Goal: Task Accomplishment & Management: Complete application form

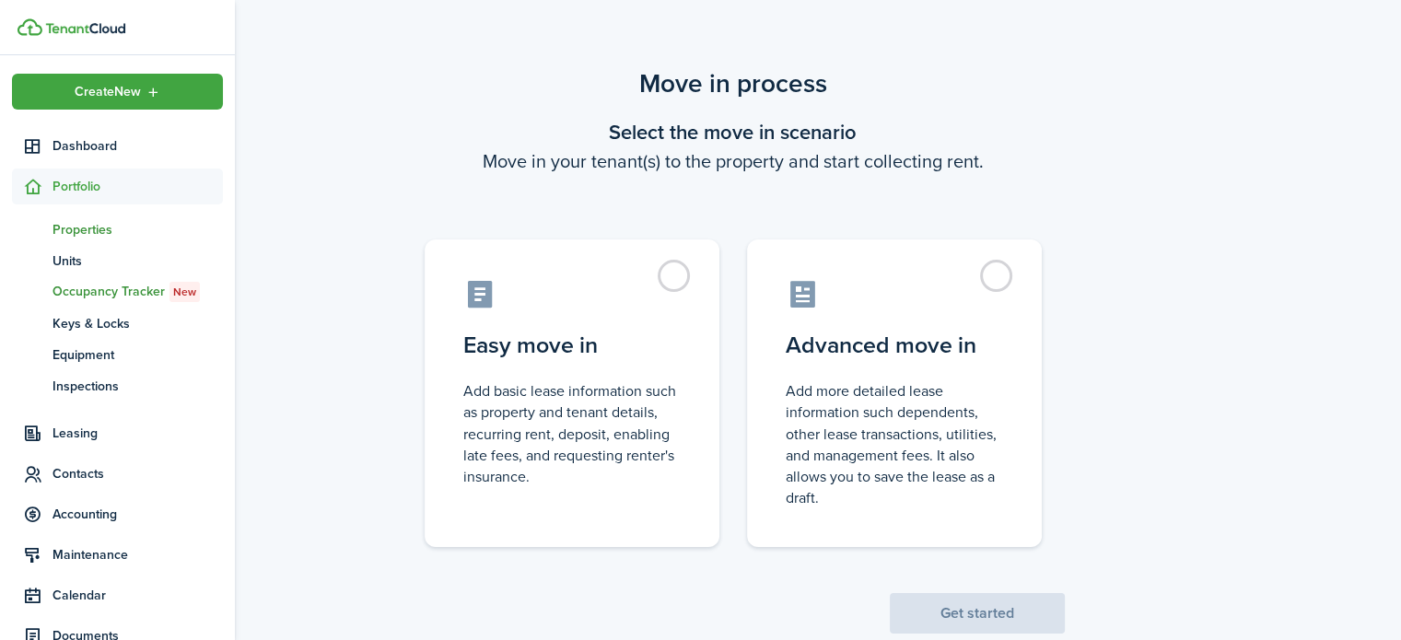
click at [70, 239] on link "pt Properties" at bounding box center [117, 229] width 211 height 31
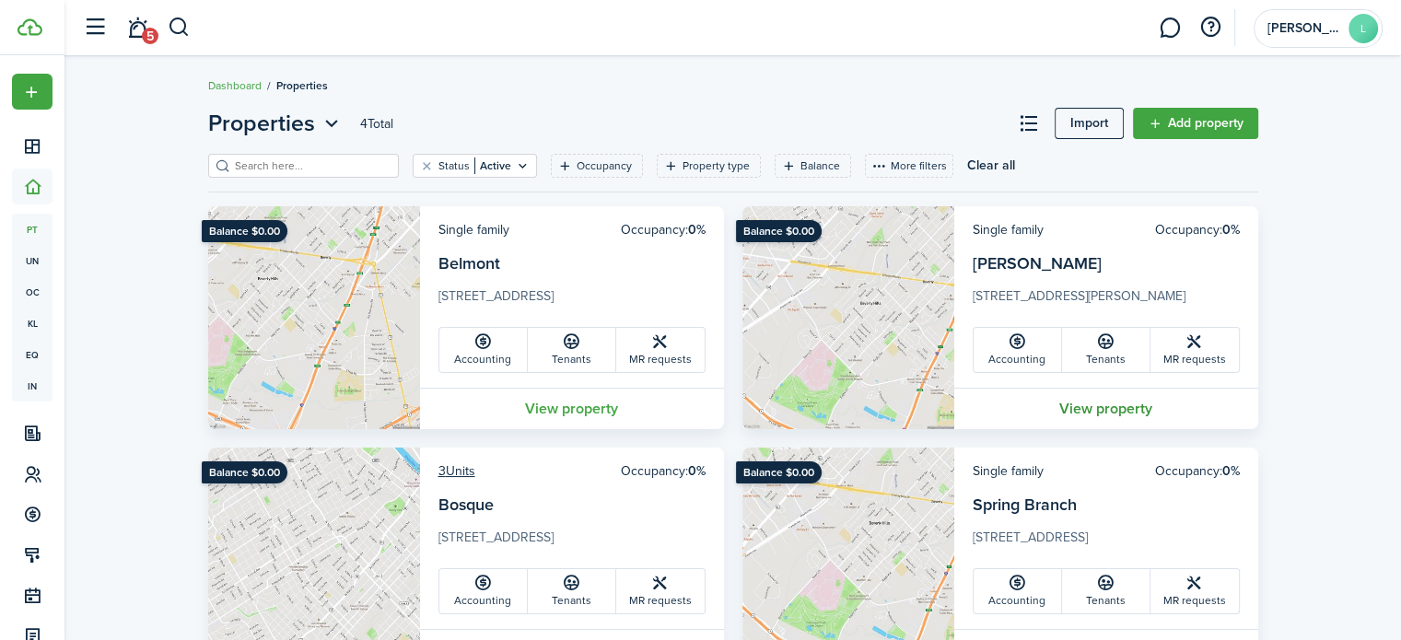
click at [1080, 408] on link "View property" at bounding box center [1106, 408] width 304 height 41
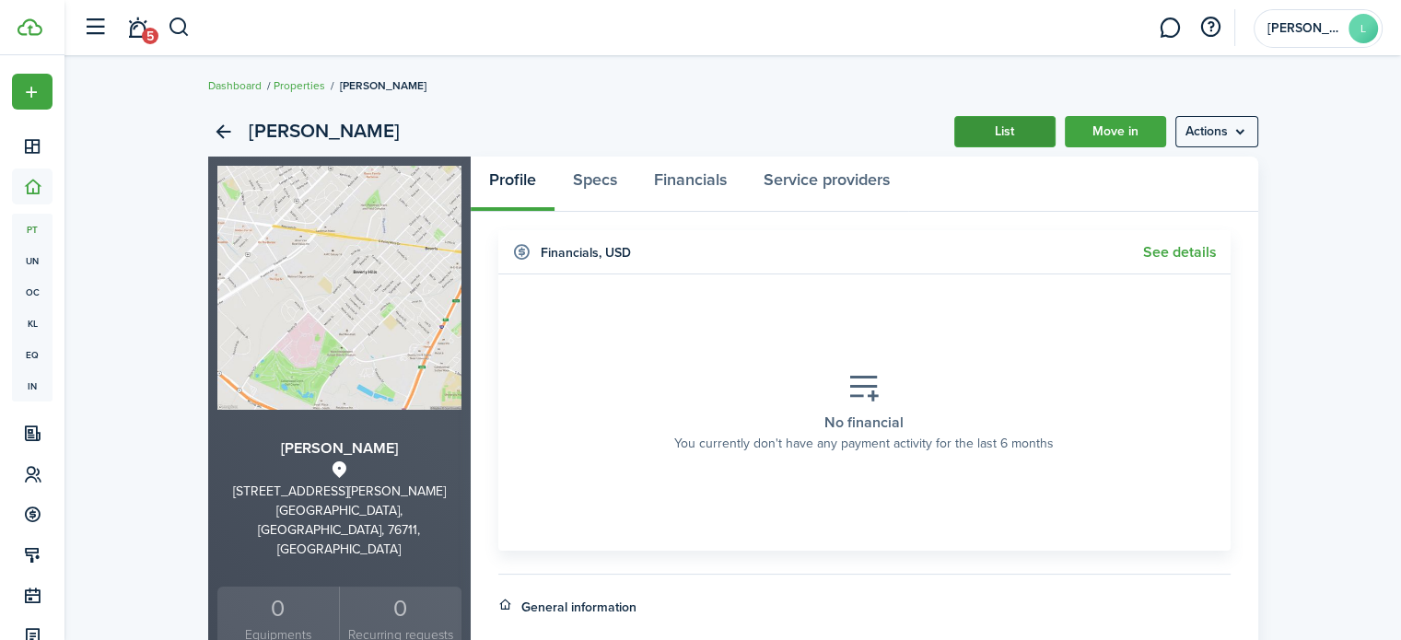
click at [971, 139] on link "List" at bounding box center [1004, 131] width 101 height 31
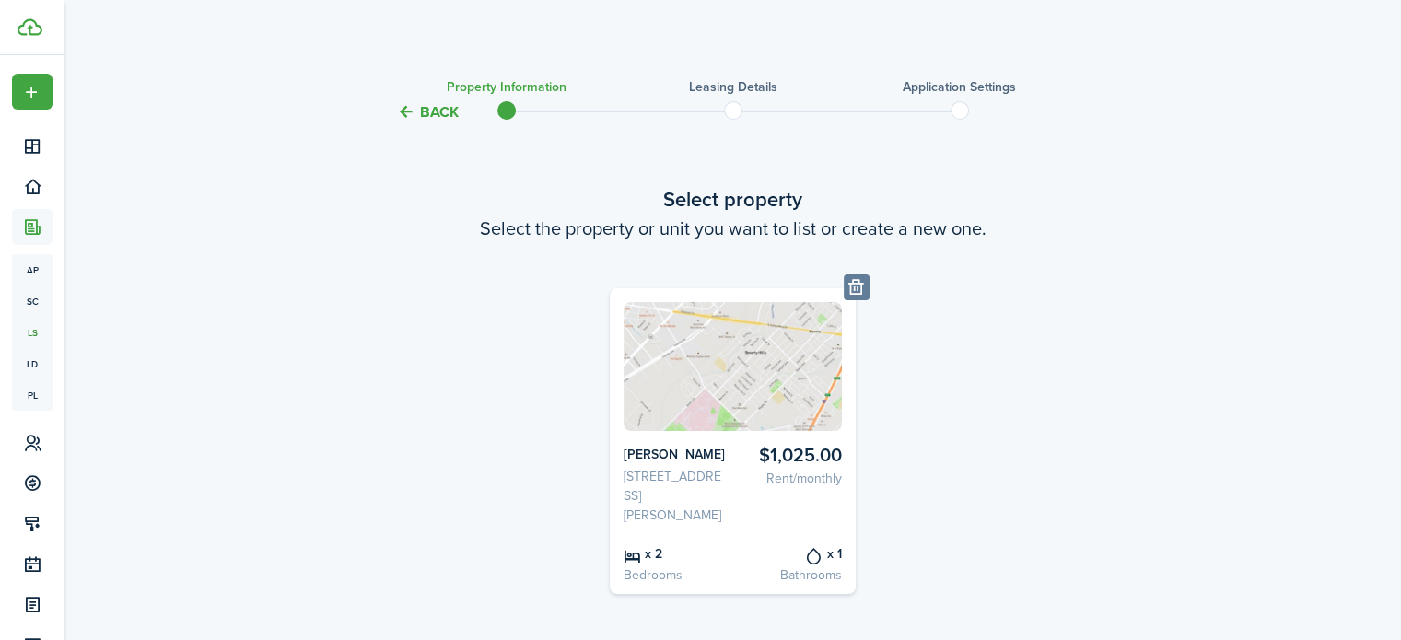
scroll to position [128, 0]
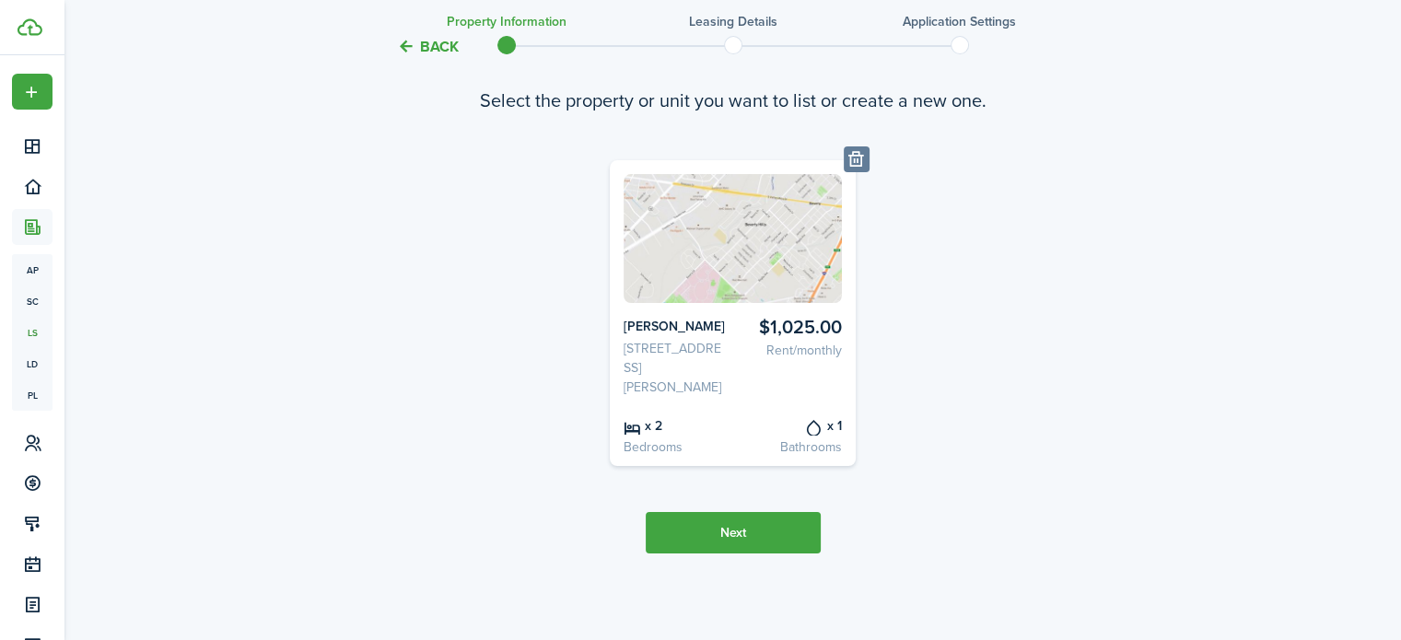
click at [713, 529] on button "Next" at bounding box center [733, 532] width 175 height 41
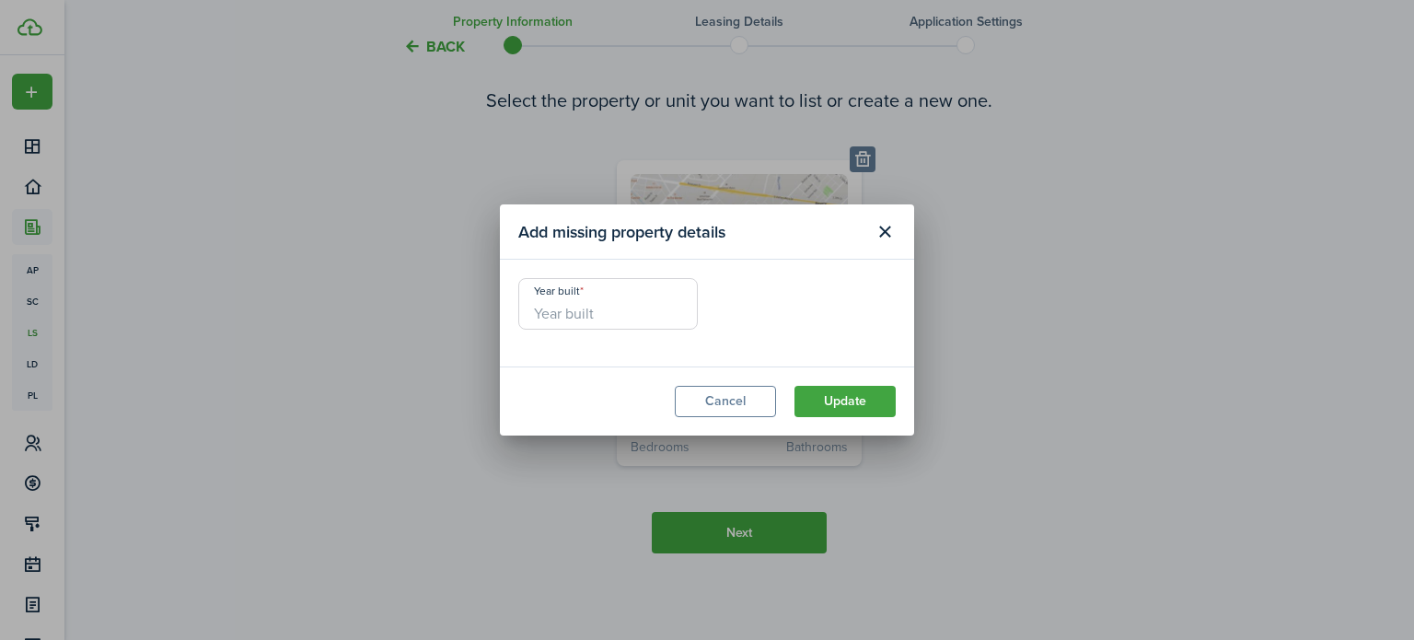
click at [588, 310] on input "Year built" at bounding box center [608, 304] width 180 height 52
click at [880, 228] on button "Close modal" at bounding box center [884, 231] width 31 height 31
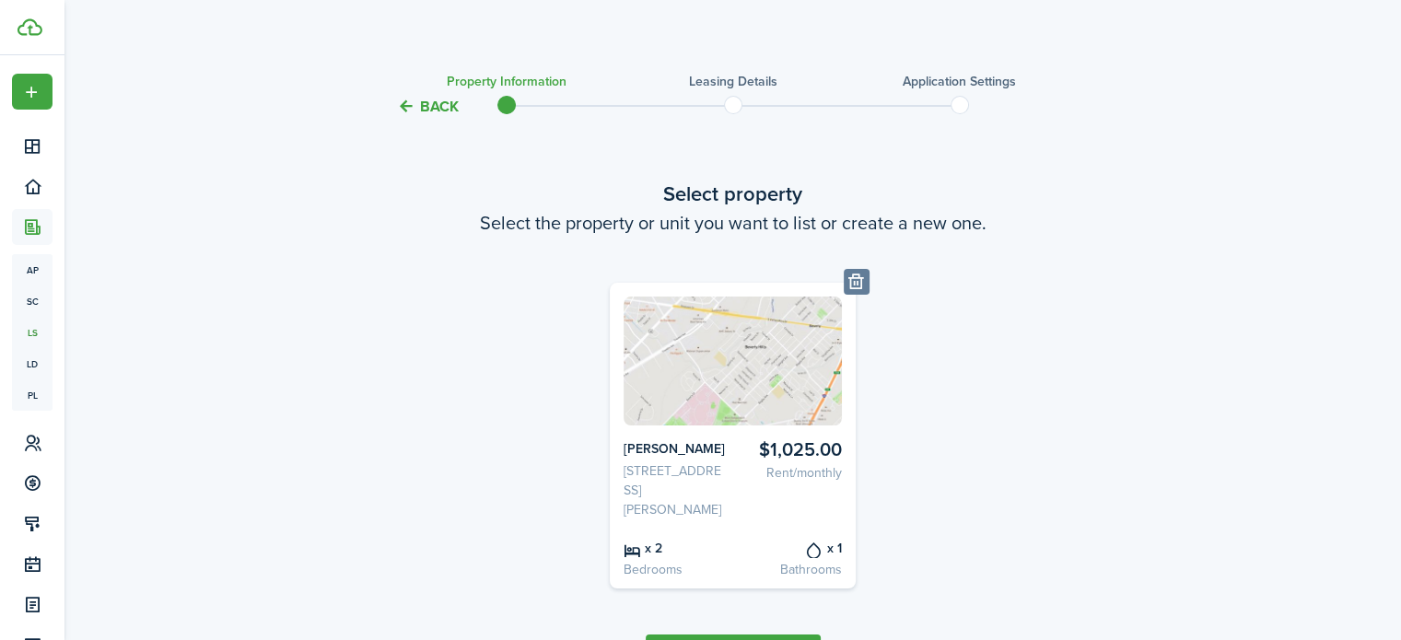
scroll to position [0, 0]
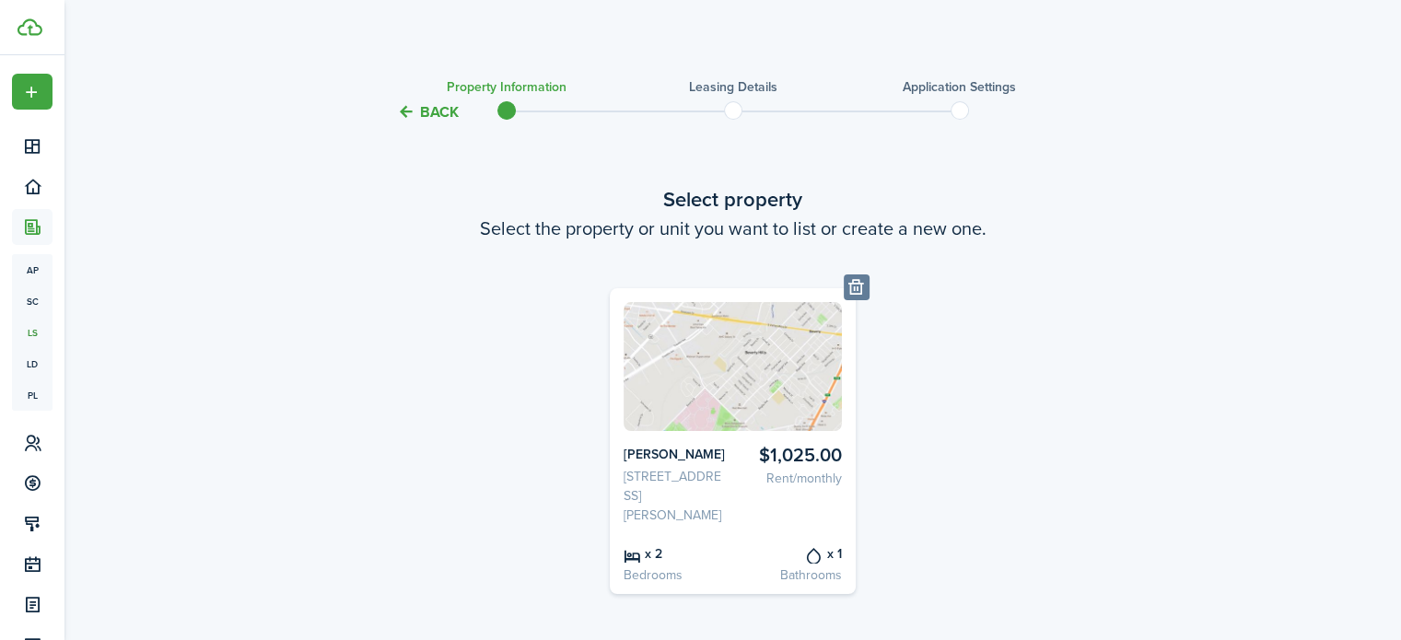
click at [429, 115] on button "Back" at bounding box center [428, 111] width 62 height 19
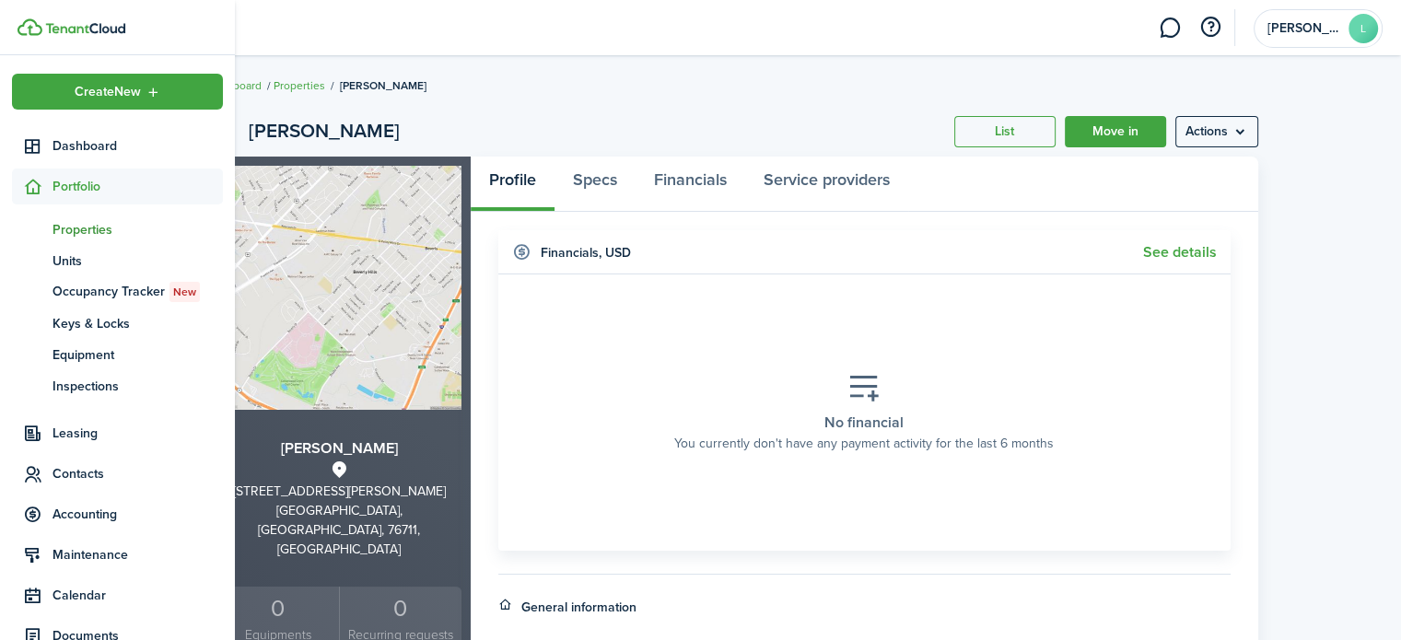
click at [84, 186] on span "Portfolio" at bounding box center [137, 186] width 170 height 19
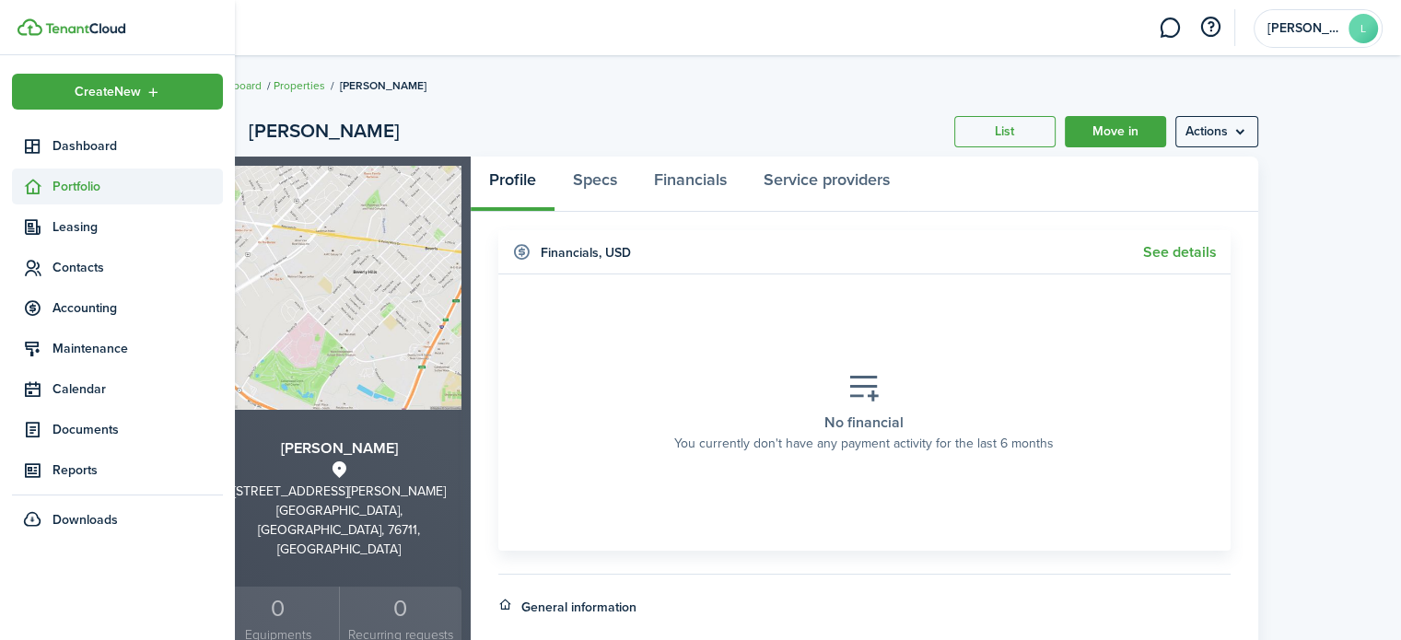
click at [84, 183] on span "Portfolio" at bounding box center [137, 186] width 170 height 19
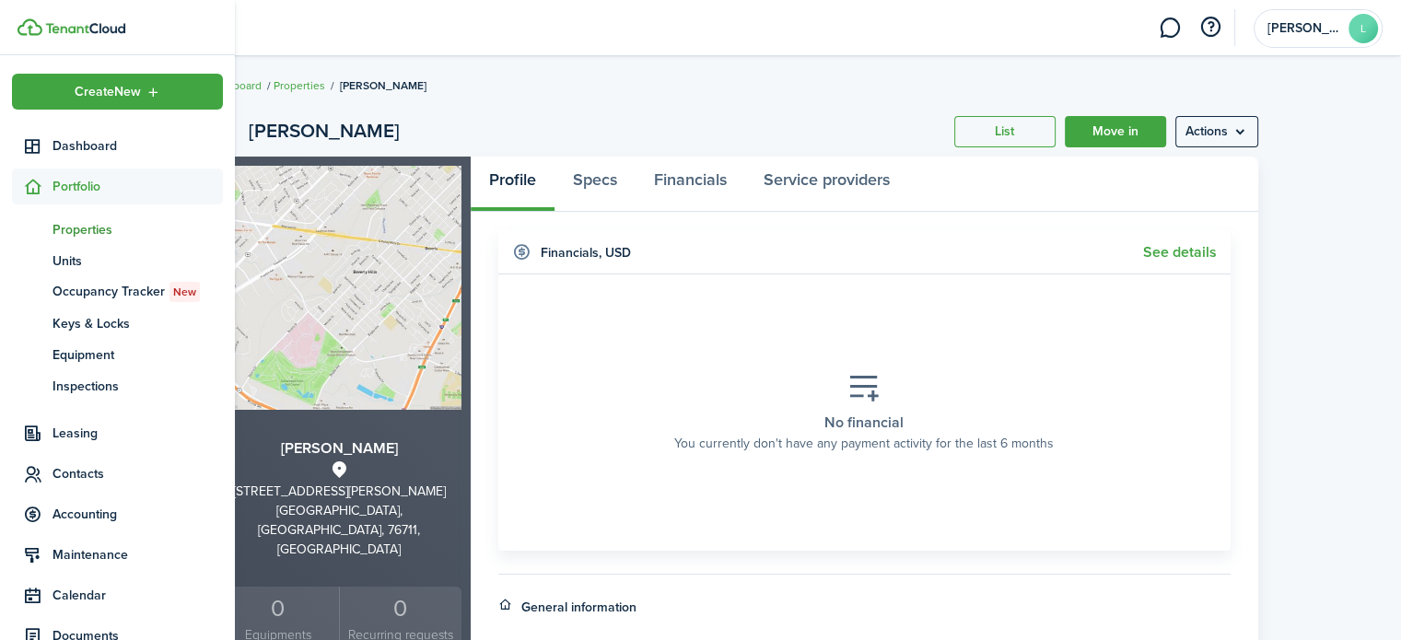
click at [83, 230] on span "Properties" at bounding box center [137, 229] width 170 height 19
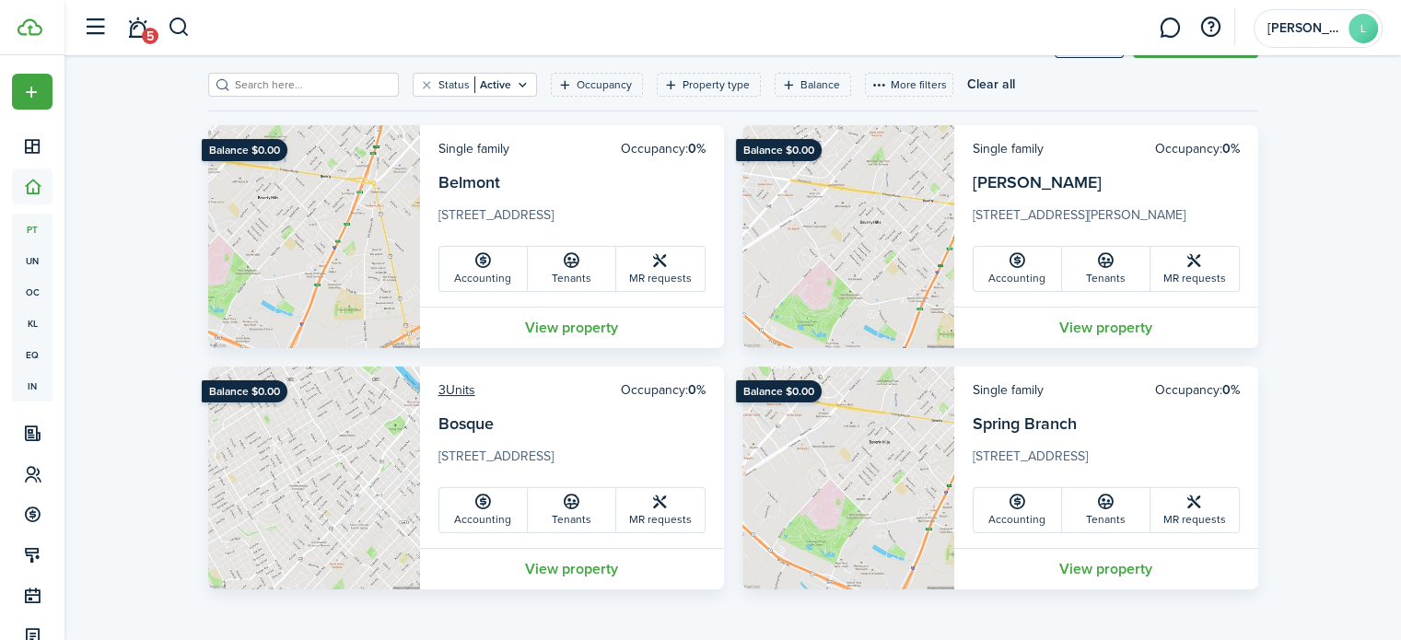
scroll to position [74, 0]
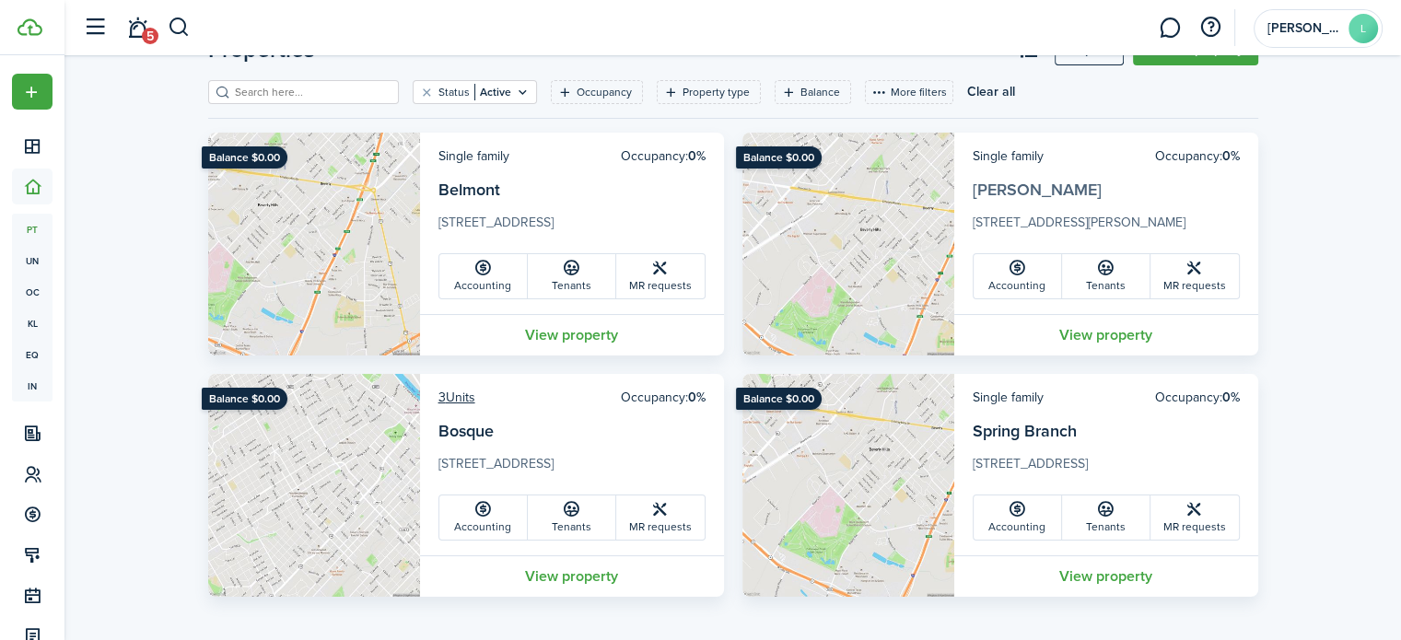
click at [1010, 189] on link "[PERSON_NAME]" at bounding box center [1036, 190] width 129 height 24
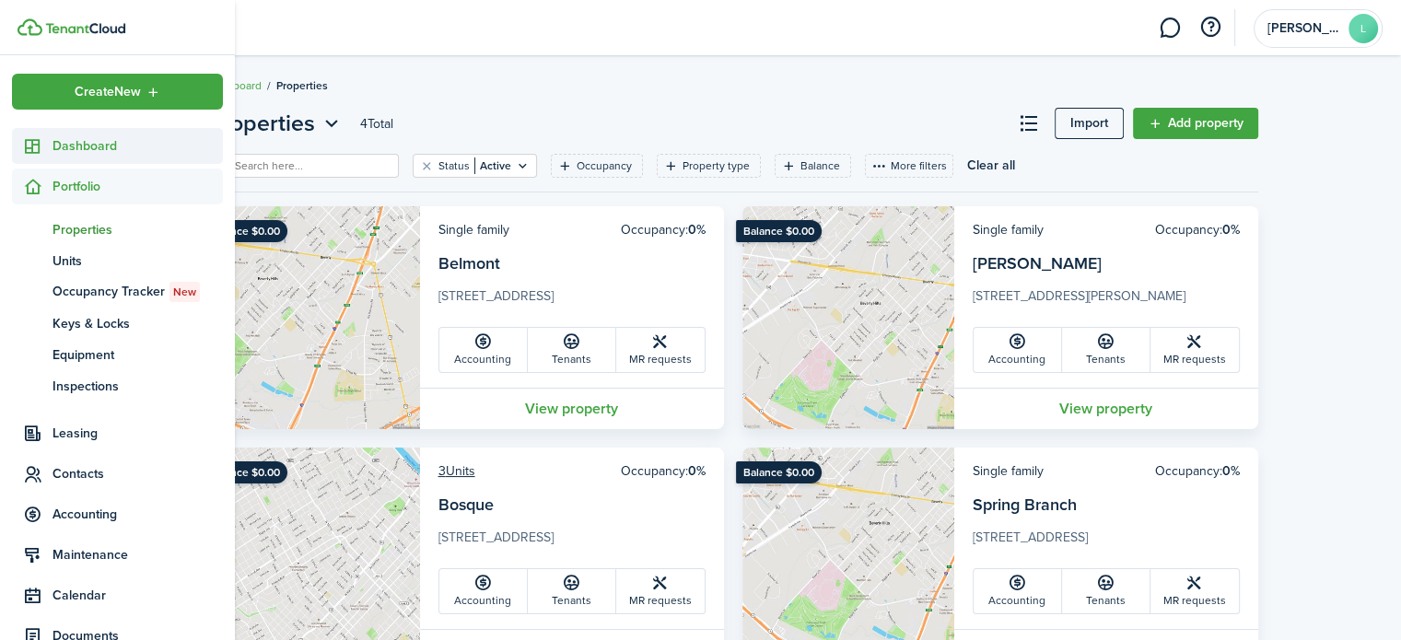
click at [82, 150] on span "Dashboard" at bounding box center [137, 145] width 170 height 19
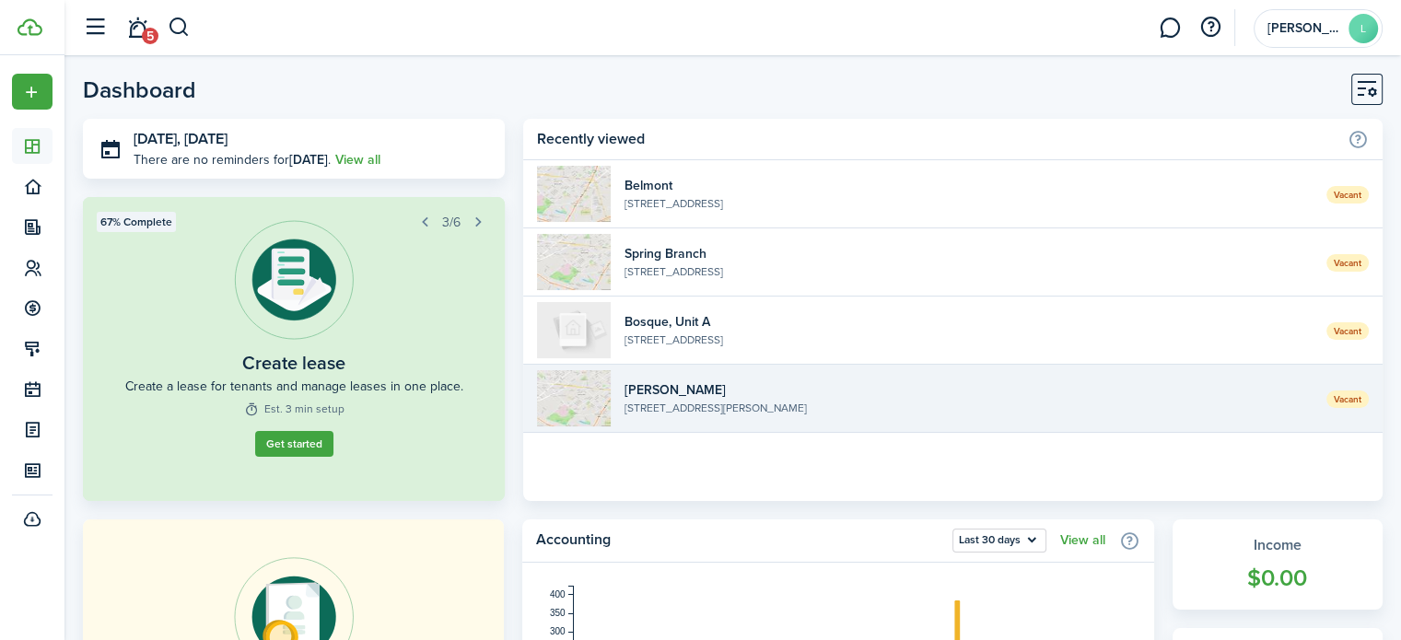
click at [663, 400] on widget-list-item-description "[STREET_ADDRESS][PERSON_NAME]" at bounding box center [968, 408] width 688 height 17
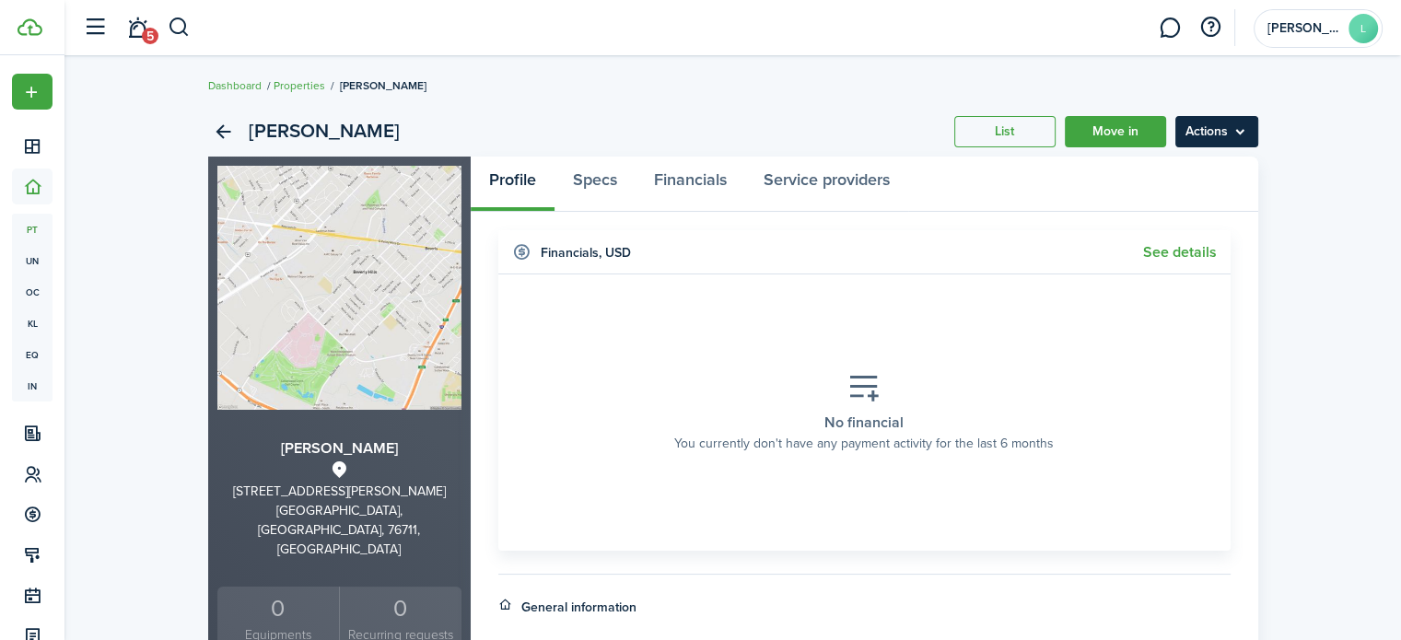
click at [1230, 123] on menu-btn "Actions" at bounding box center [1216, 131] width 83 height 31
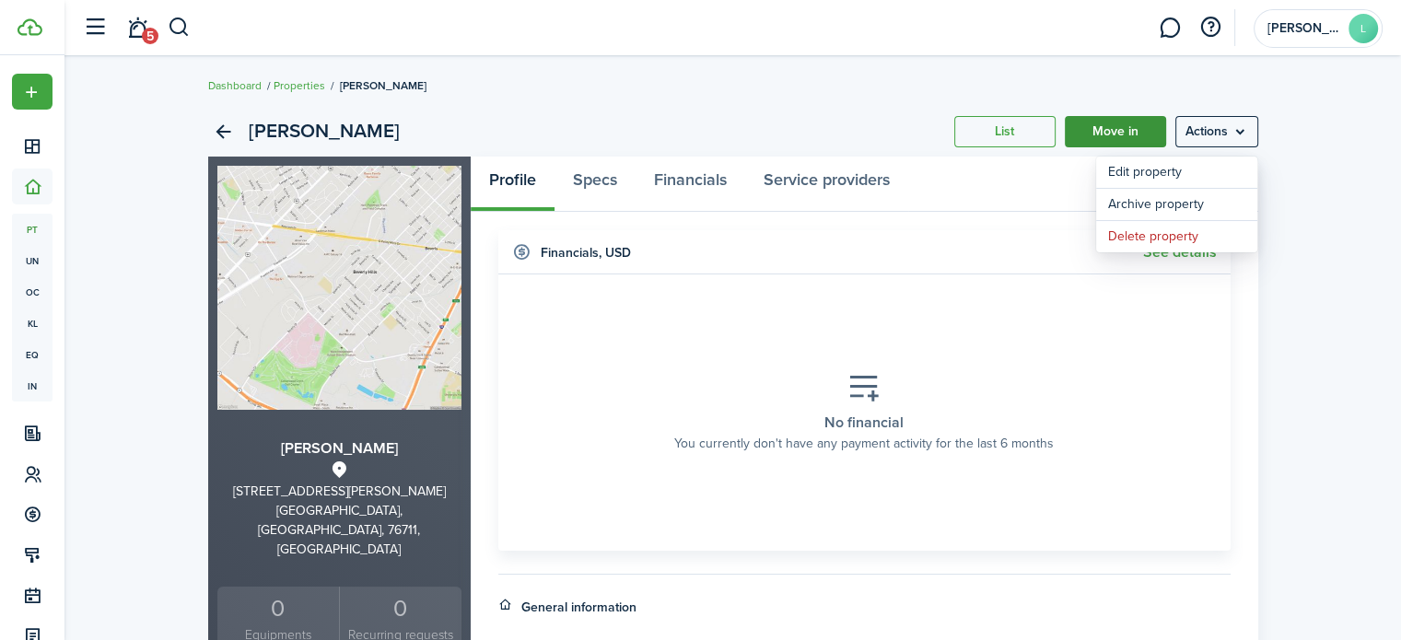
click at [1129, 133] on link "Move in" at bounding box center [1115, 131] width 101 height 31
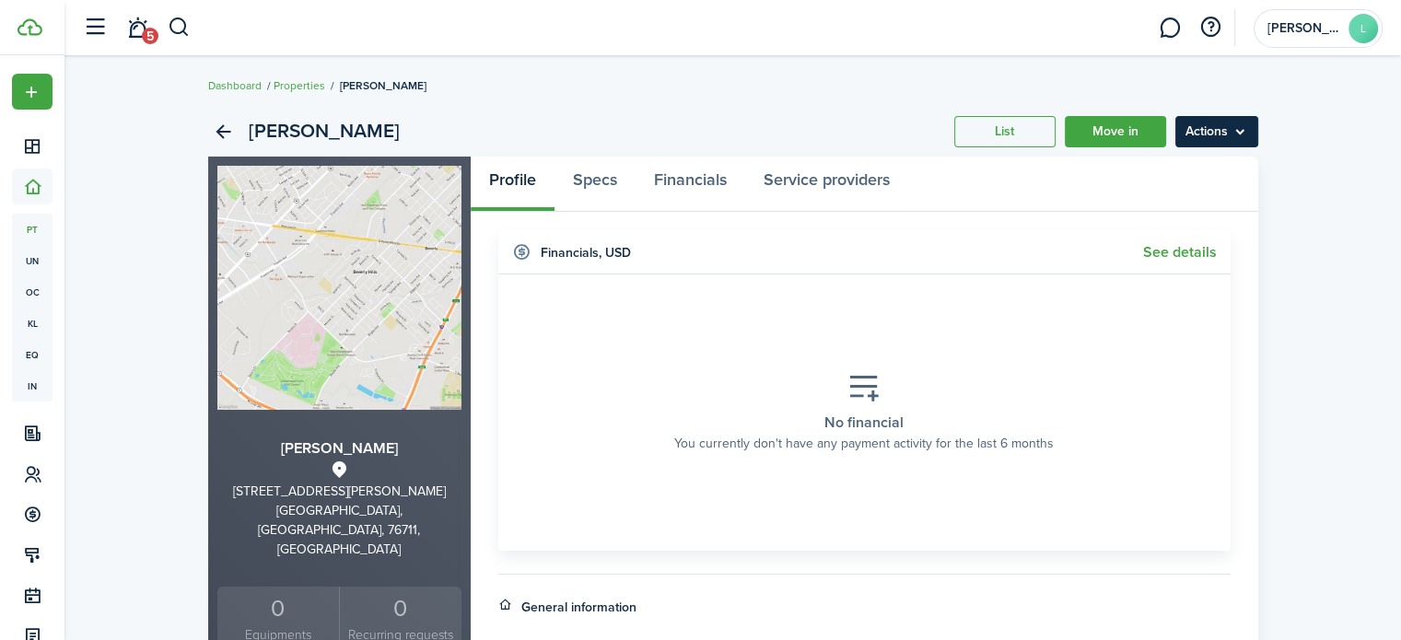
click at [1191, 135] on menu-btn "Actions" at bounding box center [1216, 131] width 83 height 31
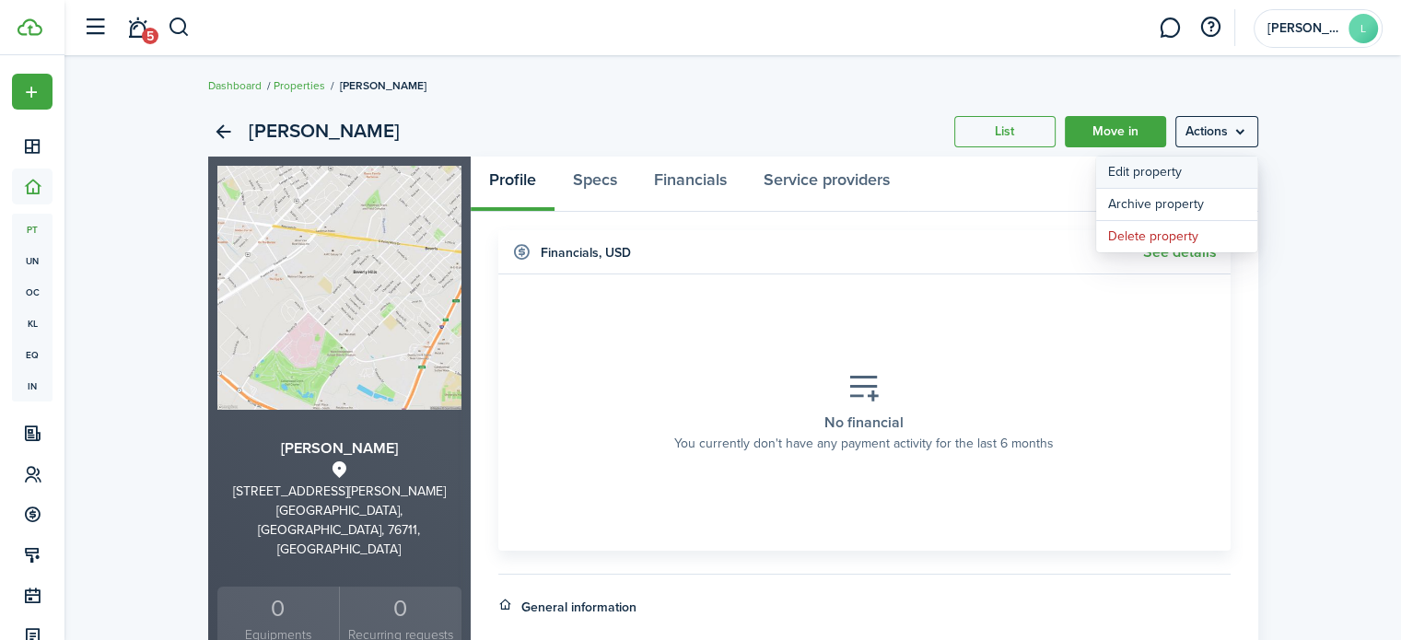
click at [1152, 172] on link "Edit property" at bounding box center [1176, 172] width 161 height 31
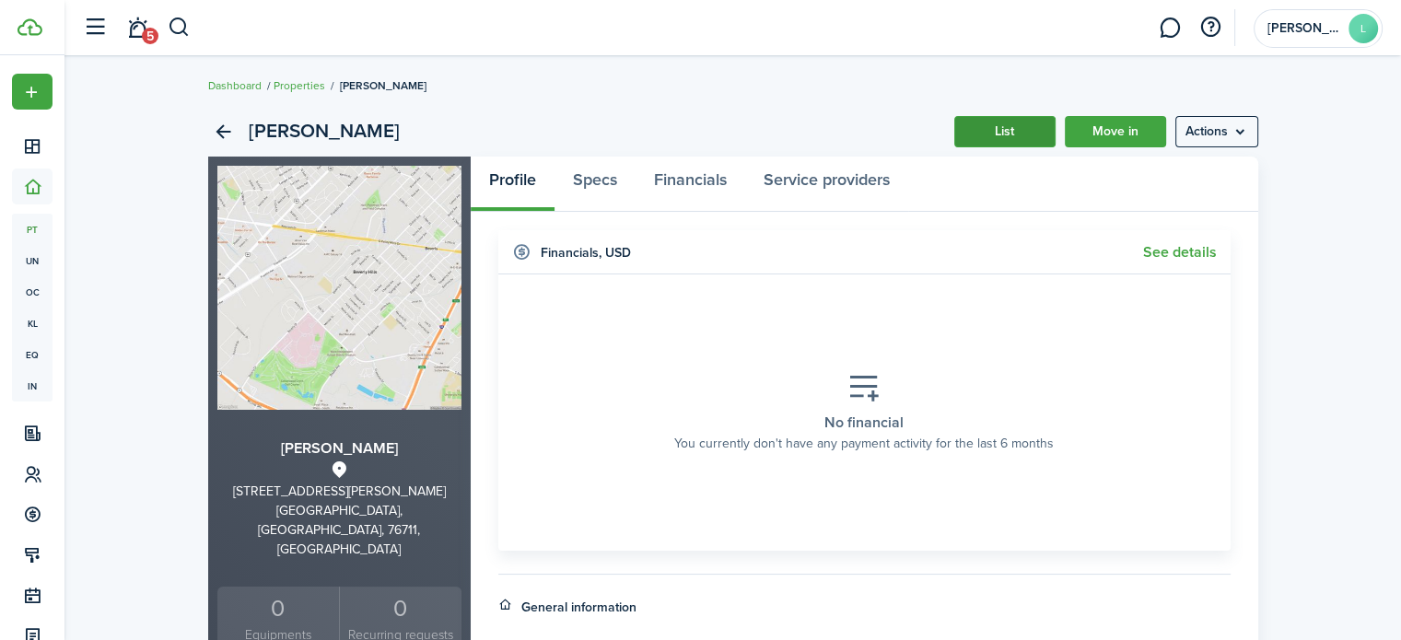
click at [987, 126] on link "List" at bounding box center [1004, 131] width 101 height 31
click at [1132, 143] on link "Move in" at bounding box center [1115, 131] width 101 height 31
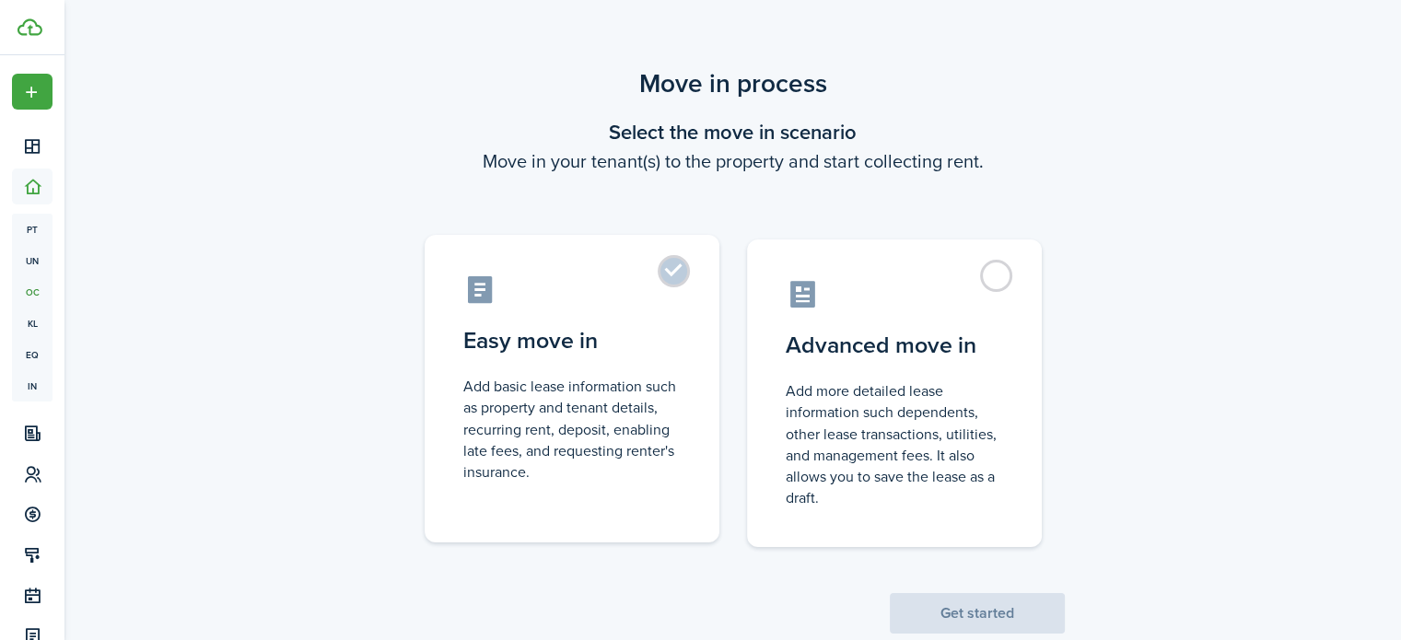
click at [685, 272] on label "Easy move in Add basic lease information such as property and tenant details, r…" at bounding box center [572, 389] width 295 height 308
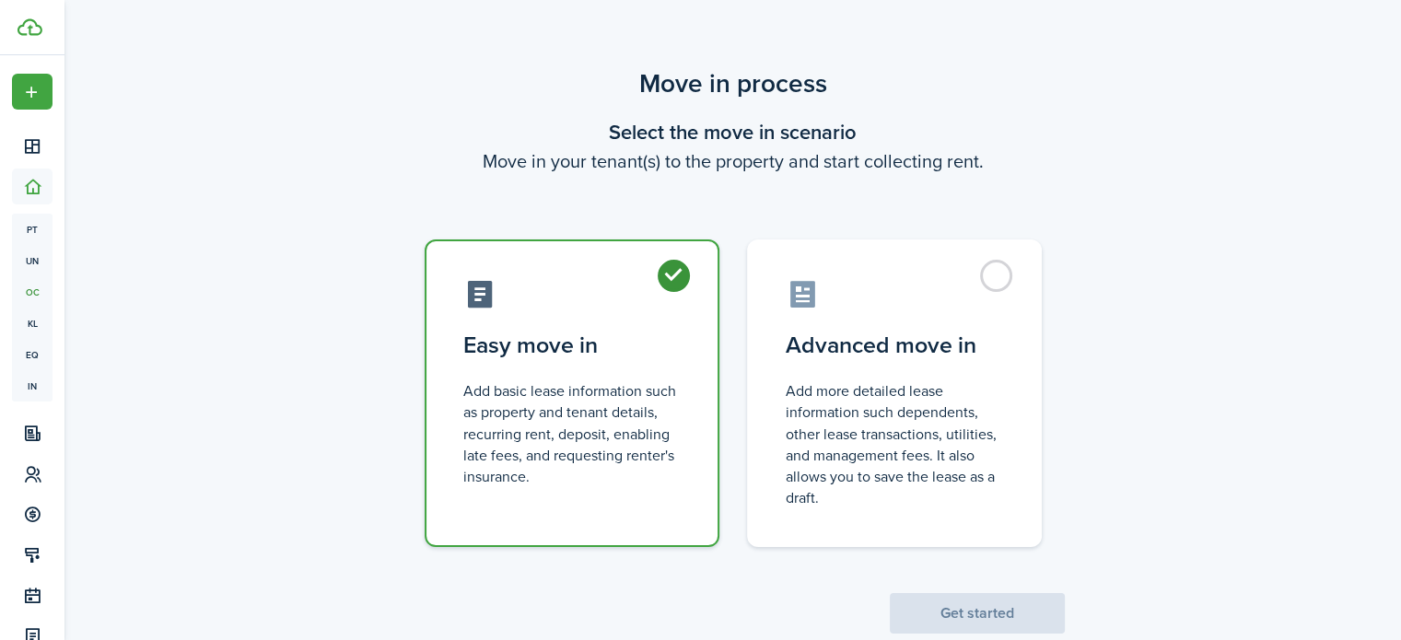
radio input "true"
click at [927, 611] on button "Get started" at bounding box center [977, 613] width 175 height 41
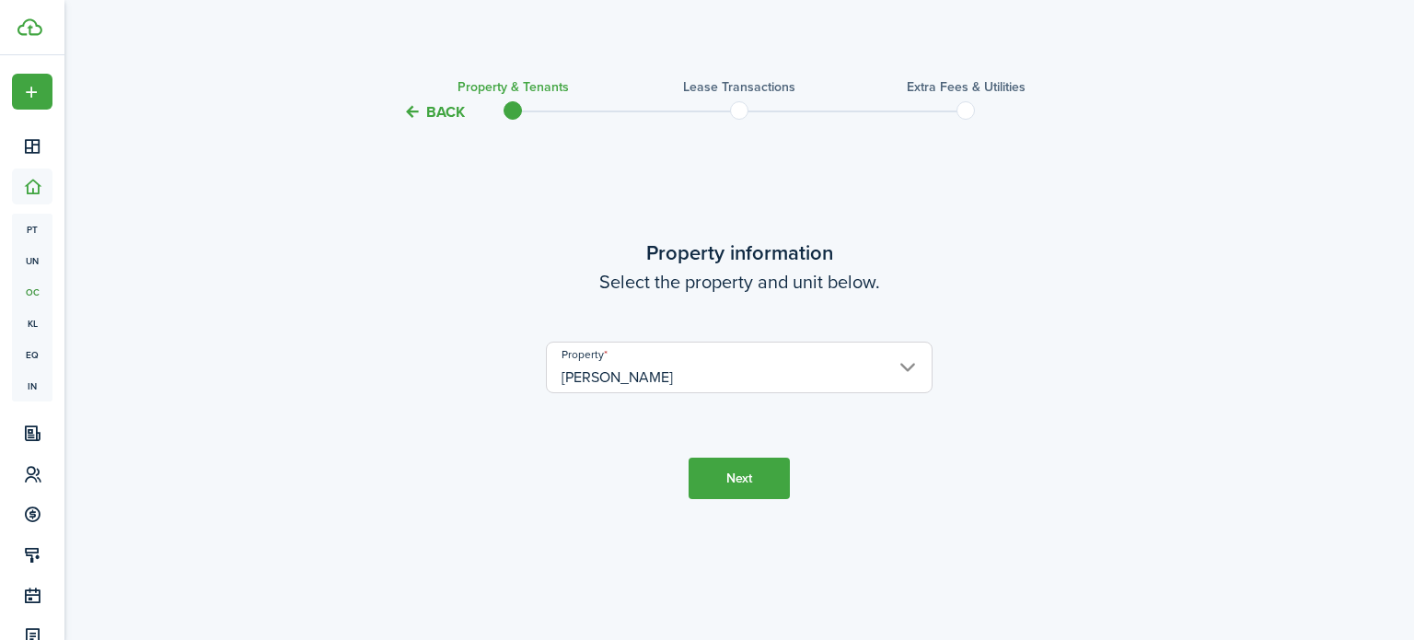
click at [740, 471] on button "Next" at bounding box center [739, 478] width 101 height 41
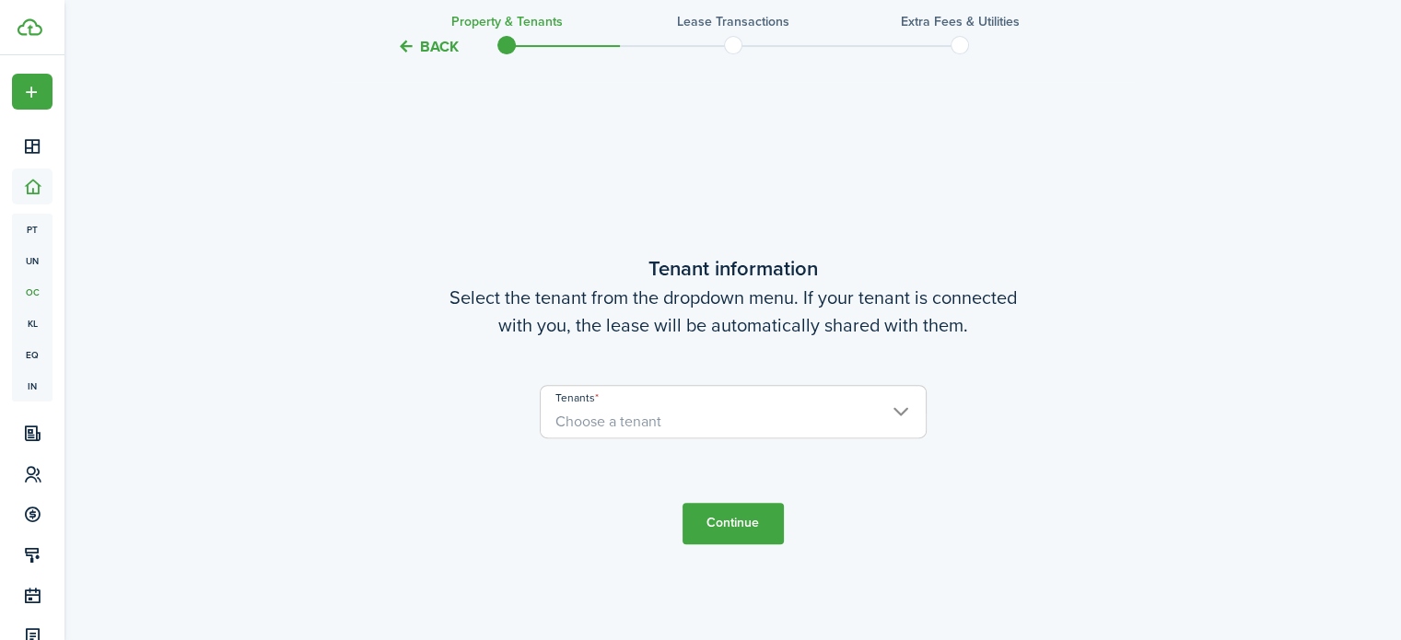
scroll to position [517, 0]
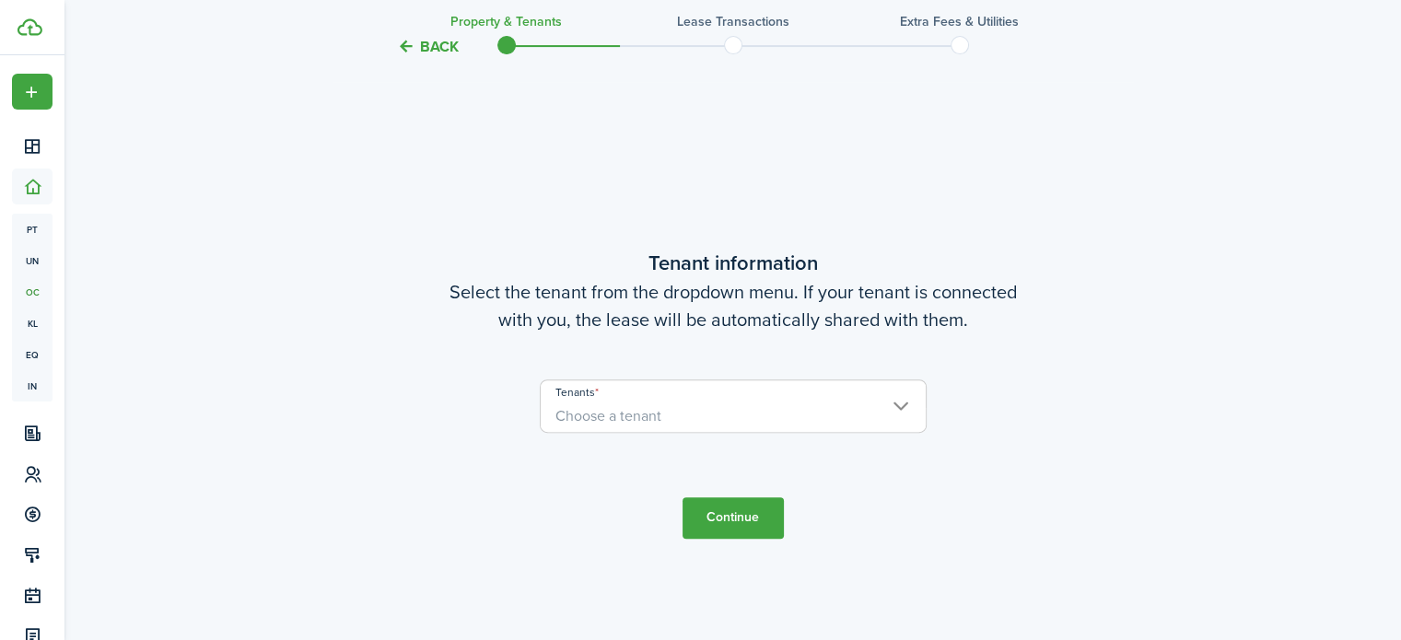
click at [917, 399] on input "Tenants" at bounding box center [733, 391] width 385 height 22
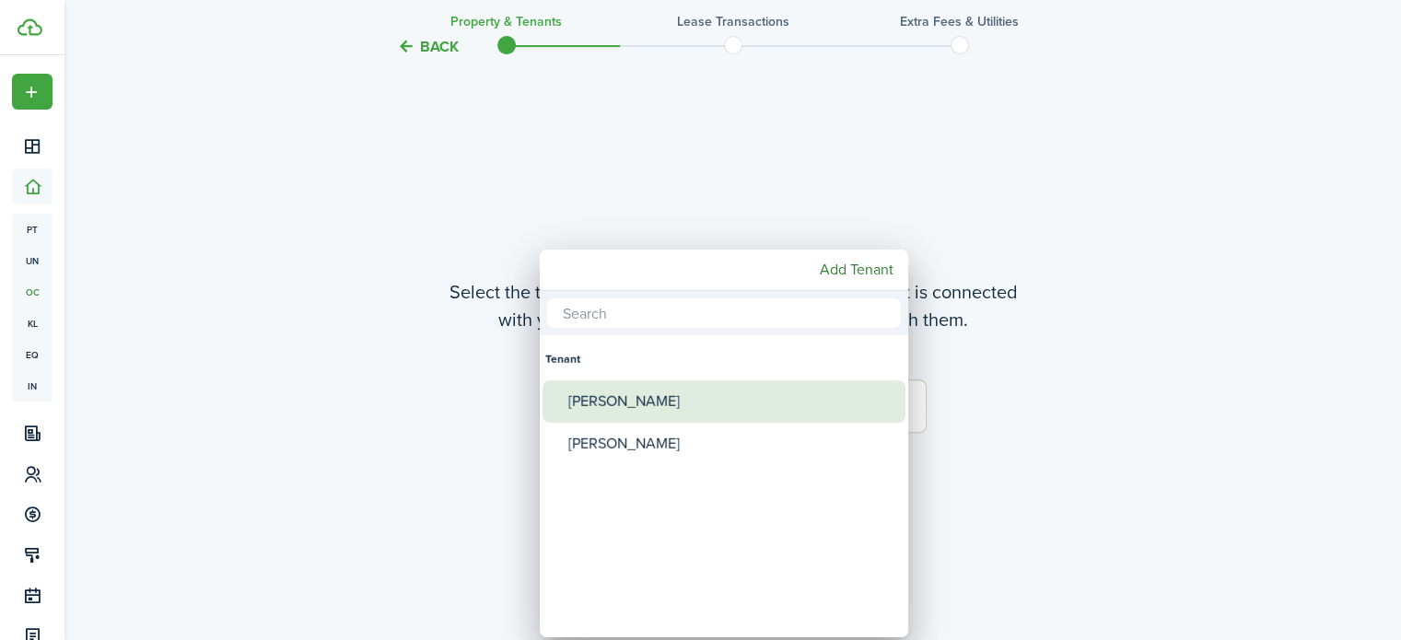
click at [657, 400] on div "[PERSON_NAME]" at bounding box center [731, 401] width 326 height 42
type input "[PERSON_NAME]"
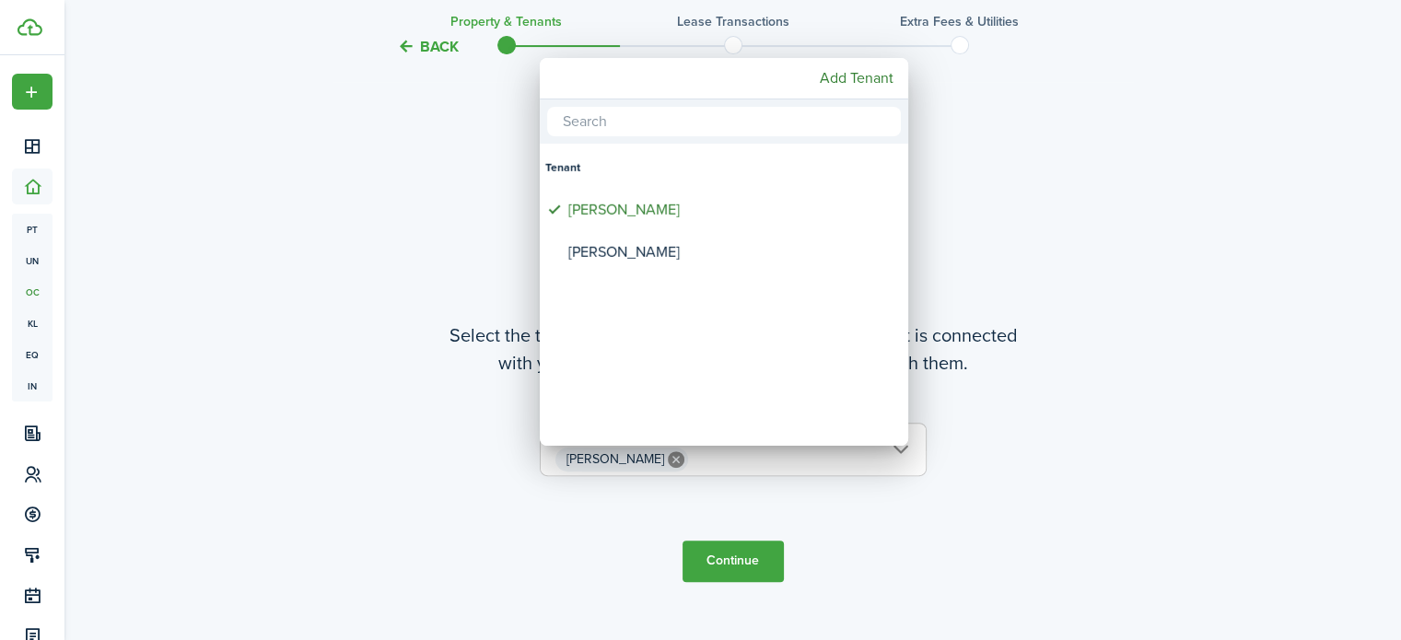
scroll to position [448, 0]
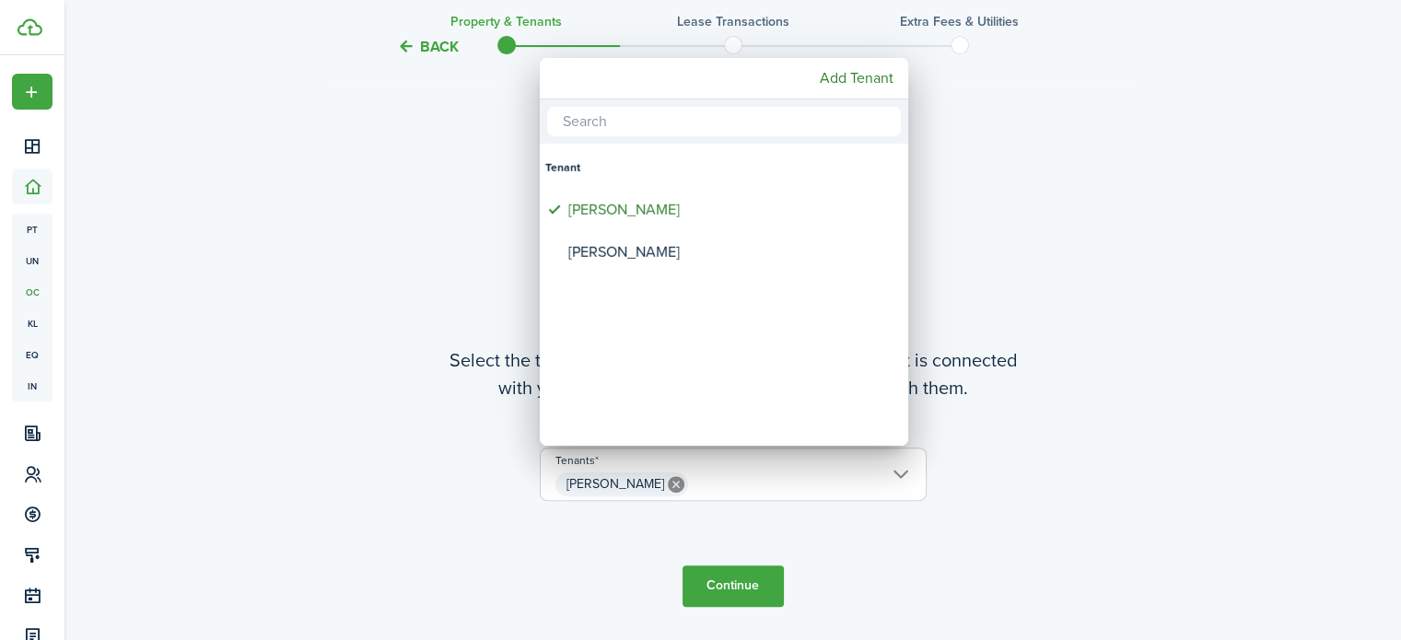
click at [716, 583] on div at bounding box center [700, 320] width 1695 height 935
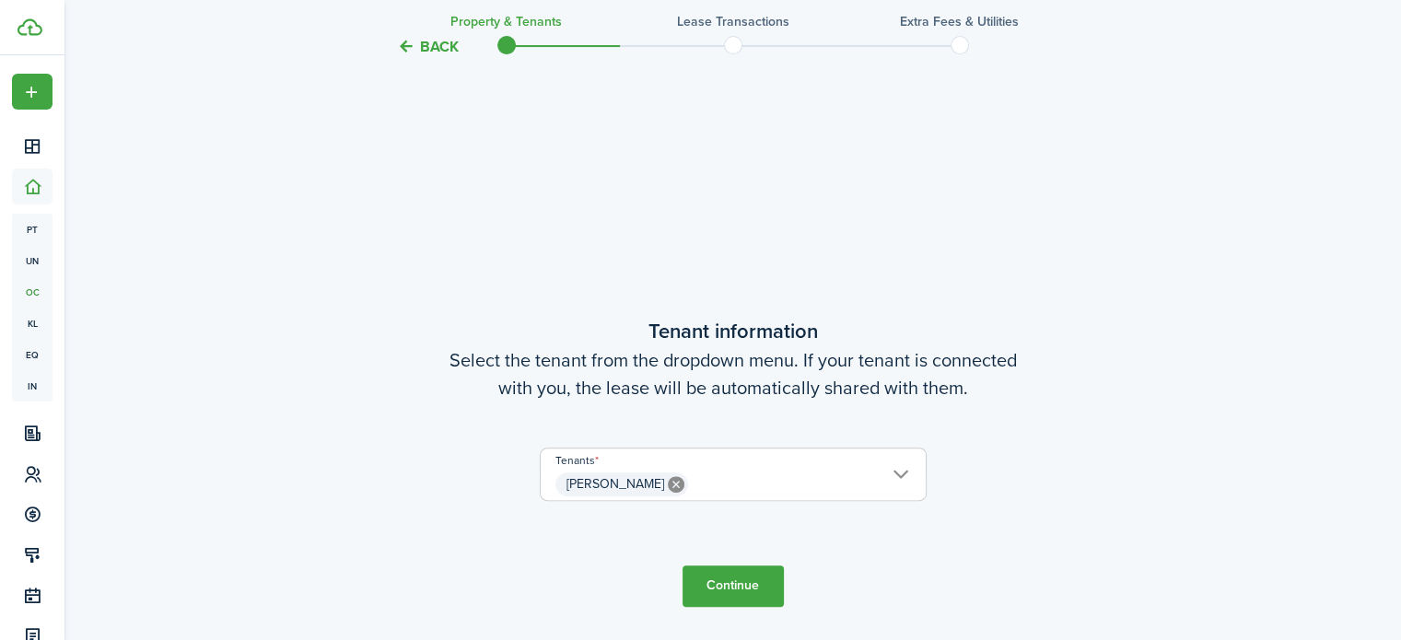
click at [731, 581] on button "Continue" at bounding box center [732, 585] width 101 height 41
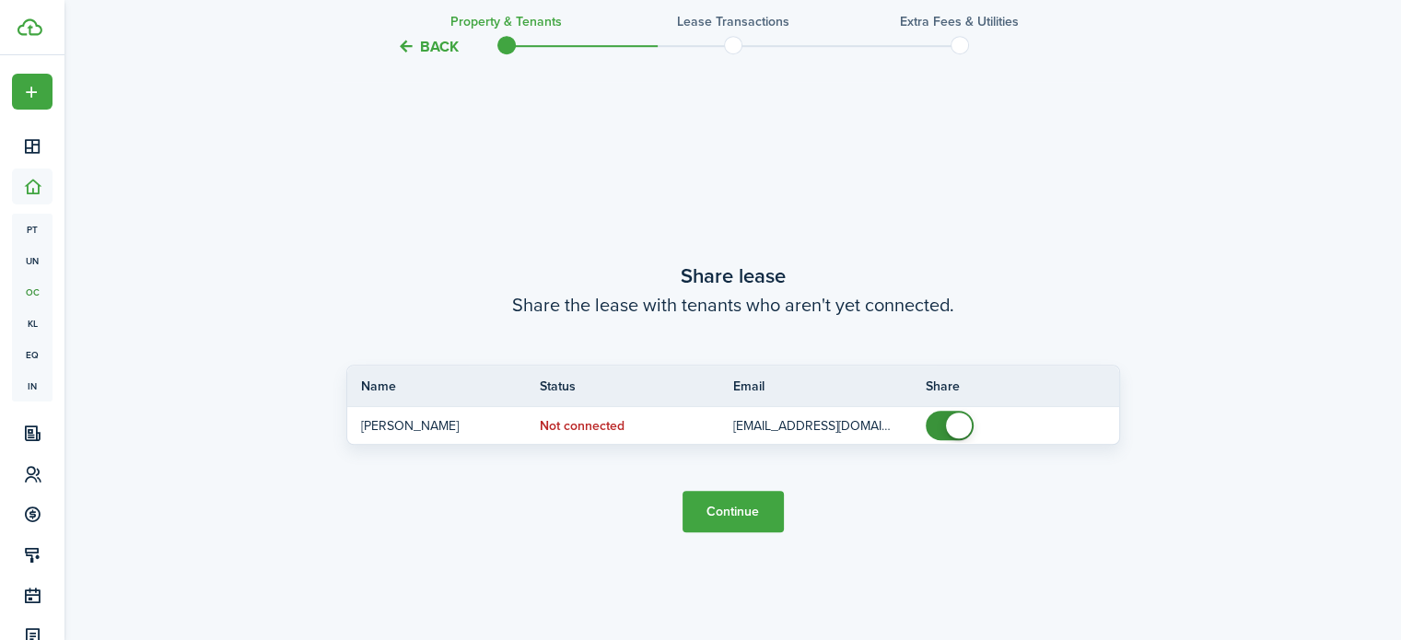
scroll to position [1157, 0]
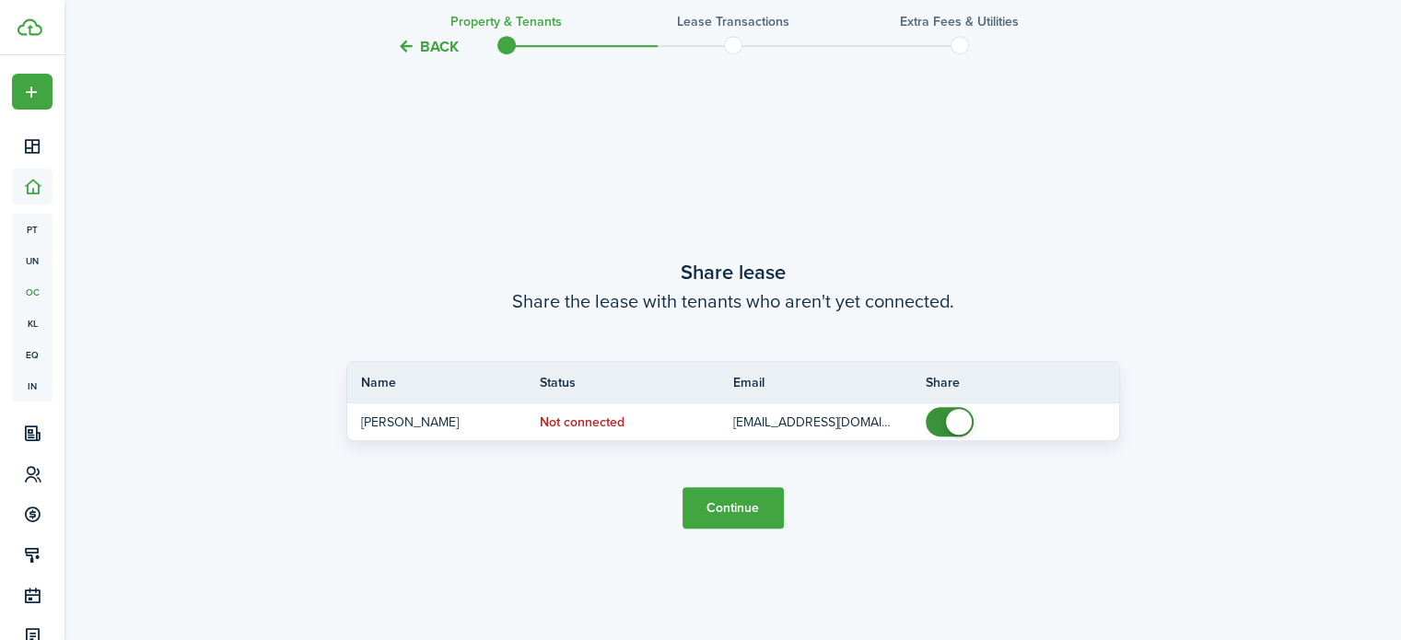
click at [714, 511] on button "Continue" at bounding box center [732, 507] width 101 height 41
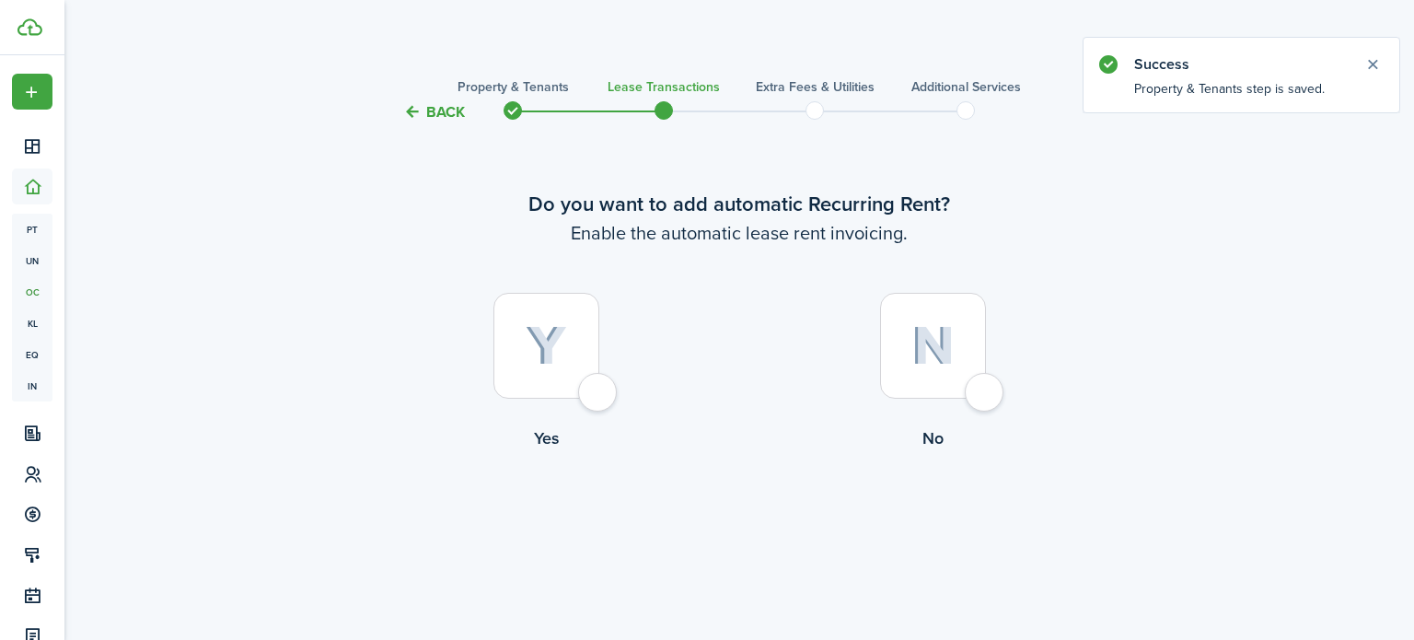
click at [599, 386] on div at bounding box center [547, 346] width 106 height 106
radio input "true"
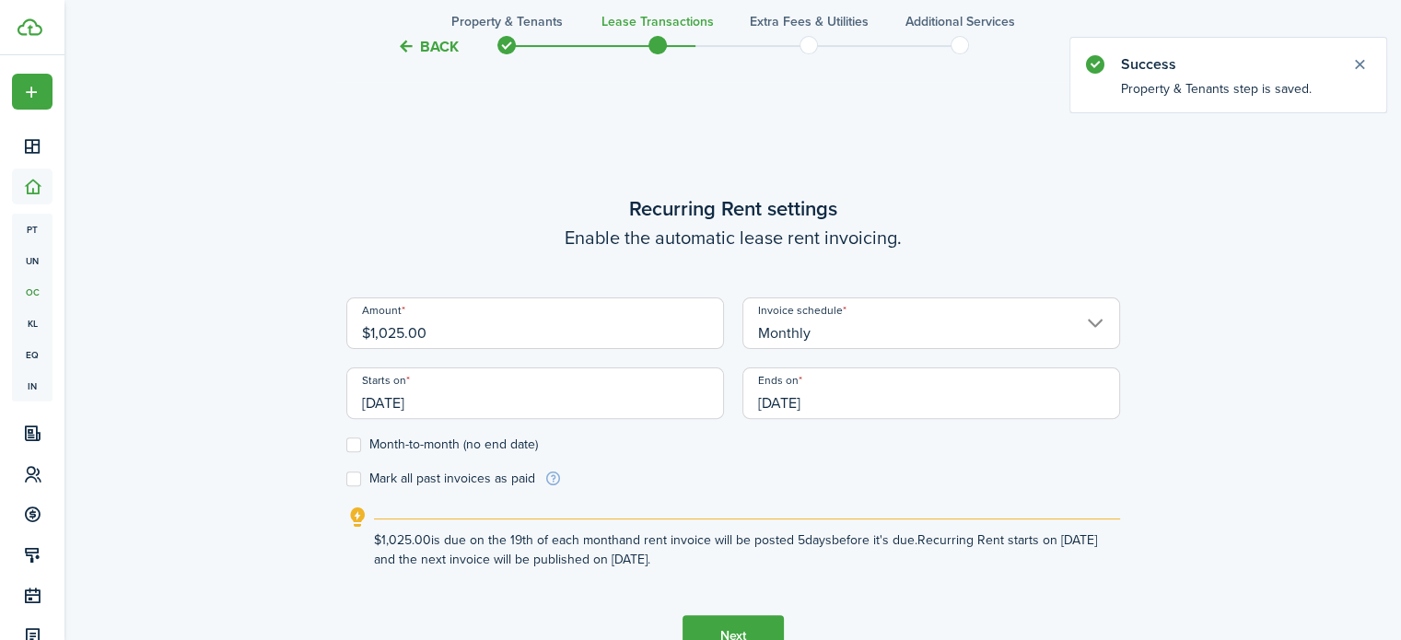
scroll to position [517, 0]
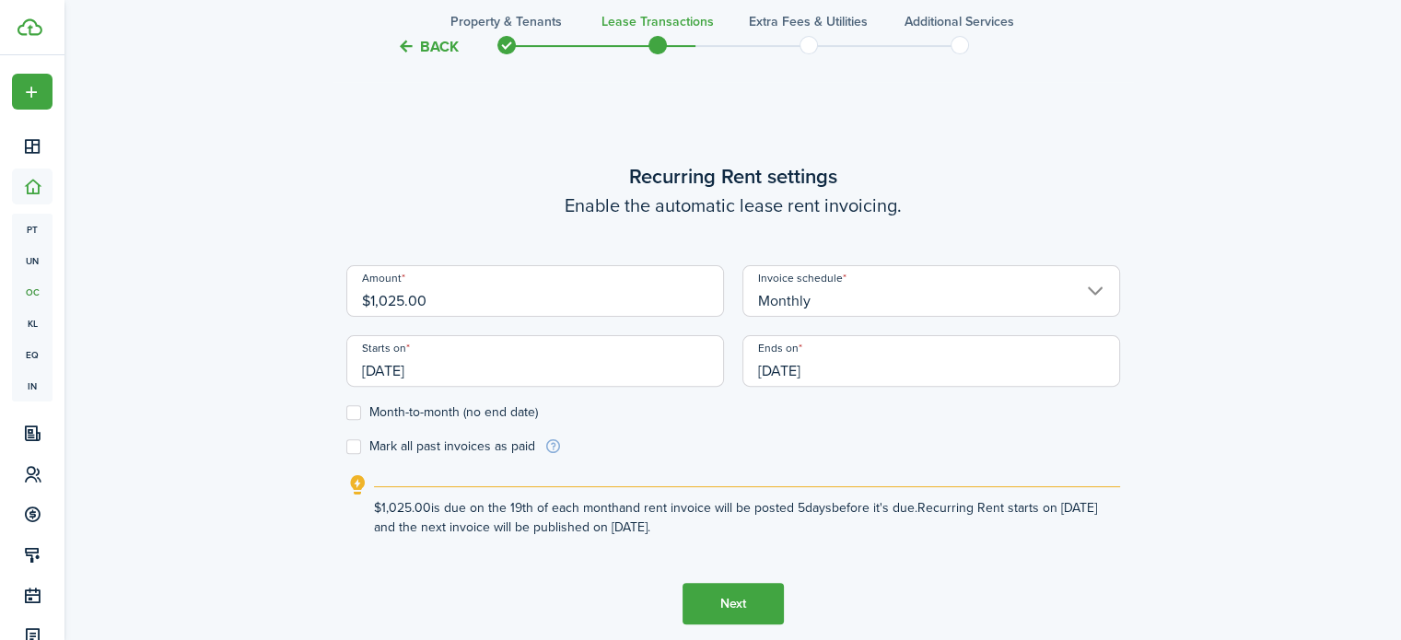
click at [347, 414] on label "Month-to-month (no end date)" at bounding box center [442, 412] width 192 height 15
click at [346, 413] on input "Month-to-month (no end date)" at bounding box center [345, 413] width 1 height 1
checkbox input "true"
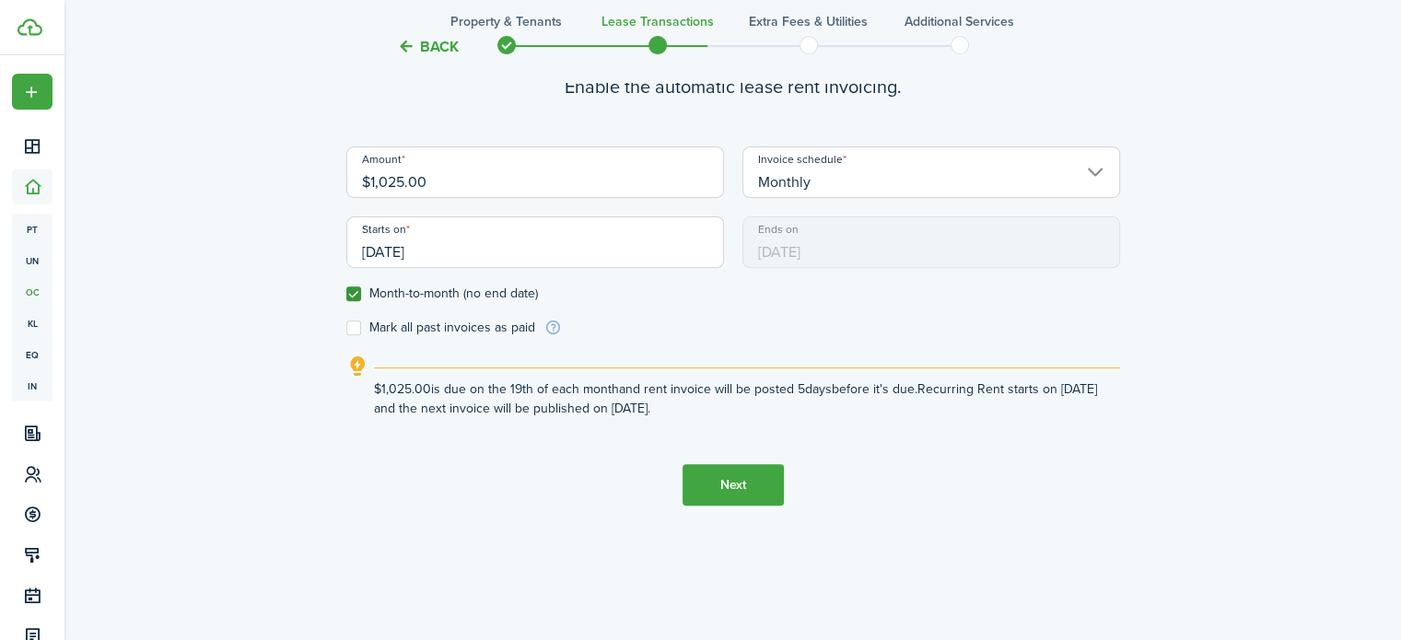
scroll to position [640, 0]
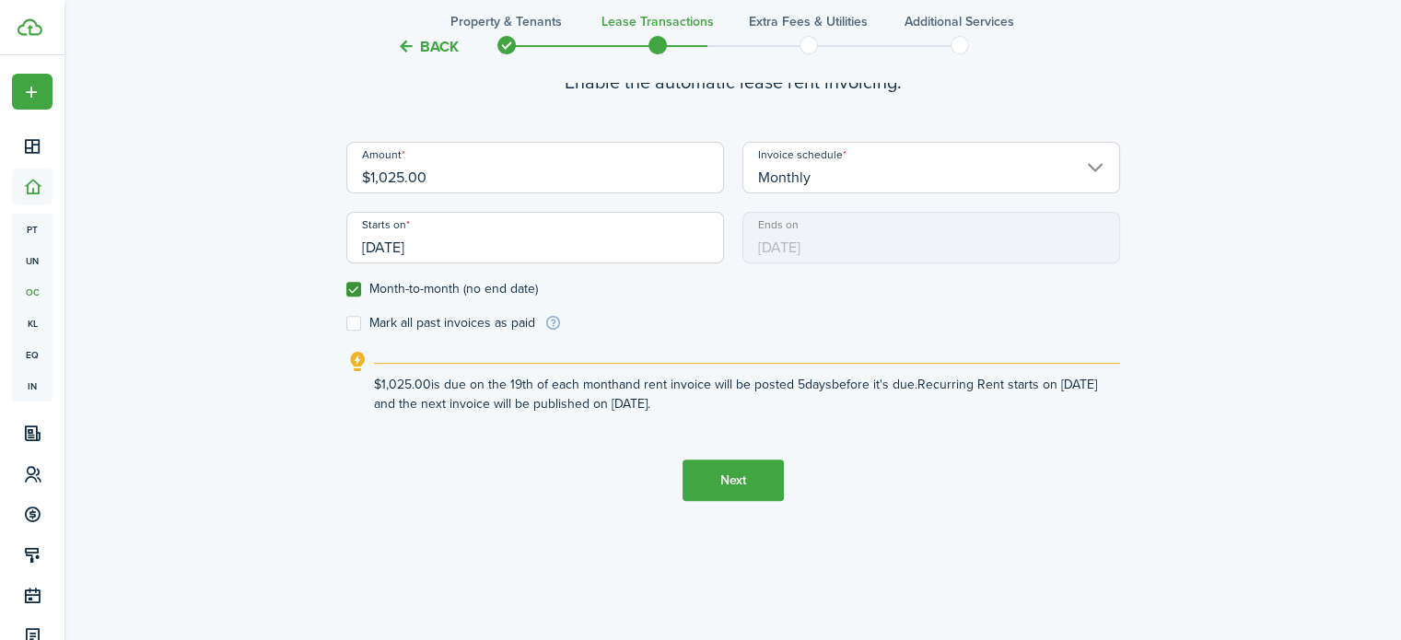
click at [924, 451] on tc-wizard-step "Recurring Rent settings Enable the automatic lease rent invoicing. Amount $1,02…" at bounding box center [733, 269] width 774 height 640
click at [733, 477] on button "Next" at bounding box center [732, 480] width 101 height 41
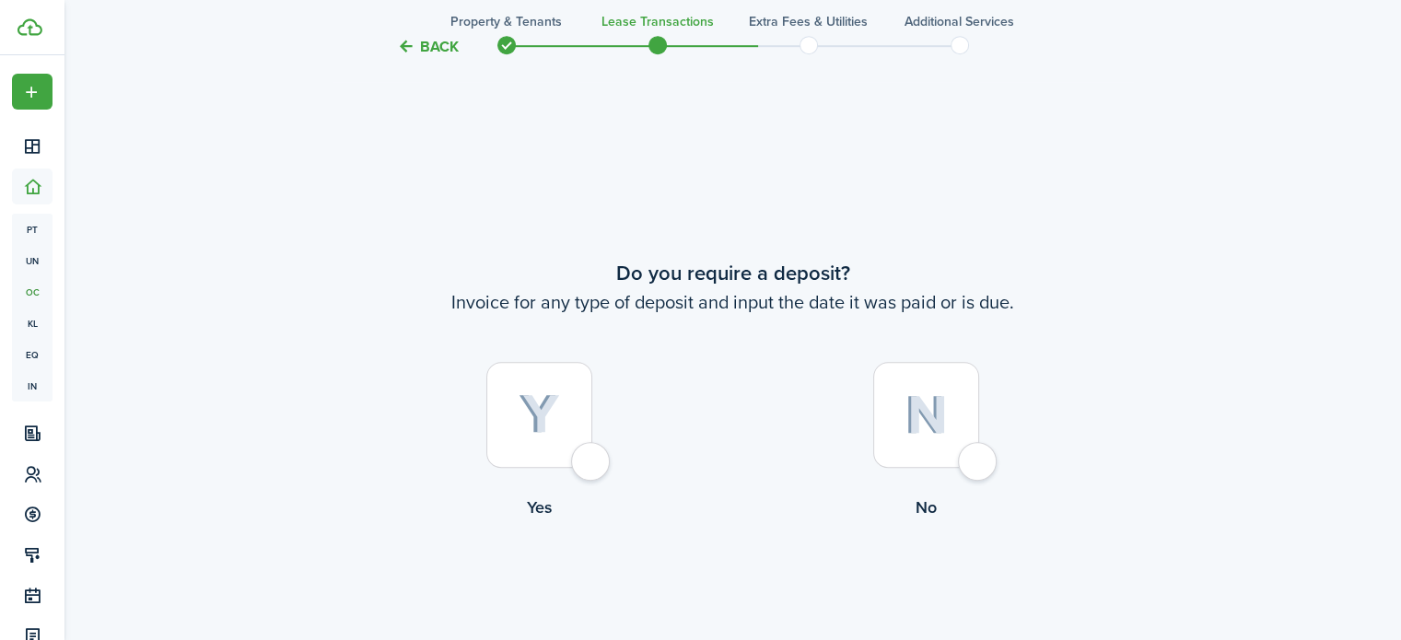
scroll to position [1157, 0]
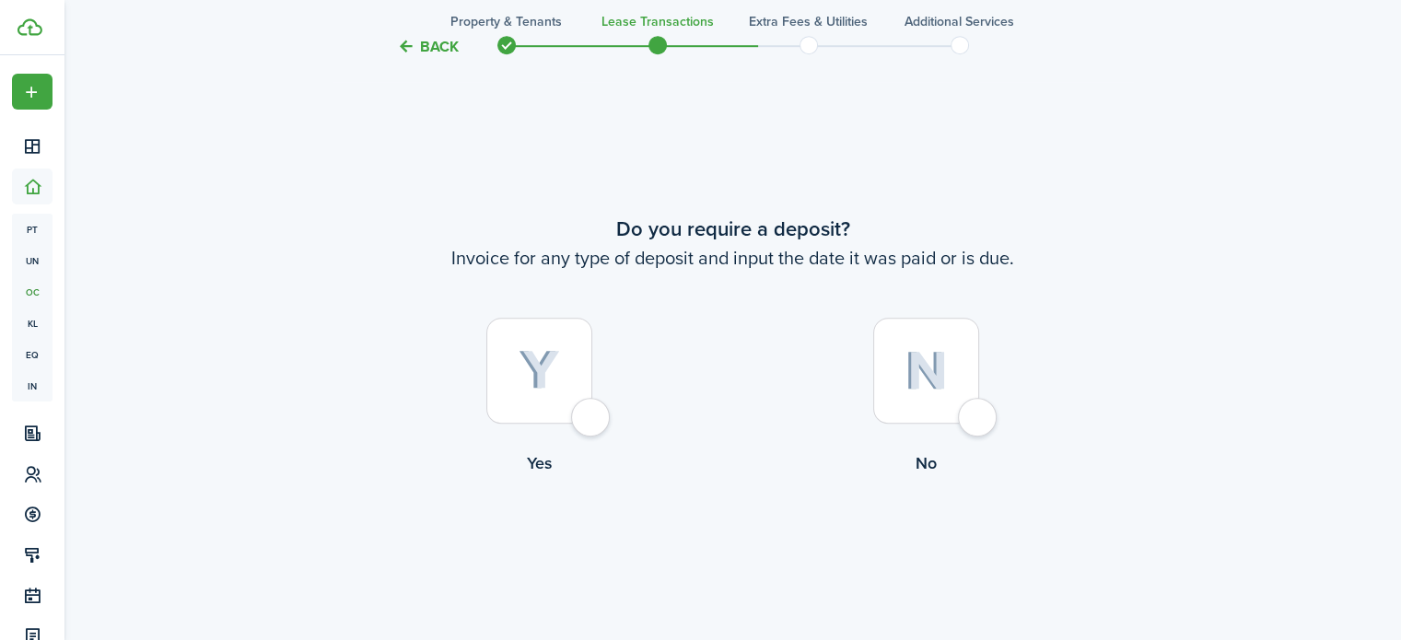
click at [979, 415] on div at bounding box center [926, 371] width 106 height 106
radio input "true"
click at [714, 542] on button "Continue" at bounding box center [732, 550] width 101 height 41
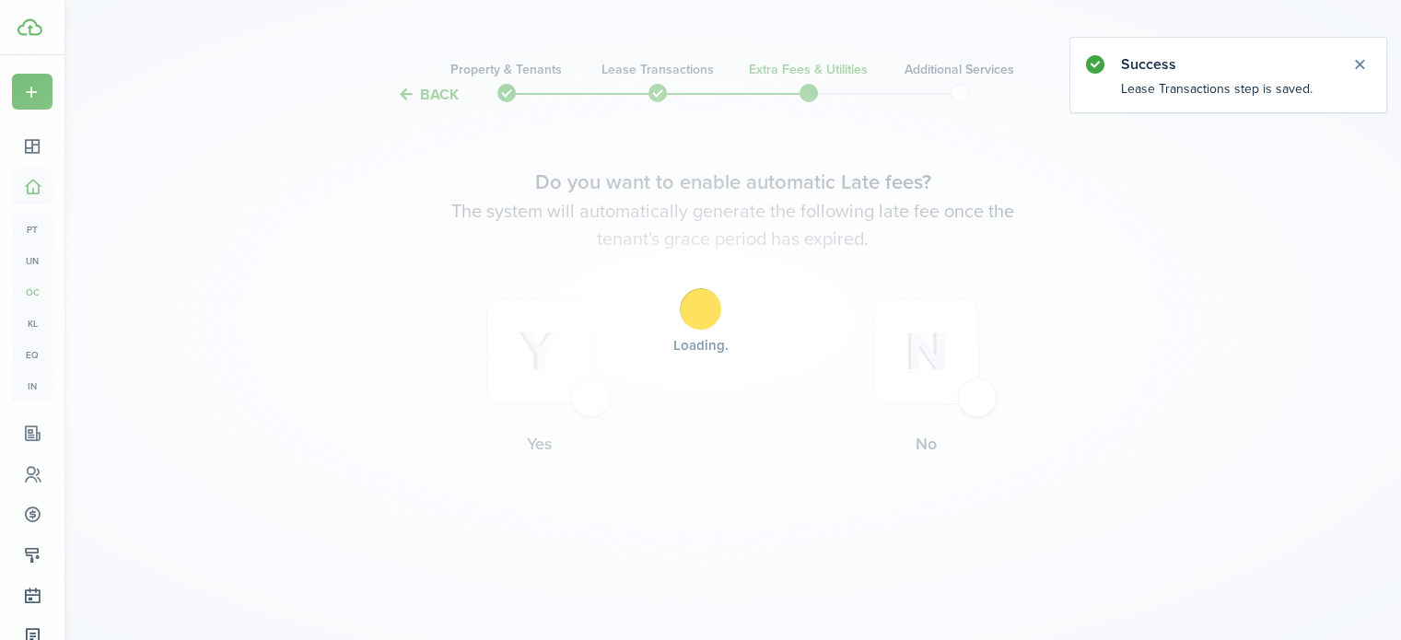
scroll to position [0, 0]
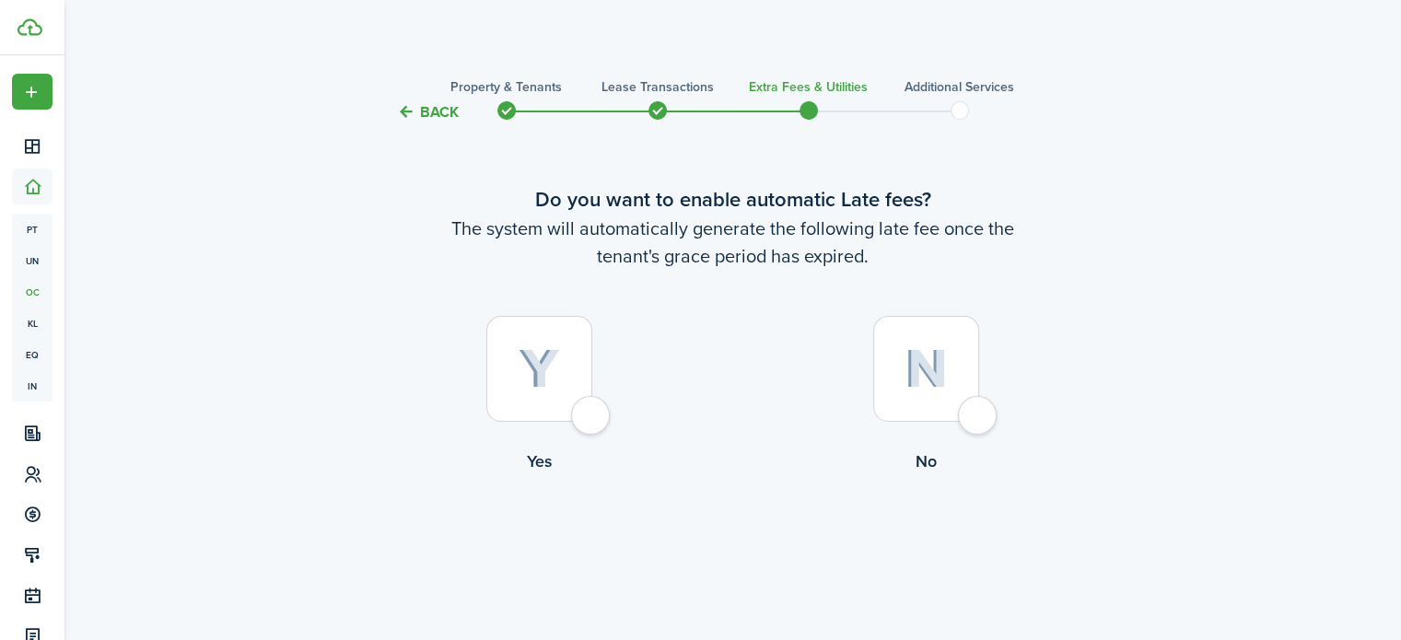
click at [582, 413] on div at bounding box center [539, 369] width 106 height 106
radio input "true"
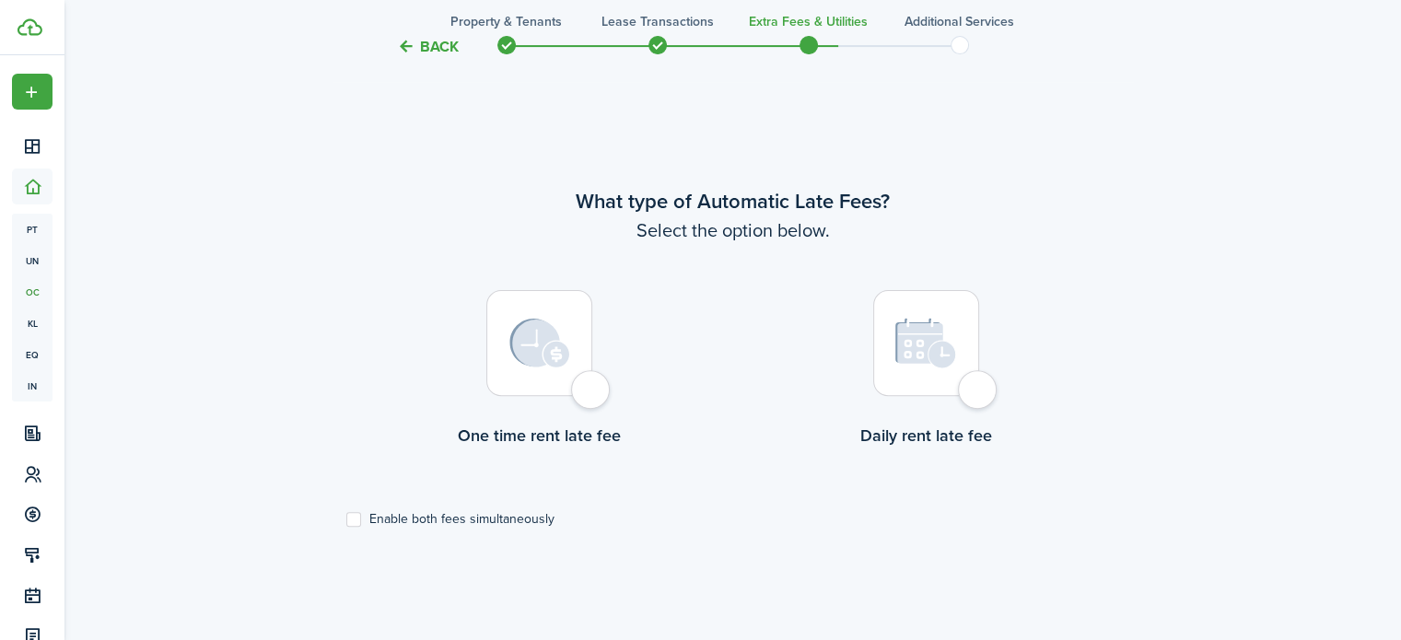
scroll to position [534, 0]
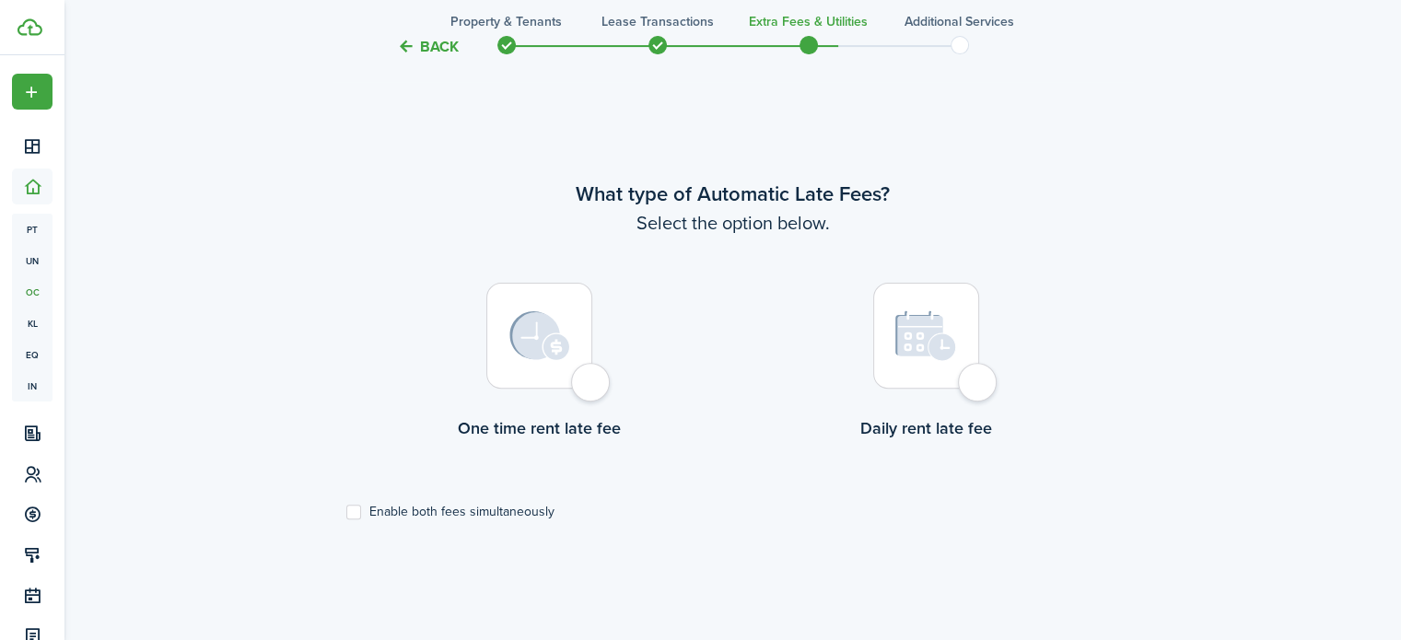
click at [592, 378] on div at bounding box center [539, 336] width 106 height 106
radio input "true"
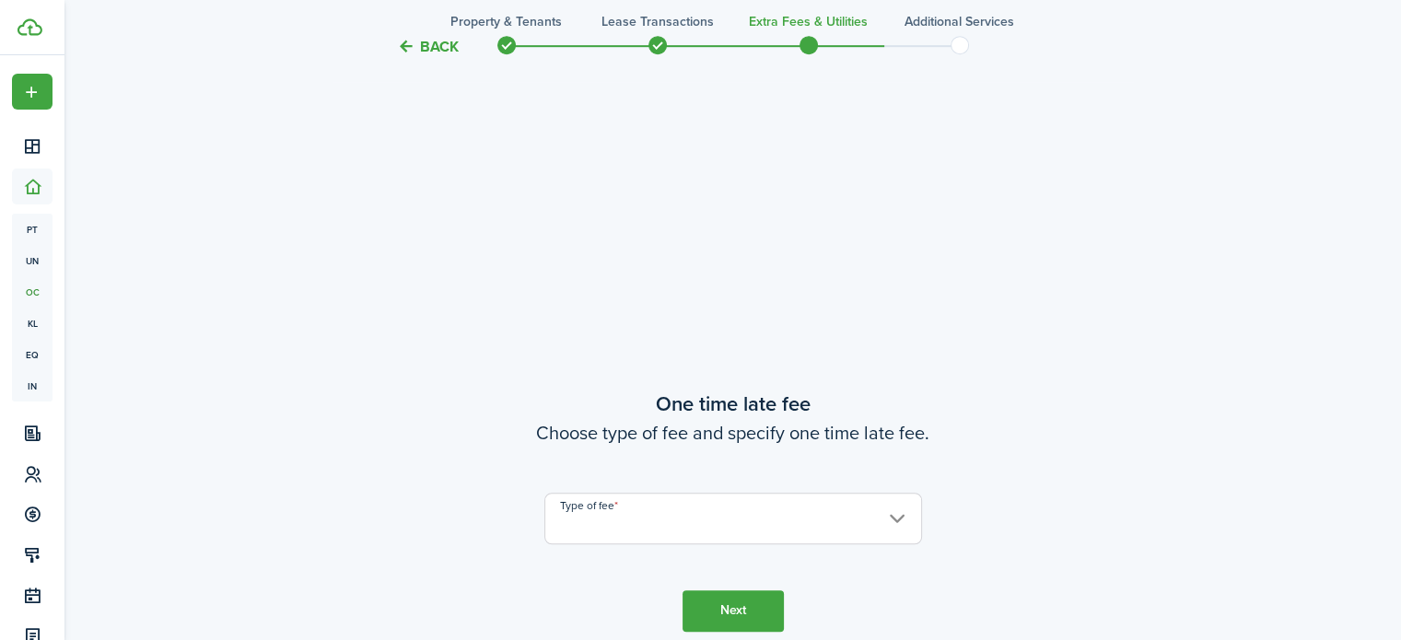
scroll to position [1174, 0]
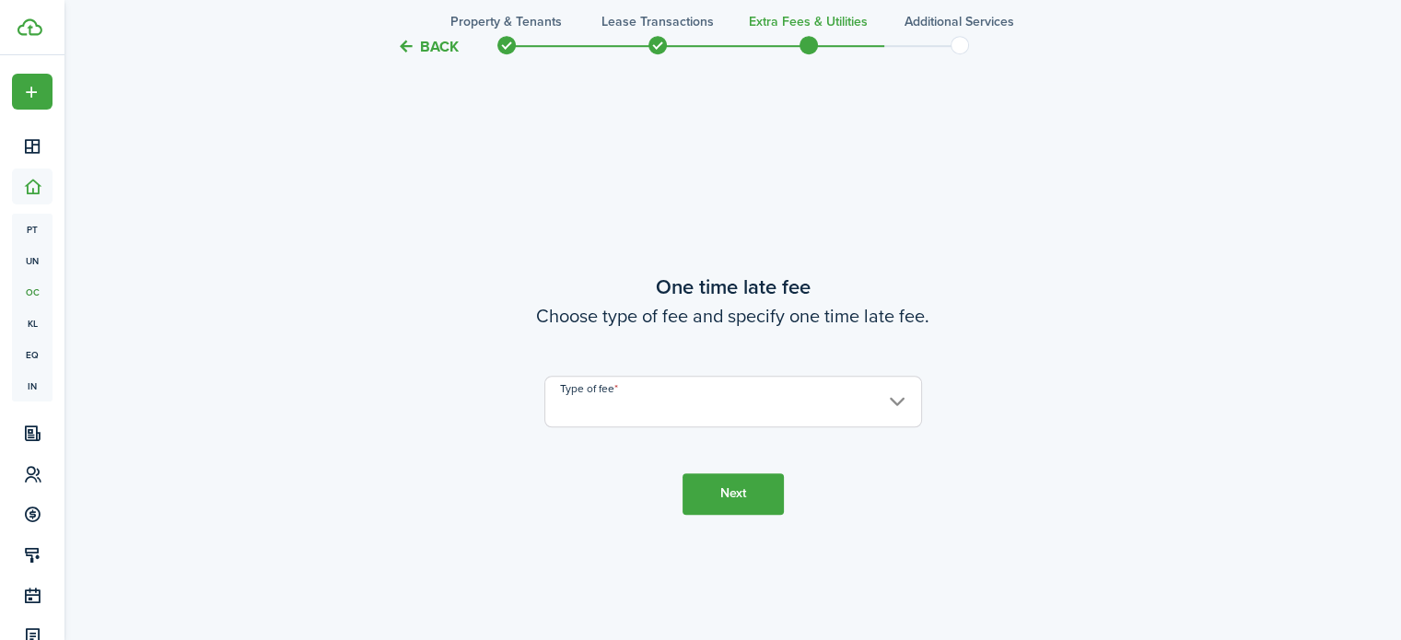
click at [686, 404] on input "Type of fee" at bounding box center [733, 402] width 378 height 52
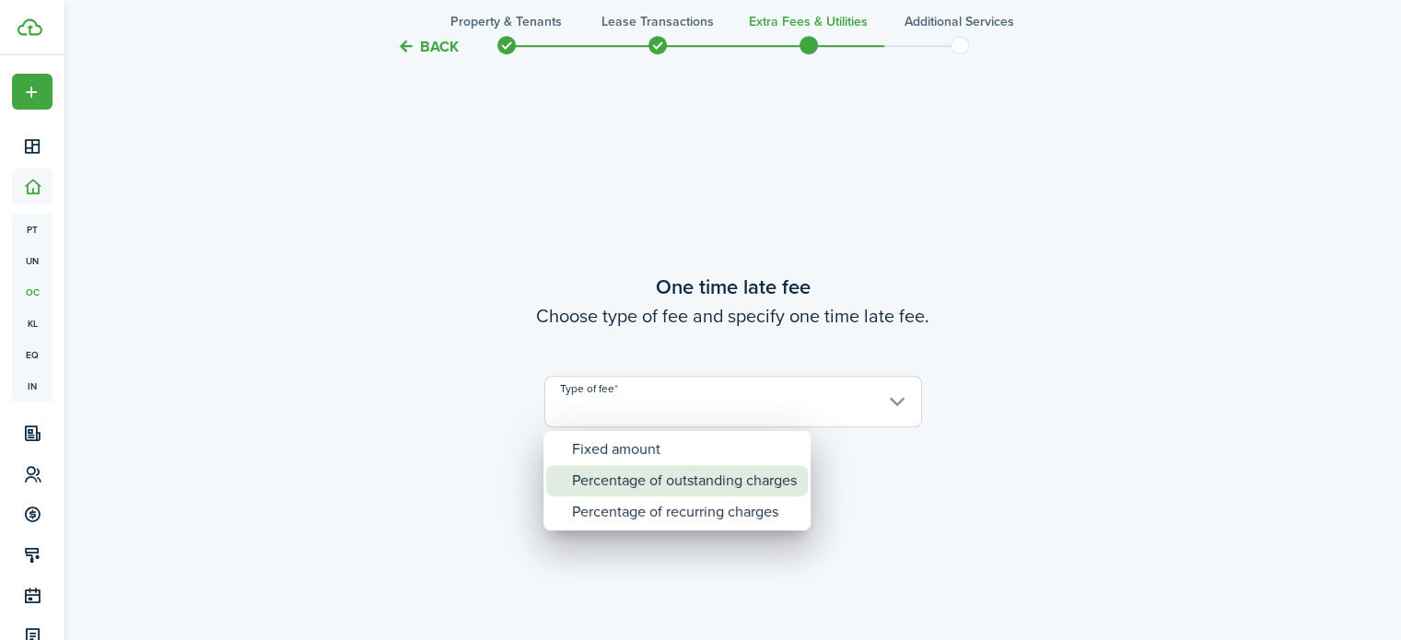
click at [641, 479] on div "Percentage of outstanding charges" at bounding box center [684, 480] width 225 height 31
type input "Percentage of outstanding charges"
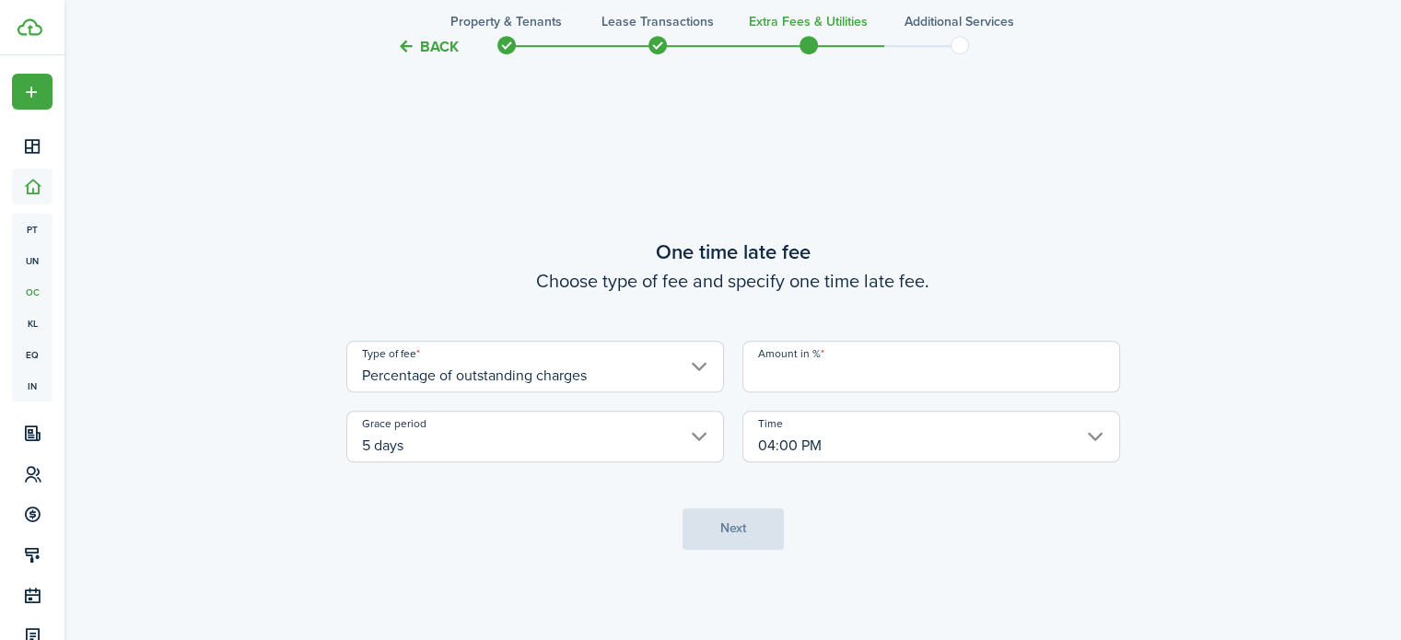
click at [815, 382] on input "Amount in %" at bounding box center [931, 367] width 378 height 52
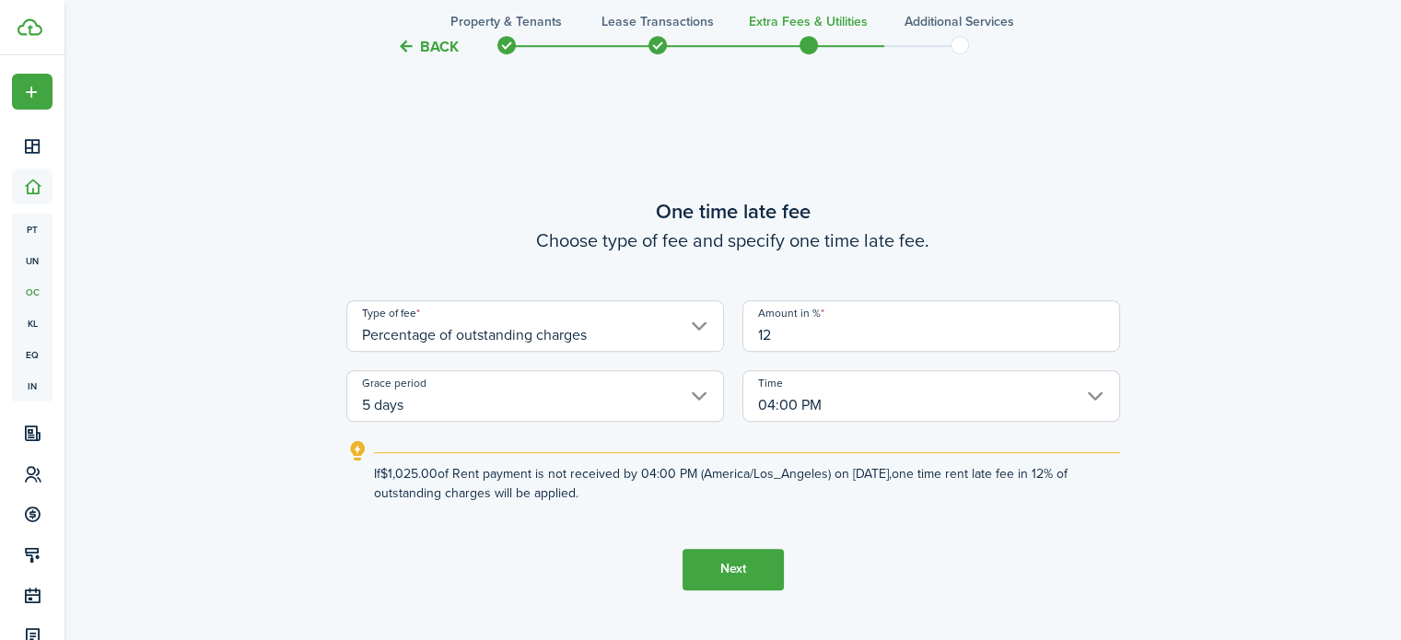
type input "12"
click at [720, 556] on button "Next" at bounding box center [732, 569] width 101 height 41
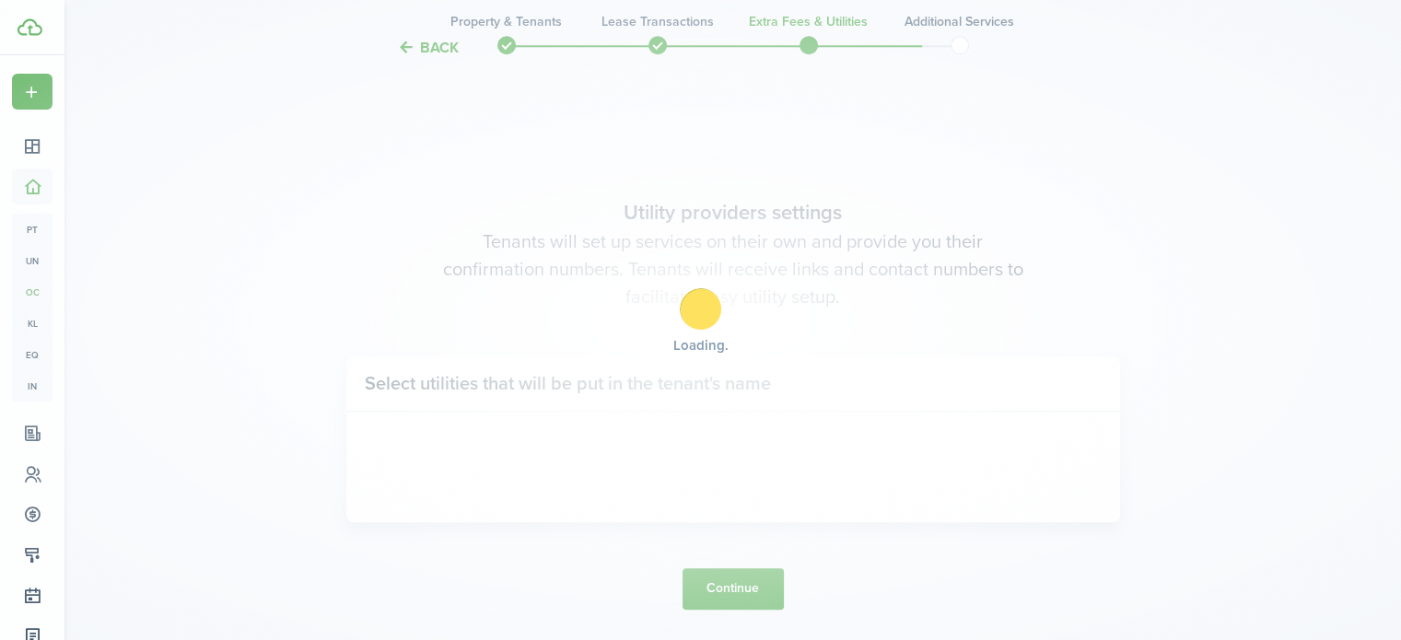
scroll to position [1814, 0]
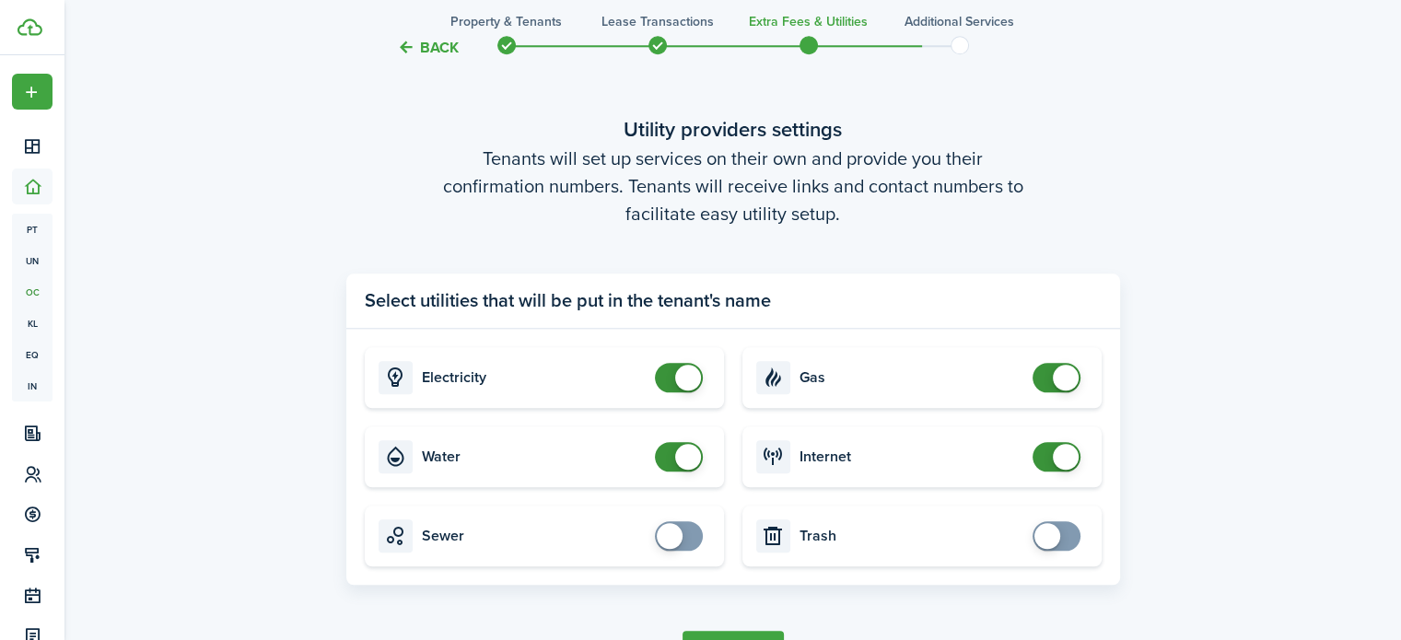
checkbox input "true"
click at [688, 534] on span at bounding box center [678, 535] width 18 height 29
checkbox input "true"
click at [1064, 530] on span at bounding box center [1056, 535] width 18 height 29
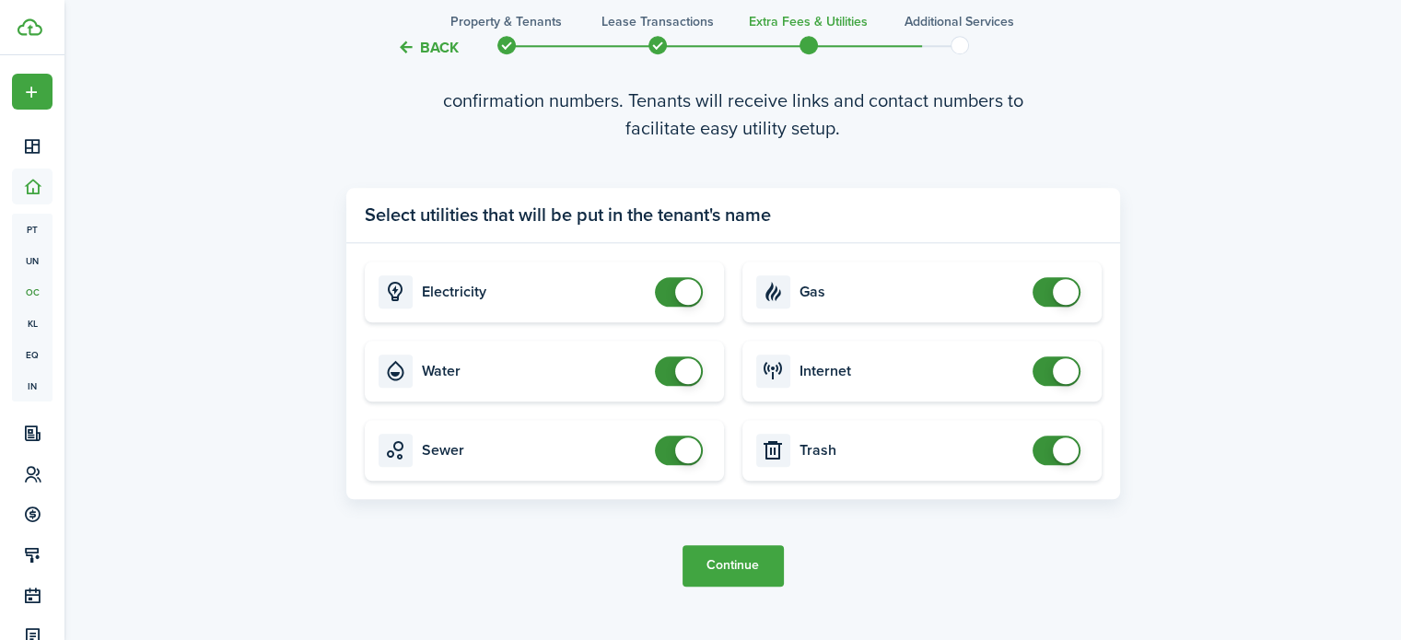
scroll to position [1934, 0]
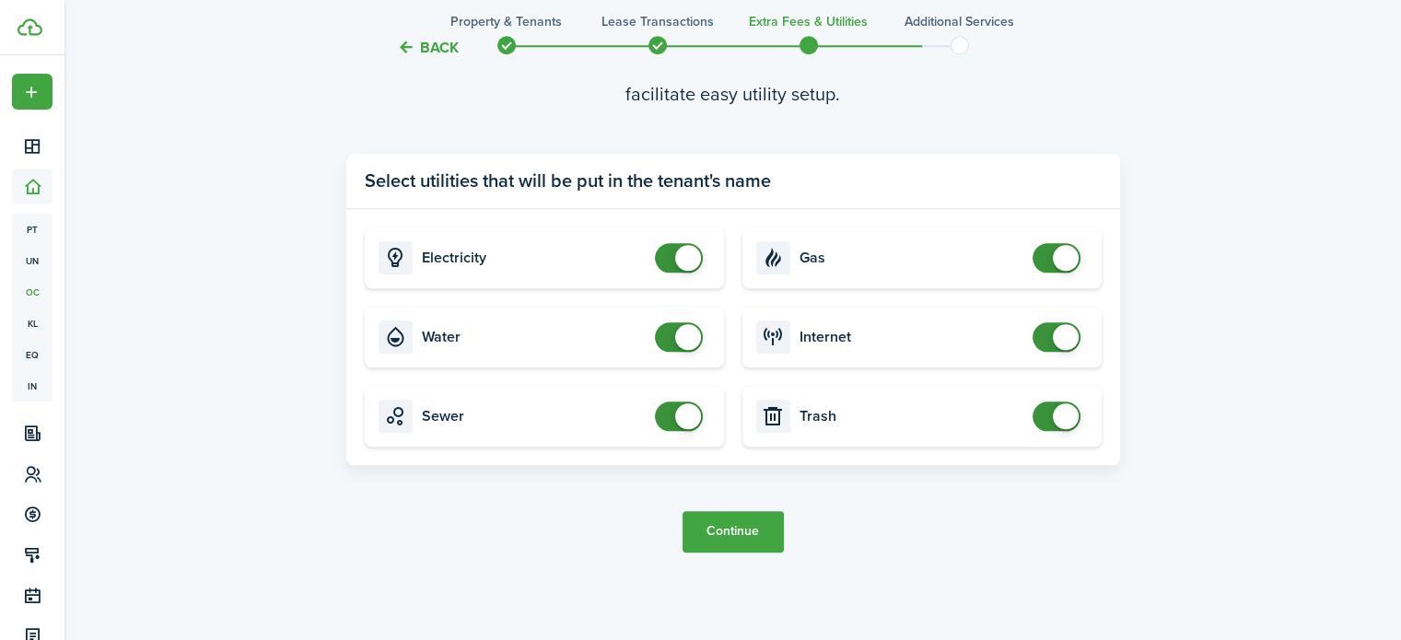
click at [734, 544] on button "Continue" at bounding box center [732, 531] width 101 height 41
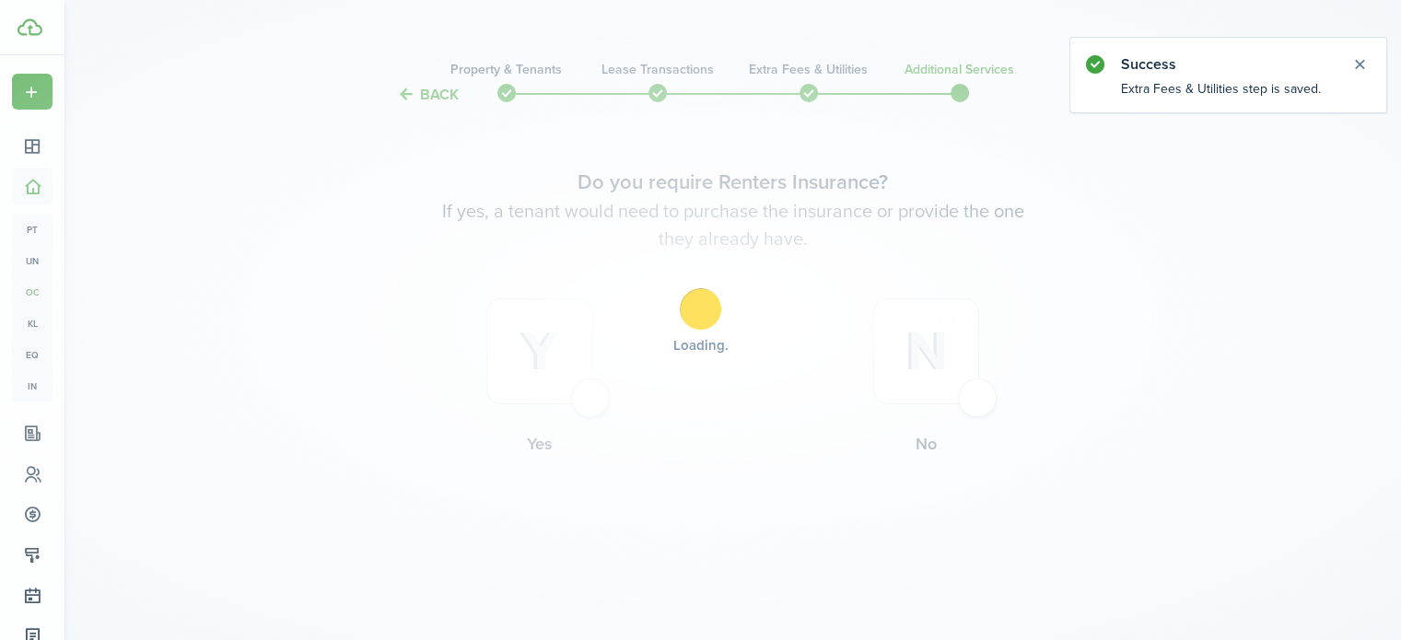
scroll to position [0, 0]
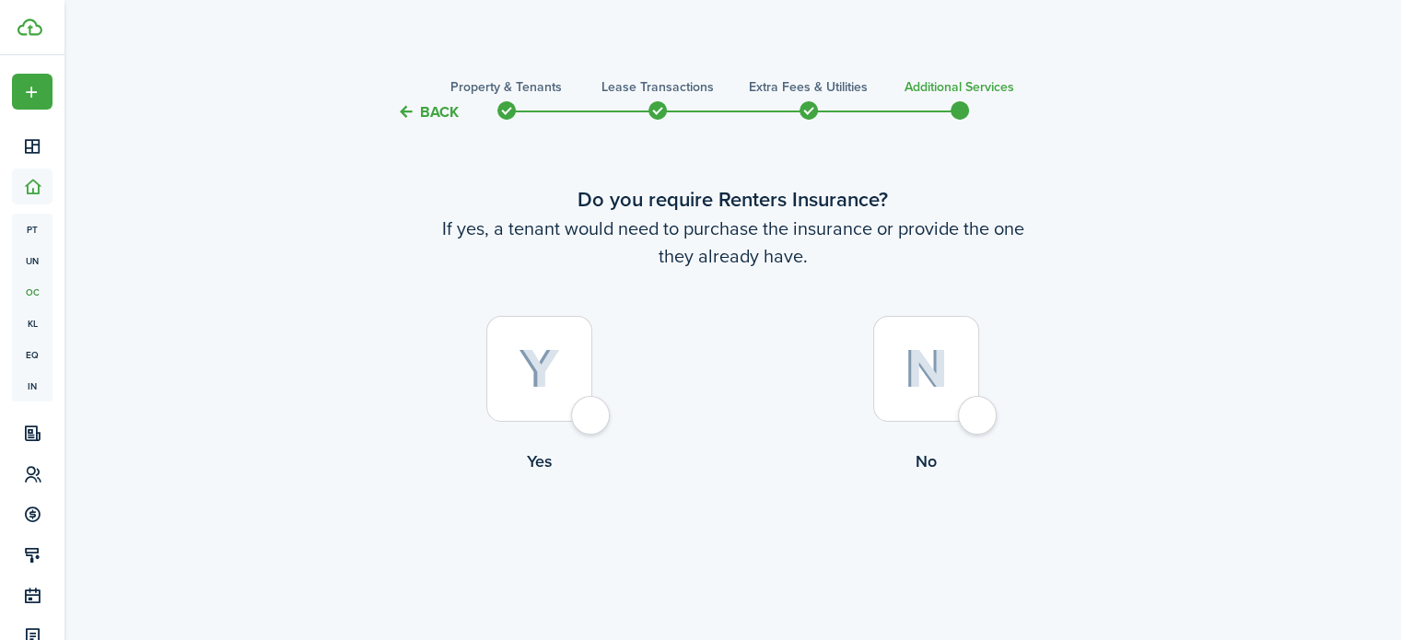
click at [574, 413] on div at bounding box center [539, 369] width 106 height 106
radio input "true"
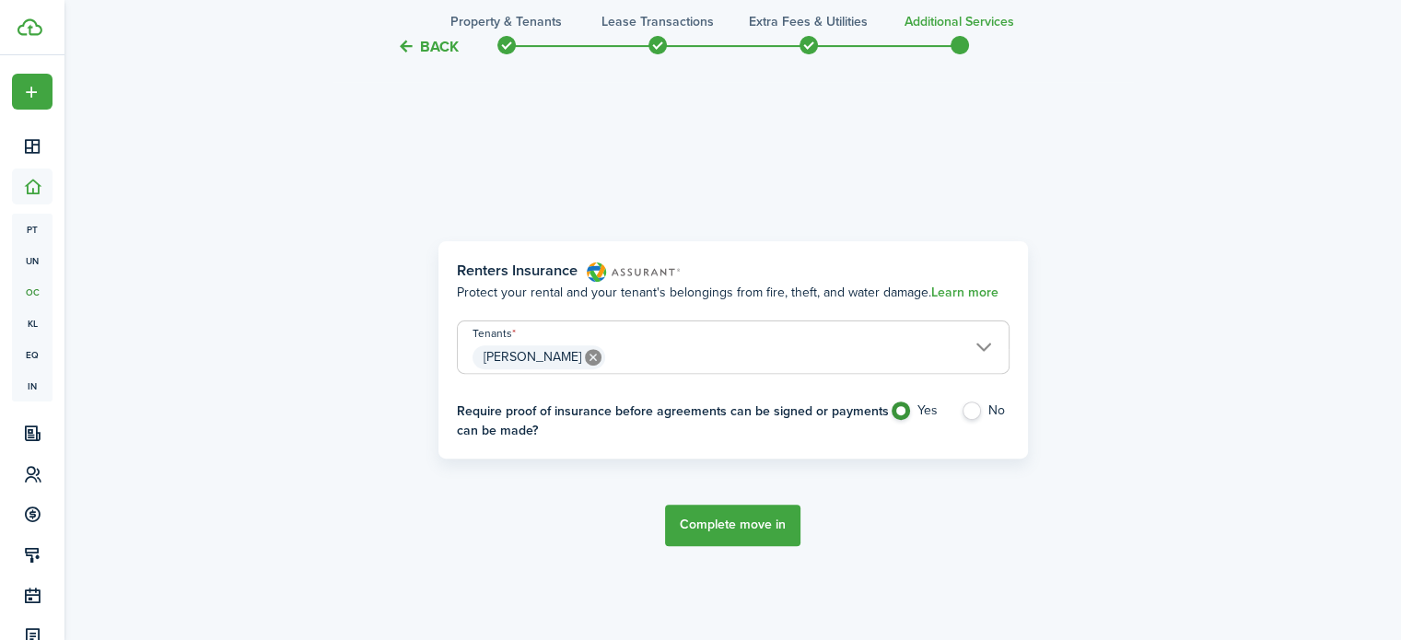
scroll to position [534, 0]
click at [970, 404] on label "No" at bounding box center [984, 415] width 49 height 28
radio input "false"
radio input "true"
click at [735, 523] on button "Complete move in" at bounding box center [732, 524] width 135 height 41
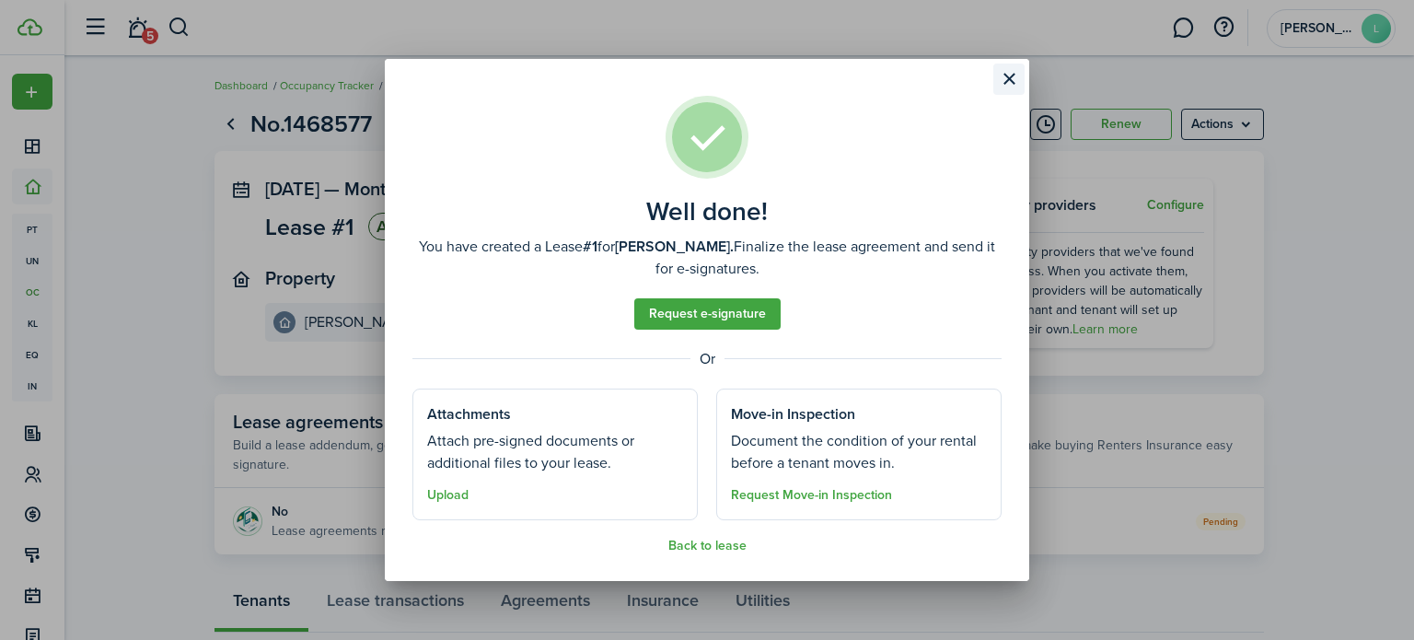
click at [1006, 76] on button "Close modal" at bounding box center [1009, 79] width 31 height 31
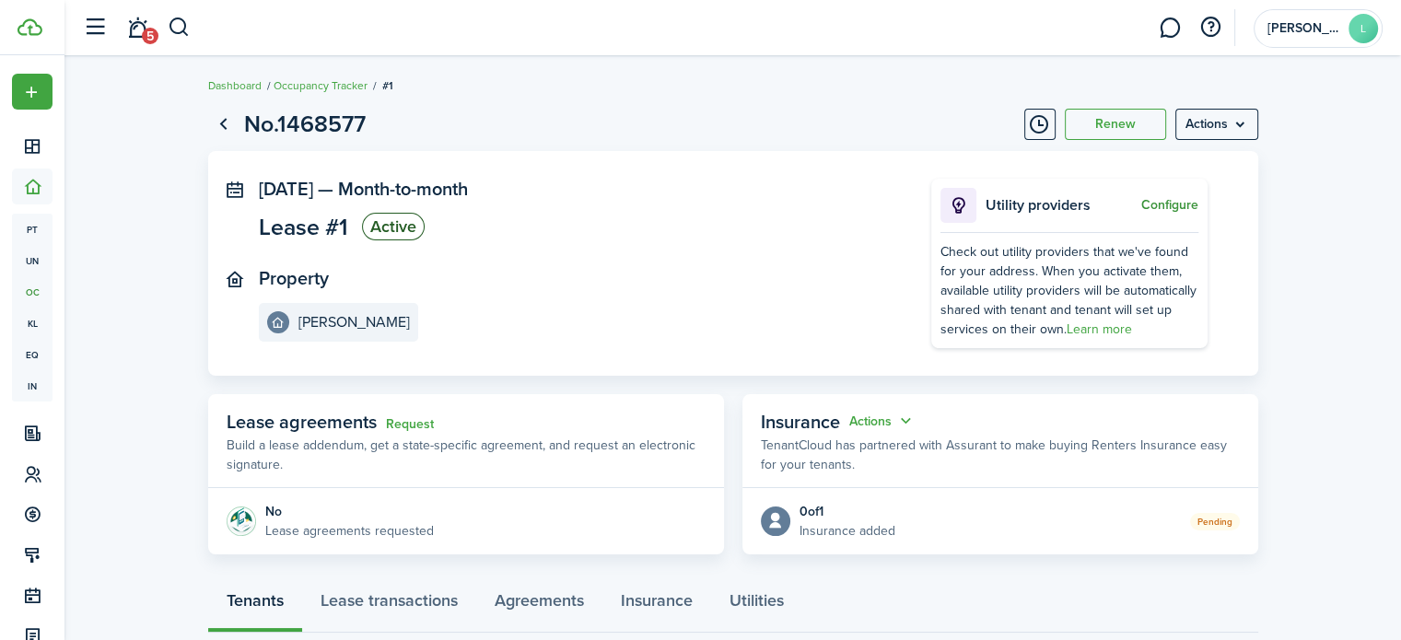
click at [1172, 200] on button "Configure" at bounding box center [1169, 205] width 57 height 15
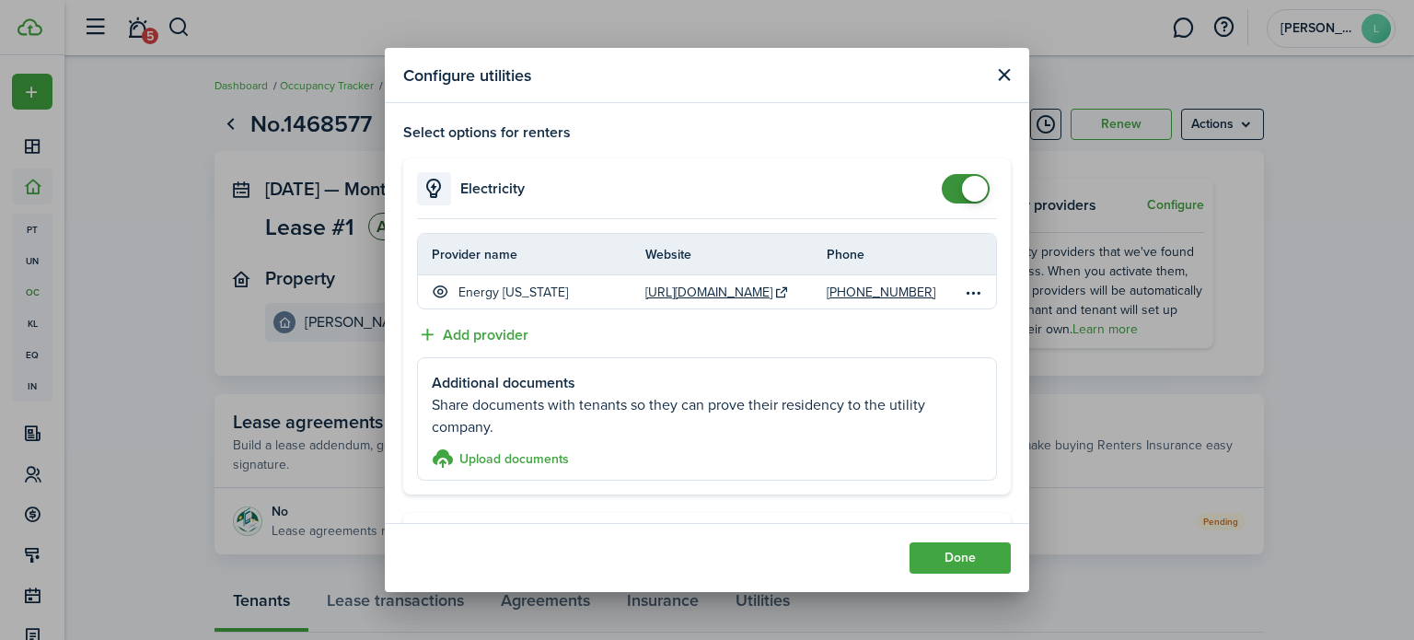
click at [1001, 72] on button "Close modal" at bounding box center [1004, 75] width 23 height 23
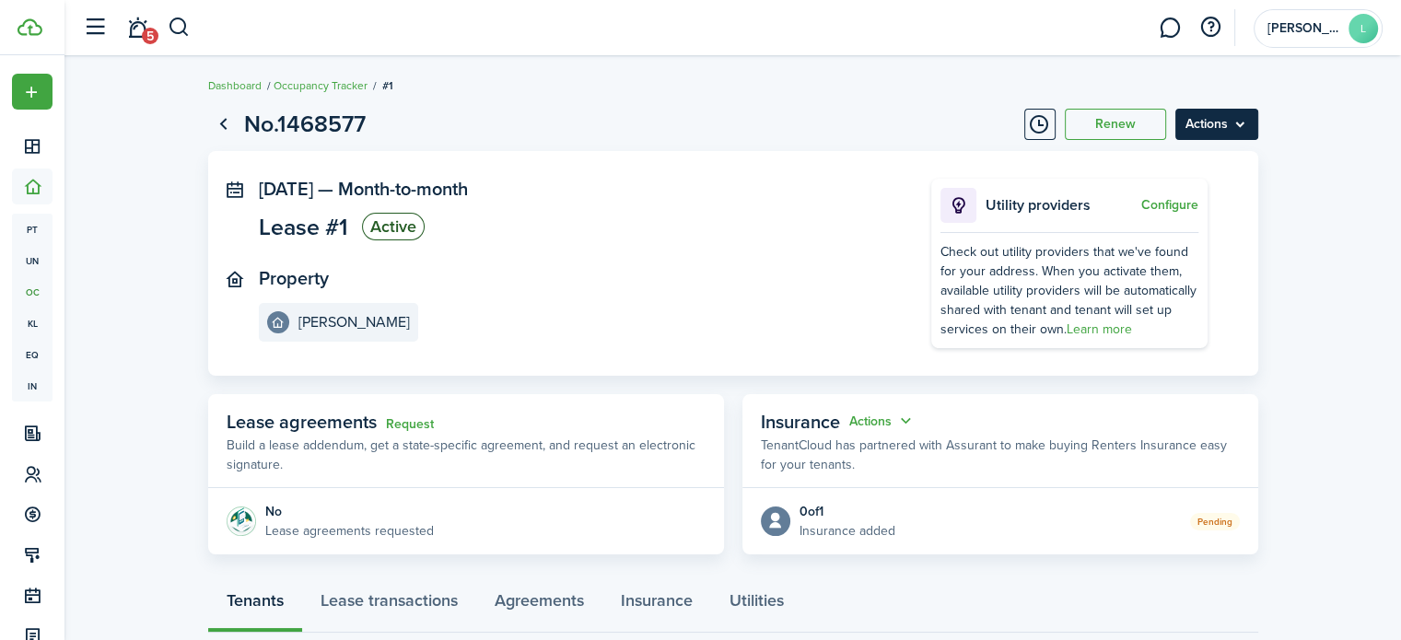
click at [1241, 122] on menu-btn "Actions" at bounding box center [1216, 124] width 83 height 31
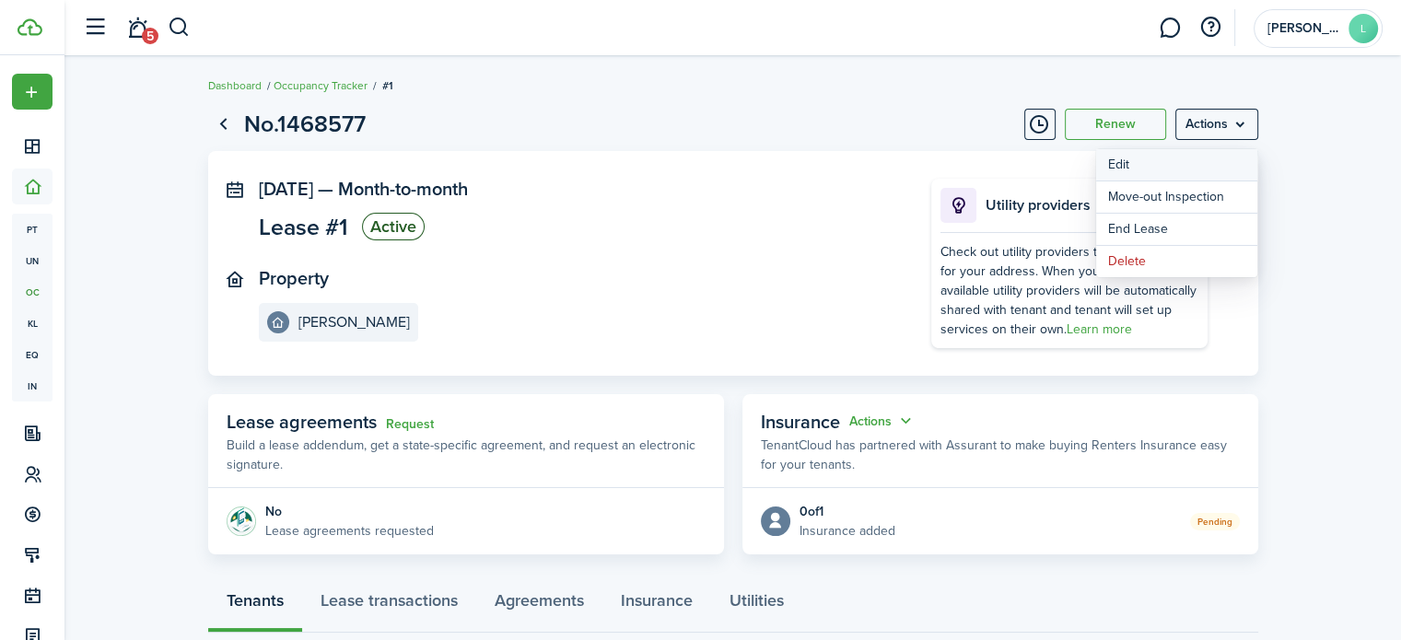
click at [1123, 167] on button "Edit" at bounding box center [1176, 164] width 161 height 31
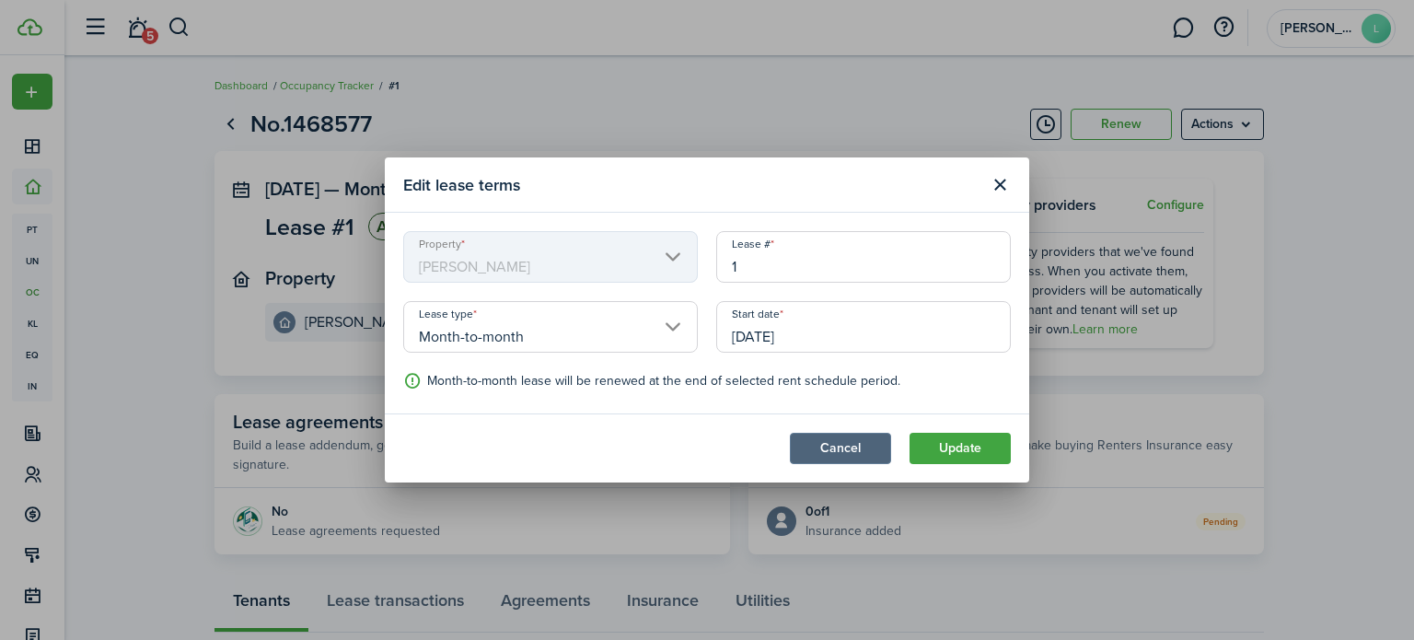
click at [839, 453] on button "Cancel" at bounding box center [840, 448] width 101 height 31
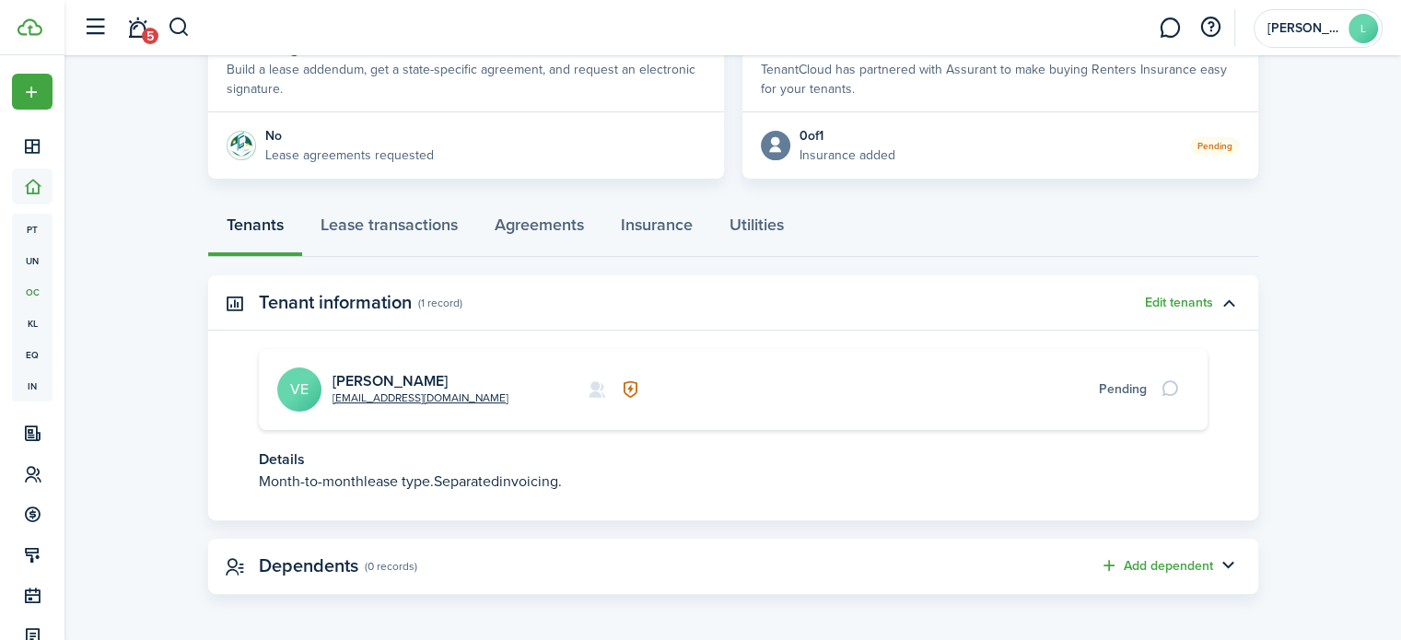
scroll to position [379, 0]
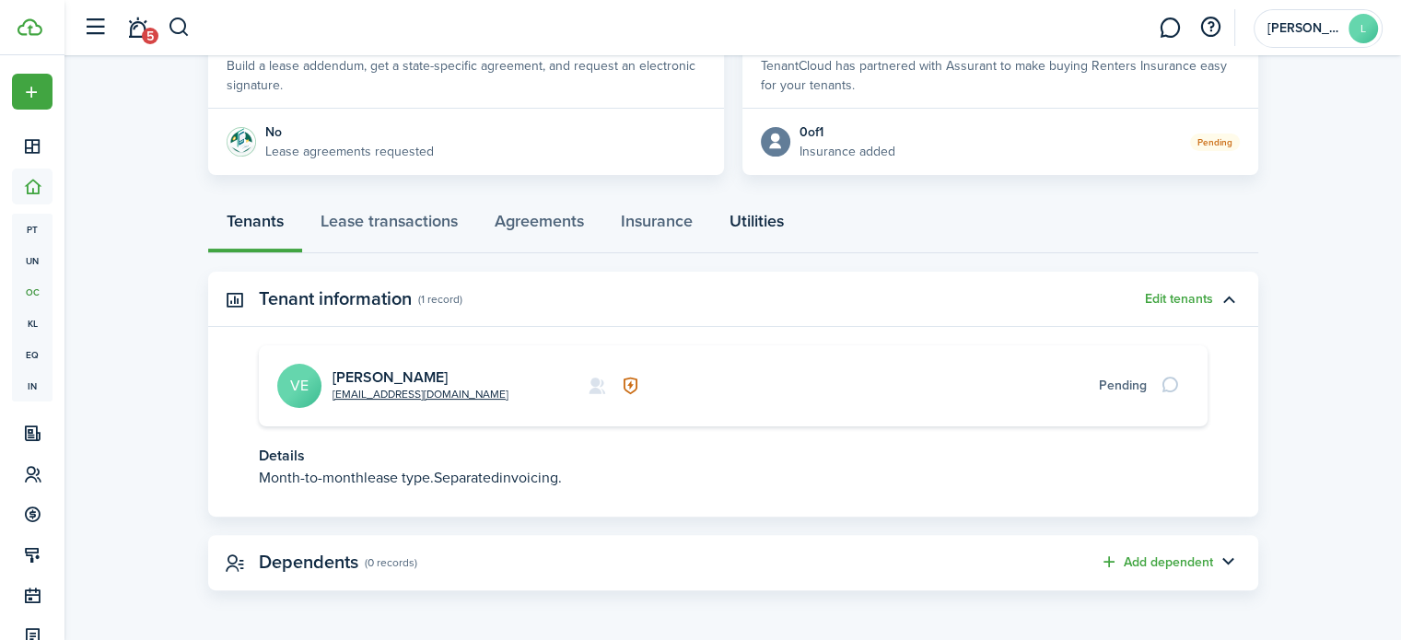
click at [770, 220] on link "Utilities" at bounding box center [756, 225] width 91 height 55
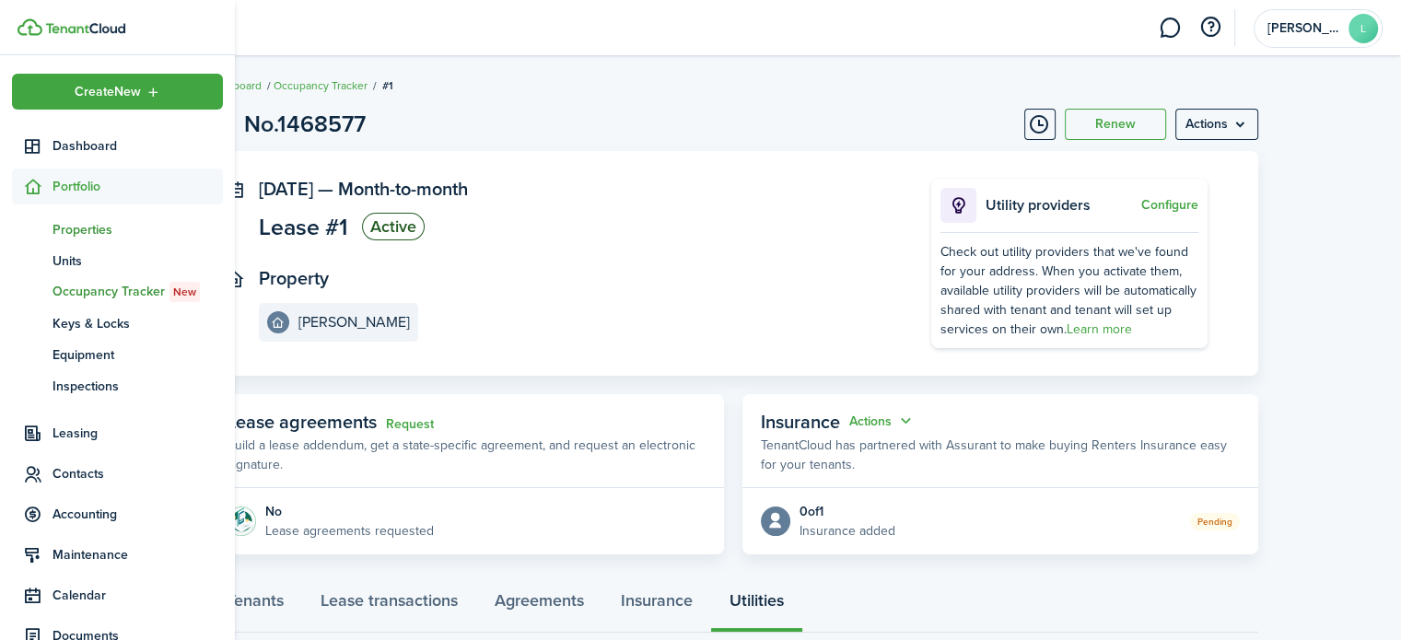
click at [79, 231] on span "Properties" at bounding box center [137, 229] width 170 height 19
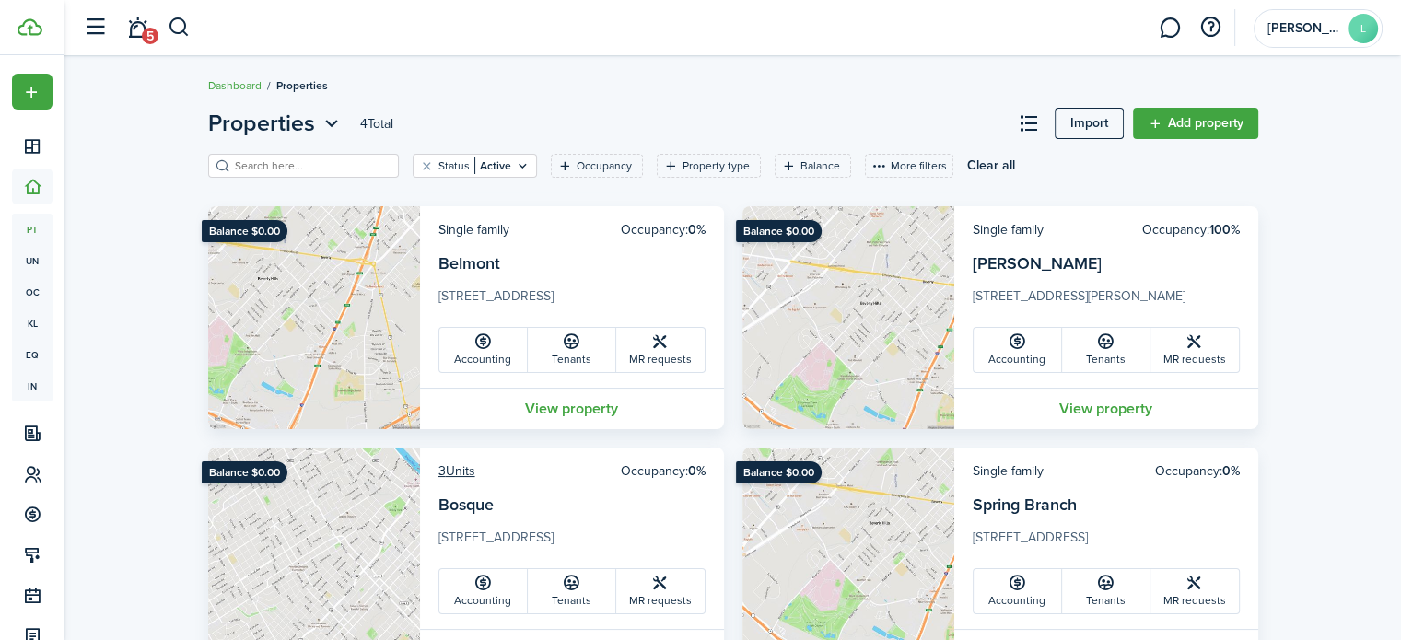
scroll to position [81, 0]
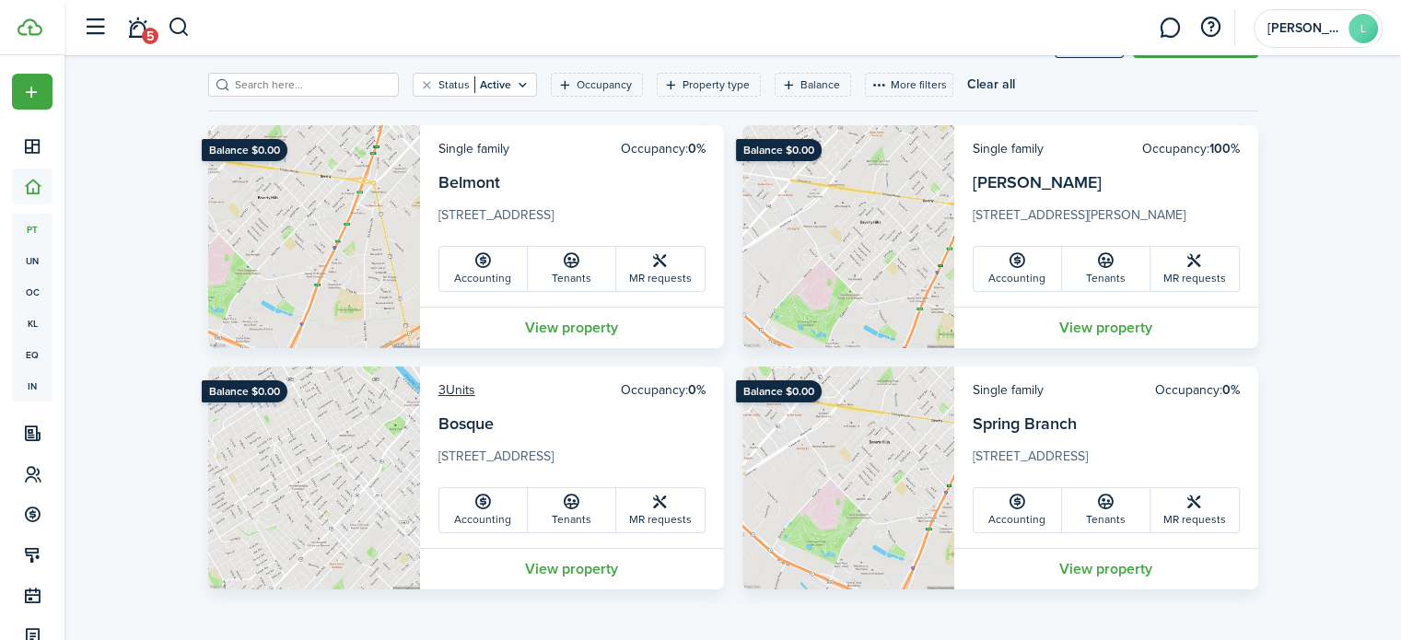
click at [575, 423] on card-title "Bosque" at bounding box center [571, 429] width 267 height 35
click at [461, 429] on link "Bosque" at bounding box center [465, 424] width 55 height 24
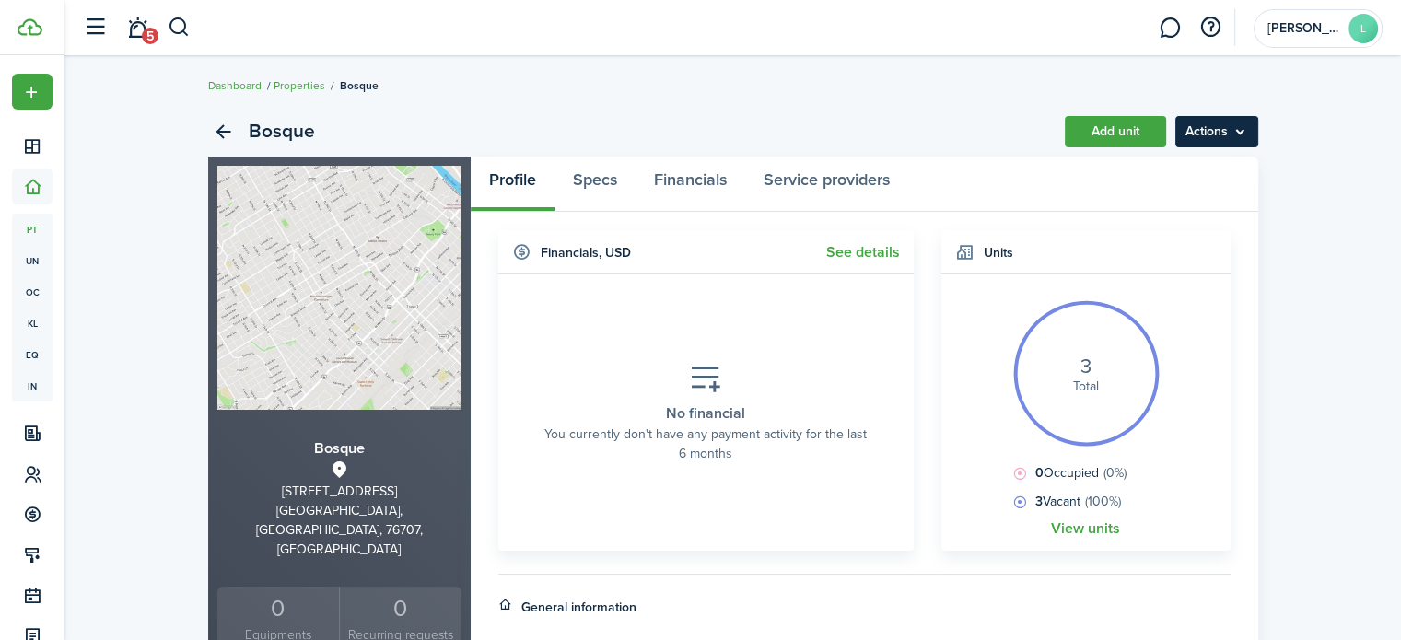
click at [1230, 133] on menu-btn "Actions" at bounding box center [1216, 131] width 83 height 31
click at [681, 187] on link "Financials" at bounding box center [690, 184] width 110 height 55
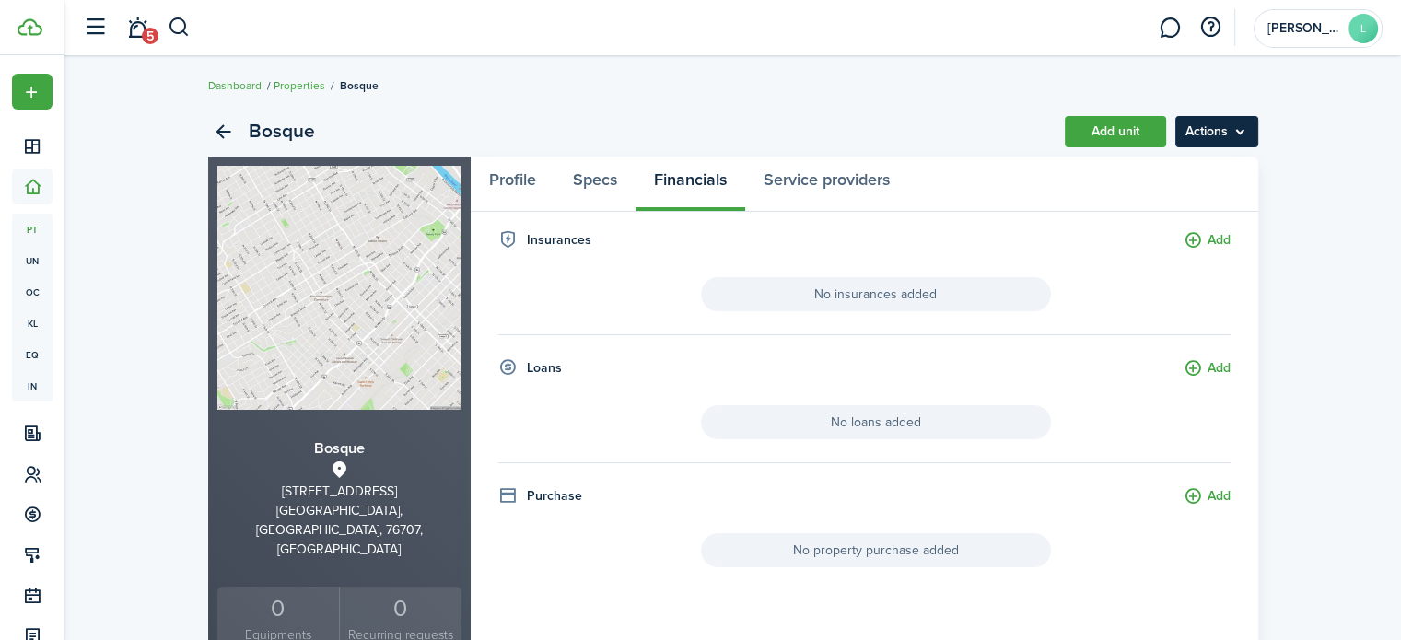
click at [1205, 132] on menu-btn "Actions" at bounding box center [1216, 131] width 83 height 31
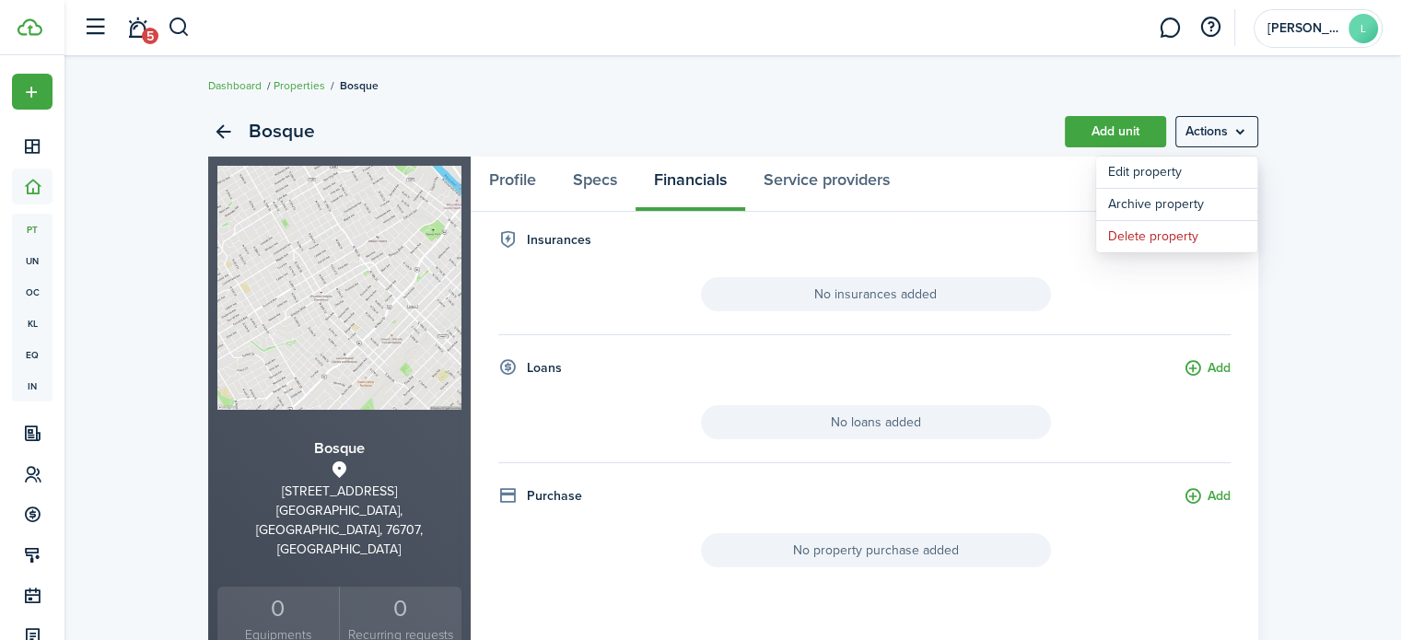
click at [925, 110] on div "Bosque Add unit Actions" at bounding box center [733, 132] width 1050 height 50
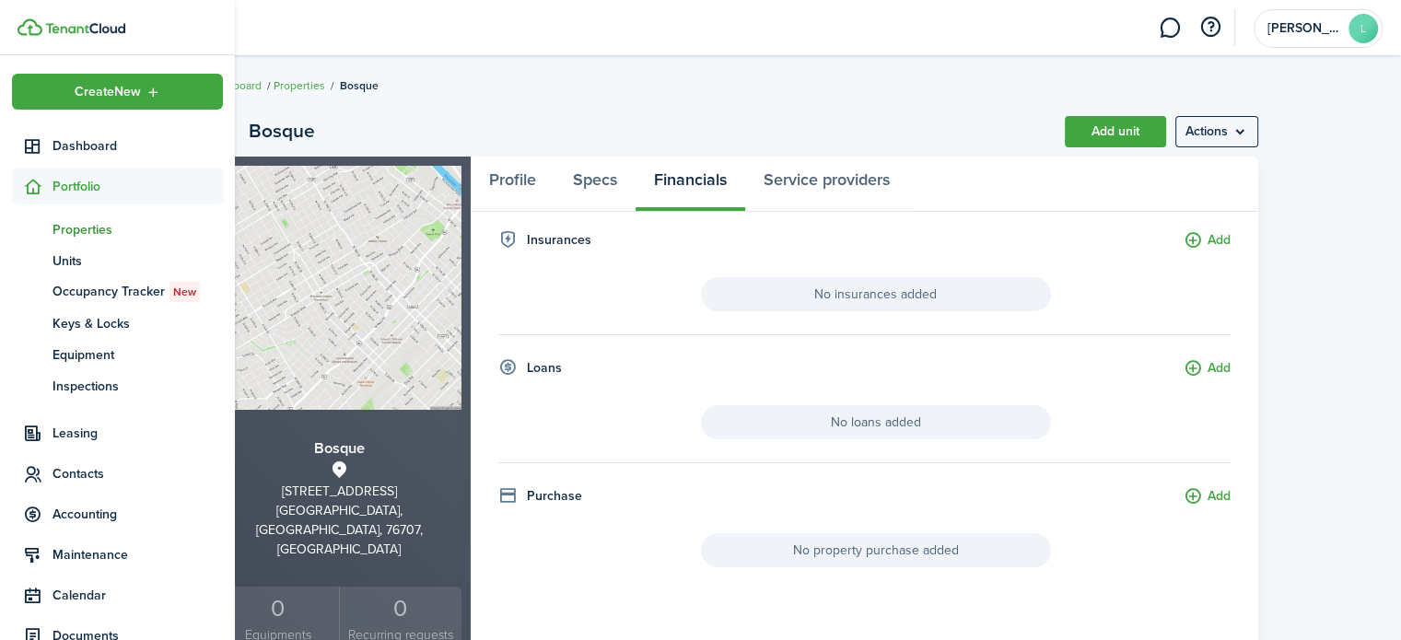
click at [77, 231] on span "Properties" at bounding box center [137, 229] width 170 height 19
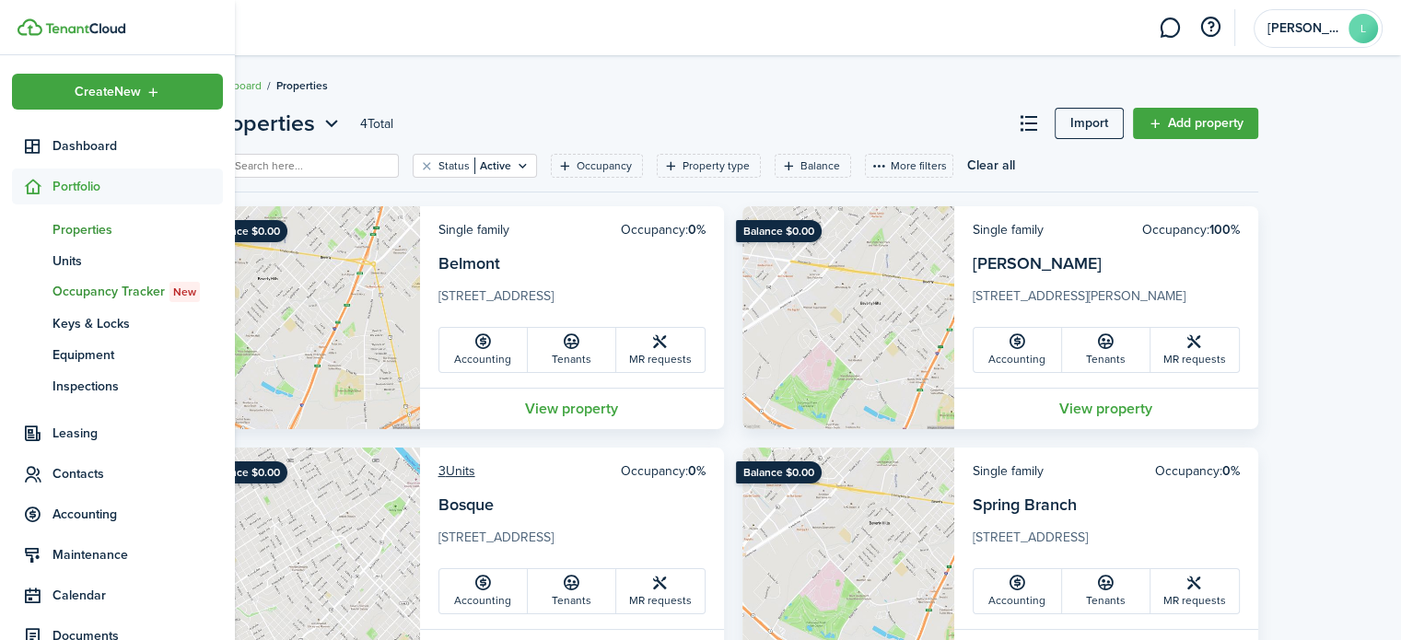
click at [66, 292] on span "Occupancy Tracker New" at bounding box center [137, 292] width 170 height 20
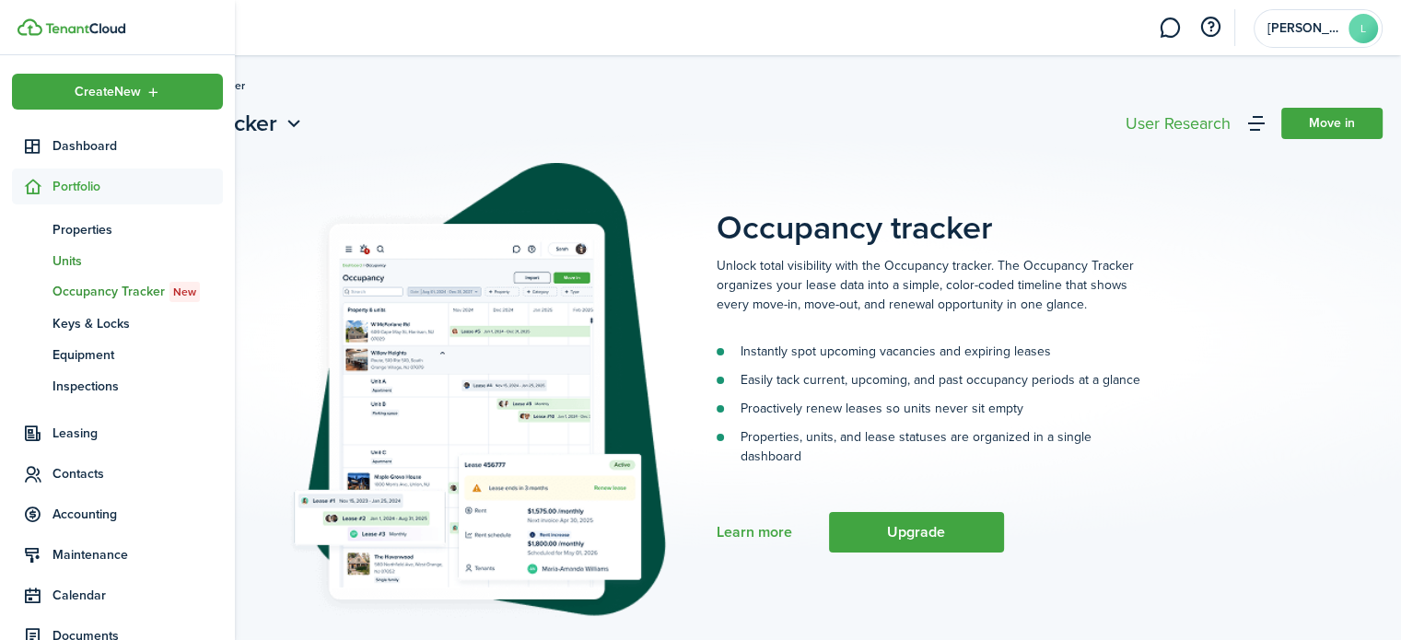
click at [66, 253] on span "Units" at bounding box center [137, 260] width 170 height 19
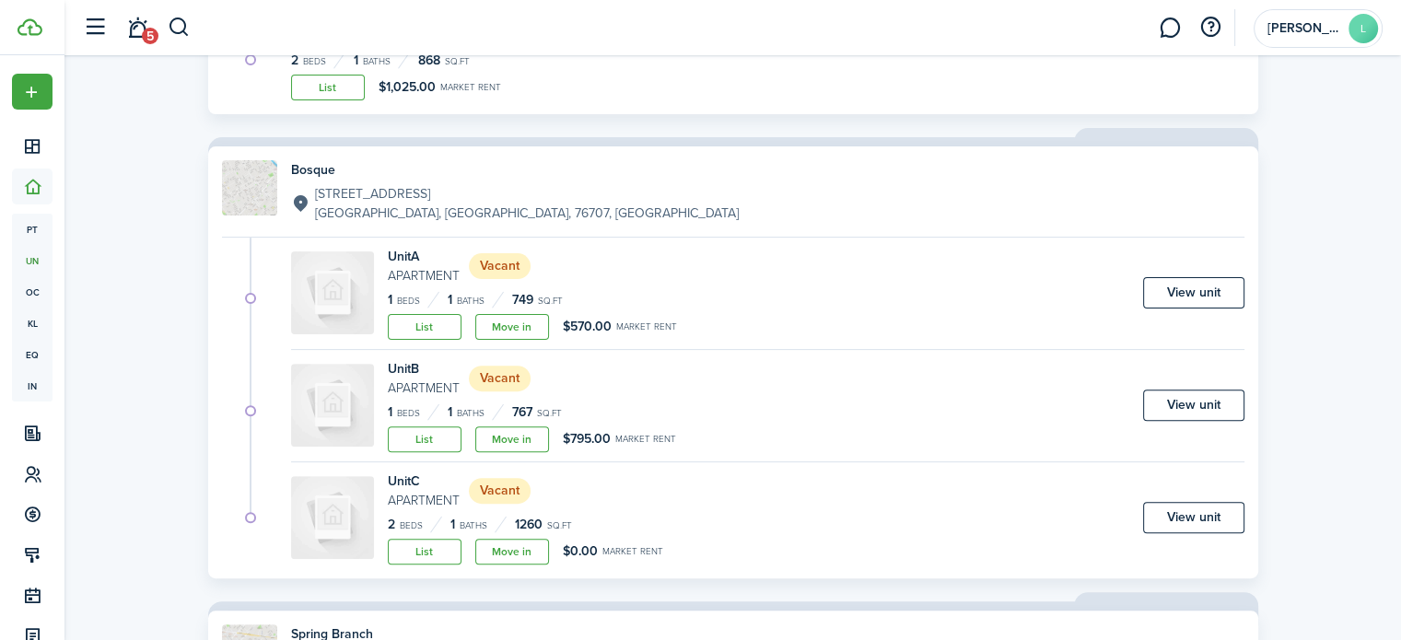
scroll to position [545, 0]
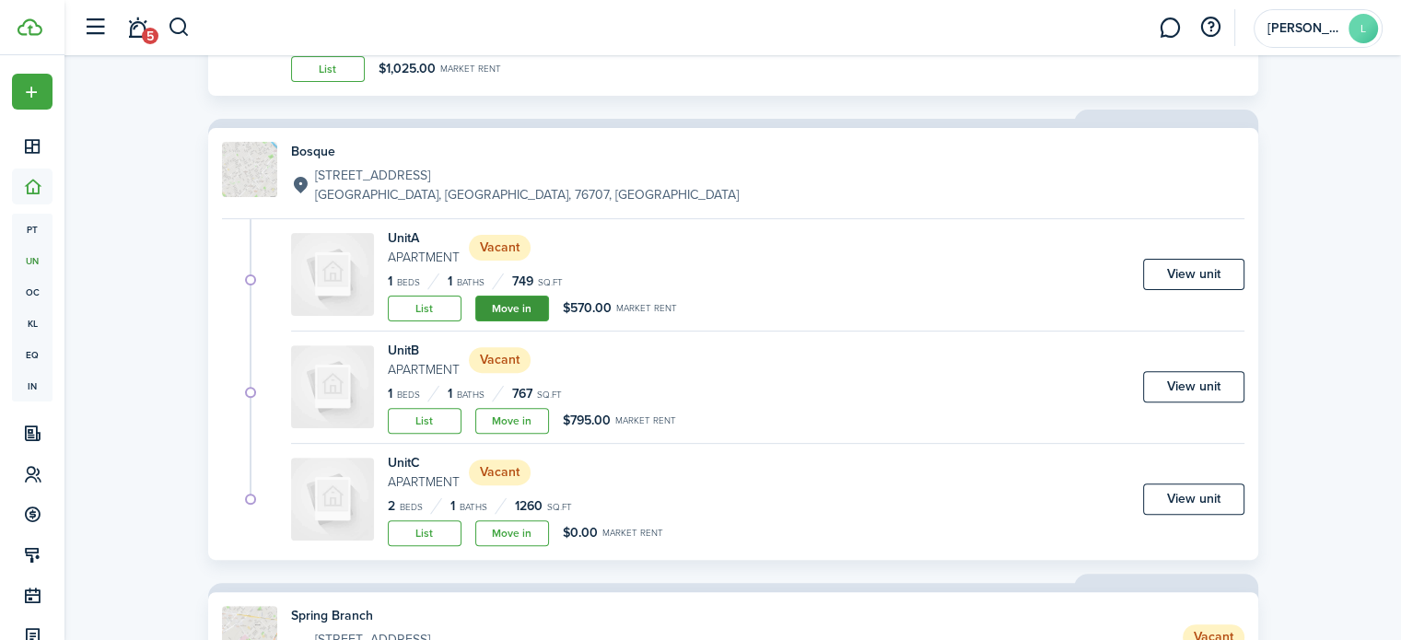
click at [512, 300] on link "Move in" at bounding box center [512, 309] width 74 height 26
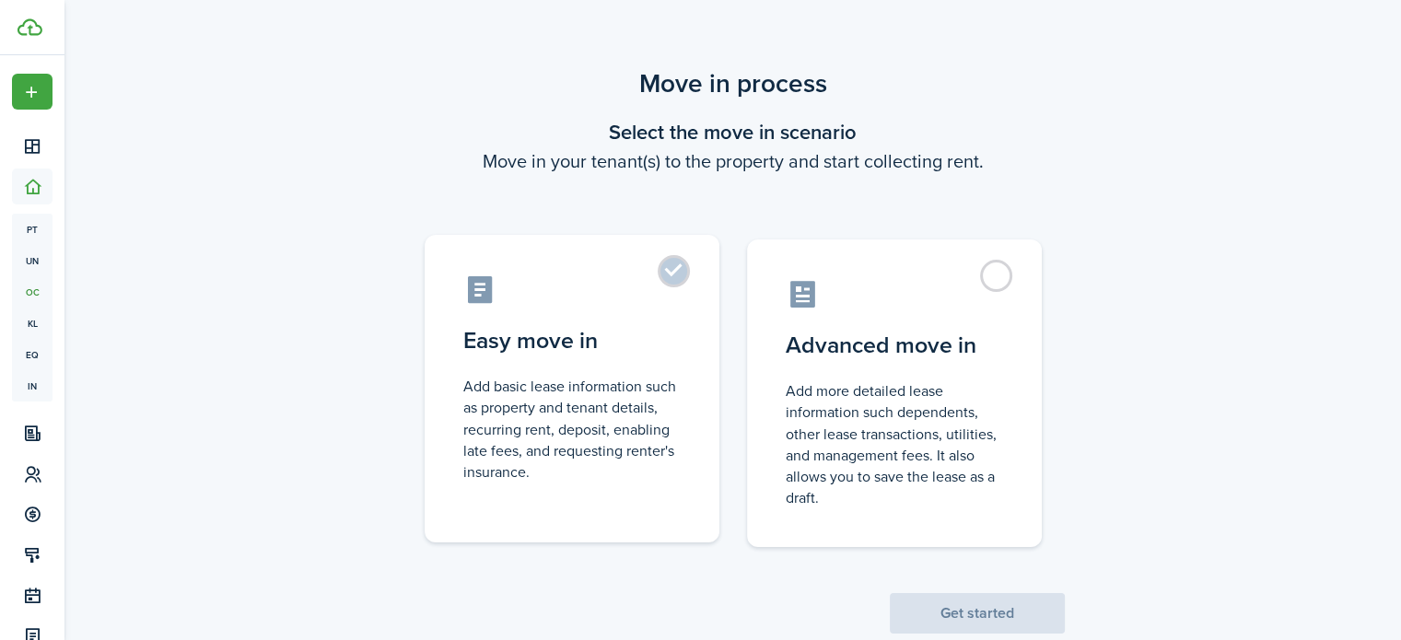
click at [674, 273] on label "Easy move in Add basic lease information such as property and tenant details, r…" at bounding box center [572, 389] width 295 height 308
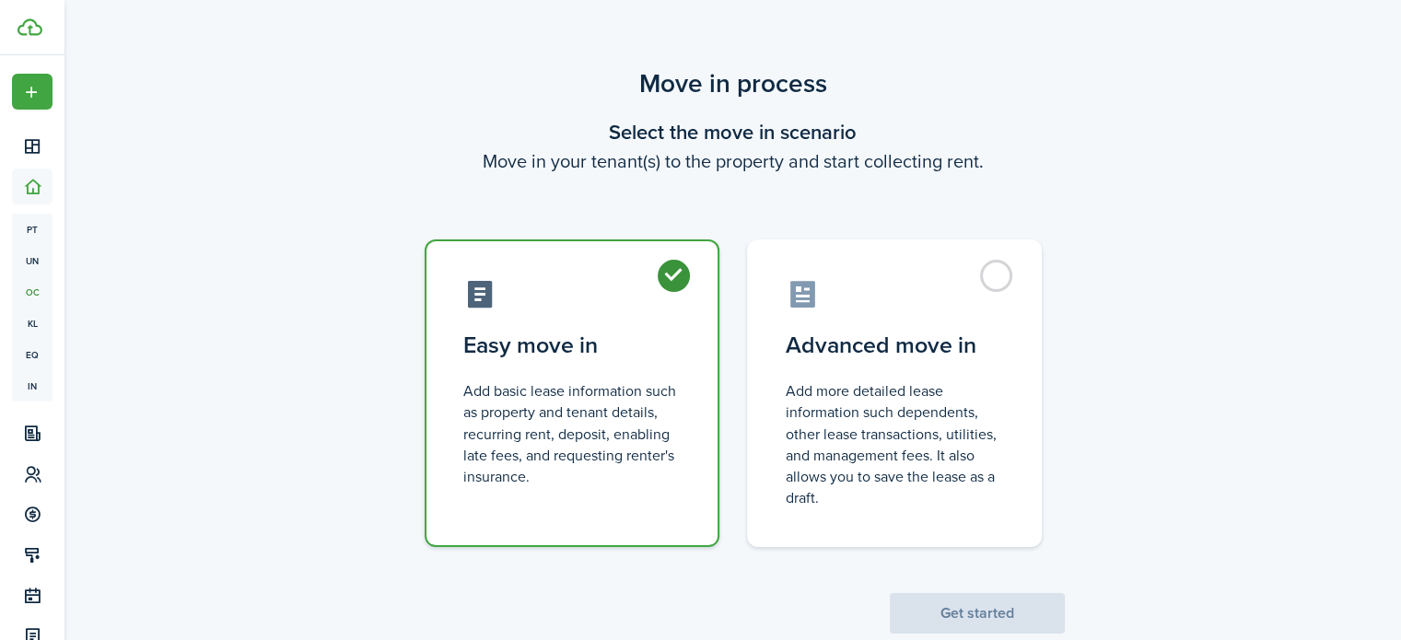
radio input "true"
click at [948, 611] on button "Get started" at bounding box center [977, 613] width 175 height 41
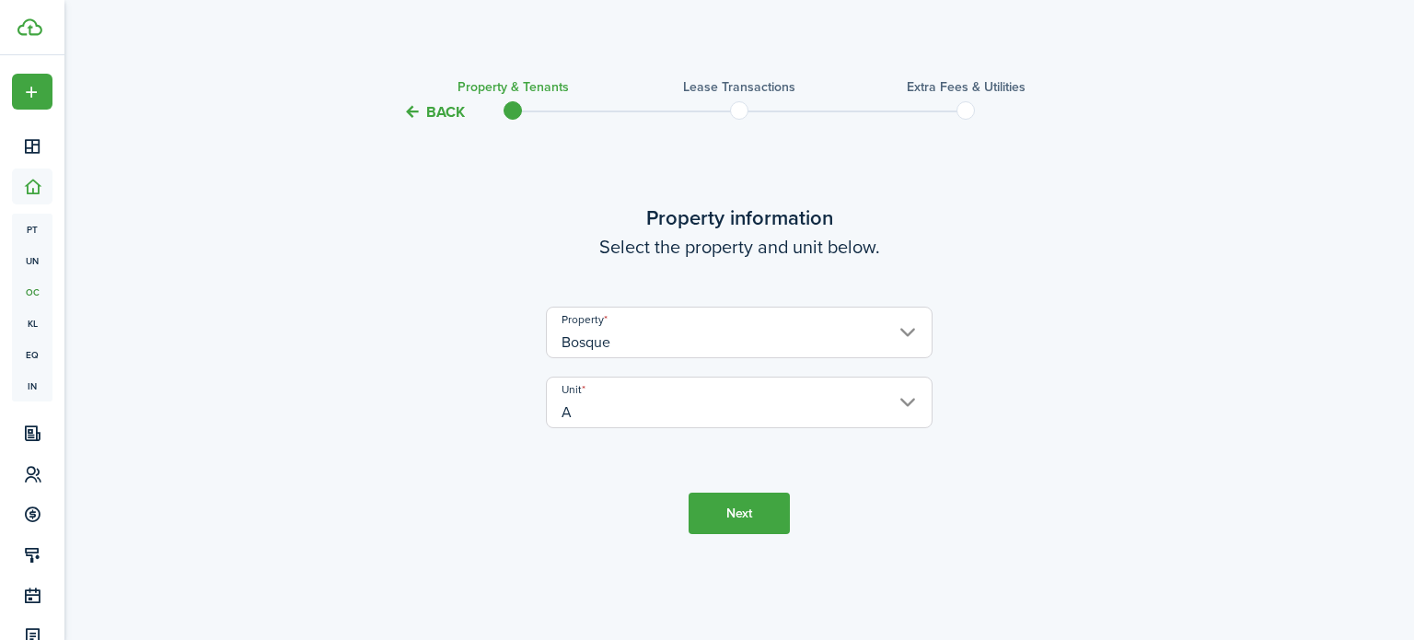
click at [731, 515] on button "Next" at bounding box center [739, 513] width 101 height 41
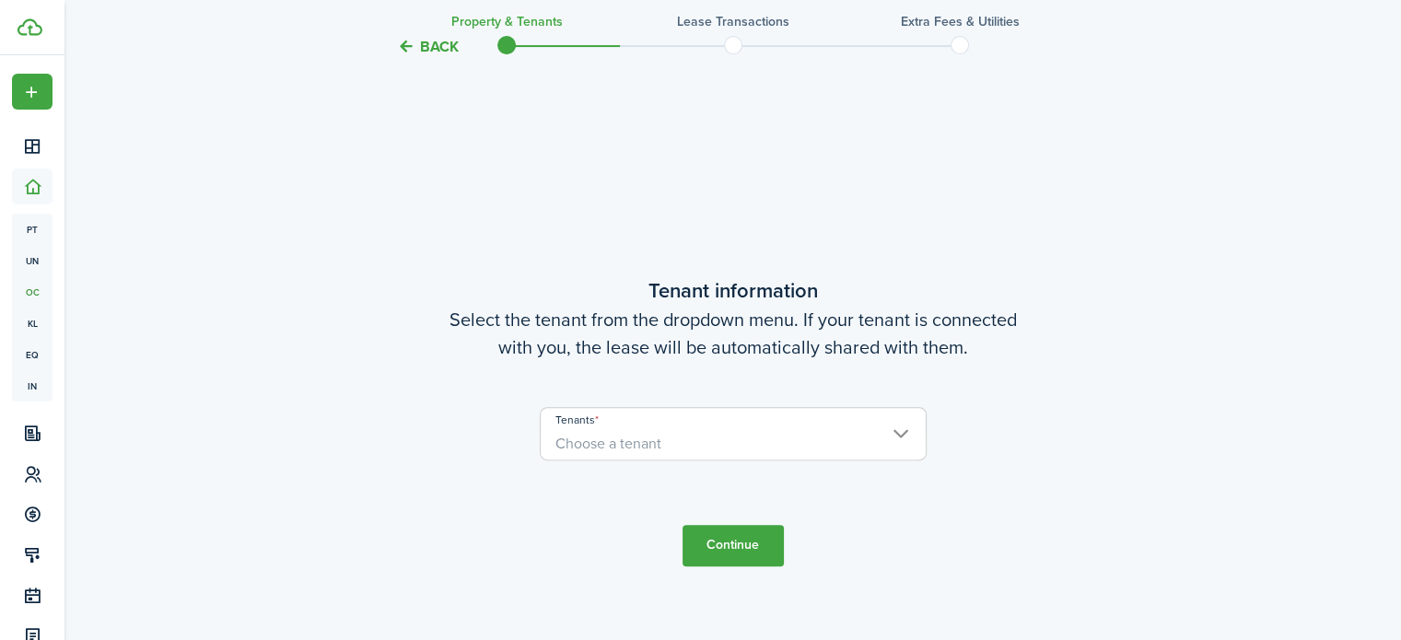
scroll to position [517, 0]
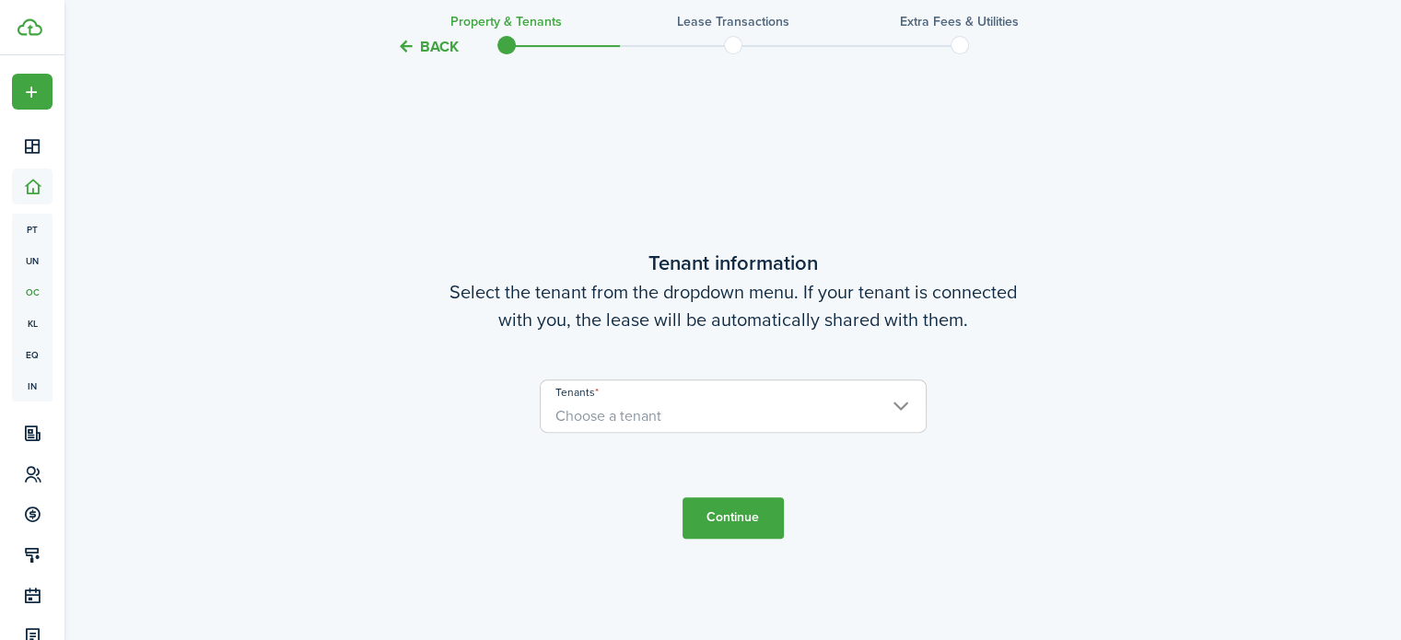
click at [774, 419] on span "Choose a tenant" at bounding box center [733, 416] width 385 height 31
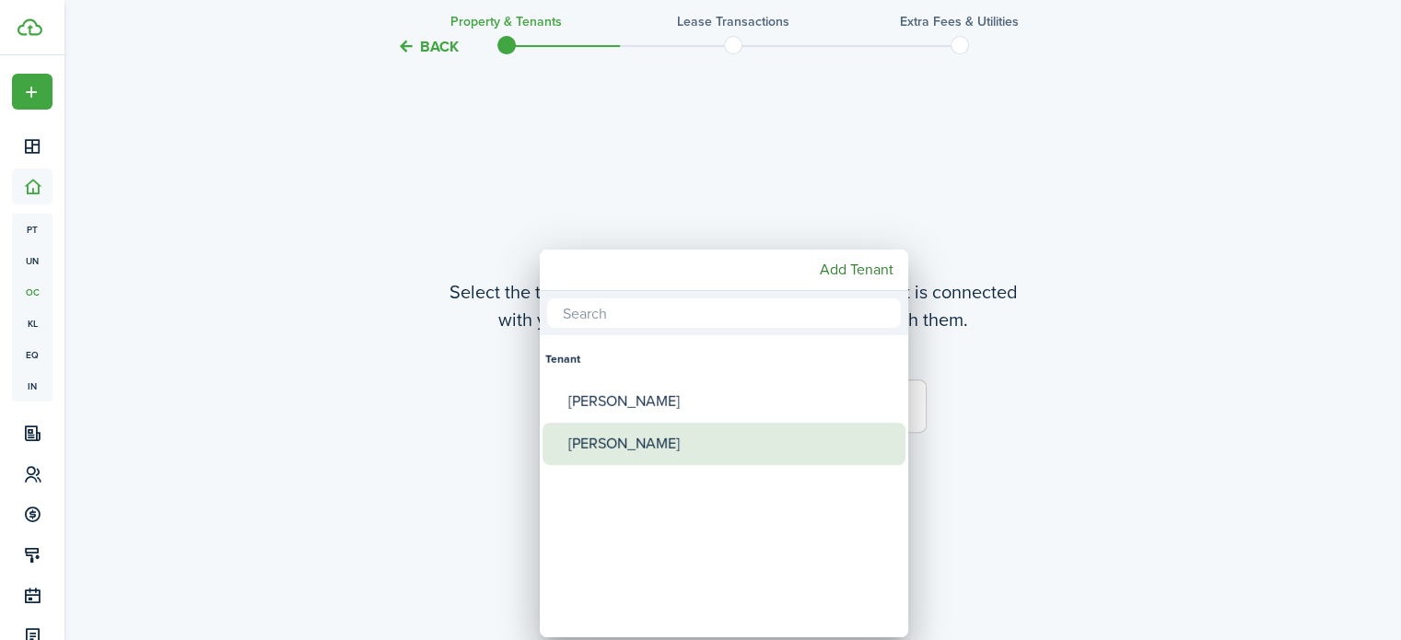
click at [670, 451] on div "[PERSON_NAME]" at bounding box center [731, 444] width 326 height 42
type input "[PERSON_NAME]"
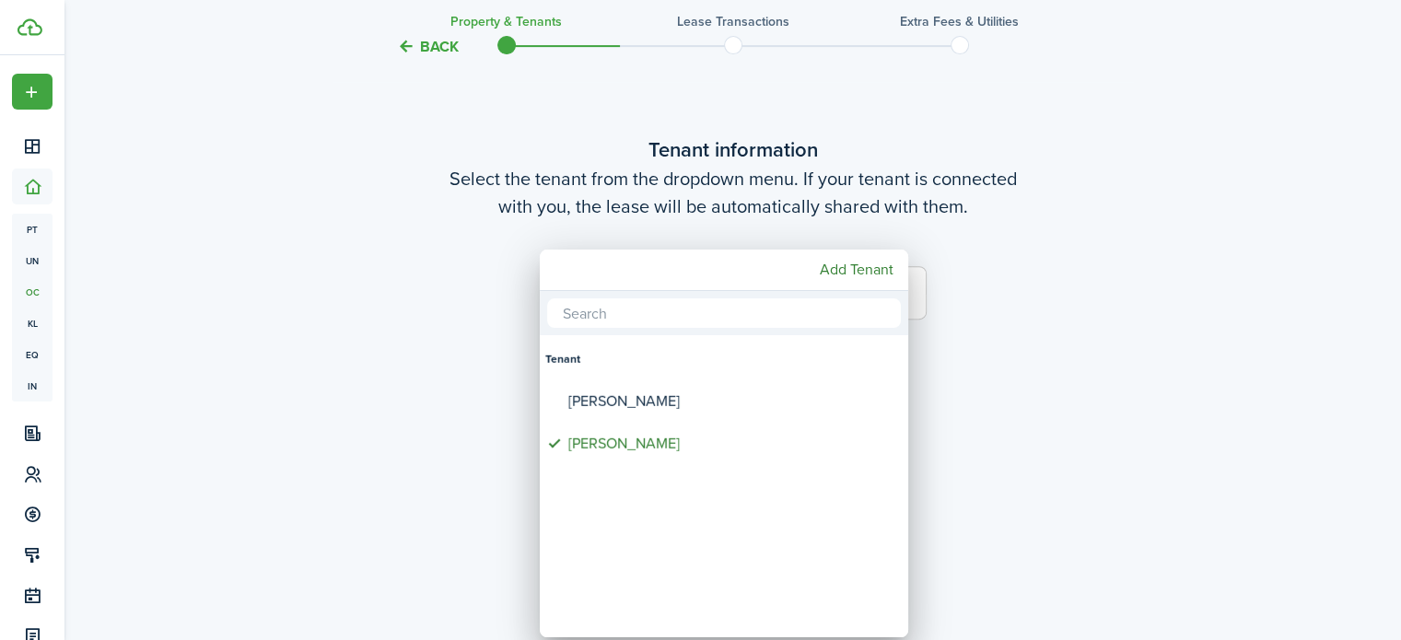
scroll to position [640, 0]
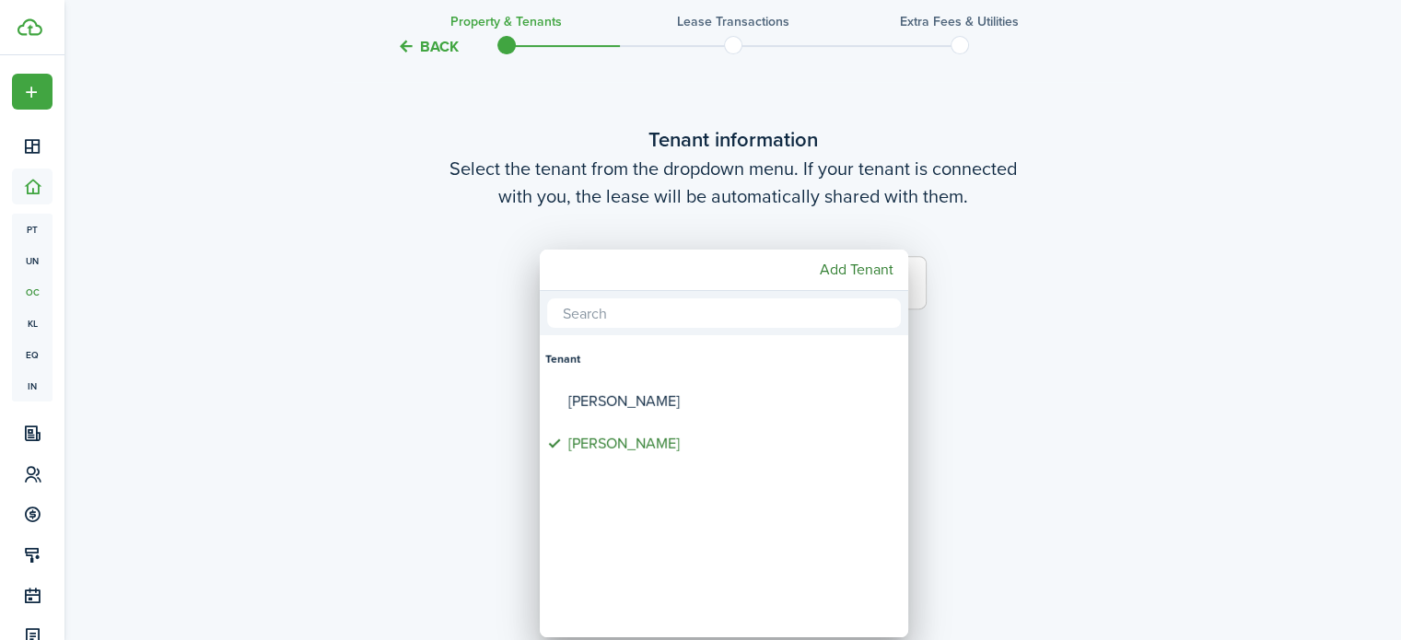
click at [965, 473] on div at bounding box center [700, 320] width 1695 height 935
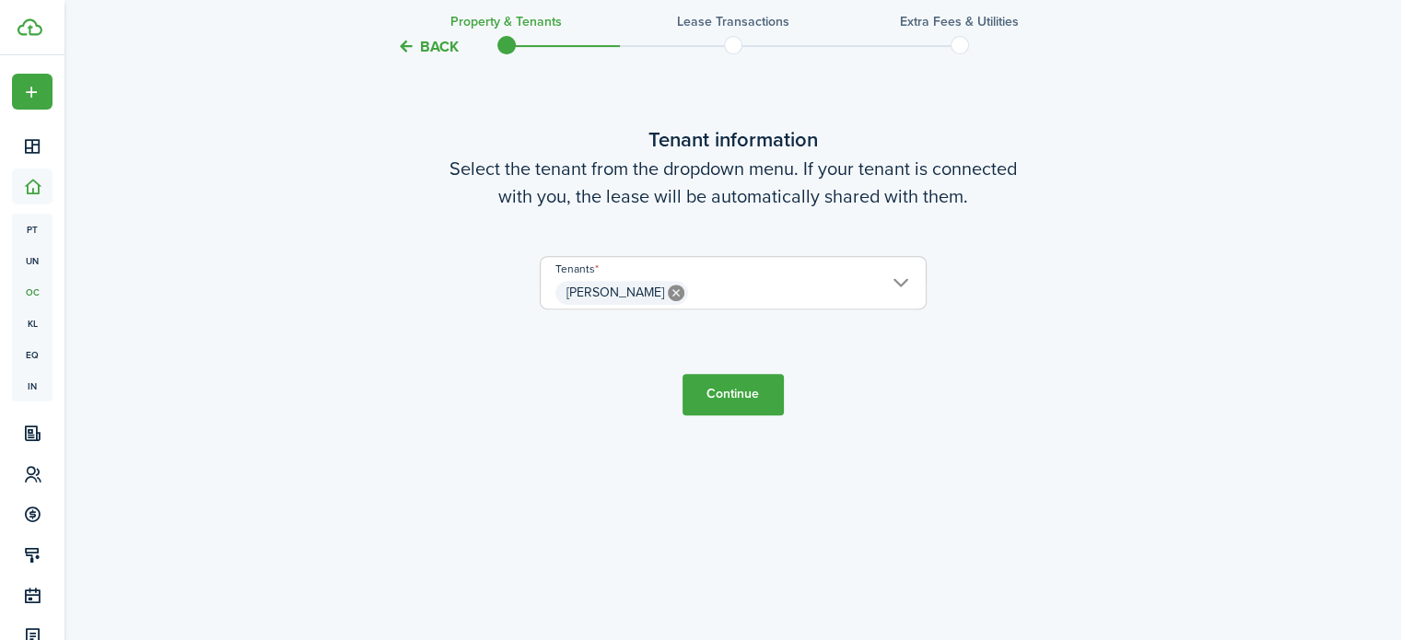
click at [726, 386] on button "Continue" at bounding box center [732, 394] width 101 height 41
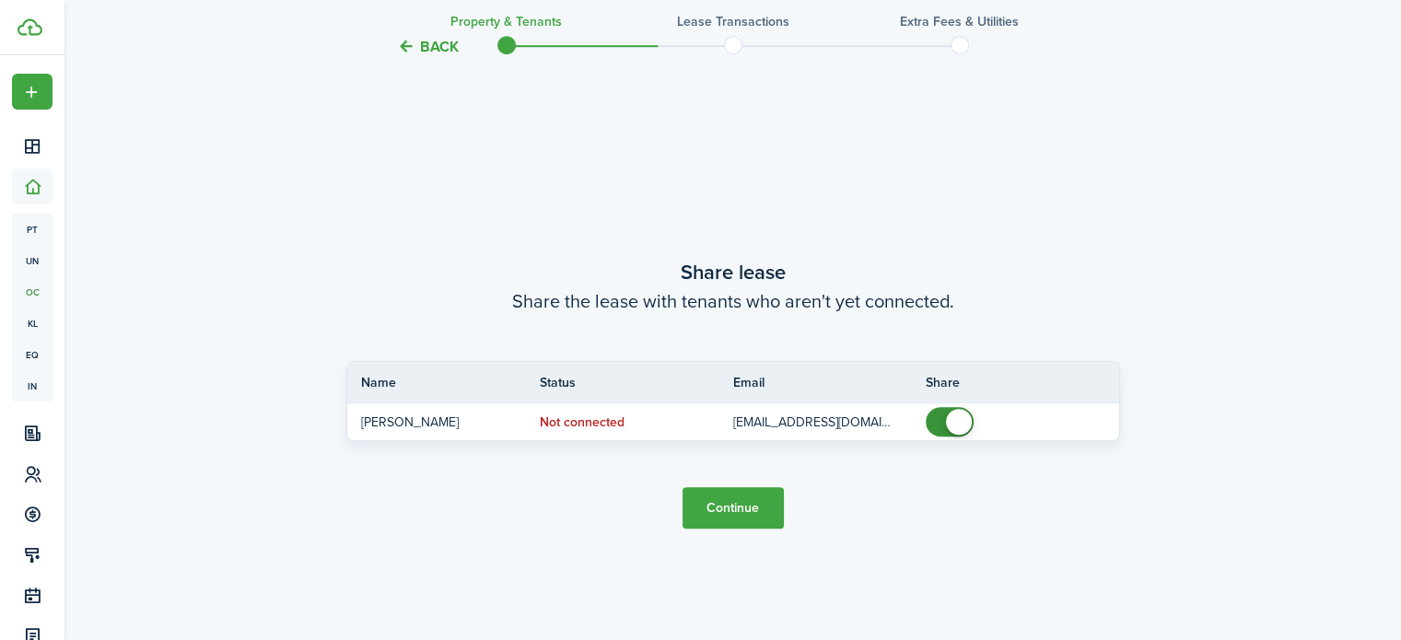
scroll to position [1157, 0]
click at [725, 511] on button "Continue" at bounding box center [732, 507] width 101 height 41
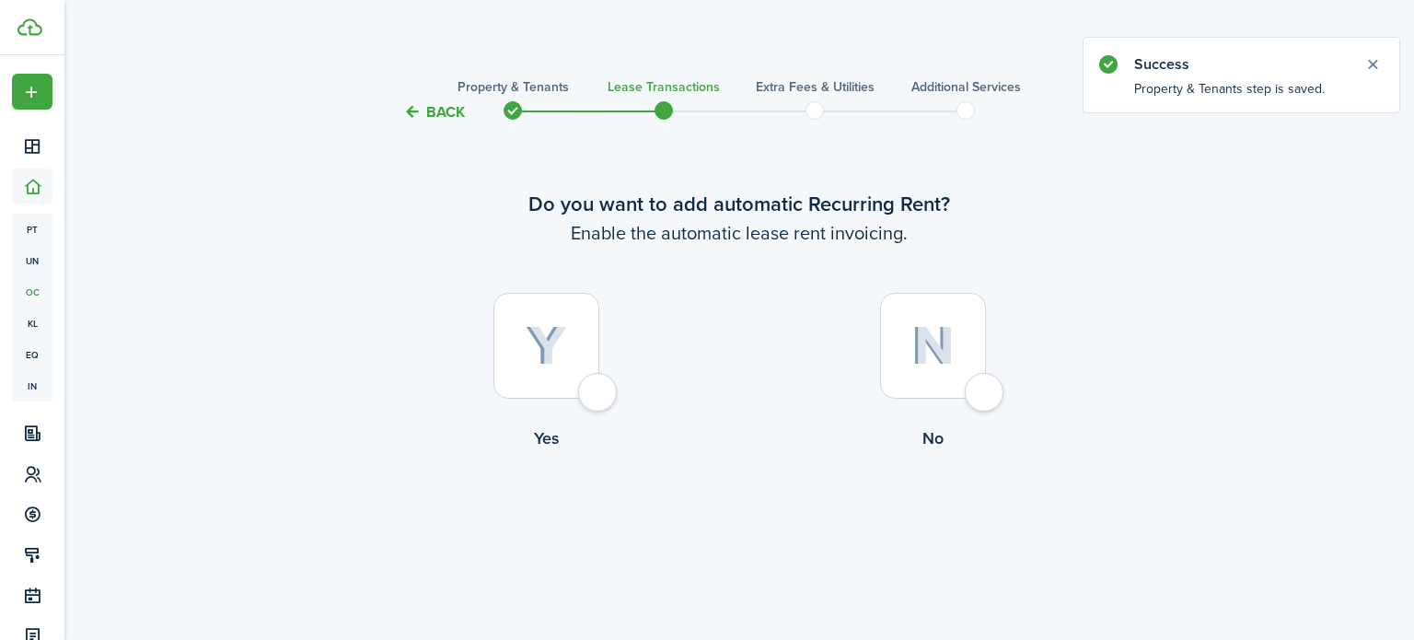
click at [599, 390] on div at bounding box center [547, 346] width 106 height 106
radio input "true"
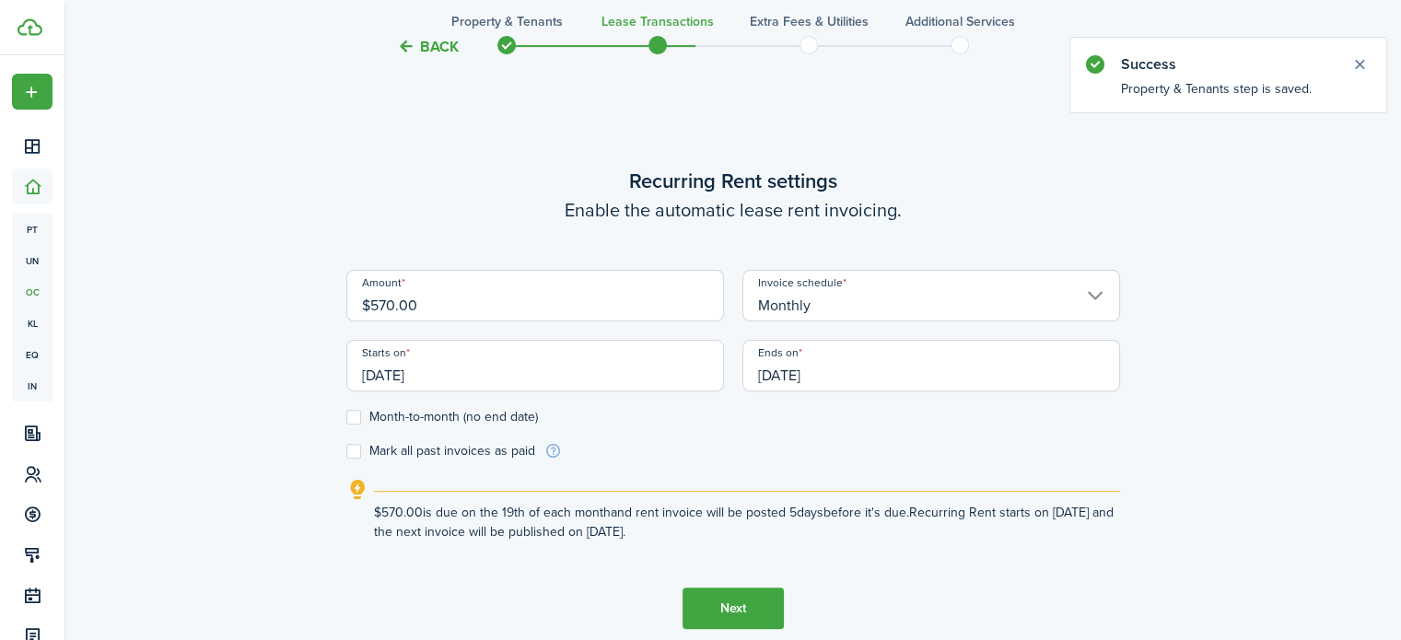
scroll to position [517, 0]
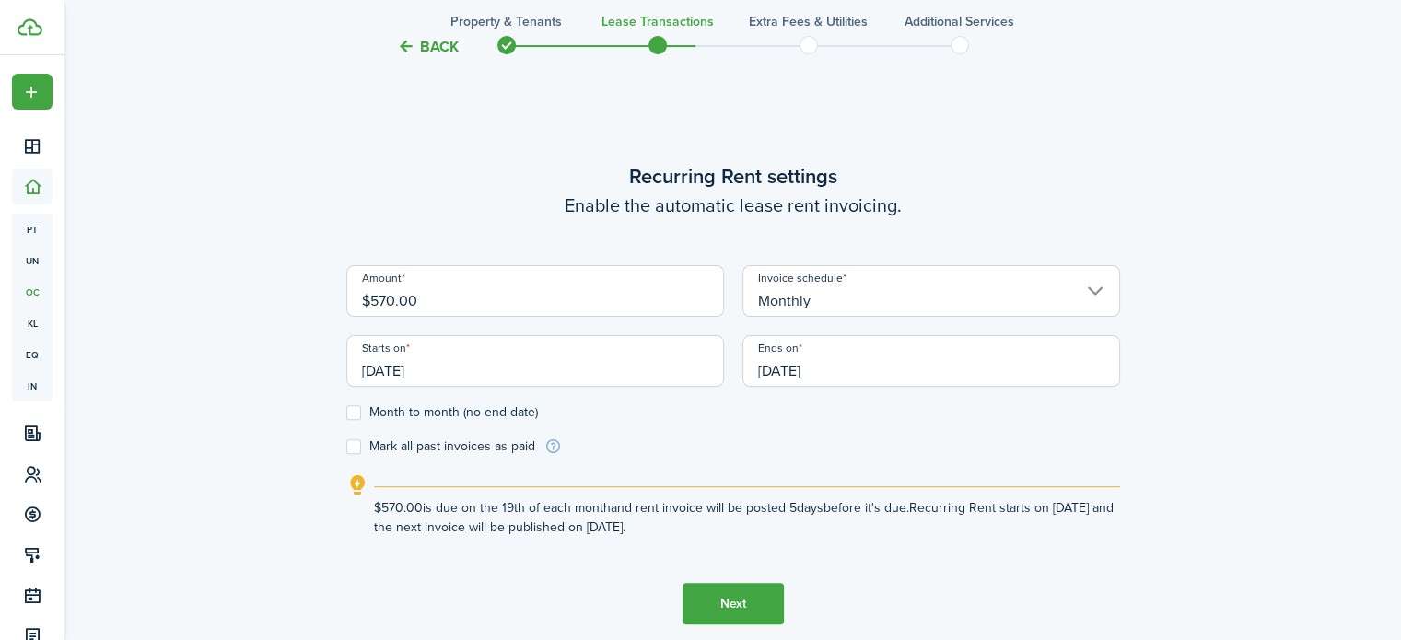
click at [349, 413] on label "Month-to-month (no end date)" at bounding box center [442, 412] width 192 height 15
click at [346, 413] on input "Month-to-month (no end date)" at bounding box center [345, 413] width 1 height 1
checkbox input "true"
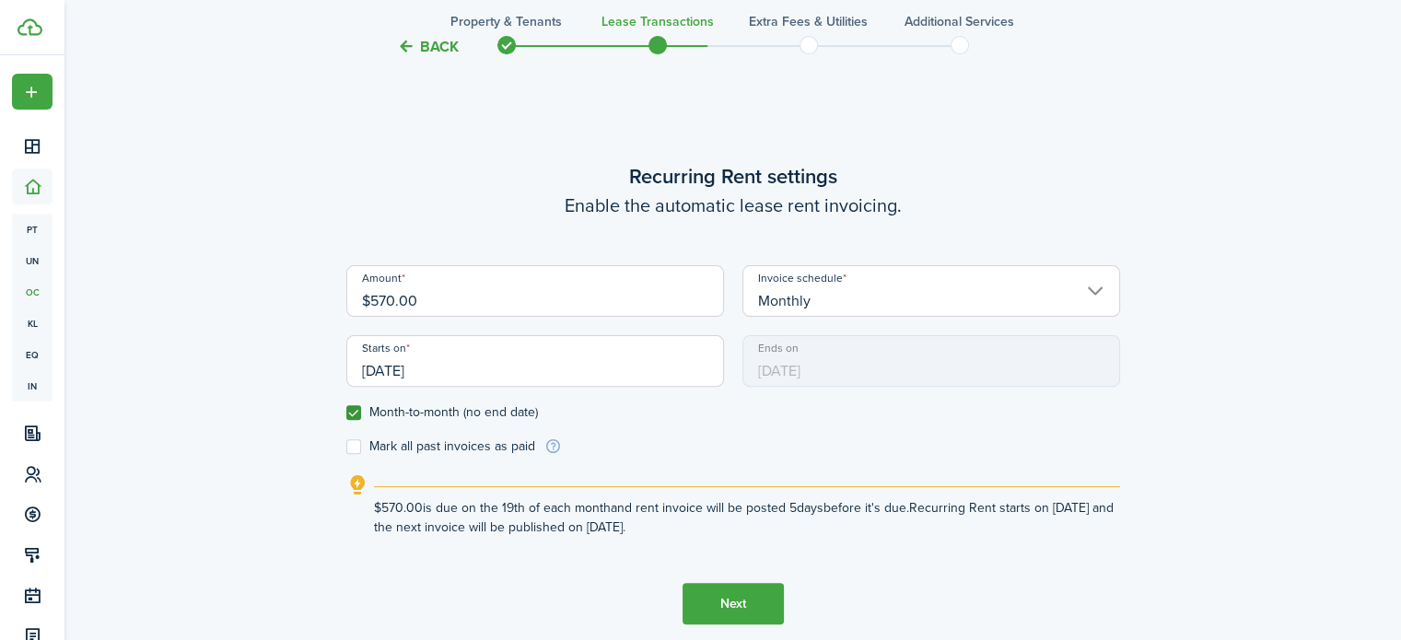
click at [699, 595] on button "Next" at bounding box center [732, 603] width 101 height 41
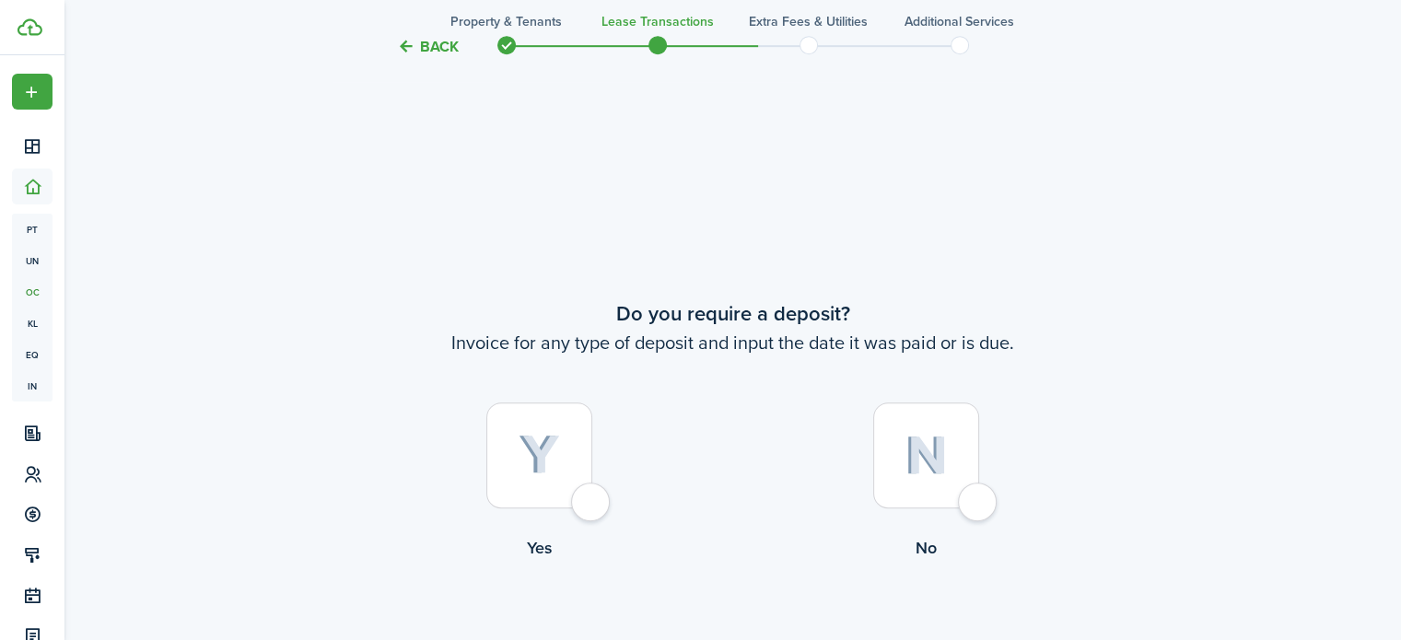
scroll to position [1157, 0]
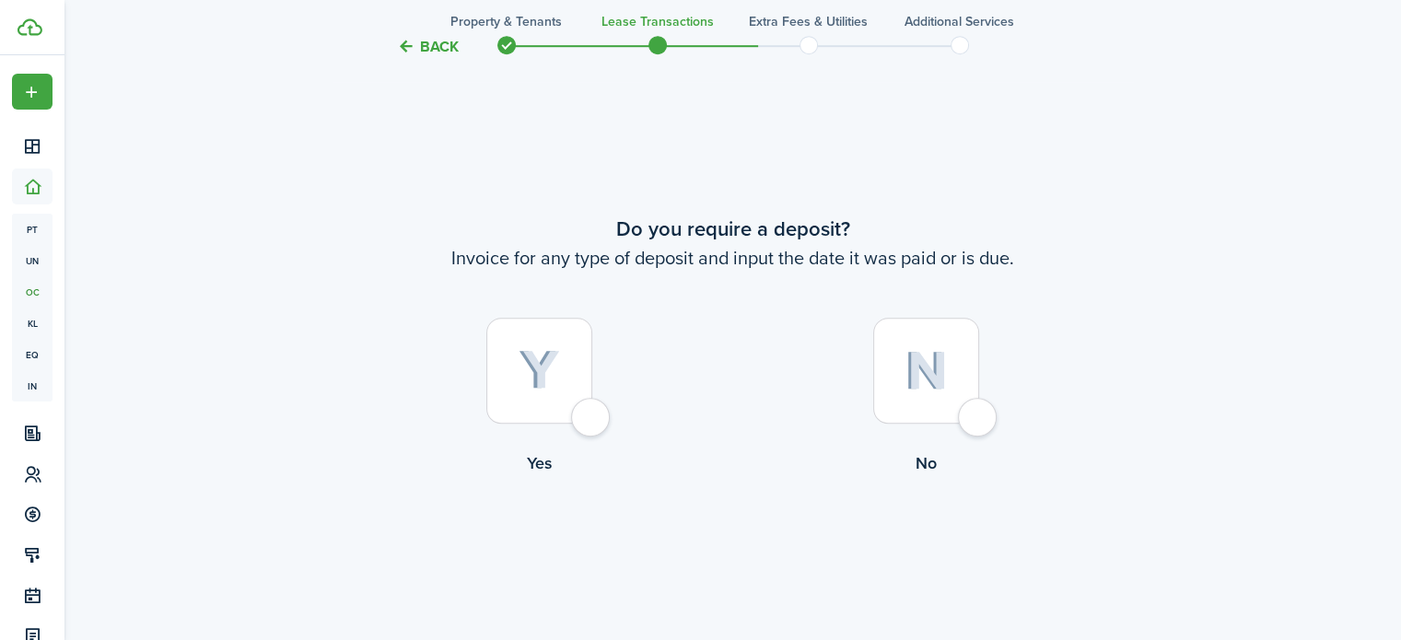
click at [979, 411] on div at bounding box center [926, 371] width 106 height 106
radio input "true"
click at [721, 536] on button "Continue" at bounding box center [732, 550] width 101 height 41
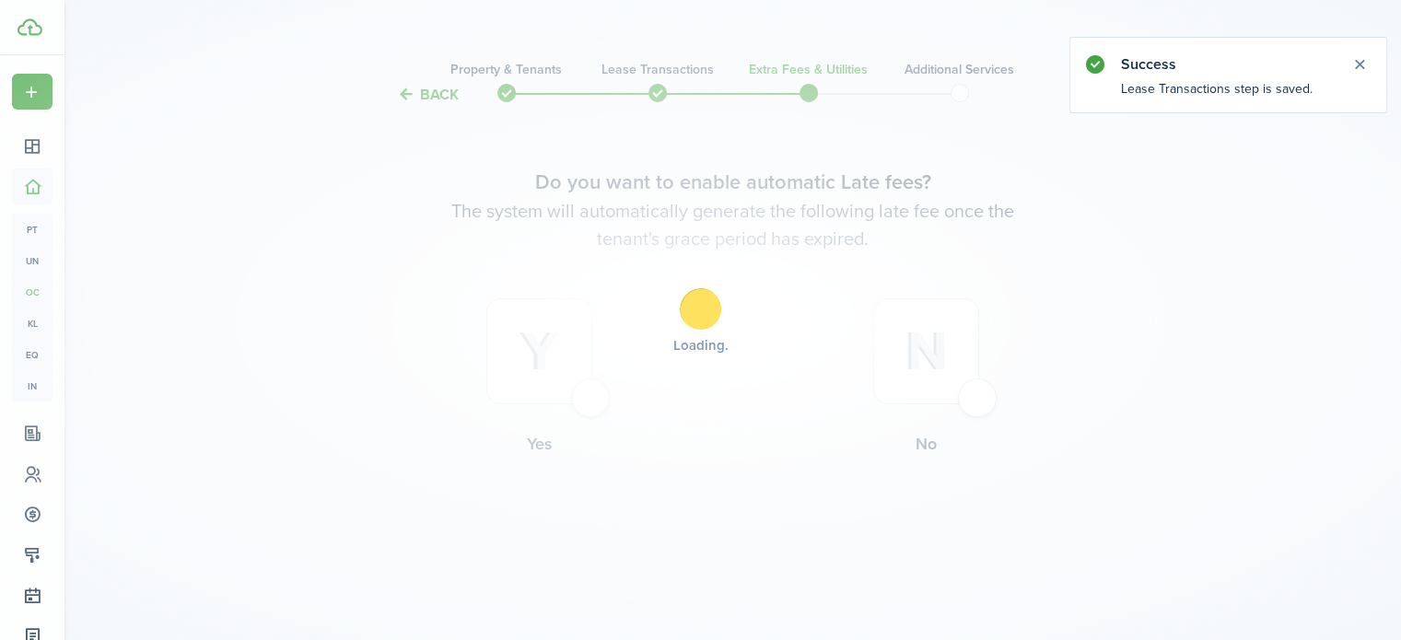
scroll to position [0, 0]
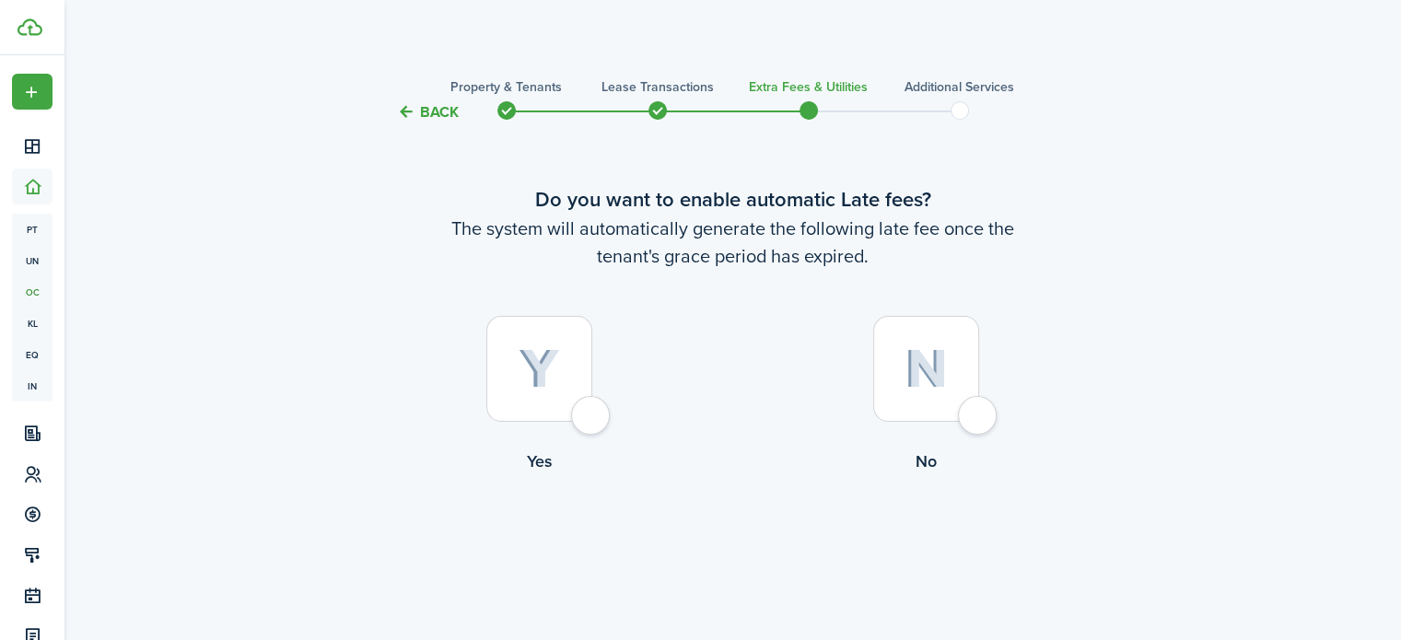
click at [592, 403] on div at bounding box center [539, 369] width 106 height 106
radio input "true"
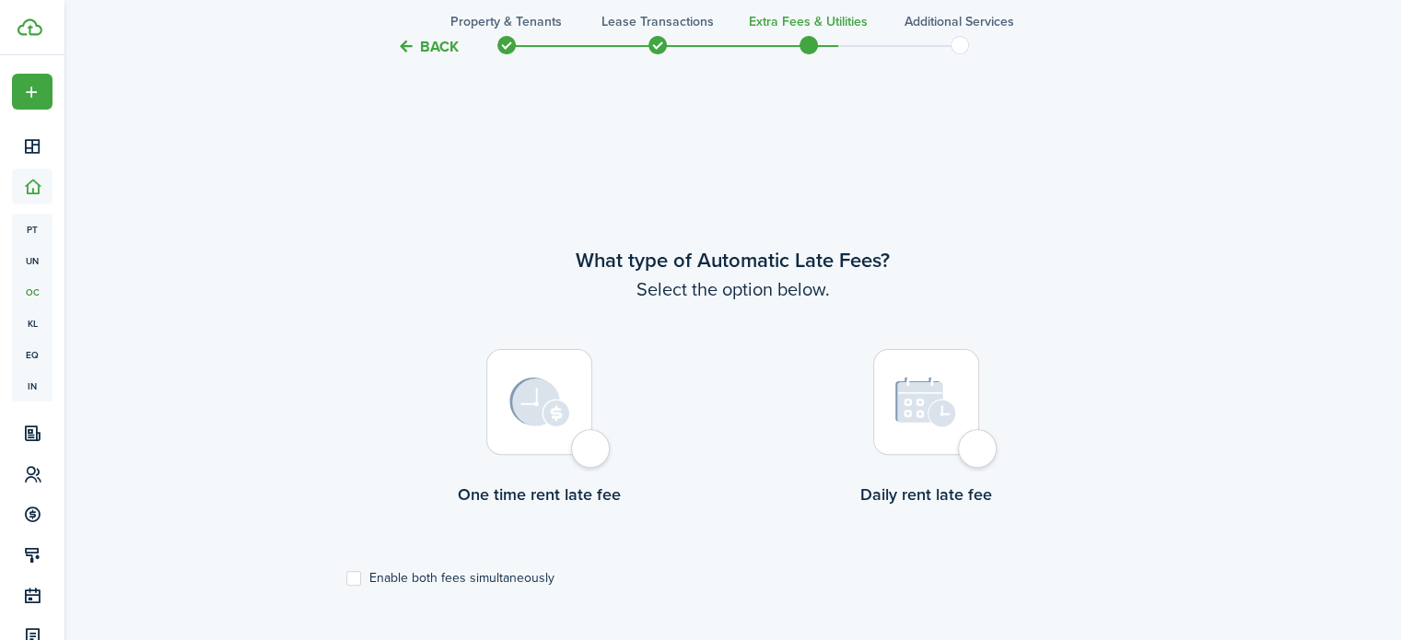
scroll to position [534, 0]
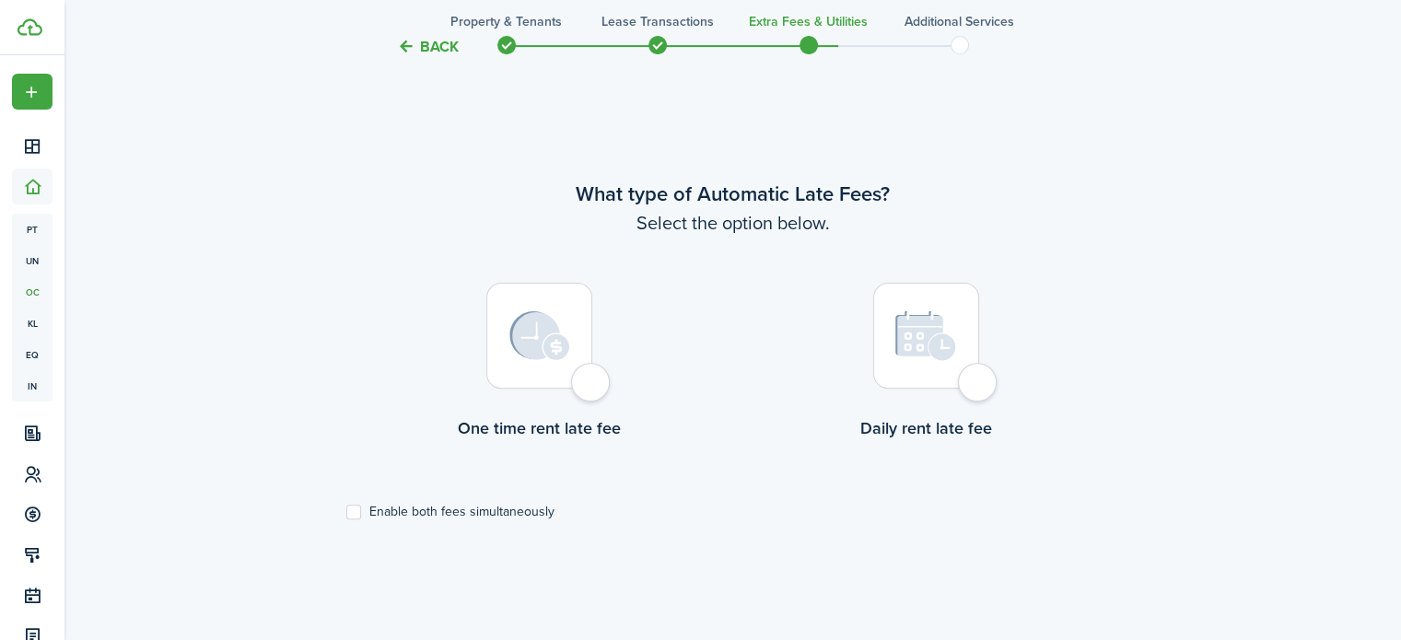
click at [592, 382] on div at bounding box center [539, 336] width 106 height 106
radio input "true"
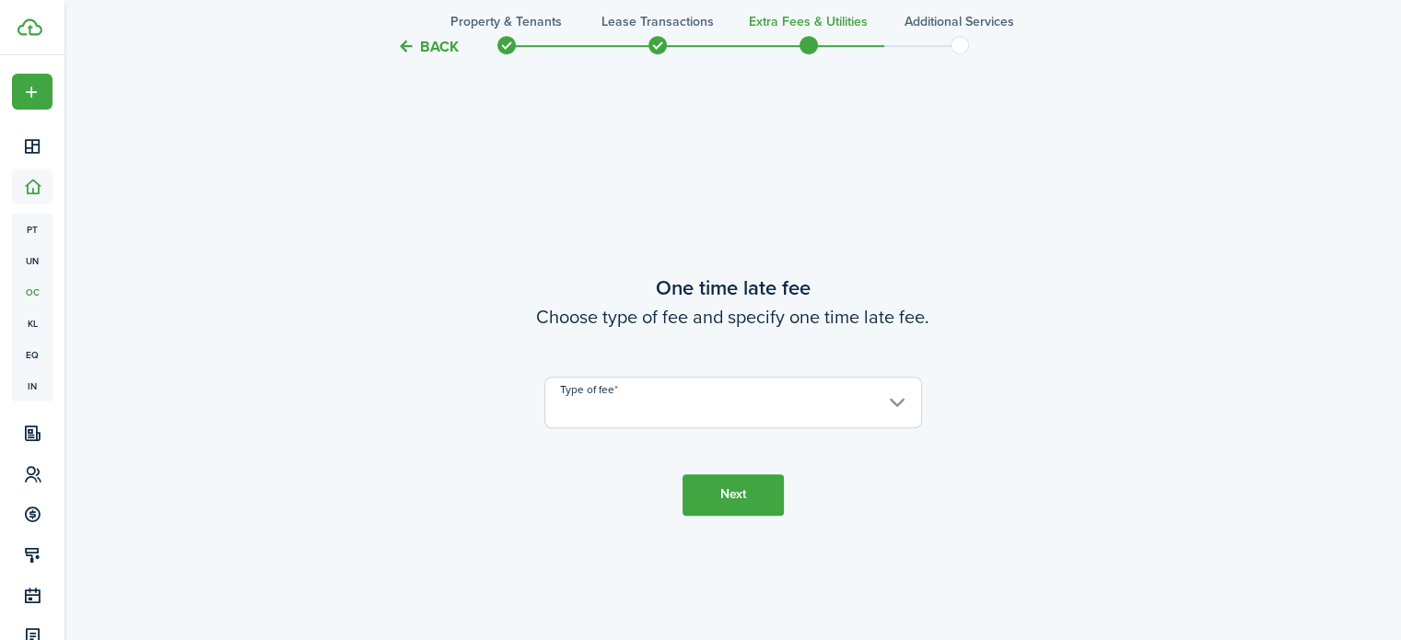
scroll to position [1174, 0]
click at [622, 391] on input "Type of fee" at bounding box center [733, 402] width 378 height 52
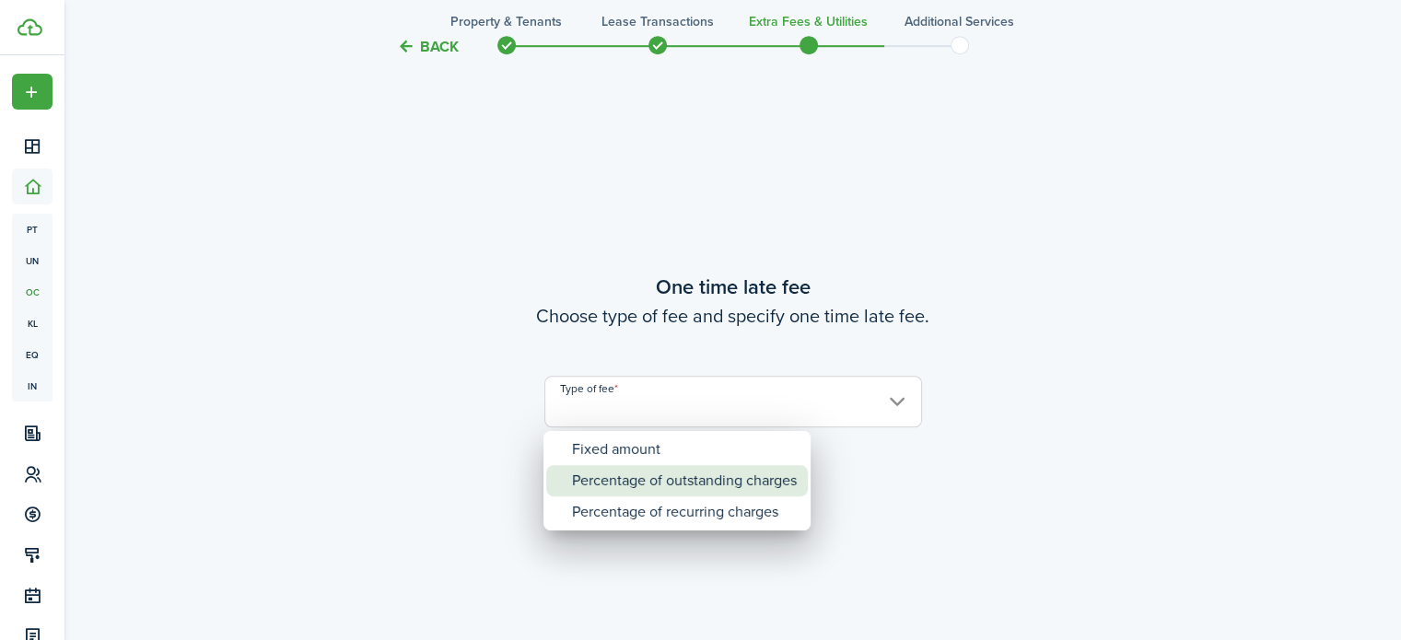
click at [641, 478] on div "Percentage of outstanding charges" at bounding box center [684, 480] width 225 height 31
type input "Percentage of outstanding charges"
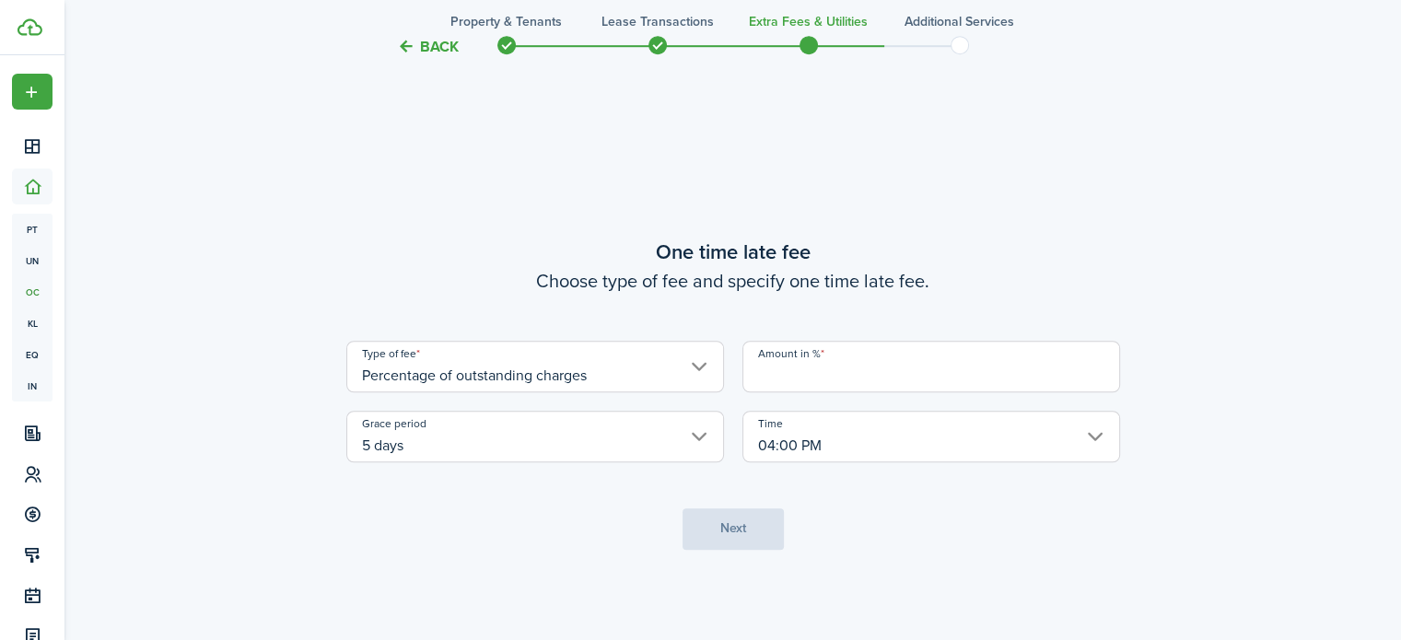
click at [641, 478] on tc-wizard-step "One time late fee Choose type of fee and specify one time late fee. Type of fee…" at bounding box center [733, 393] width 774 height 640
click at [819, 382] on input "Amount in %" at bounding box center [931, 367] width 378 height 52
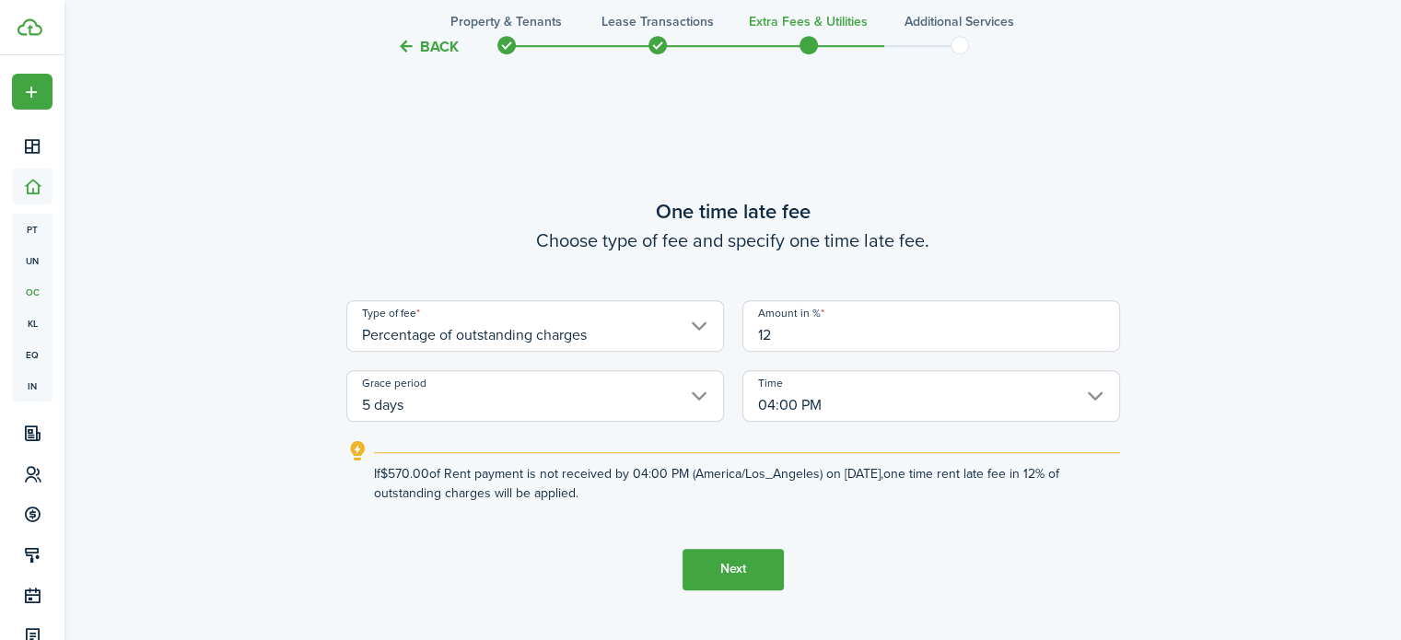
type input "12"
click at [867, 497] on explanation-description "If $570.00 of Rent payment is not received by 04:00 PM (America/Los_Angeles) on…" at bounding box center [747, 483] width 746 height 39
click at [726, 570] on button "Next" at bounding box center [732, 569] width 101 height 41
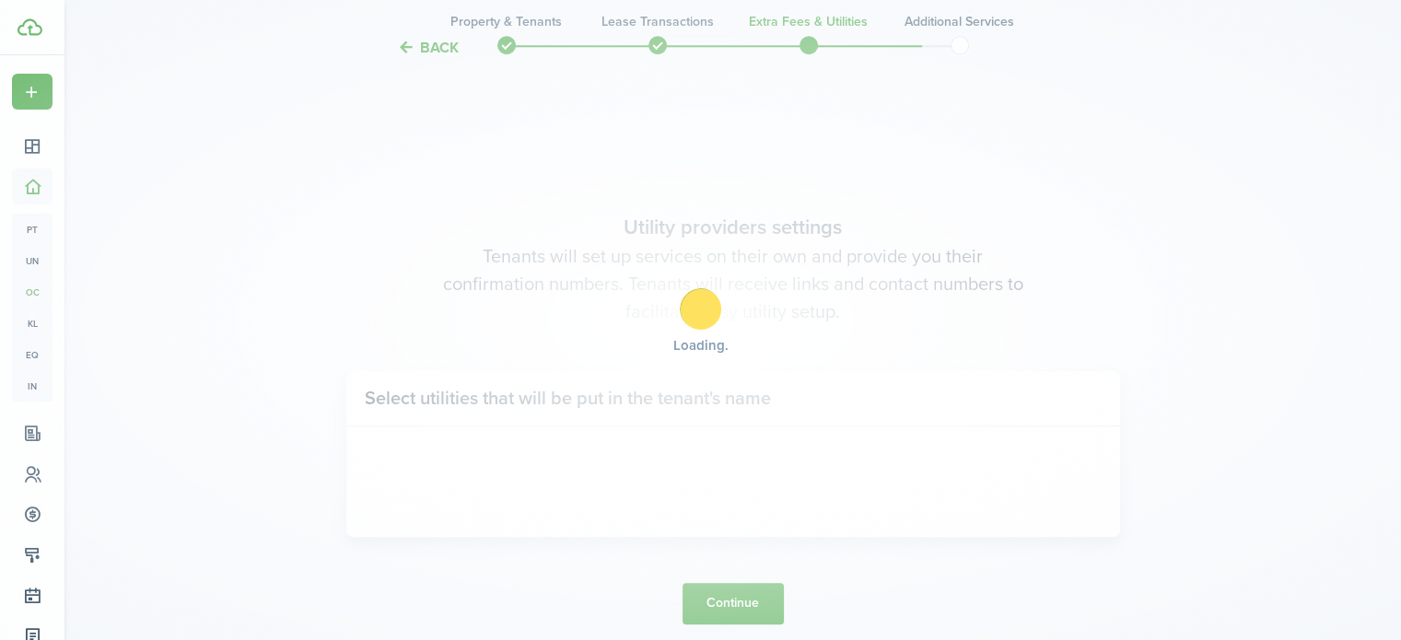
scroll to position [1814, 0]
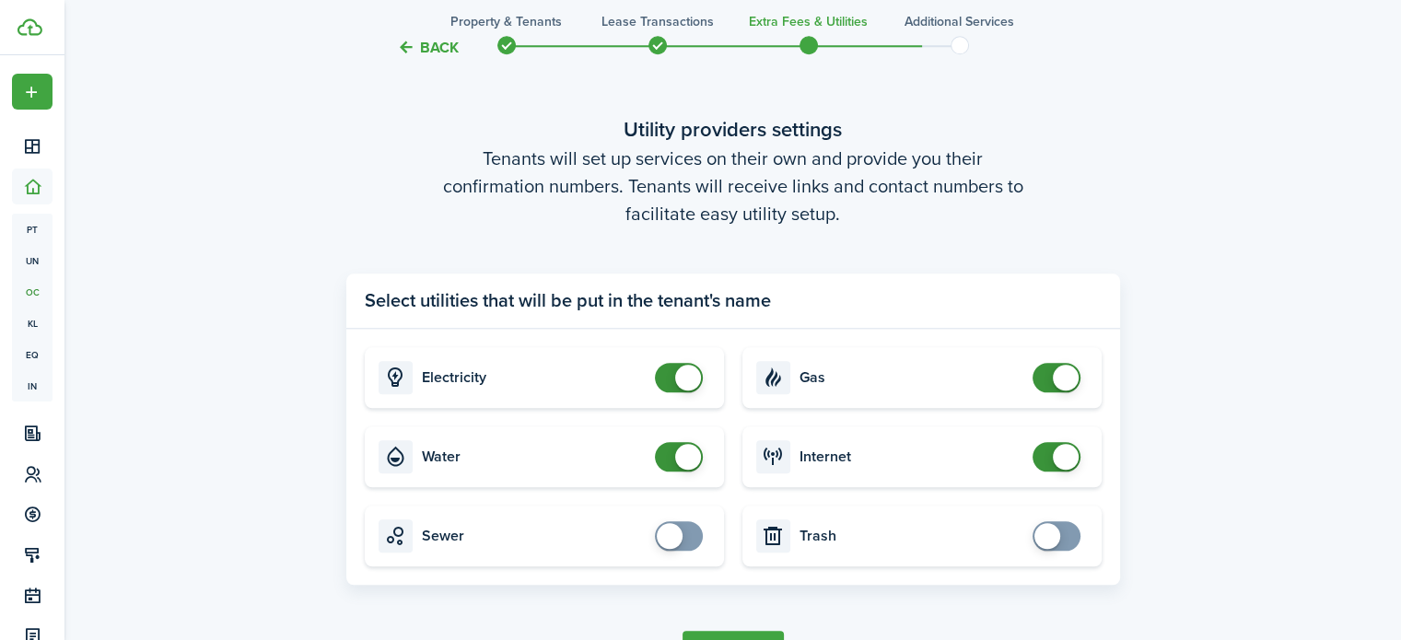
checkbox input "true"
click at [1065, 539] on span at bounding box center [1056, 535] width 18 height 29
checkbox input "true"
click at [688, 532] on span at bounding box center [678, 535] width 18 height 29
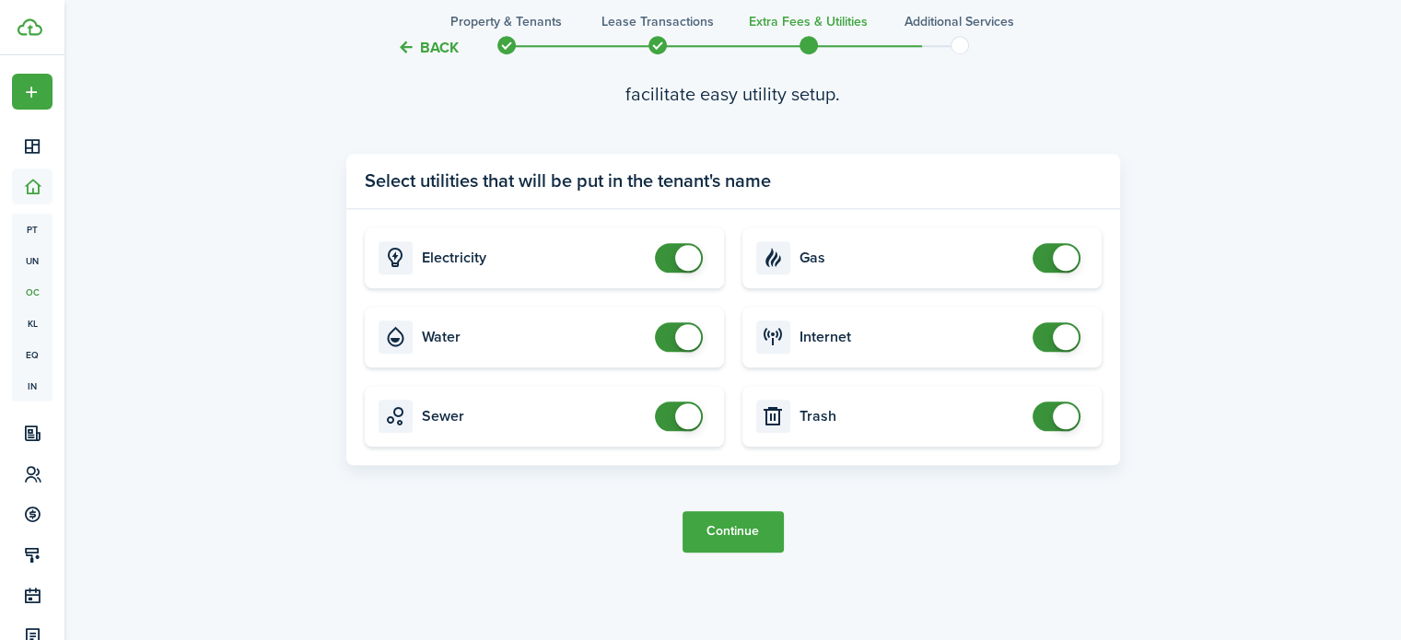
scroll to position [1937, 0]
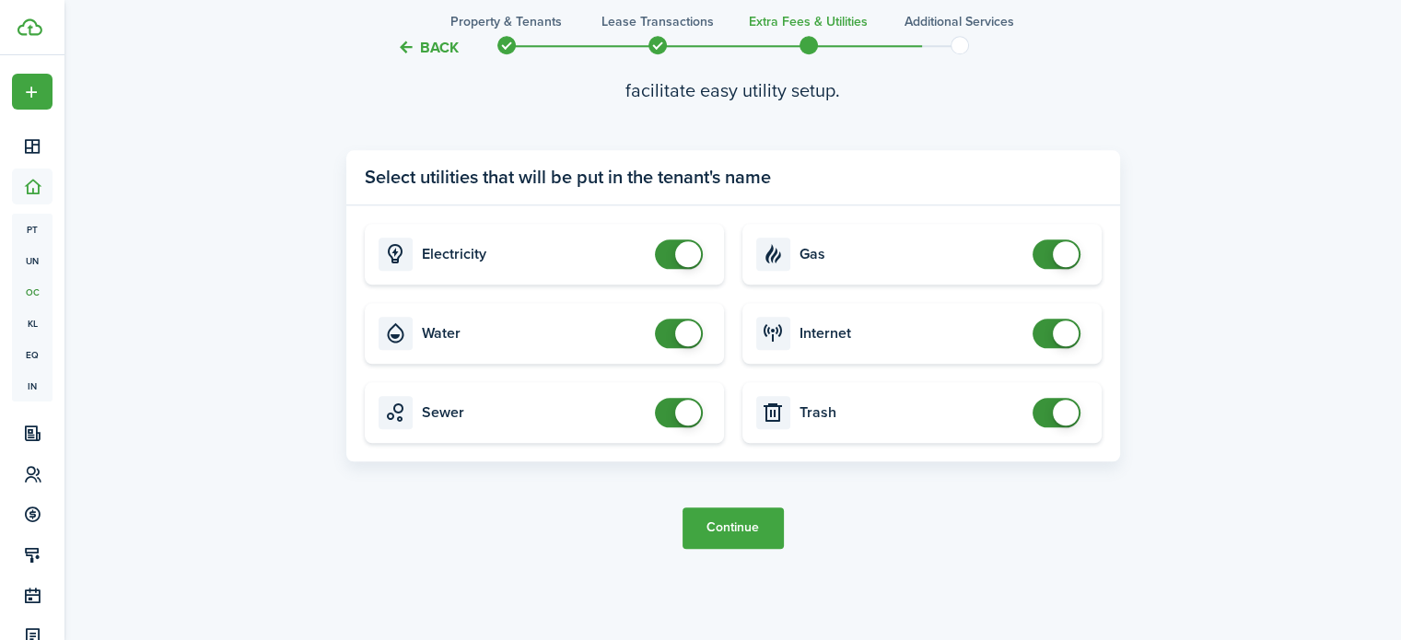
click at [737, 542] on button "Continue" at bounding box center [732, 527] width 101 height 41
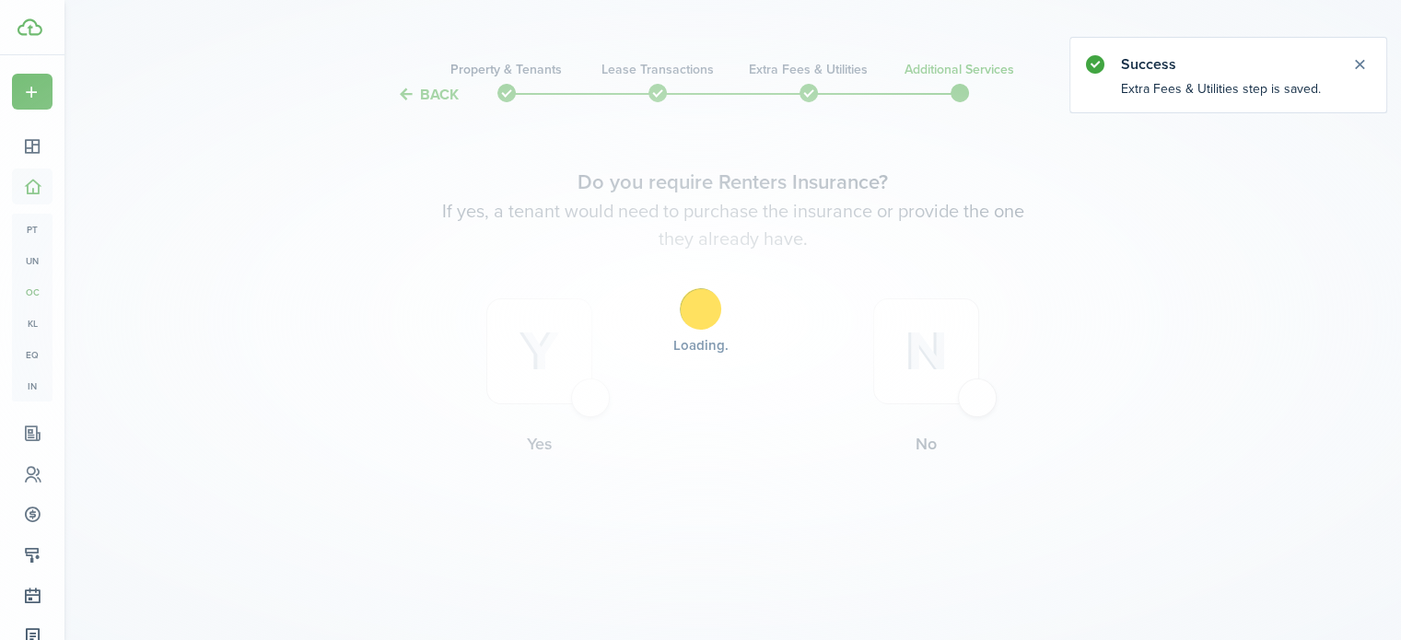
scroll to position [0, 0]
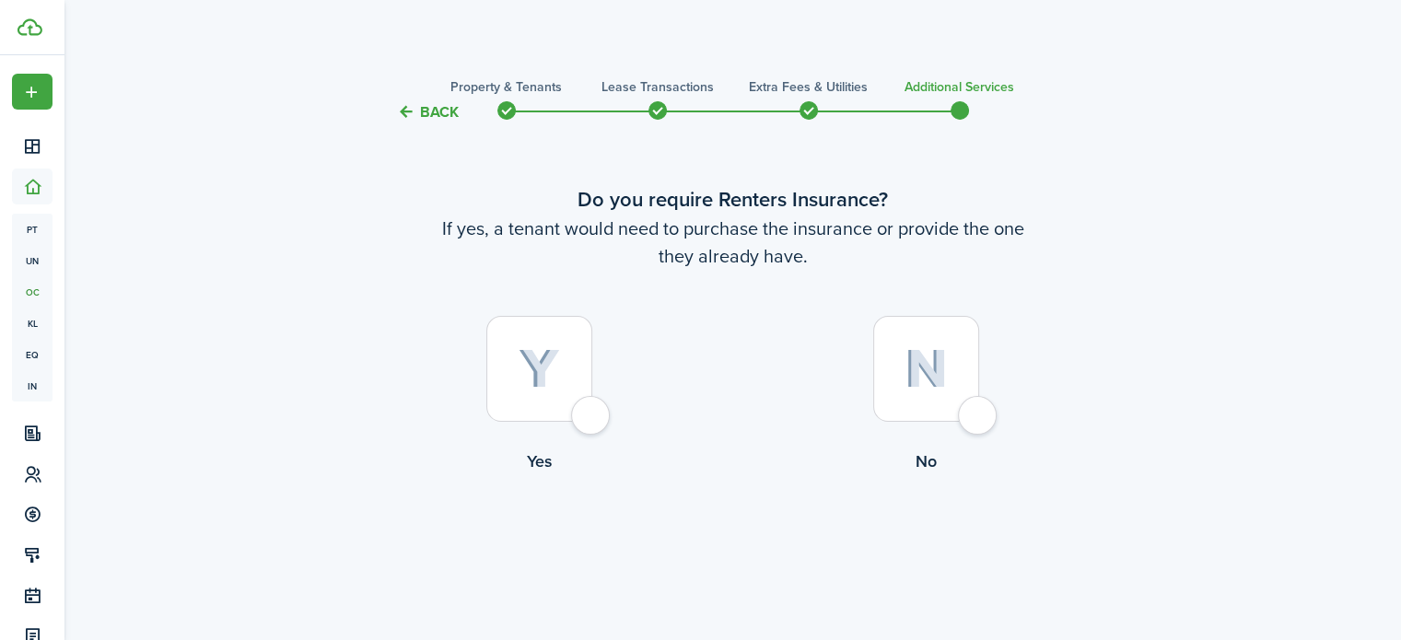
click at [587, 411] on div at bounding box center [539, 369] width 106 height 106
radio input "true"
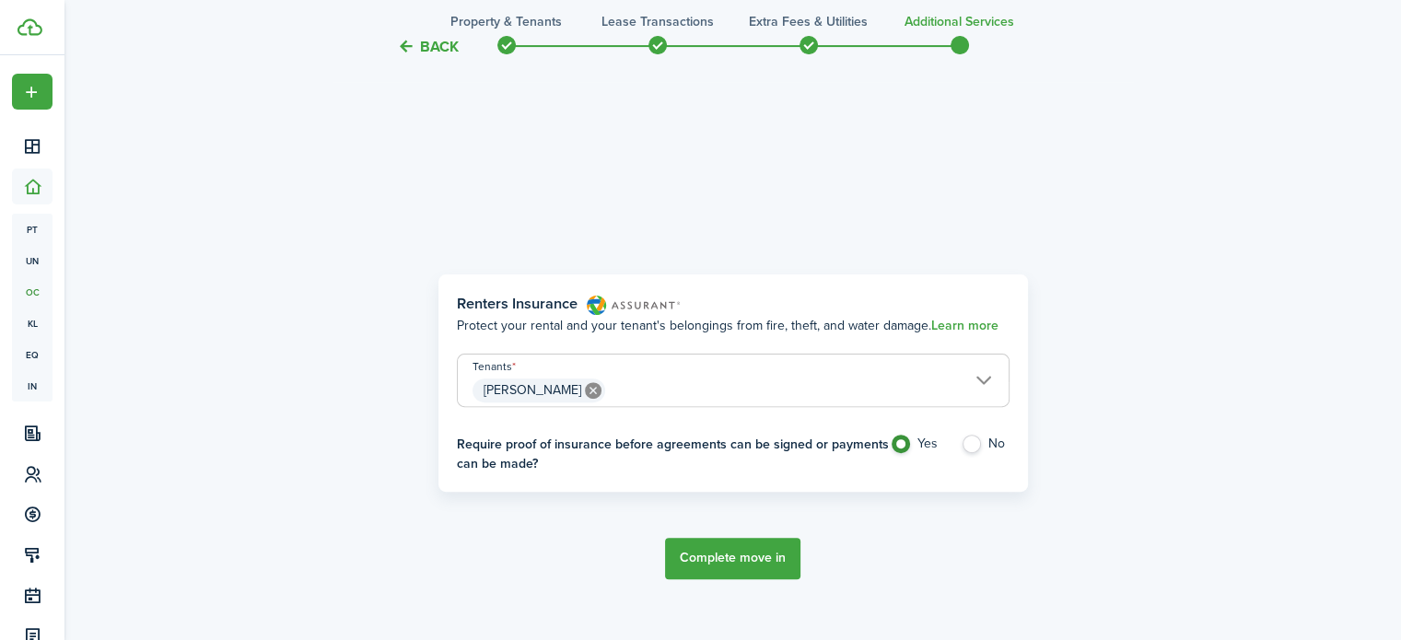
scroll to position [534, 0]
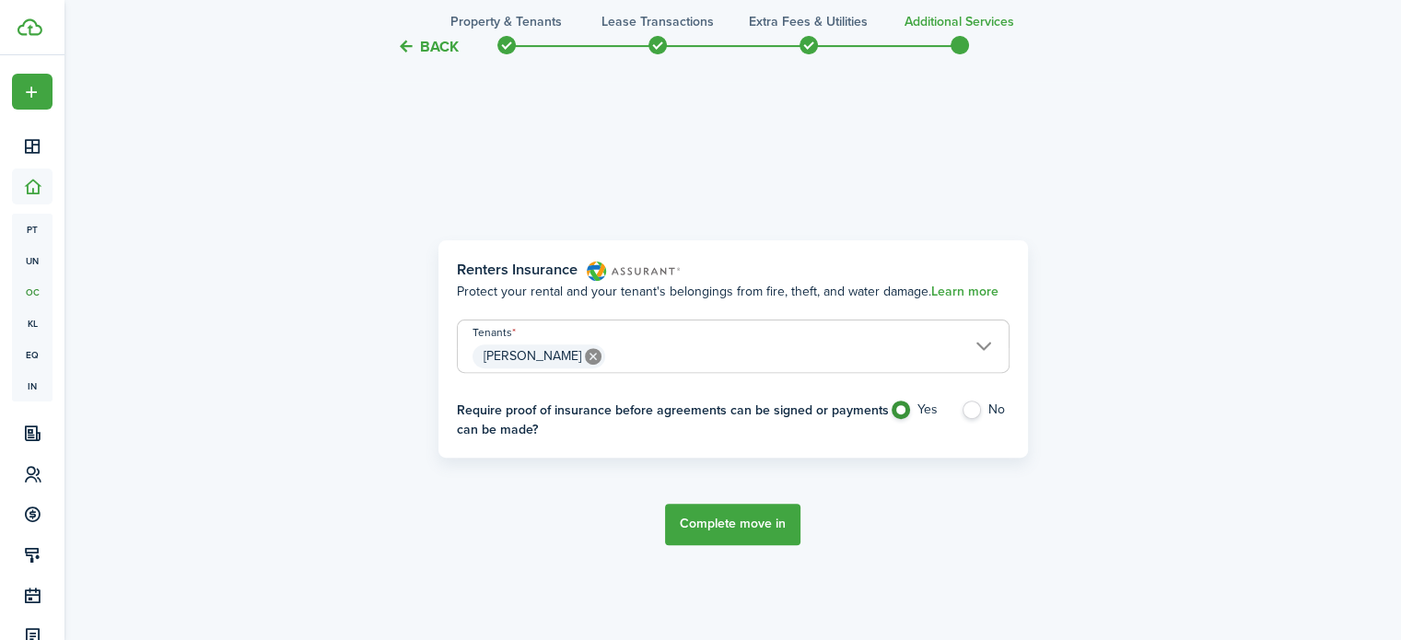
click at [972, 411] on label "No" at bounding box center [984, 415] width 49 height 28
radio input "false"
radio input "true"
click at [727, 521] on button "Complete move in" at bounding box center [732, 524] width 135 height 41
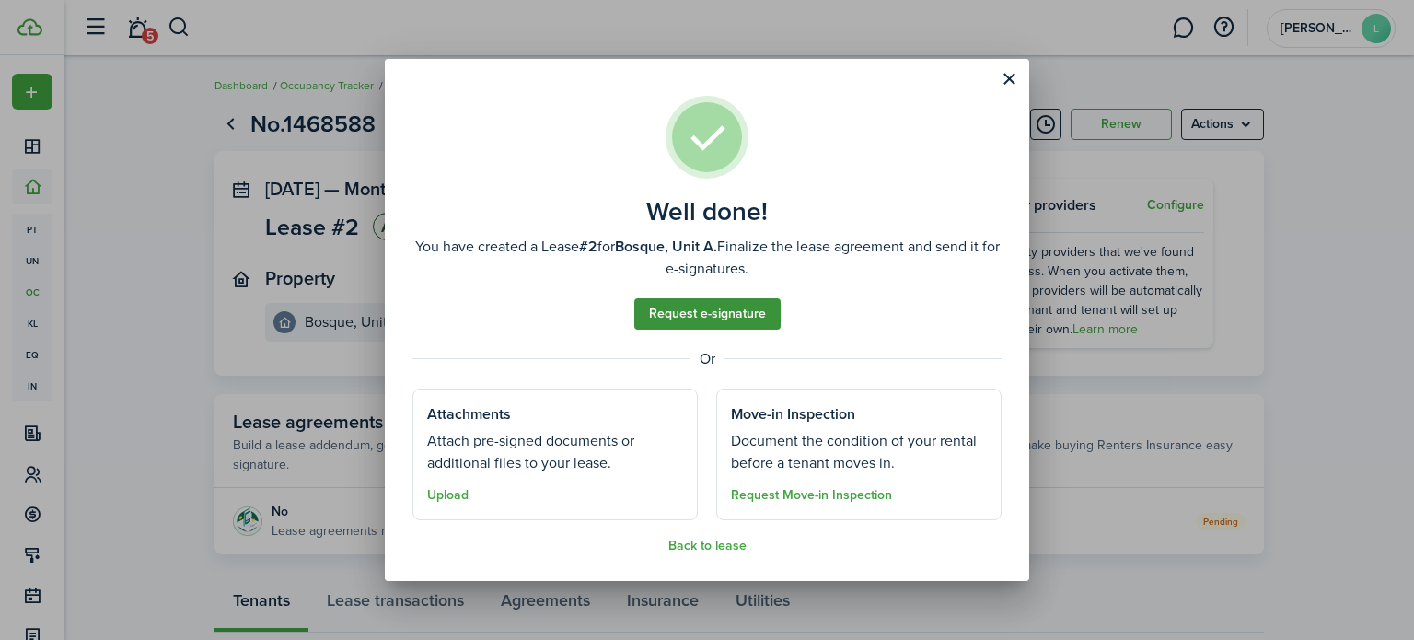
click at [682, 312] on link "Request e-signature" at bounding box center [707, 313] width 146 height 31
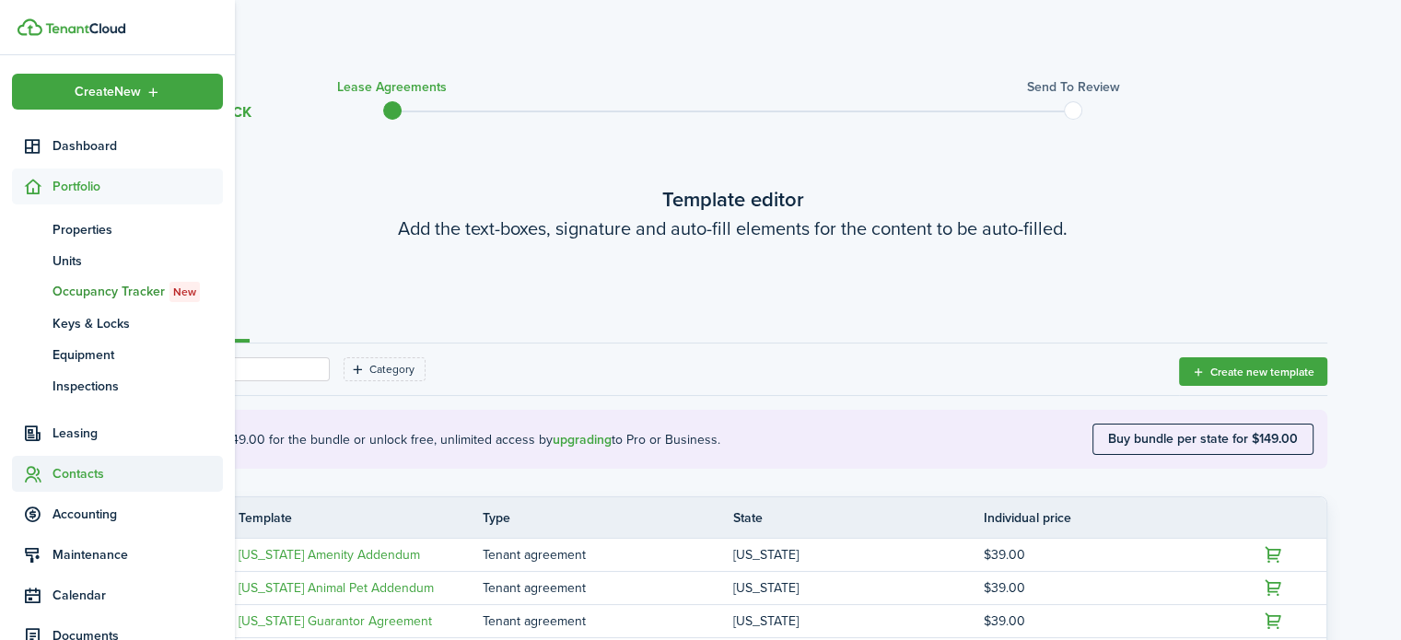
click at [74, 471] on span "Contacts" at bounding box center [137, 473] width 170 height 19
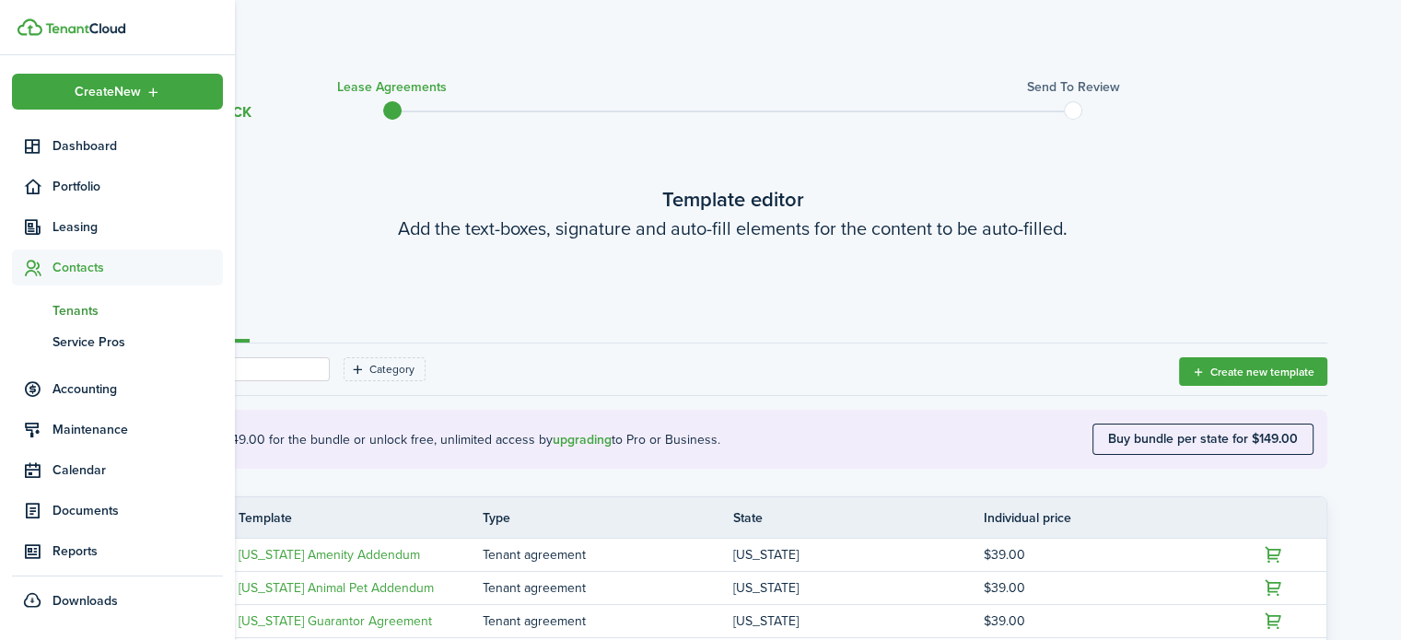
click at [72, 311] on span "Tenants" at bounding box center [137, 310] width 170 height 19
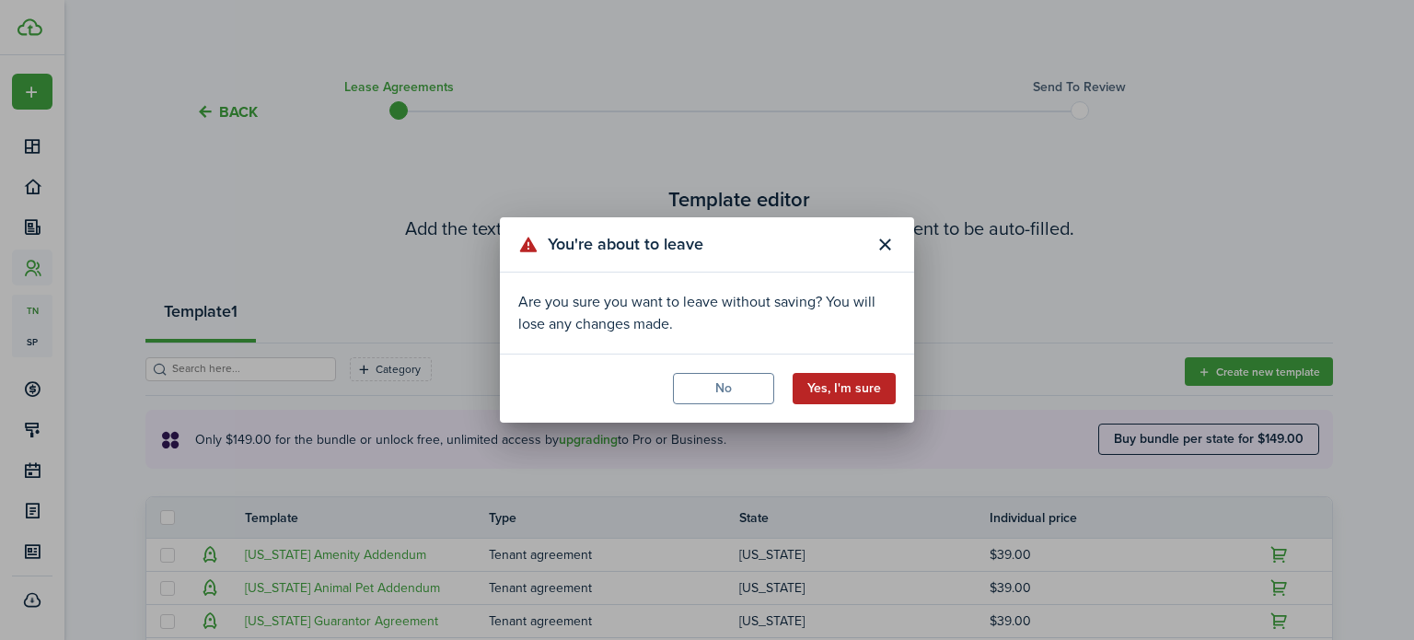
click at [820, 381] on button "Yes, I'm sure" at bounding box center [844, 388] width 103 height 31
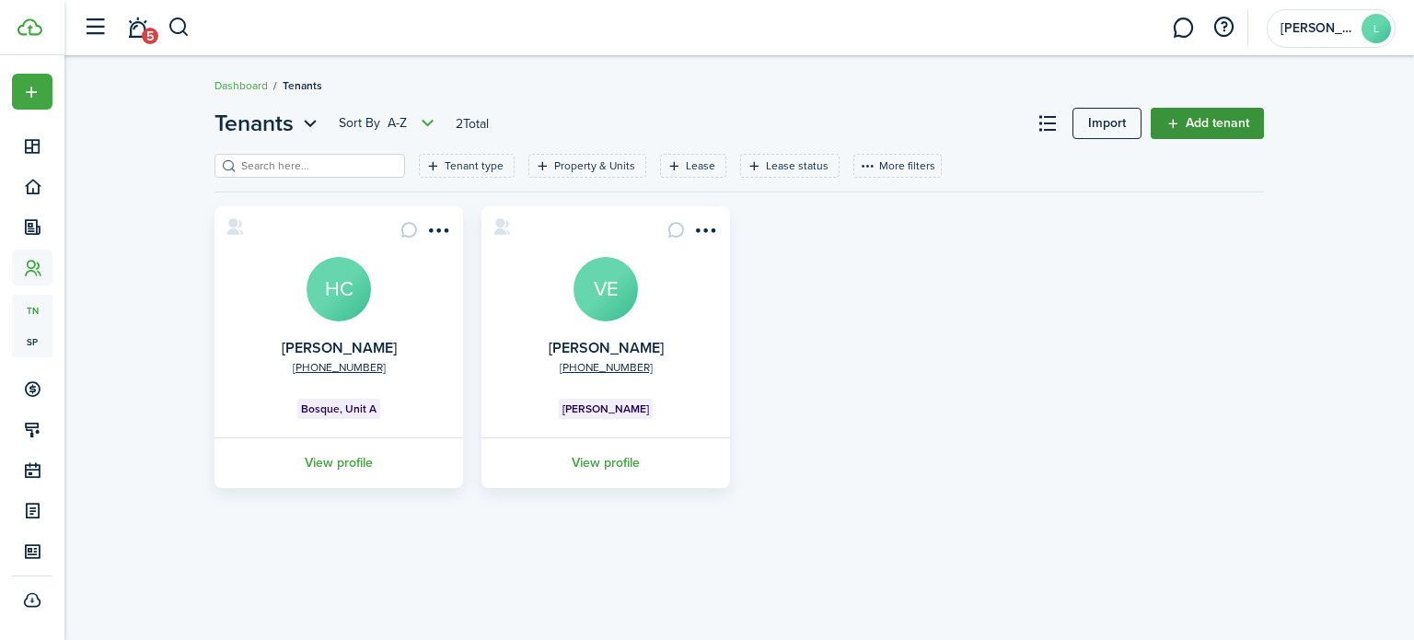
click at [1216, 127] on link "Add tenant" at bounding box center [1207, 123] width 113 height 31
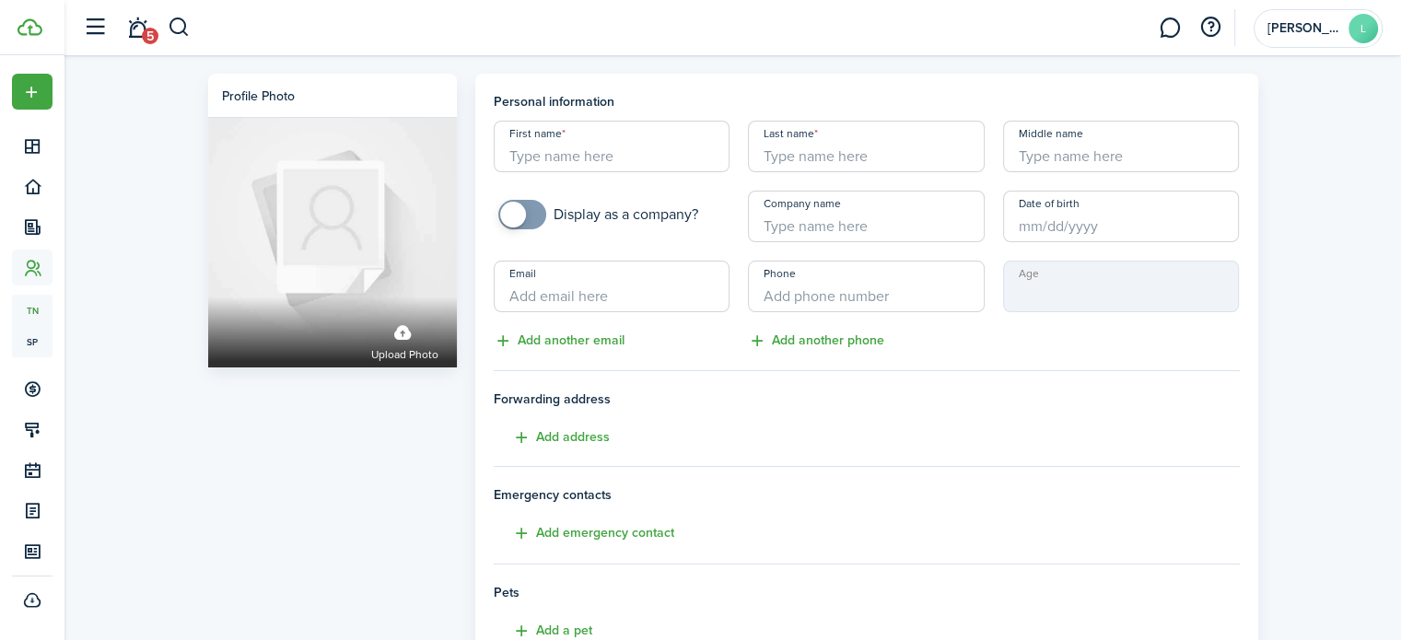
paste input "[PERSON_NAME]"
click at [566, 158] on input "[PERSON_NAME]" at bounding box center [612, 147] width 237 height 52
type input "[PERSON_NAME]"
paste input "[PERSON_NAME]"
type input "[PERSON_NAME]"
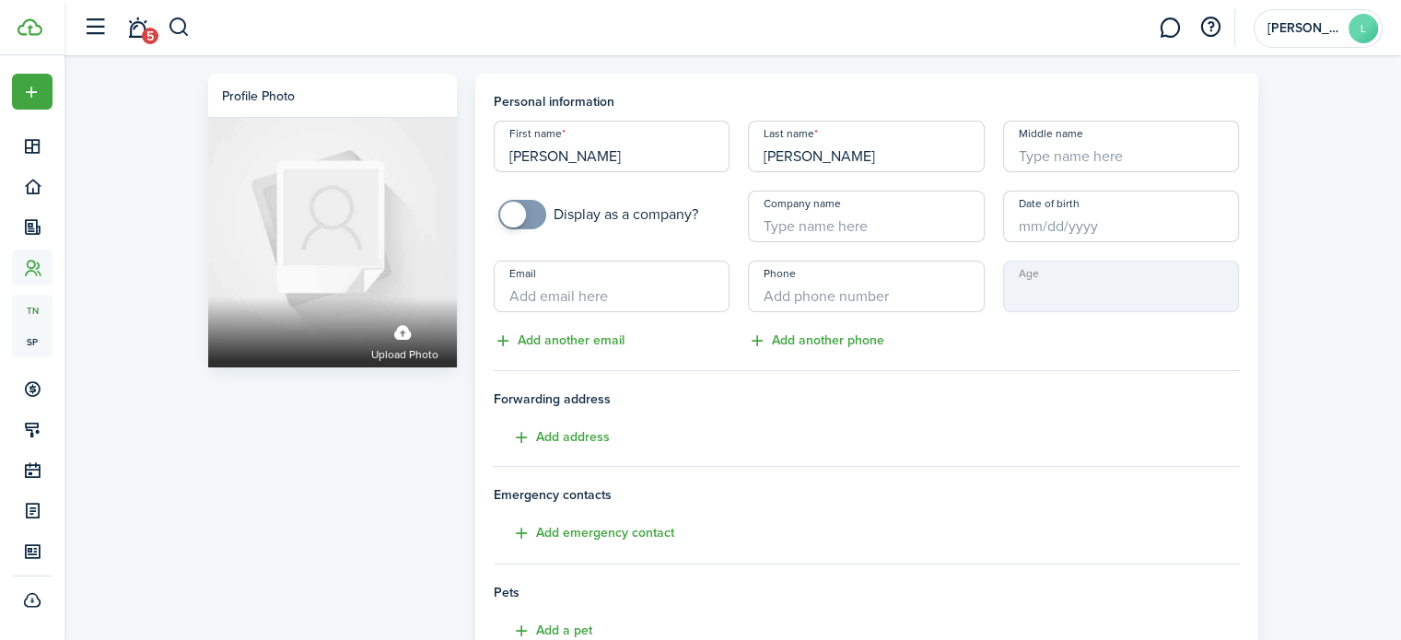
paste input "[EMAIL_ADDRESS][DOMAIN_NAME]"
type input "[EMAIL_ADDRESS][DOMAIN_NAME]"
click at [787, 297] on input "+1" at bounding box center [866, 287] width 237 height 52
paste input "[PHONE_NUMBER]"
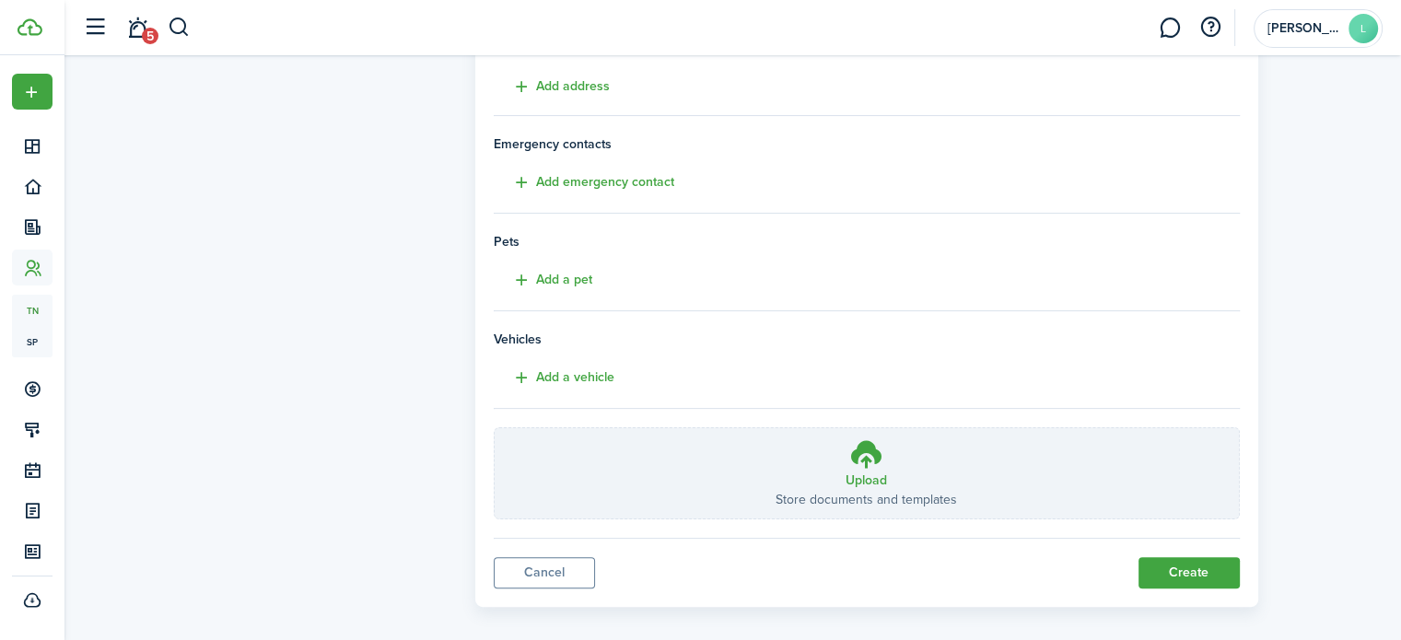
scroll to position [365, 0]
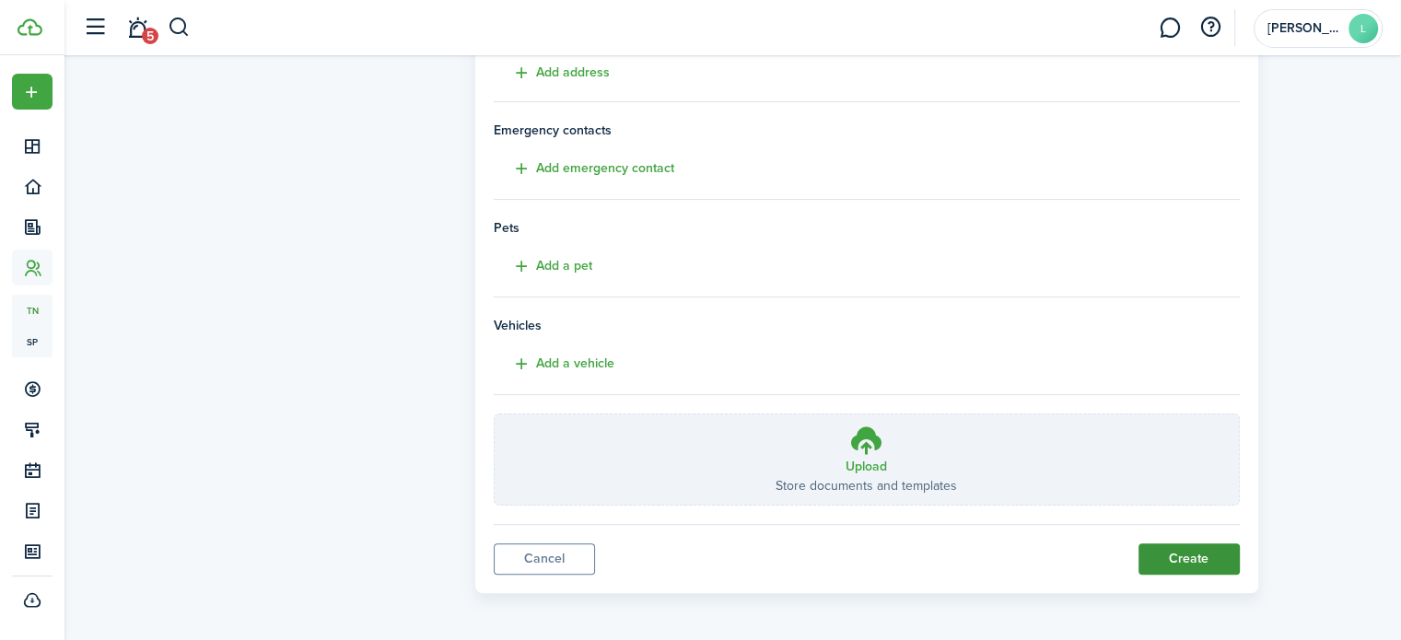
type input "[PHONE_NUMBER]"
click at [1176, 552] on button "Create" at bounding box center [1188, 558] width 101 height 31
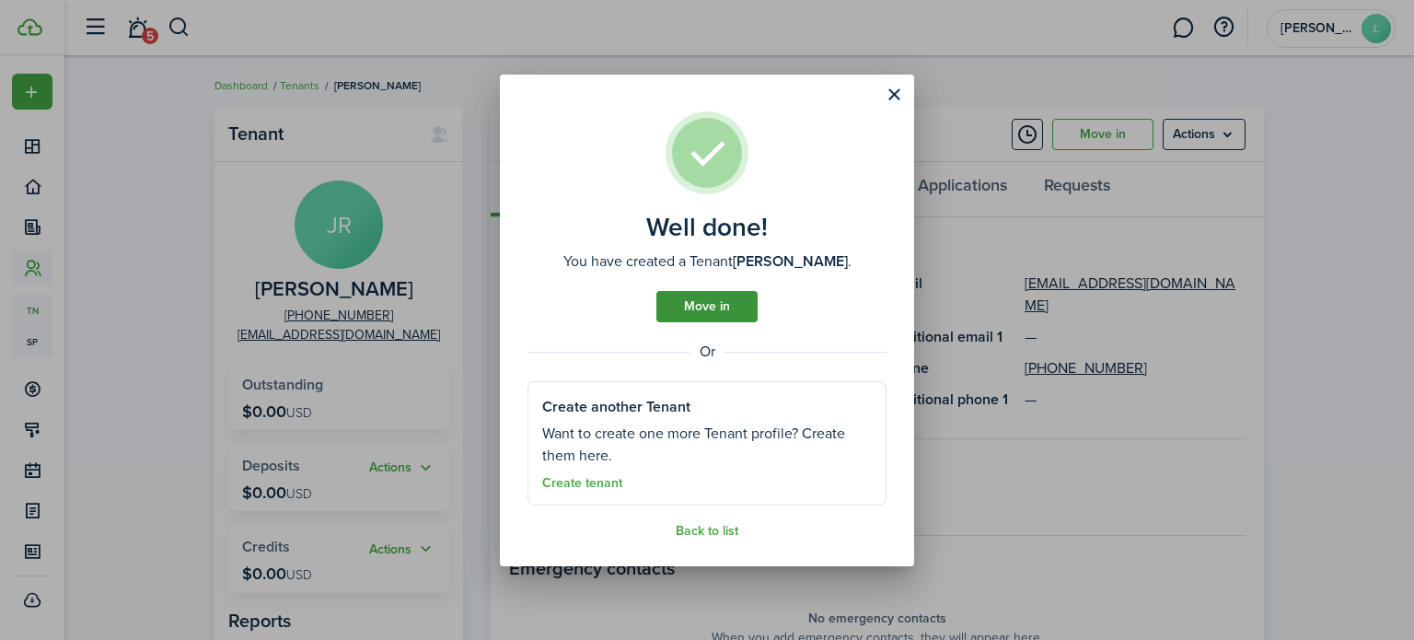
click at [711, 303] on link "Move in" at bounding box center [707, 306] width 101 height 31
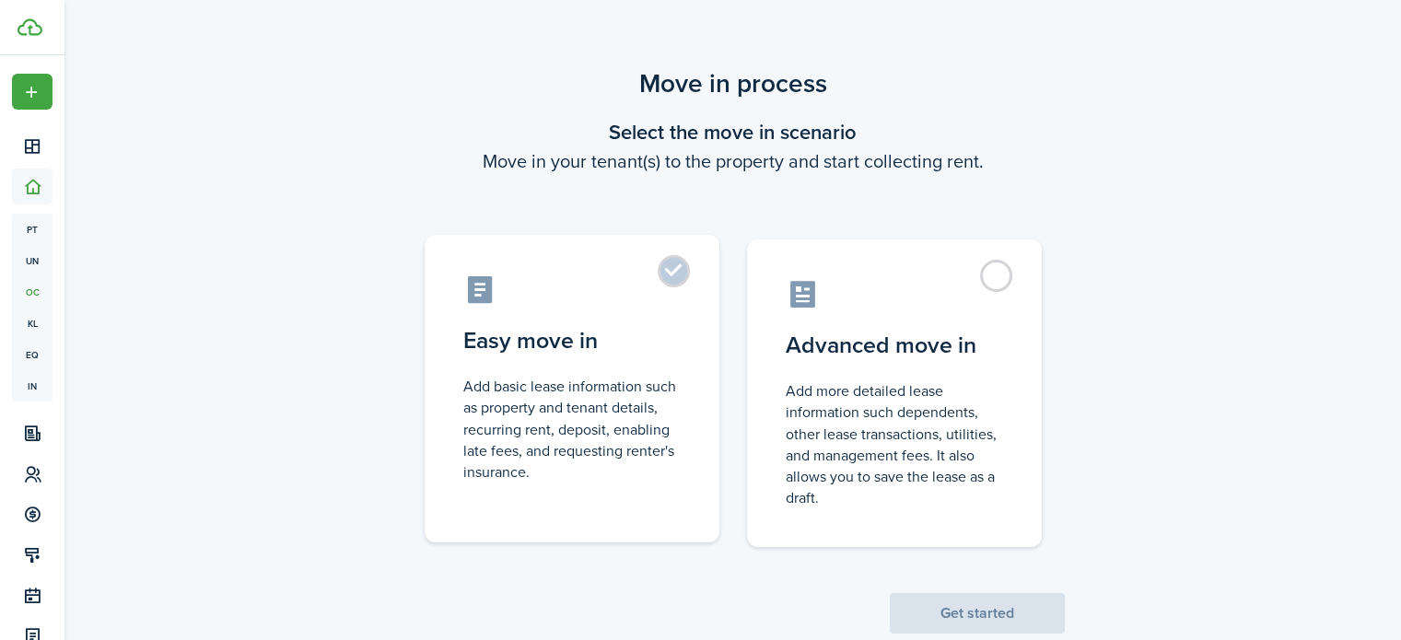
click at [676, 270] on label "Easy move in Add basic lease information such as property and tenant details, r…" at bounding box center [572, 389] width 295 height 308
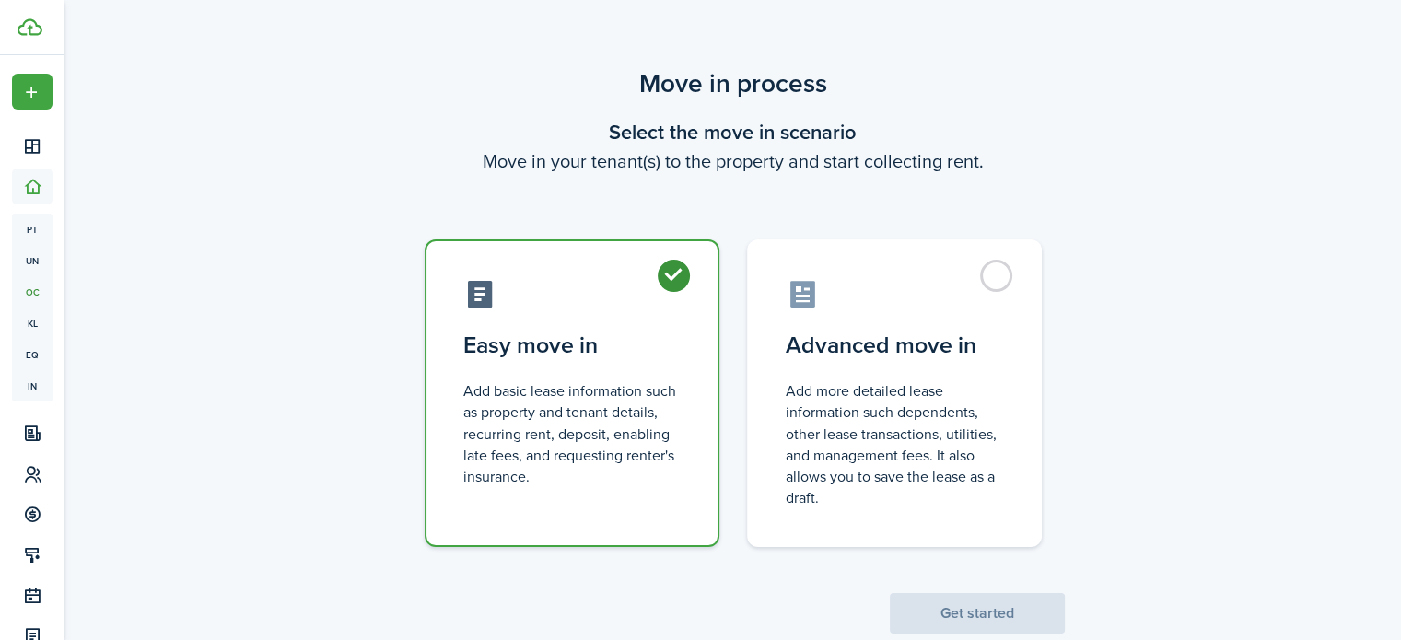
radio input "true"
click at [969, 620] on button "Get started" at bounding box center [977, 613] width 175 height 41
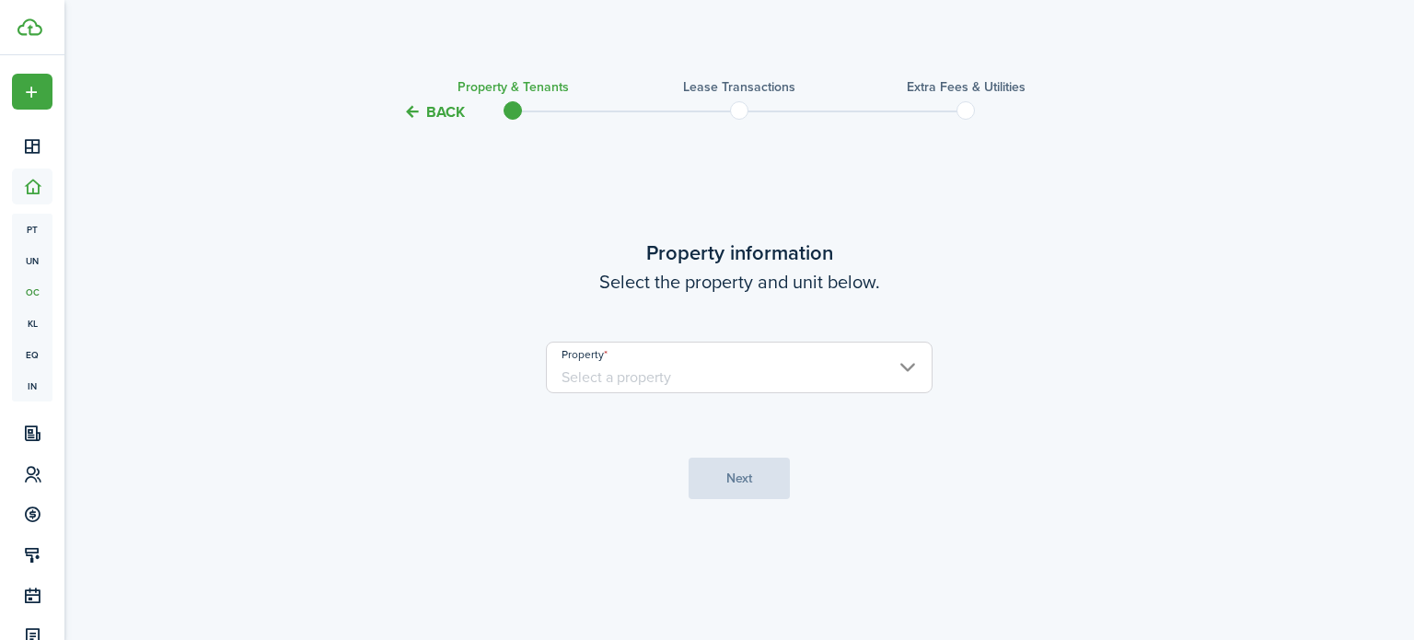
click at [903, 360] on input "Property" at bounding box center [739, 368] width 387 height 52
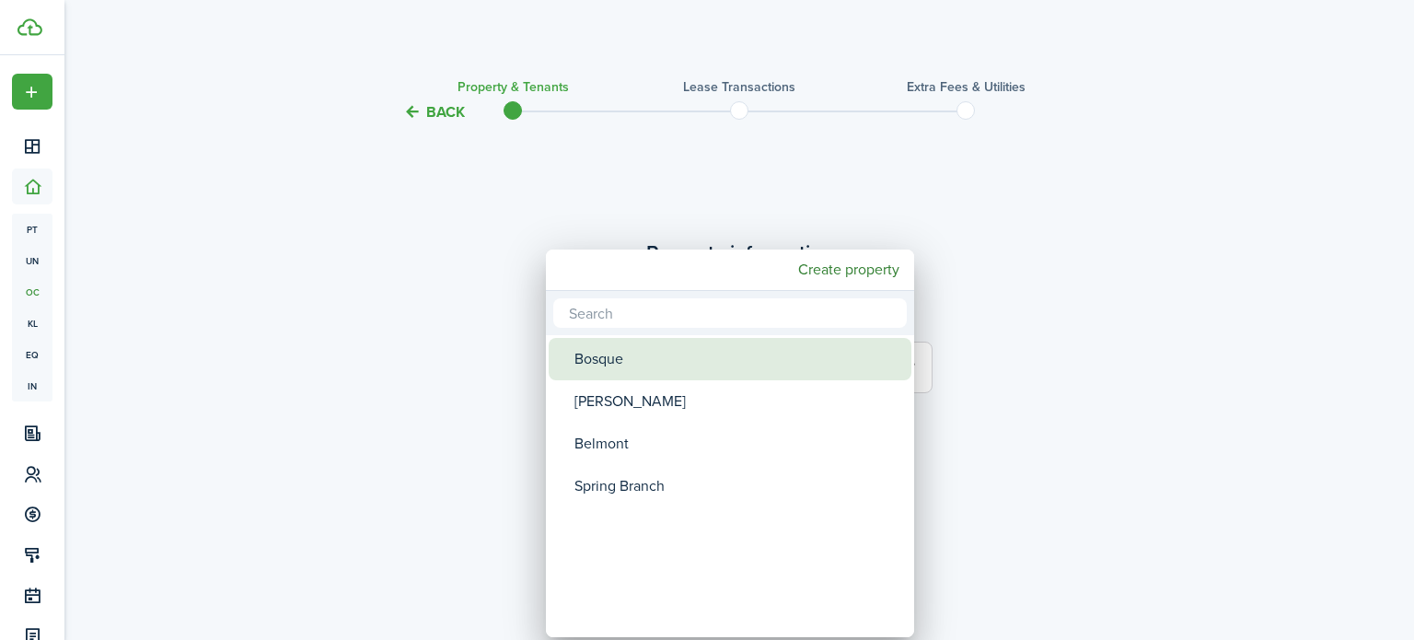
click at [619, 354] on div "Bosque" at bounding box center [738, 359] width 326 height 42
type input "Bosque"
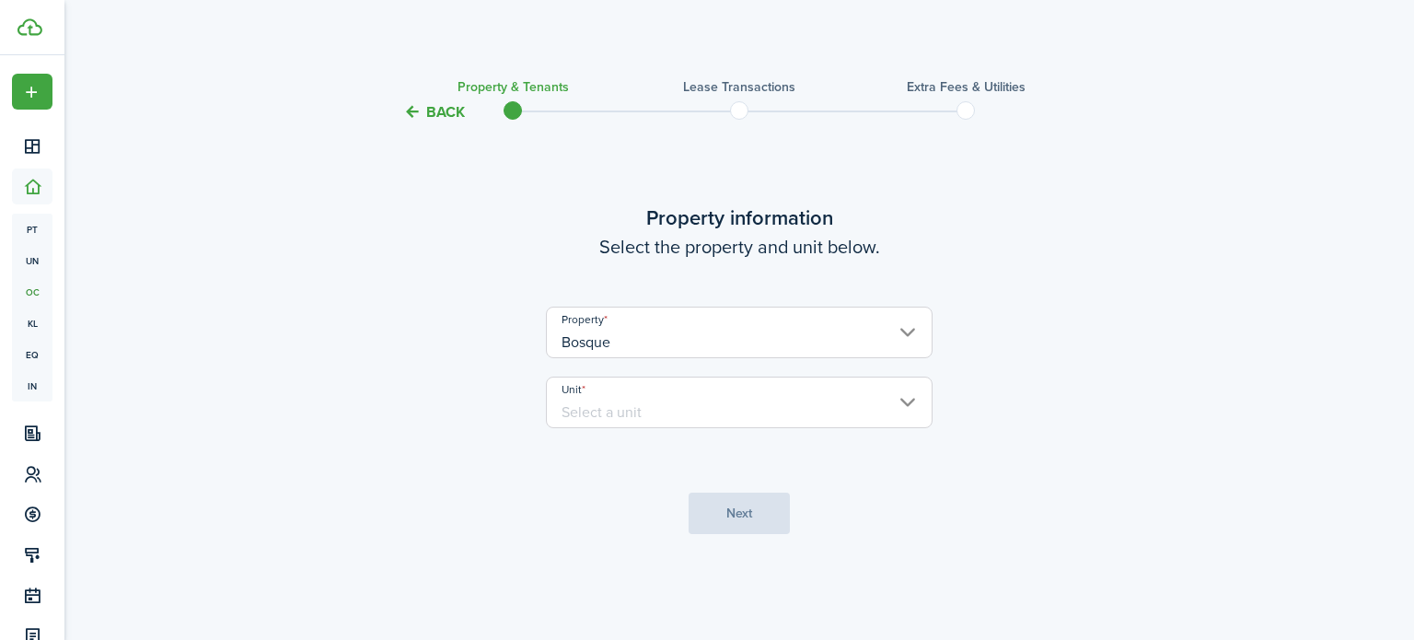
click at [652, 402] on input "Unit" at bounding box center [739, 403] width 387 height 52
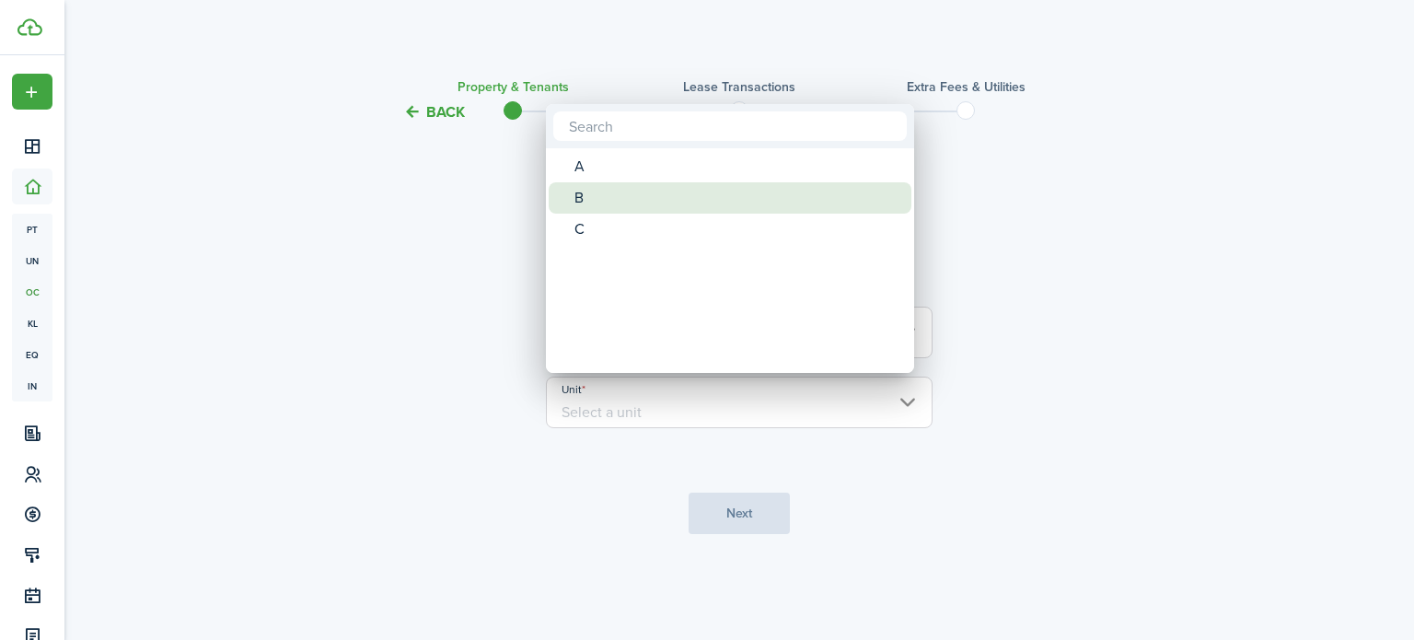
click at [584, 199] on div "B" at bounding box center [738, 197] width 326 height 31
type input "B"
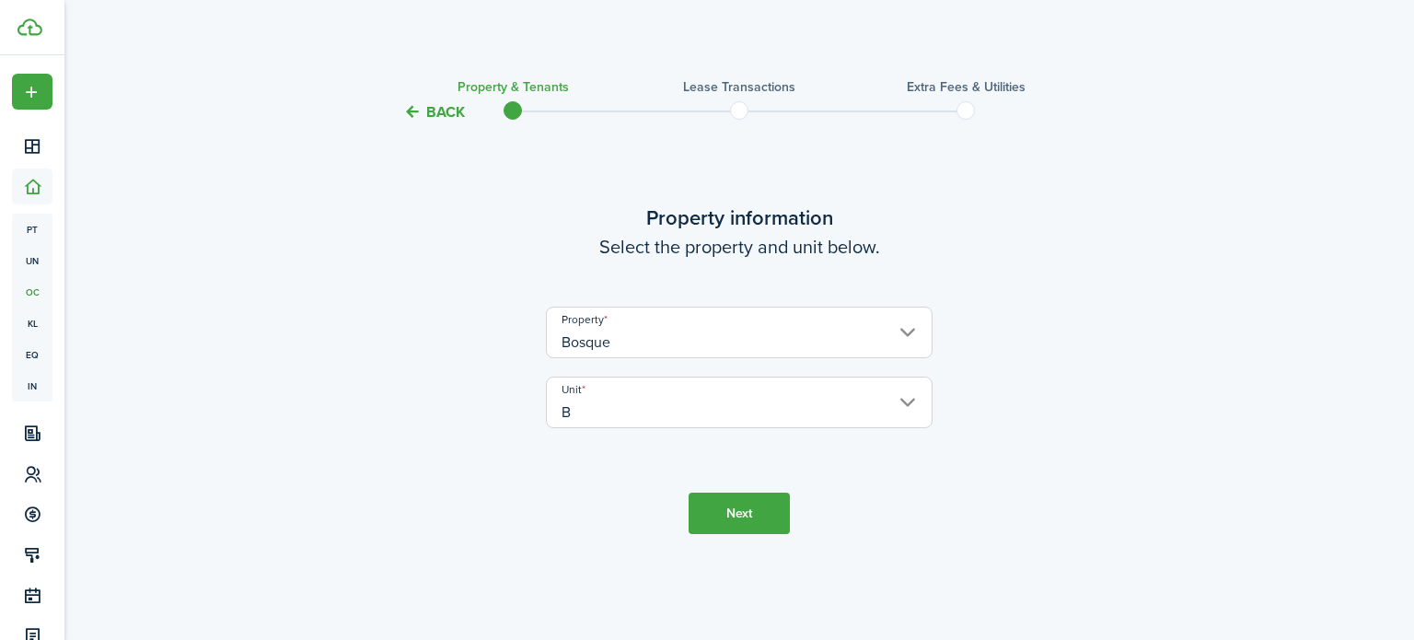
click at [728, 515] on button "Next" at bounding box center [739, 513] width 101 height 41
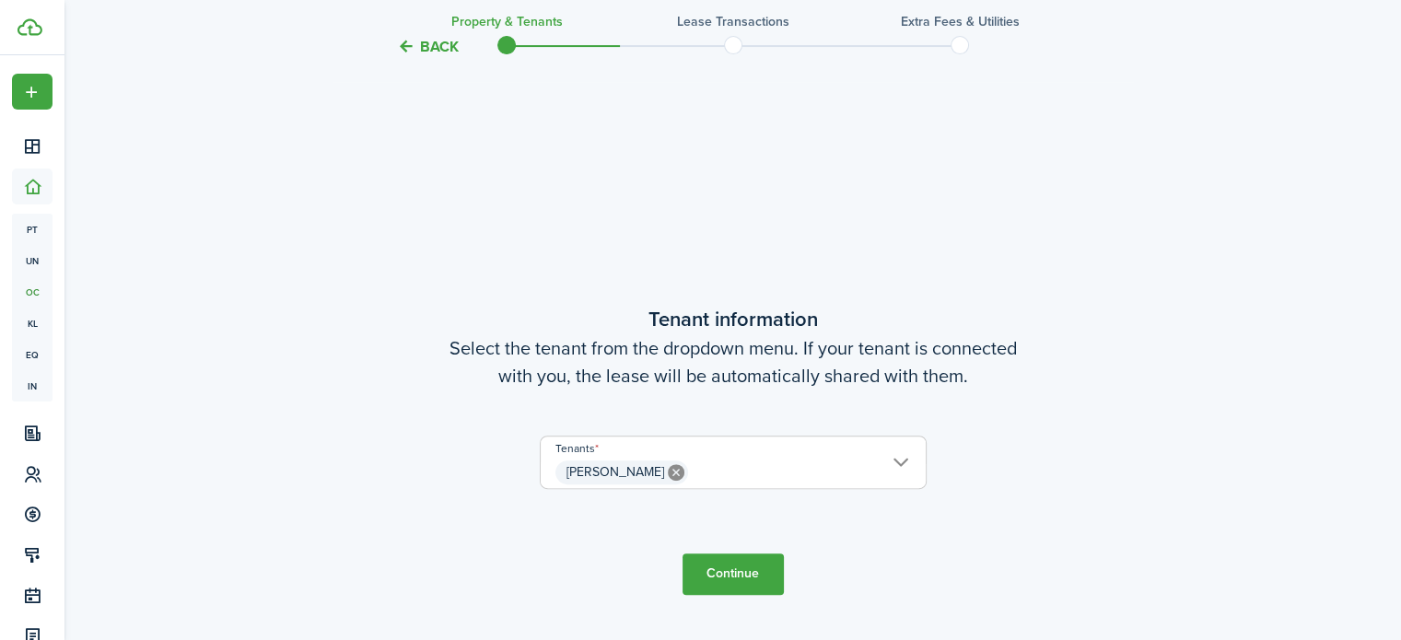
scroll to position [517, 0]
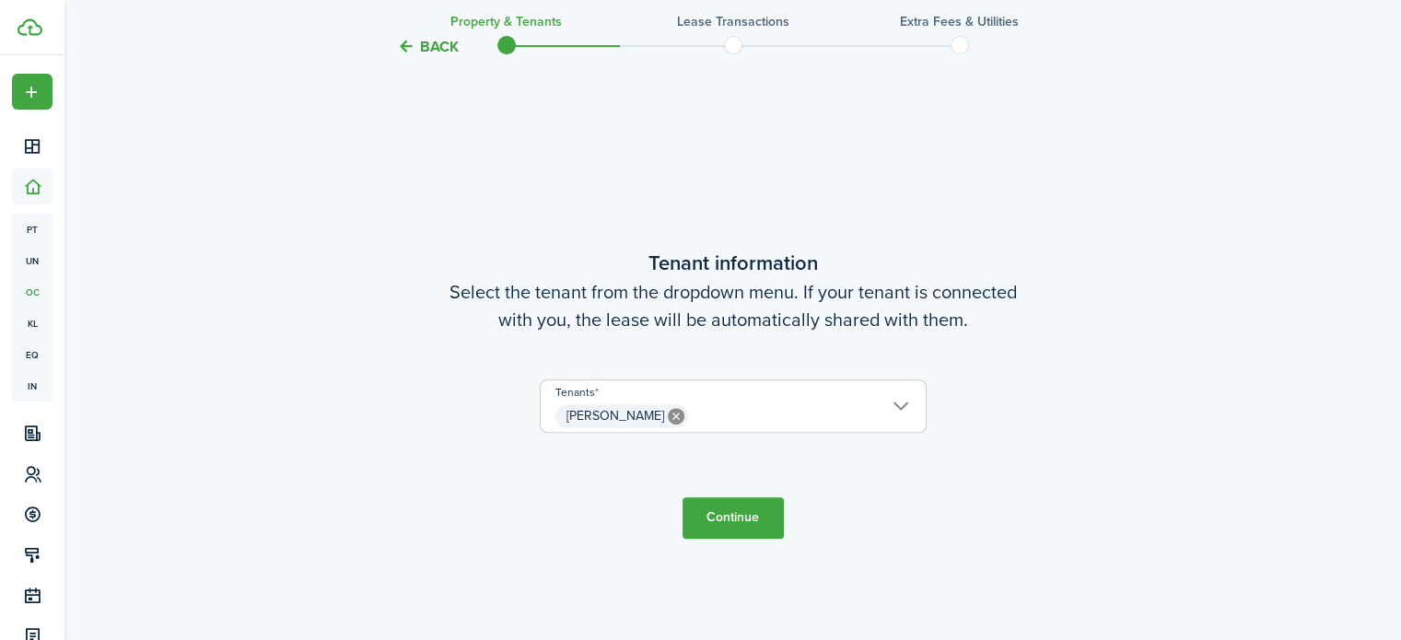
click at [722, 520] on button "Continue" at bounding box center [732, 517] width 101 height 41
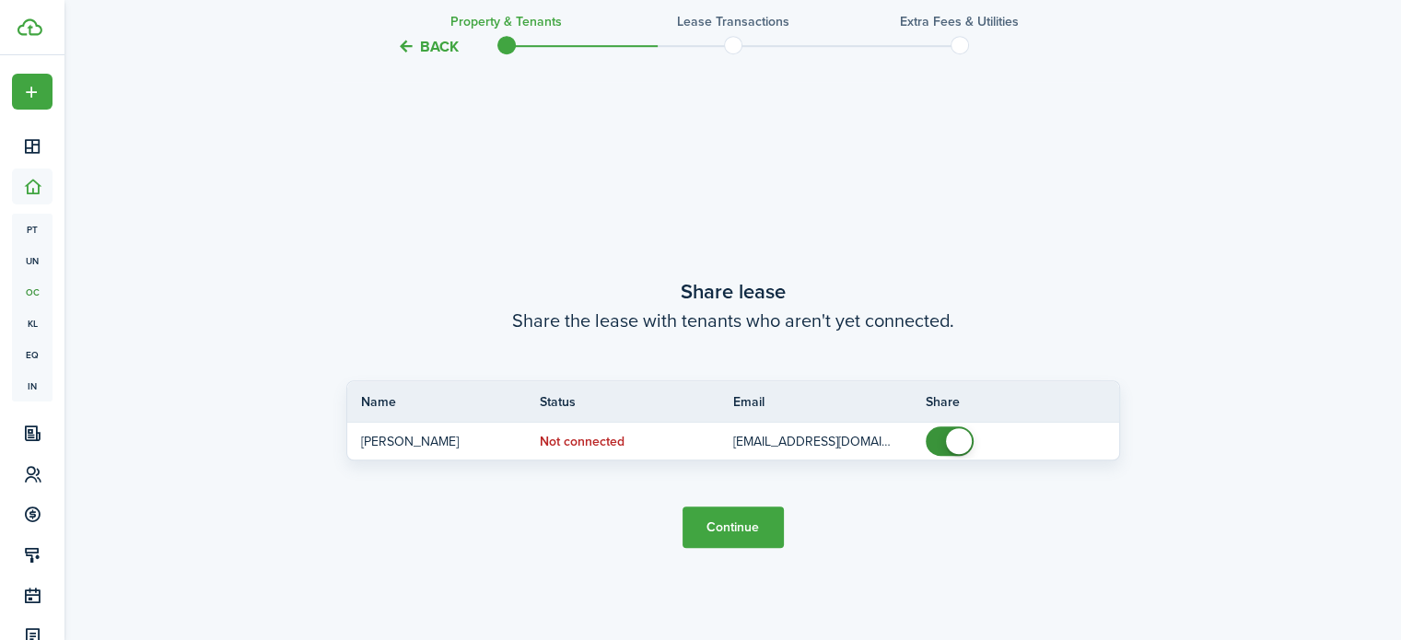
scroll to position [1157, 0]
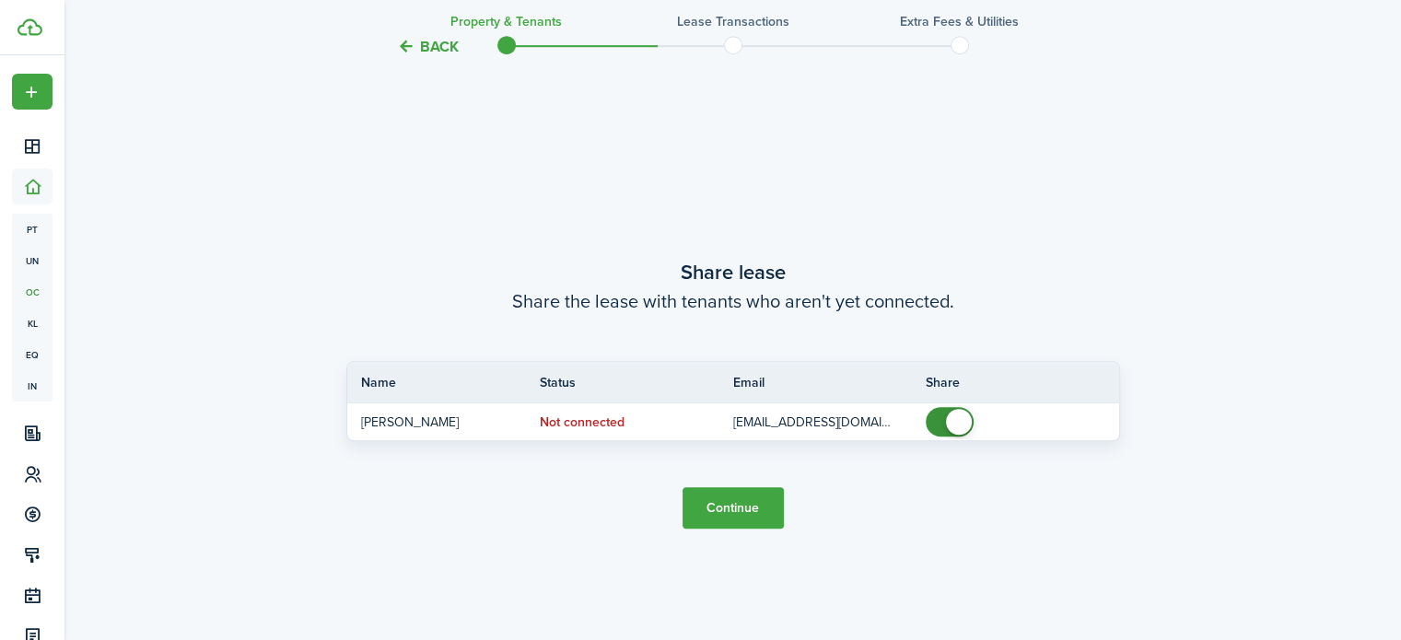
click at [726, 508] on button "Continue" at bounding box center [732, 507] width 101 height 41
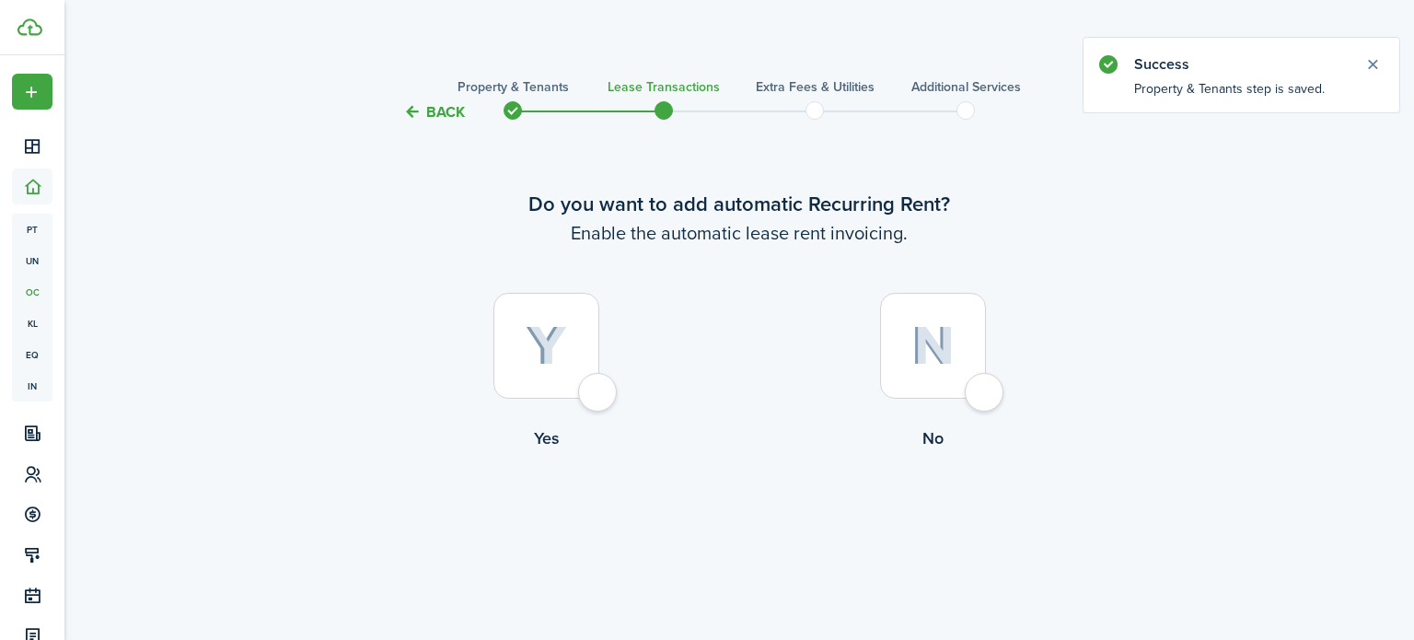
click at [599, 393] on div at bounding box center [547, 346] width 106 height 106
radio input "true"
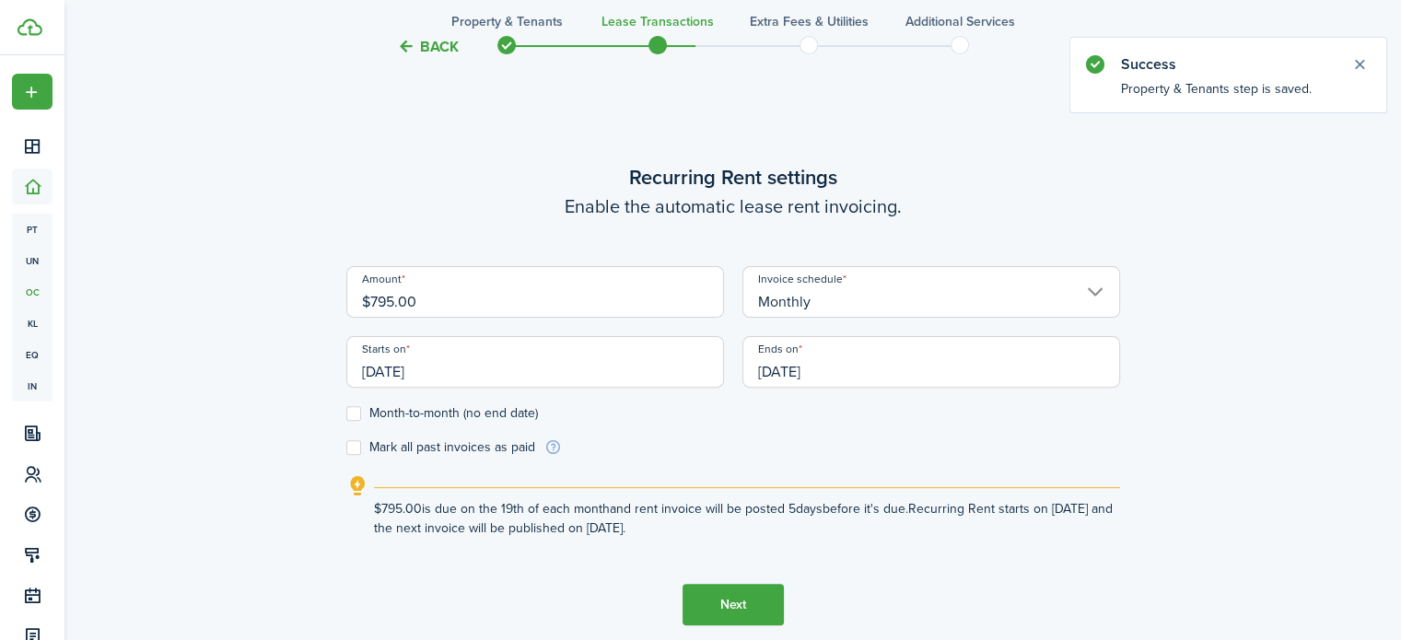
scroll to position [517, 0]
click at [352, 411] on label "Month-to-month (no end date)" at bounding box center [442, 412] width 192 height 15
click at [346, 413] on input "Month-to-month (no end date)" at bounding box center [345, 413] width 1 height 1
checkbox input "true"
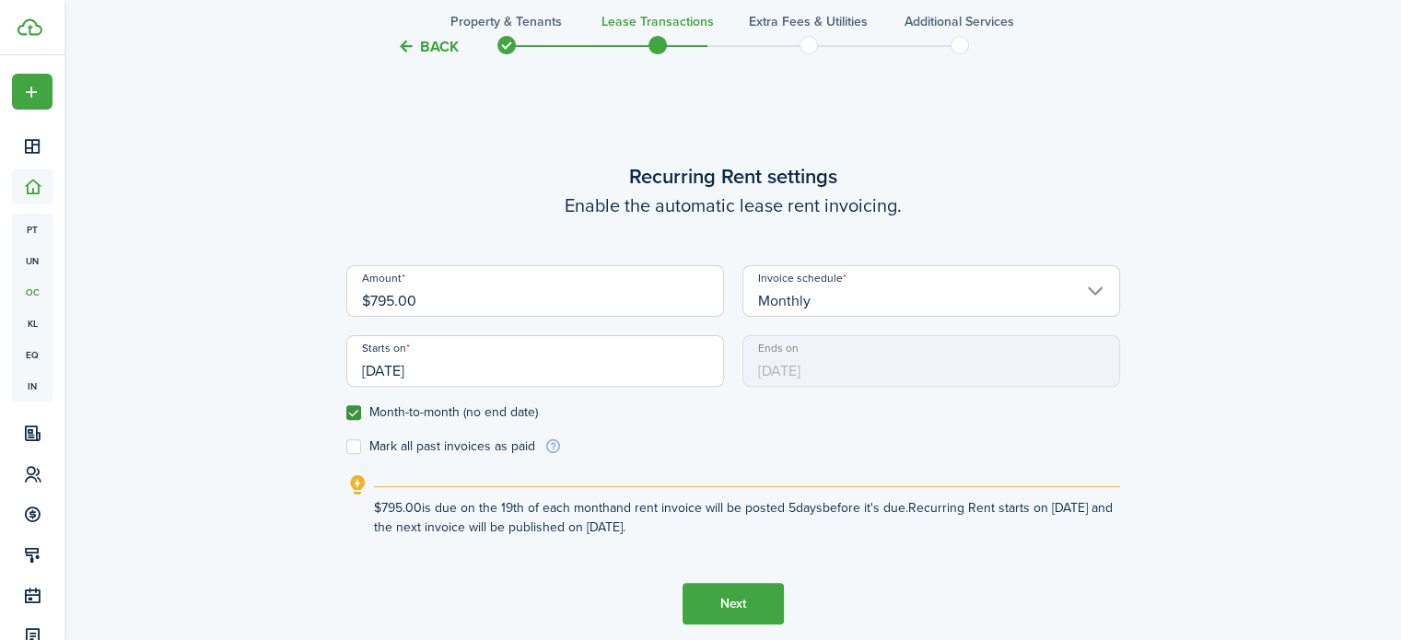
click at [722, 610] on button "Next" at bounding box center [732, 603] width 101 height 41
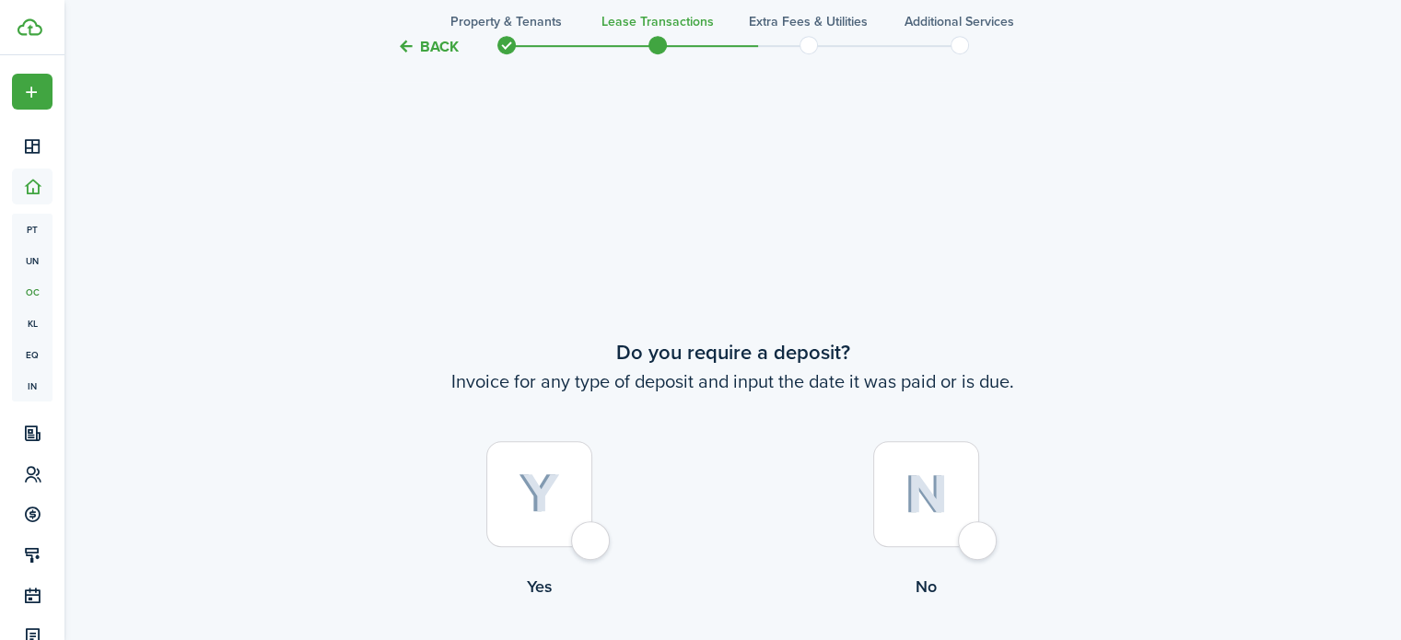
scroll to position [1157, 0]
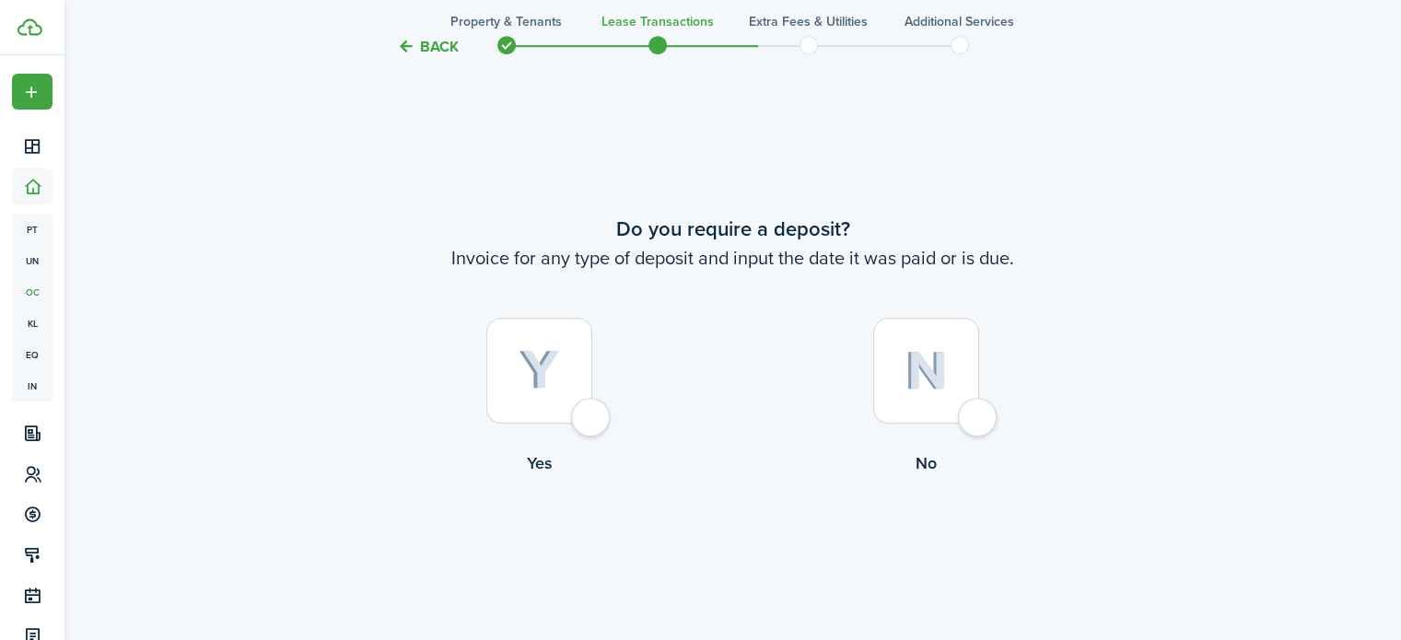
click at [971, 424] on div at bounding box center [926, 371] width 106 height 106
radio input "true"
click at [736, 552] on button "Continue" at bounding box center [732, 550] width 101 height 41
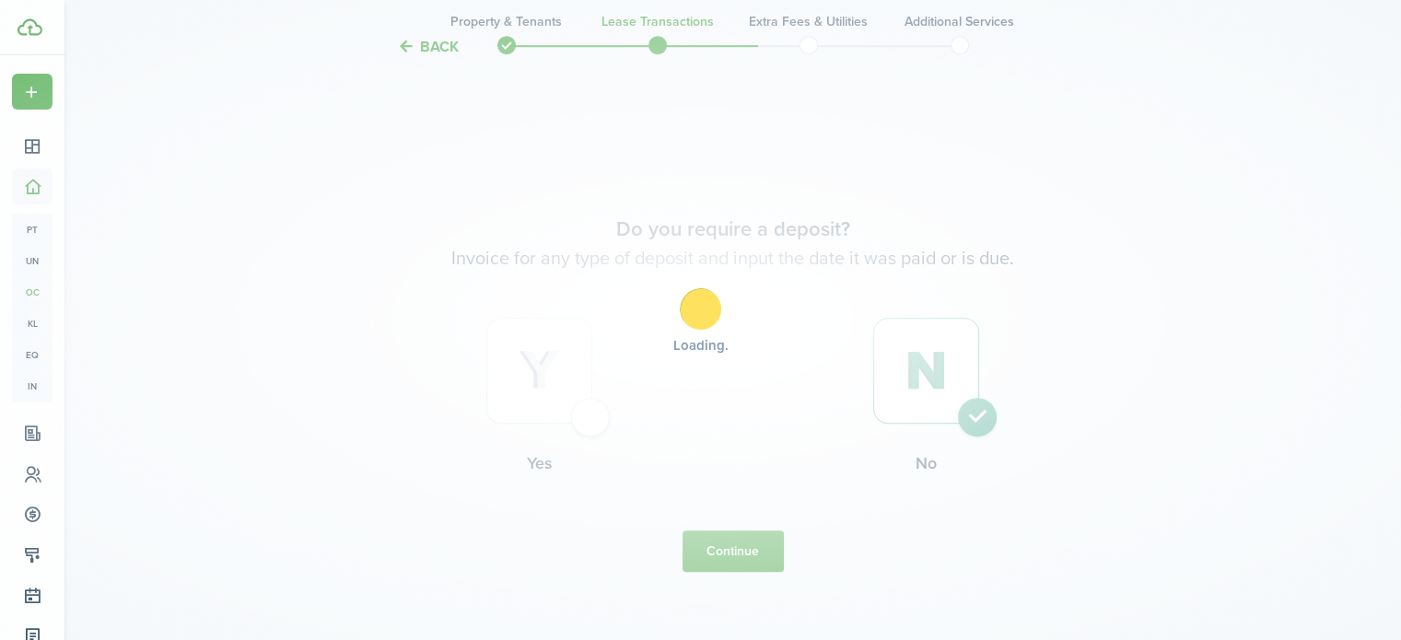
scroll to position [0, 0]
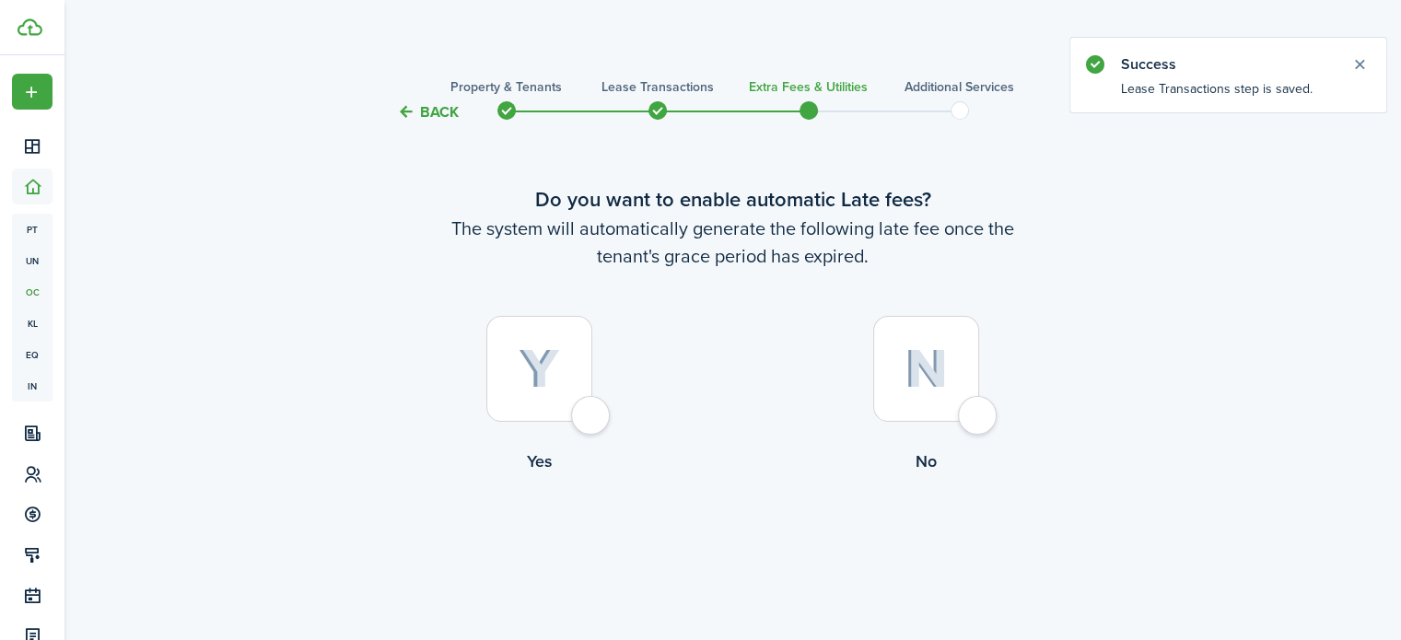
click at [590, 415] on div at bounding box center [539, 369] width 106 height 106
radio input "true"
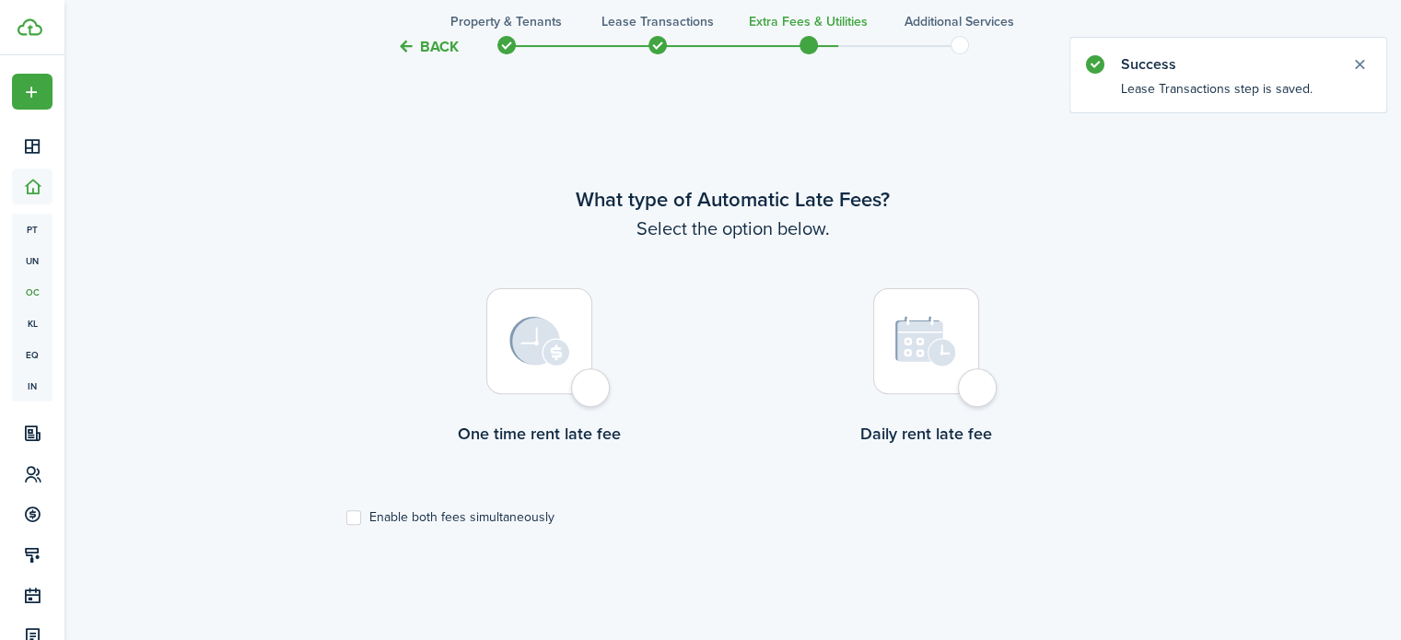
scroll to position [534, 0]
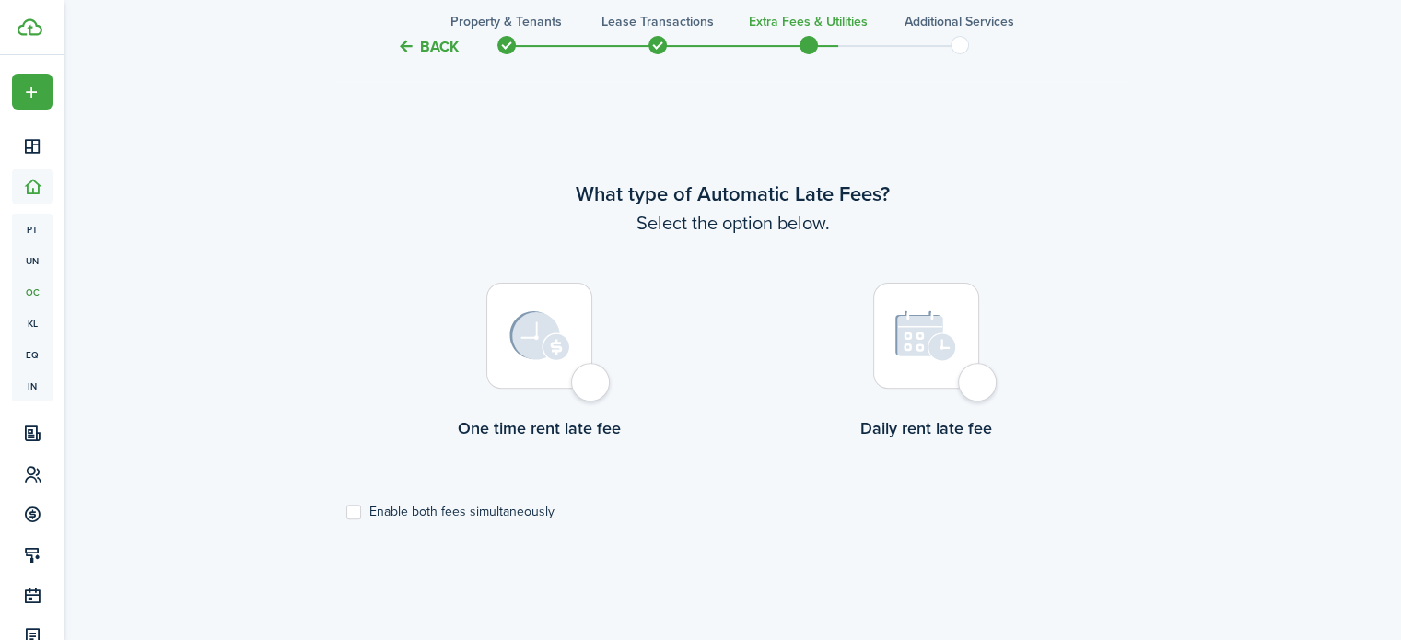
click at [592, 389] on div at bounding box center [539, 336] width 106 height 106
radio input "true"
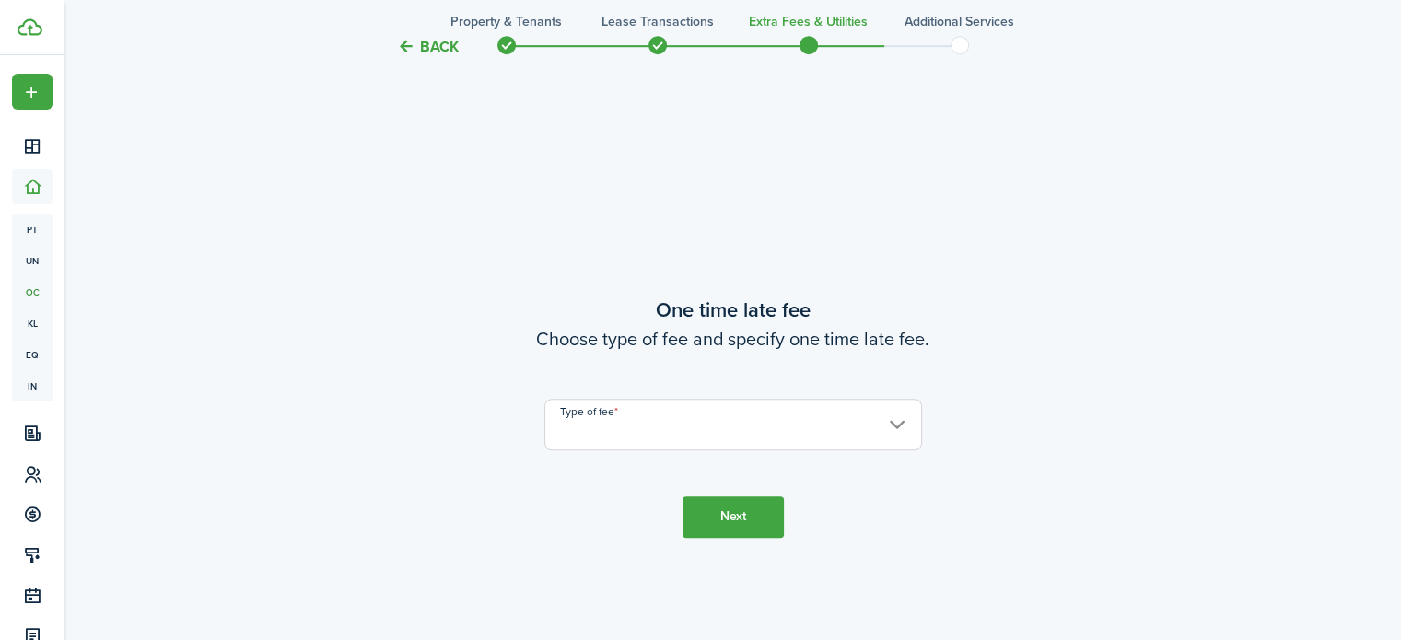
scroll to position [1174, 0]
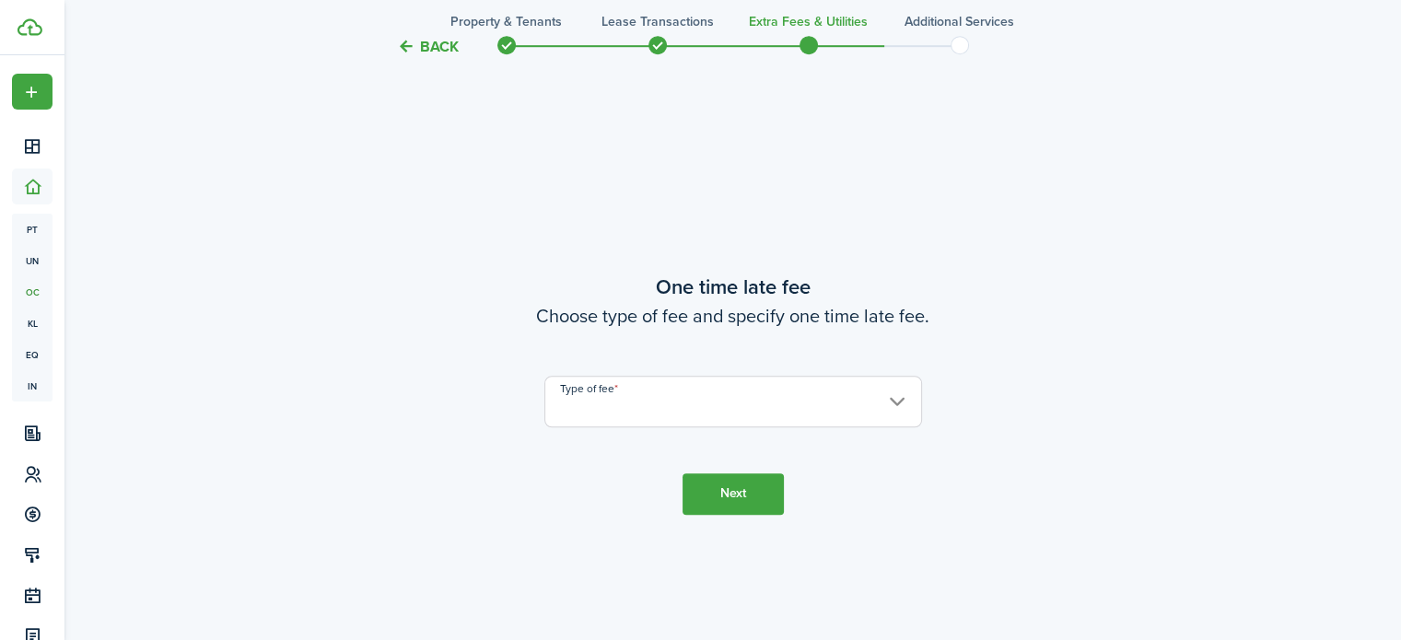
click at [643, 399] on input "Type of fee" at bounding box center [733, 402] width 378 height 52
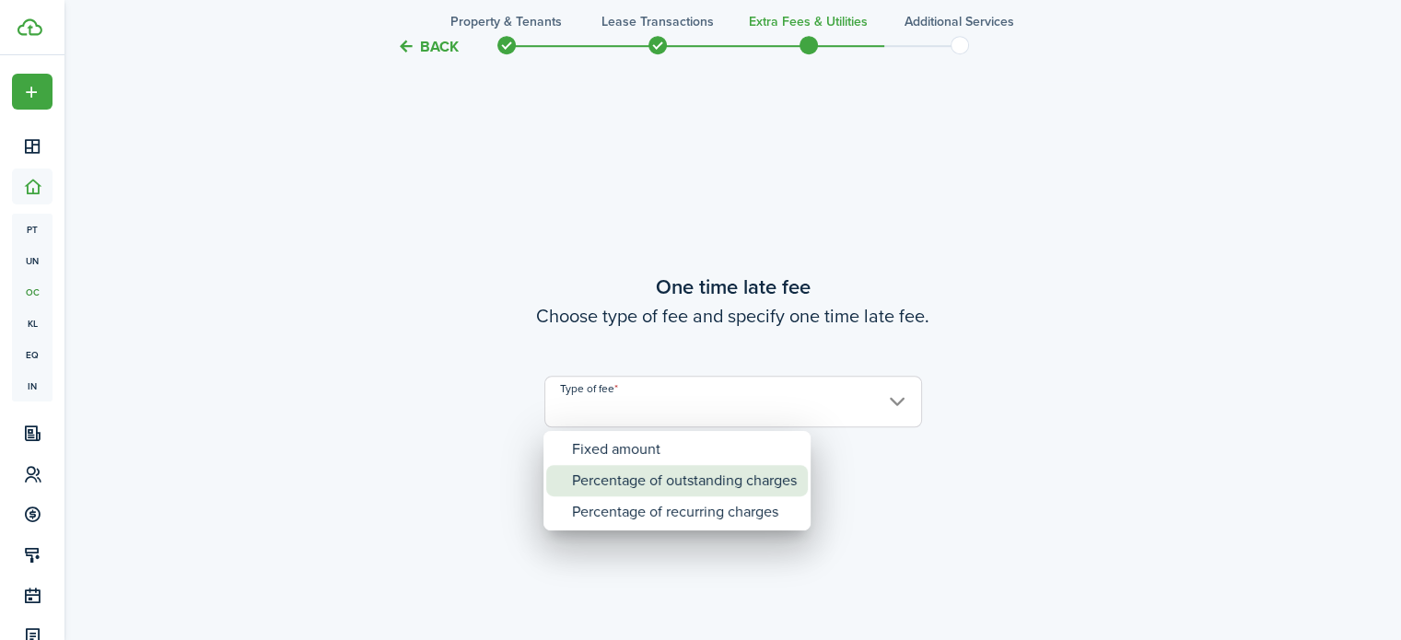
click at [631, 480] on div "Percentage of outstanding charges" at bounding box center [684, 480] width 225 height 31
type input "Percentage of outstanding charges"
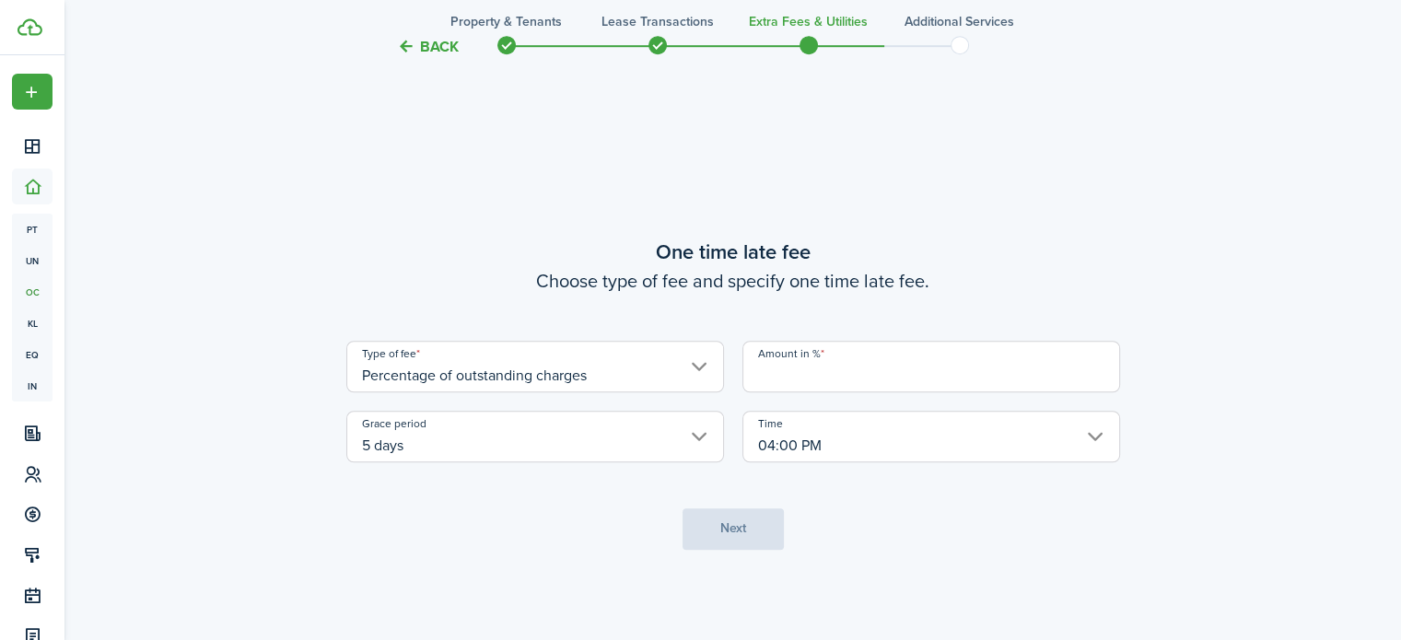
click at [825, 365] on input "Amount in %" at bounding box center [931, 367] width 378 height 52
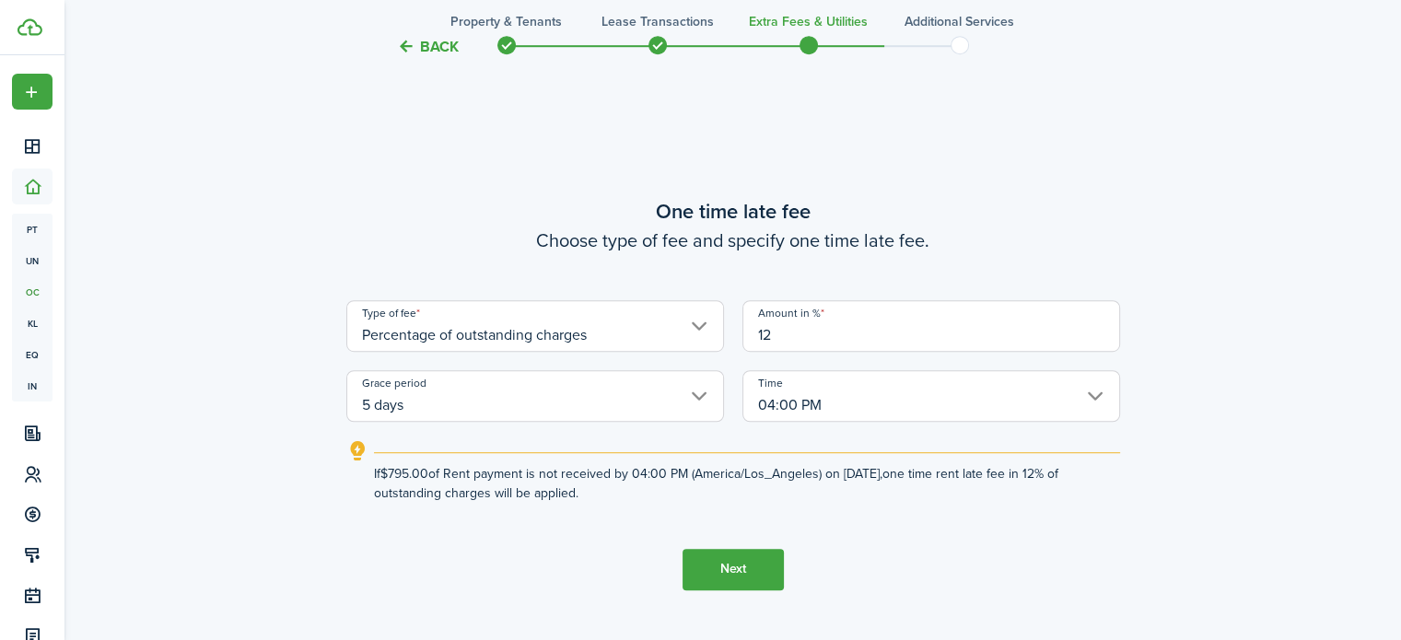
type input "12"
click at [856, 541] on tc-wizard-step "One time late fee Choose type of fee and specify one time late fee. Type of fee…" at bounding box center [733, 393] width 774 height 640
click at [711, 577] on button "Next" at bounding box center [732, 569] width 101 height 41
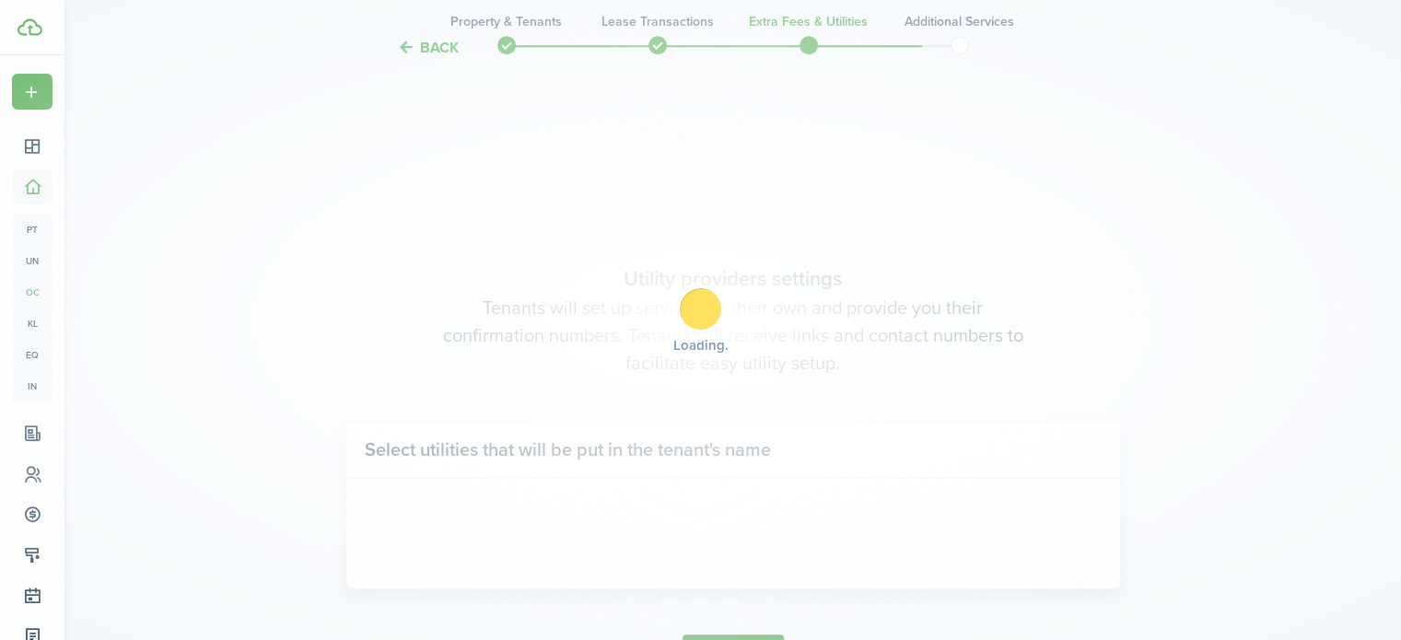
scroll to position [1814, 0]
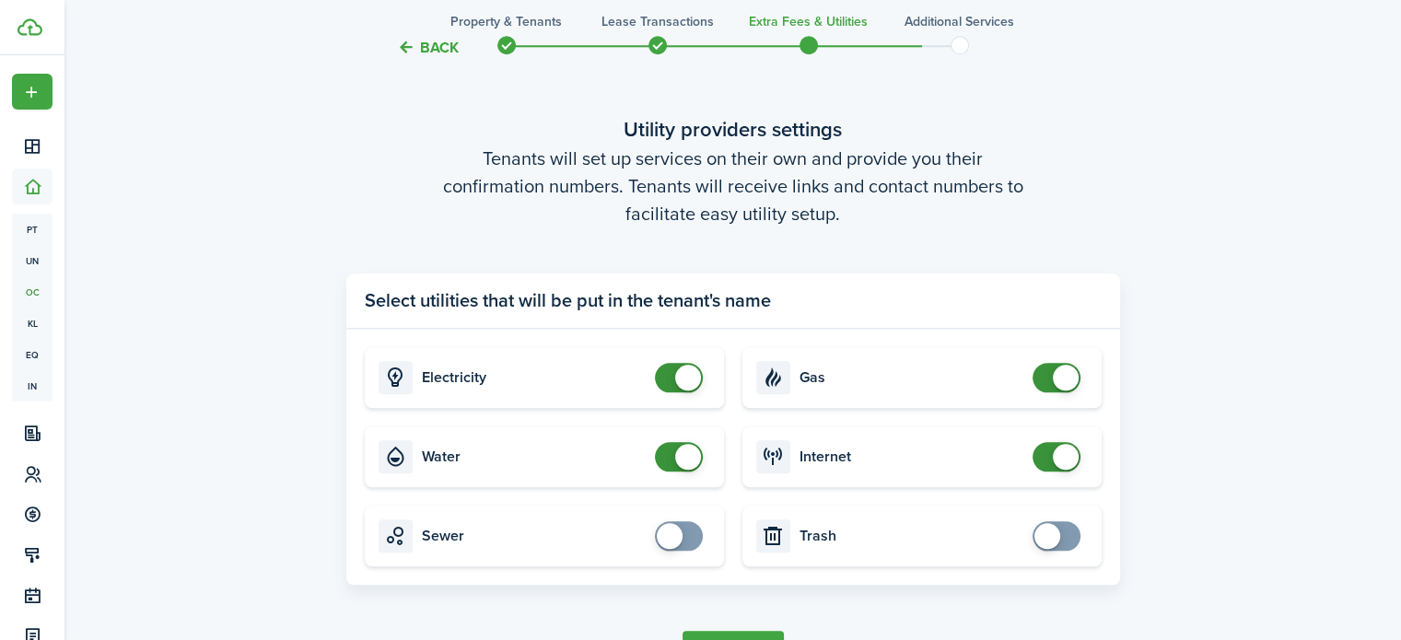
checkbox input "true"
click at [687, 540] on span at bounding box center [678, 535] width 18 height 29
checkbox input "true"
click at [1065, 536] on span at bounding box center [1056, 535] width 18 height 29
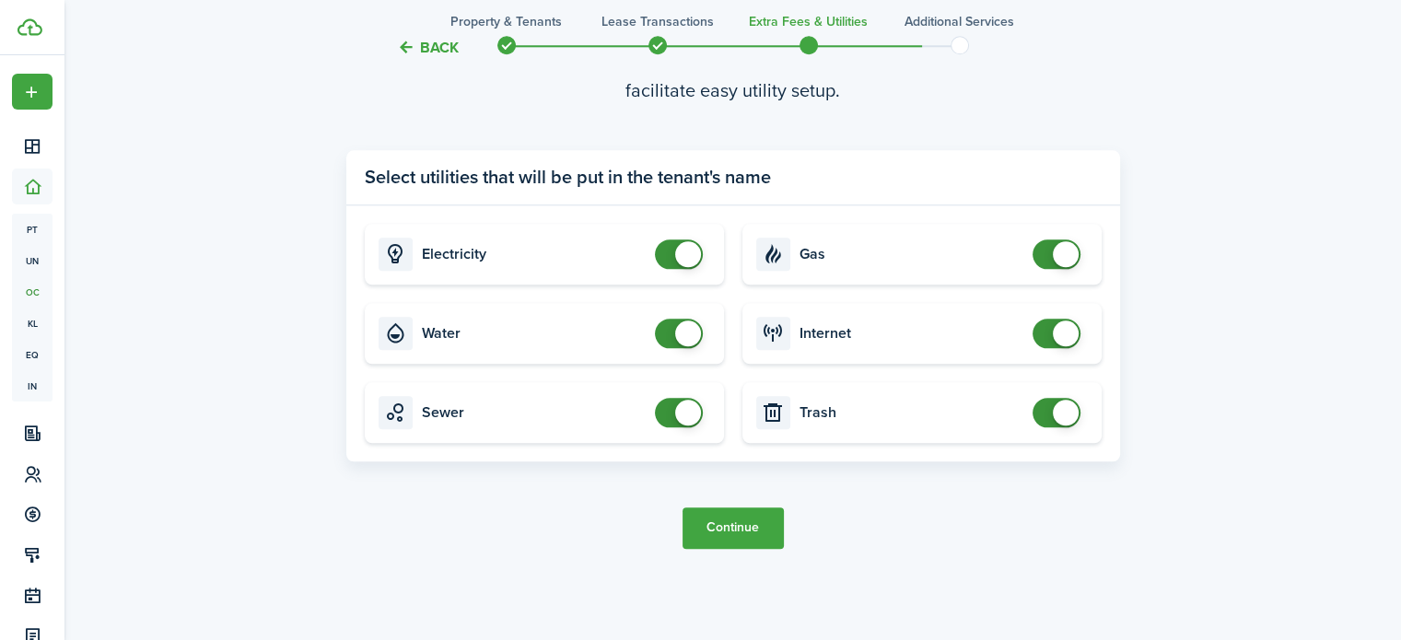
click at [733, 538] on button "Continue" at bounding box center [732, 527] width 101 height 41
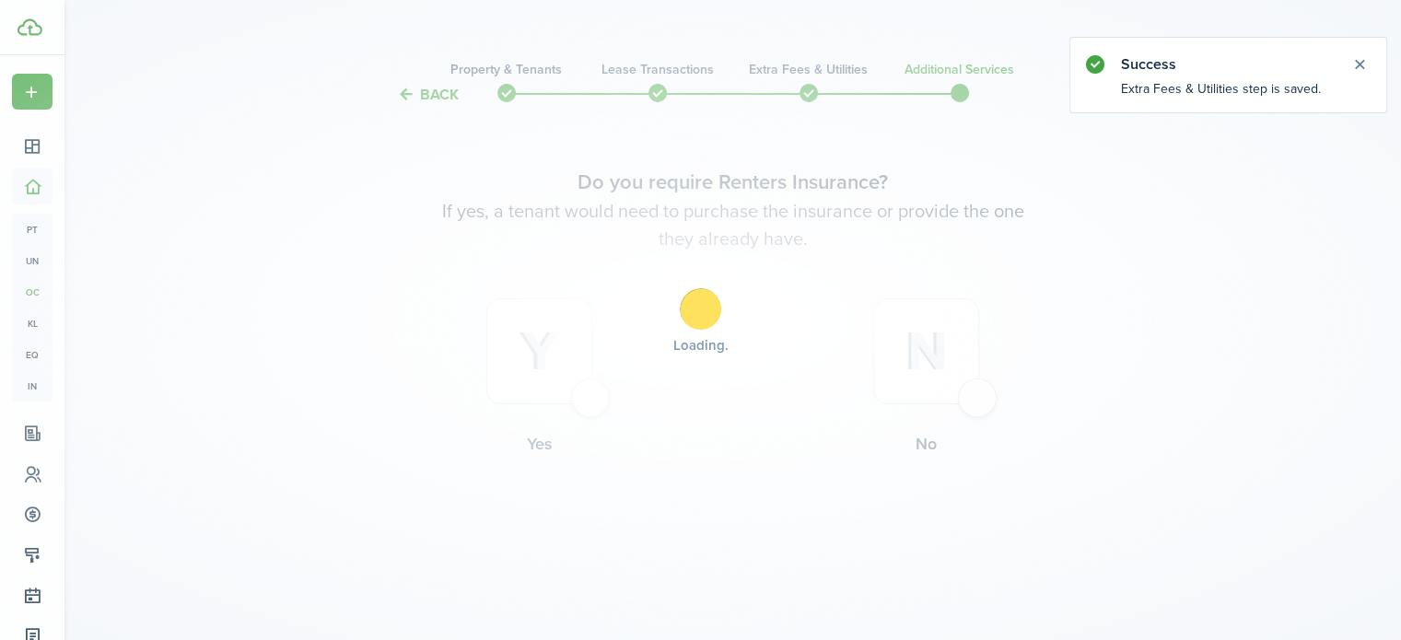
scroll to position [0, 0]
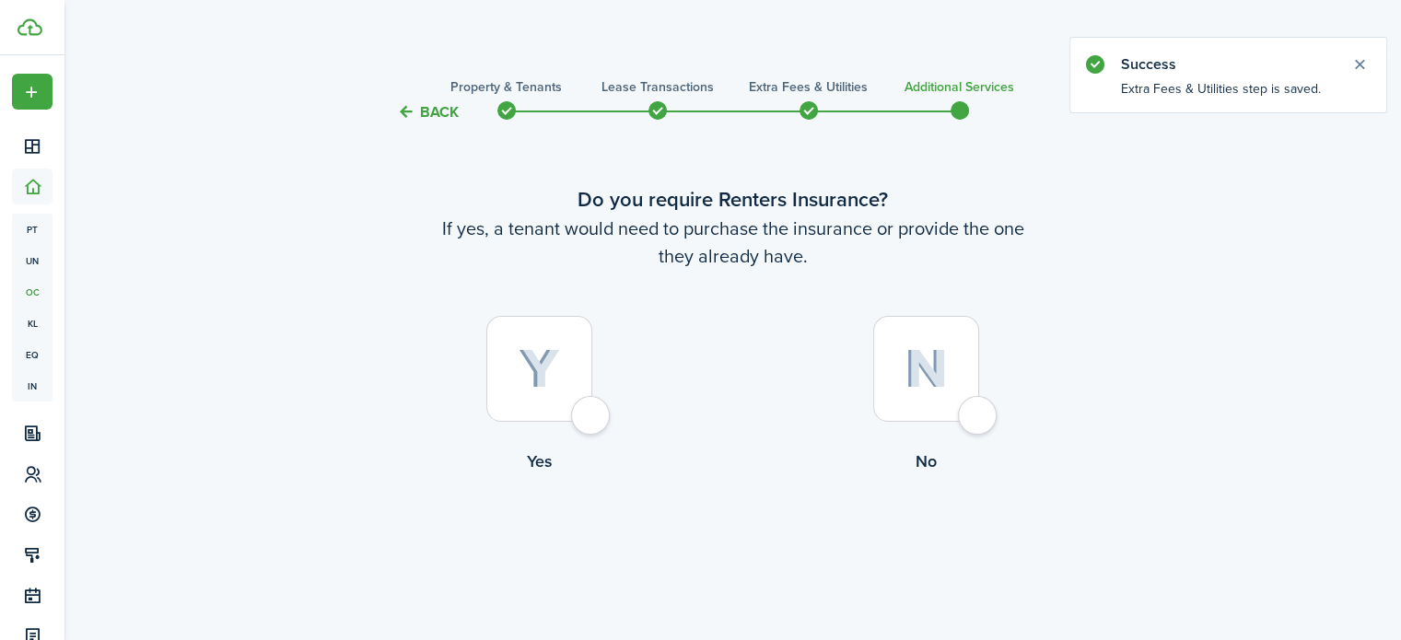
click at [592, 410] on div at bounding box center [539, 369] width 106 height 106
radio input "true"
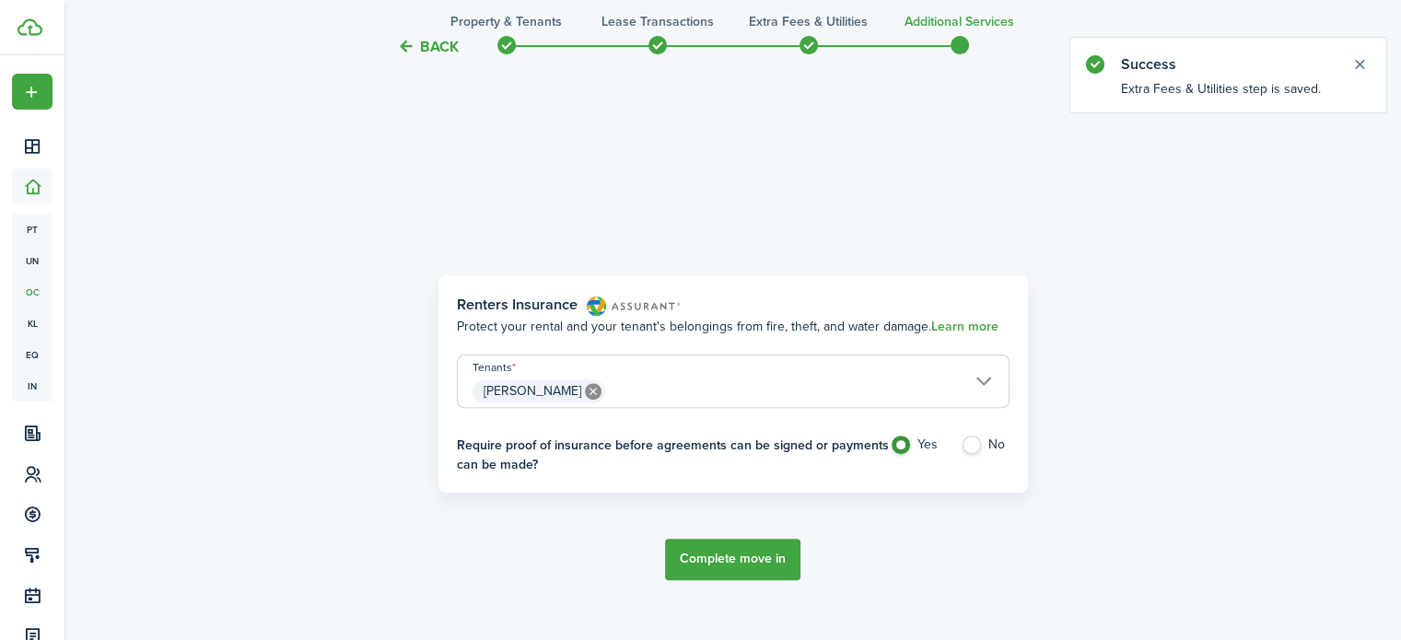
scroll to position [534, 0]
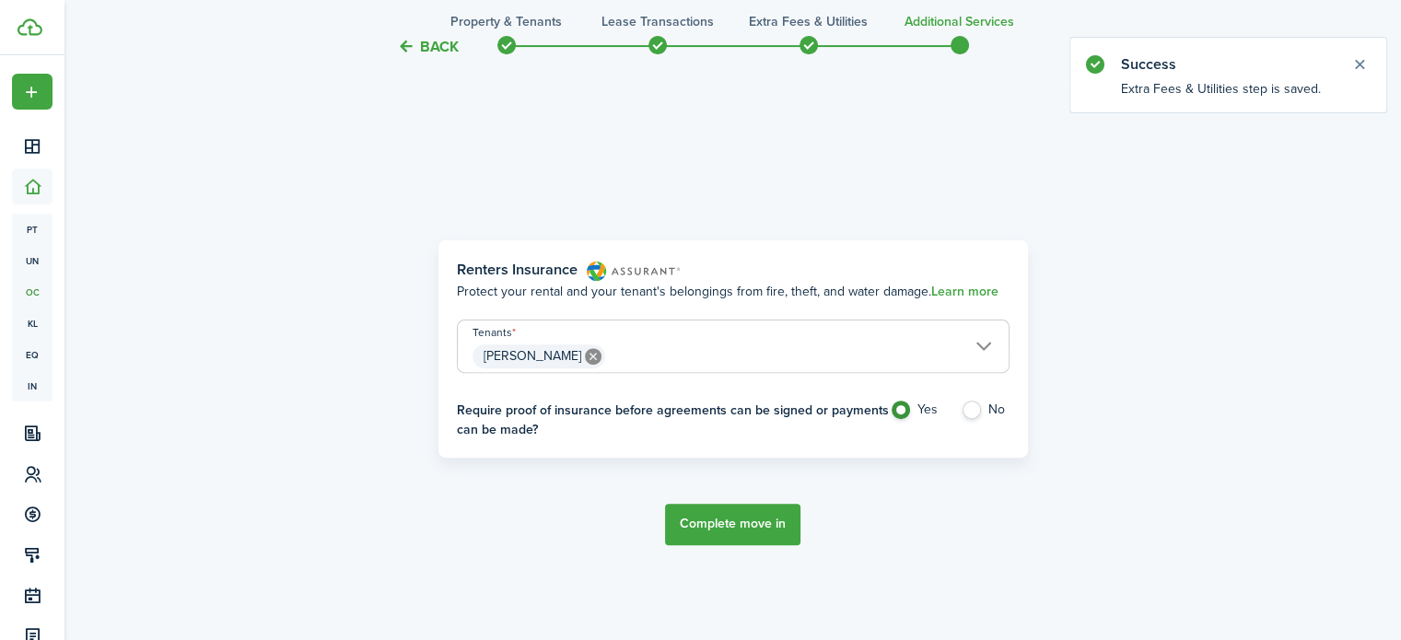
click at [965, 411] on label "No" at bounding box center [984, 415] width 49 height 28
radio input "false"
radio input "true"
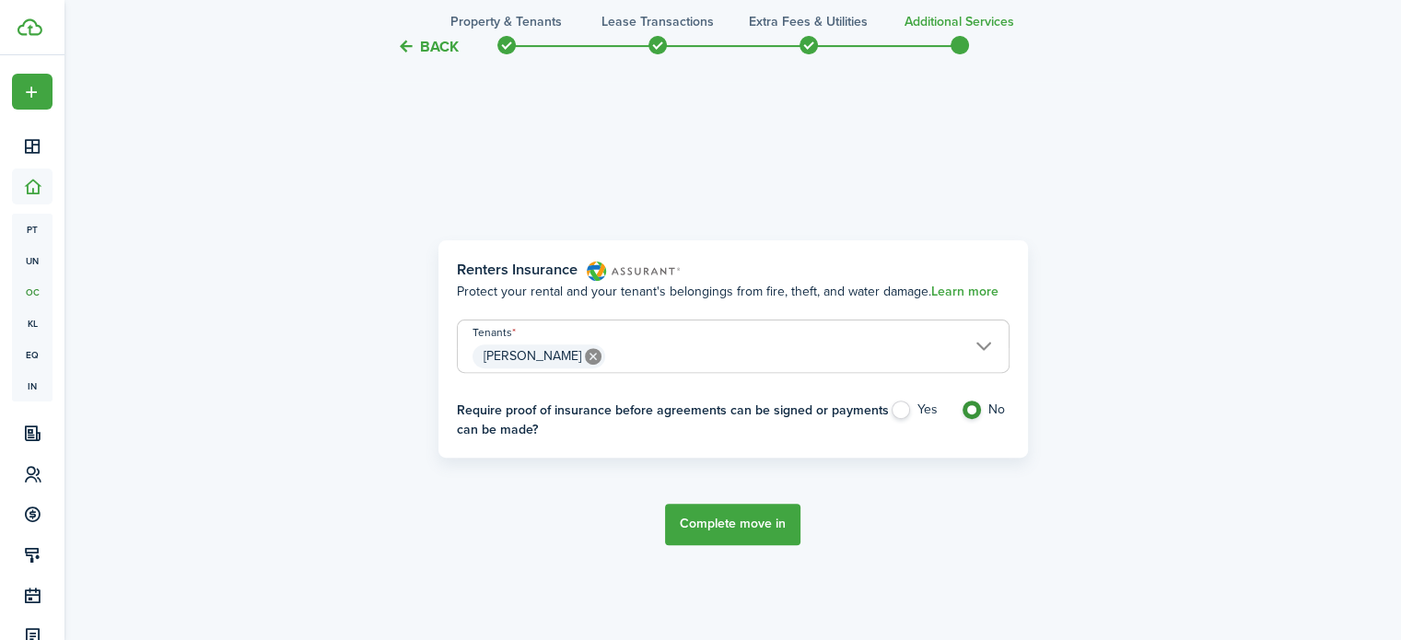
click at [711, 511] on button "Complete move in" at bounding box center [732, 524] width 135 height 41
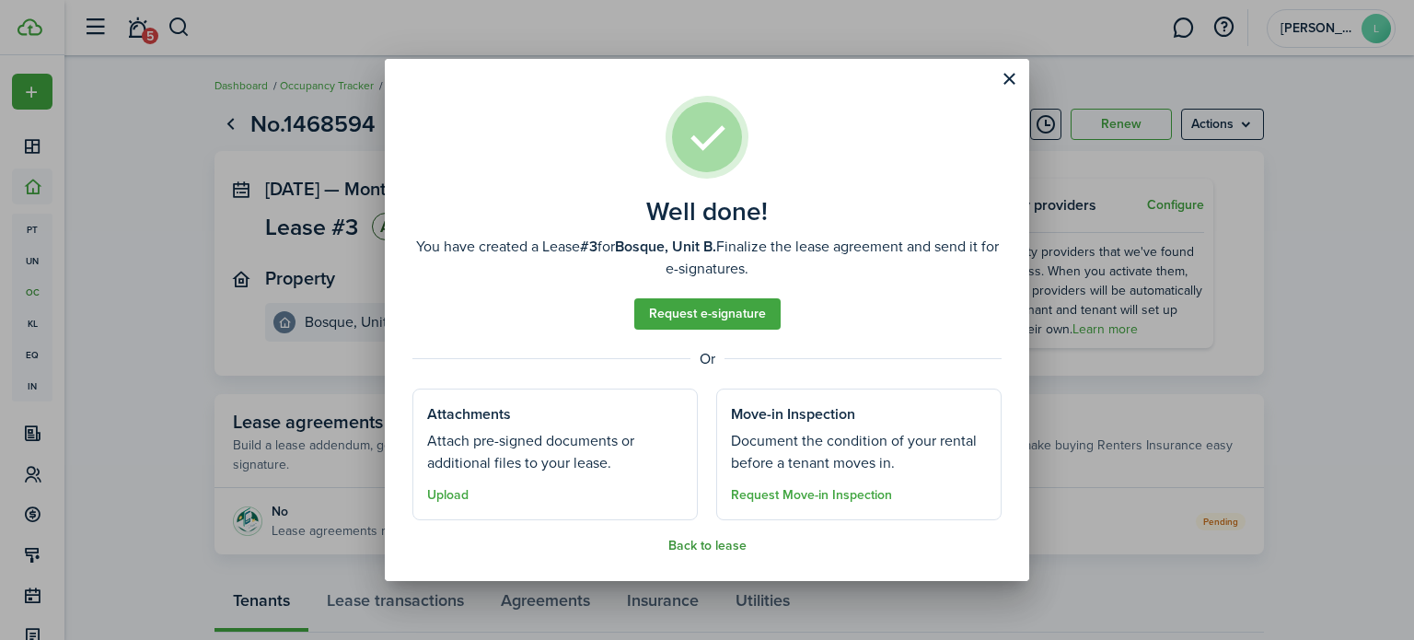
click at [721, 540] on button "Back to lease" at bounding box center [708, 546] width 78 height 15
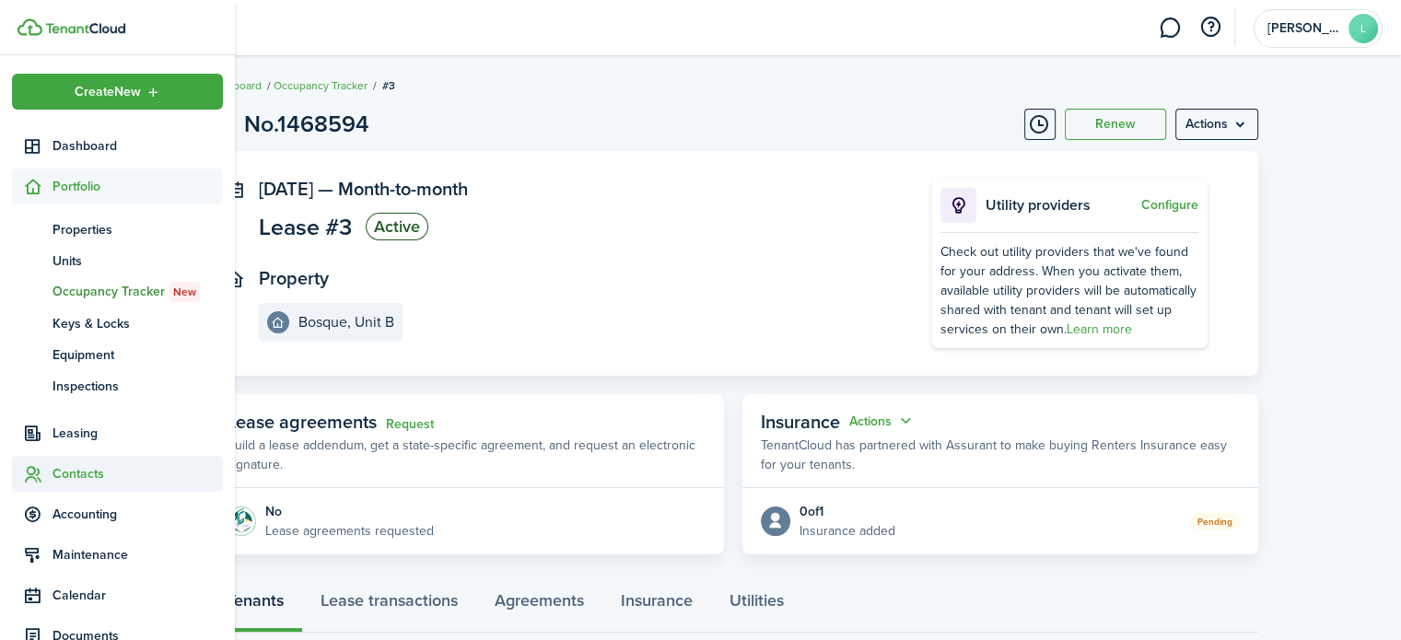
click at [57, 483] on span "Contacts" at bounding box center [137, 473] width 170 height 19
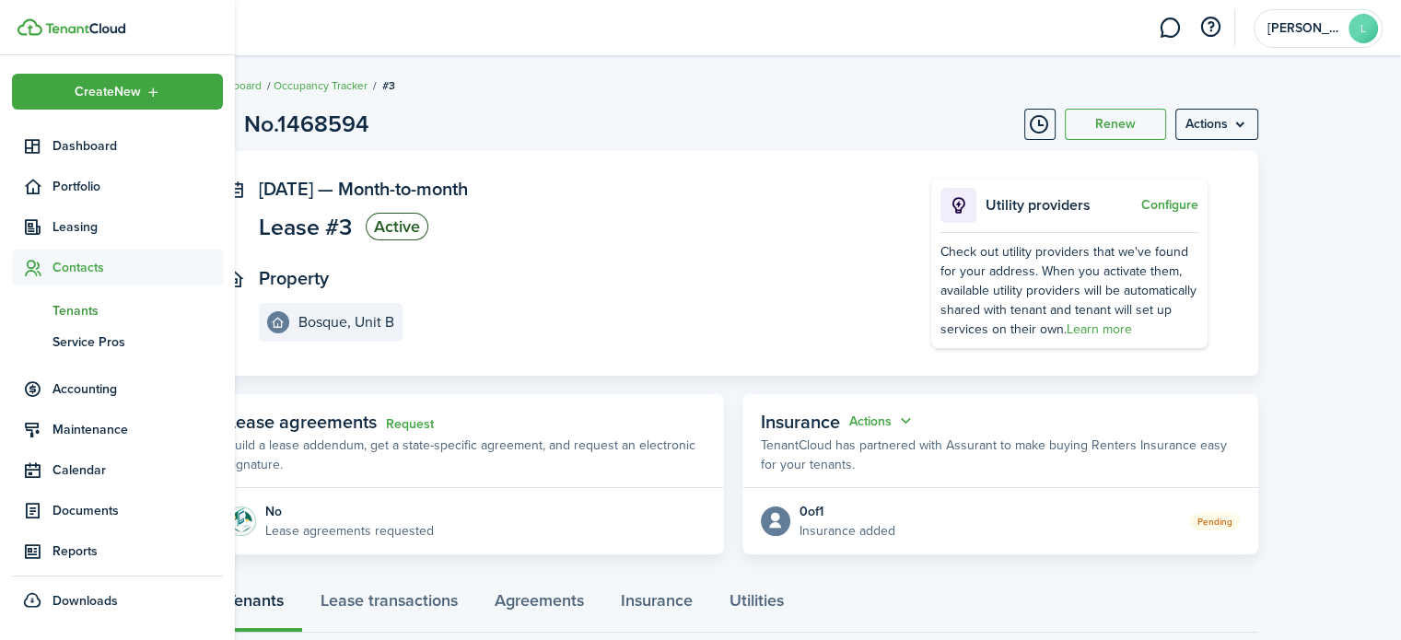
click at [76, 316] on span "Tenants" at bounding box center [137, 310] width 170 height 19
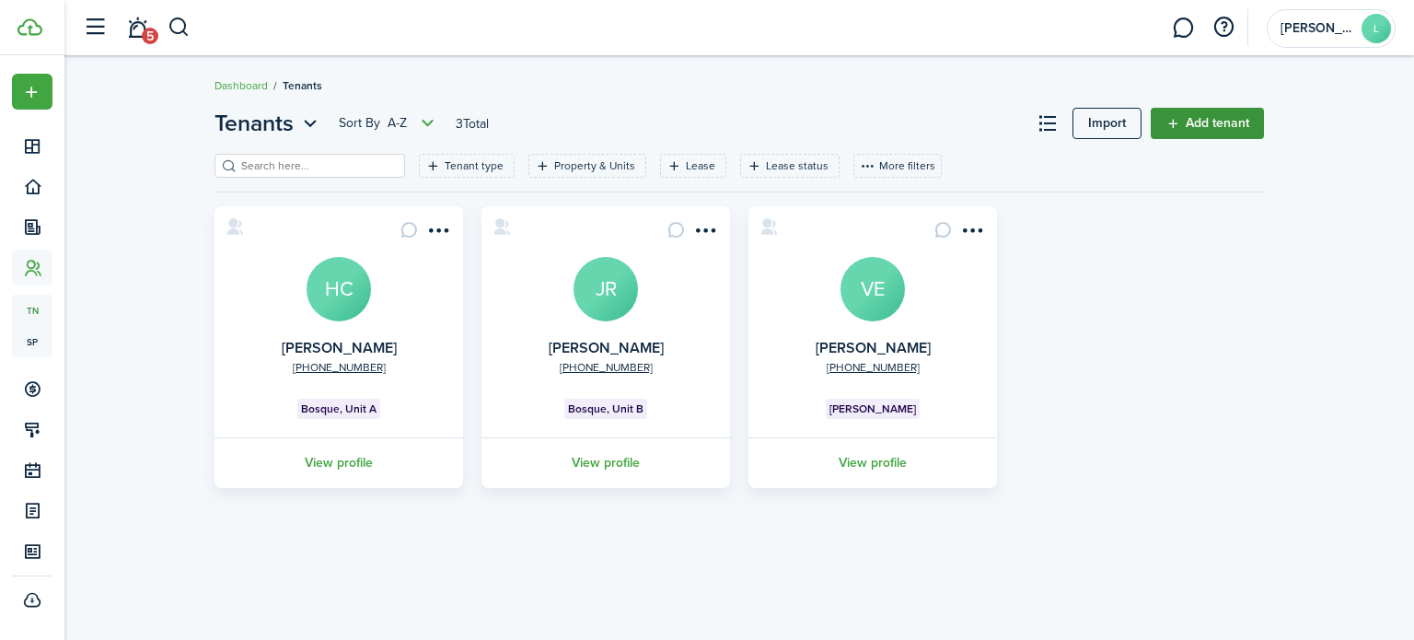
click at [1217, 124] on link "Add tenant" at bounding box center [1207, 123] width 113 height 31
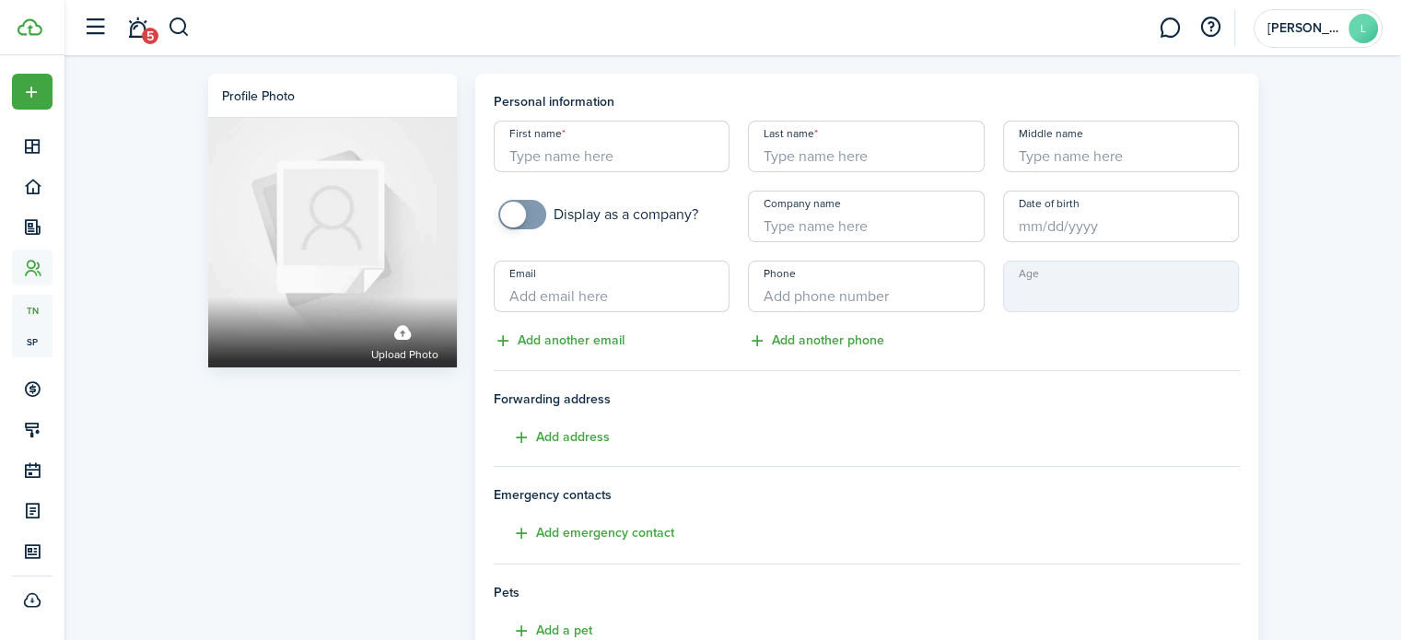
paste input "[PERSON_NAME]"
click at [573, 159] on input "[PERSON_NAME]" at bounding box center [612, 147] width 237 height 52
type input "Vesta"
paste input "[PERSON_NAME]"
type input "[PERSON_NAME]"
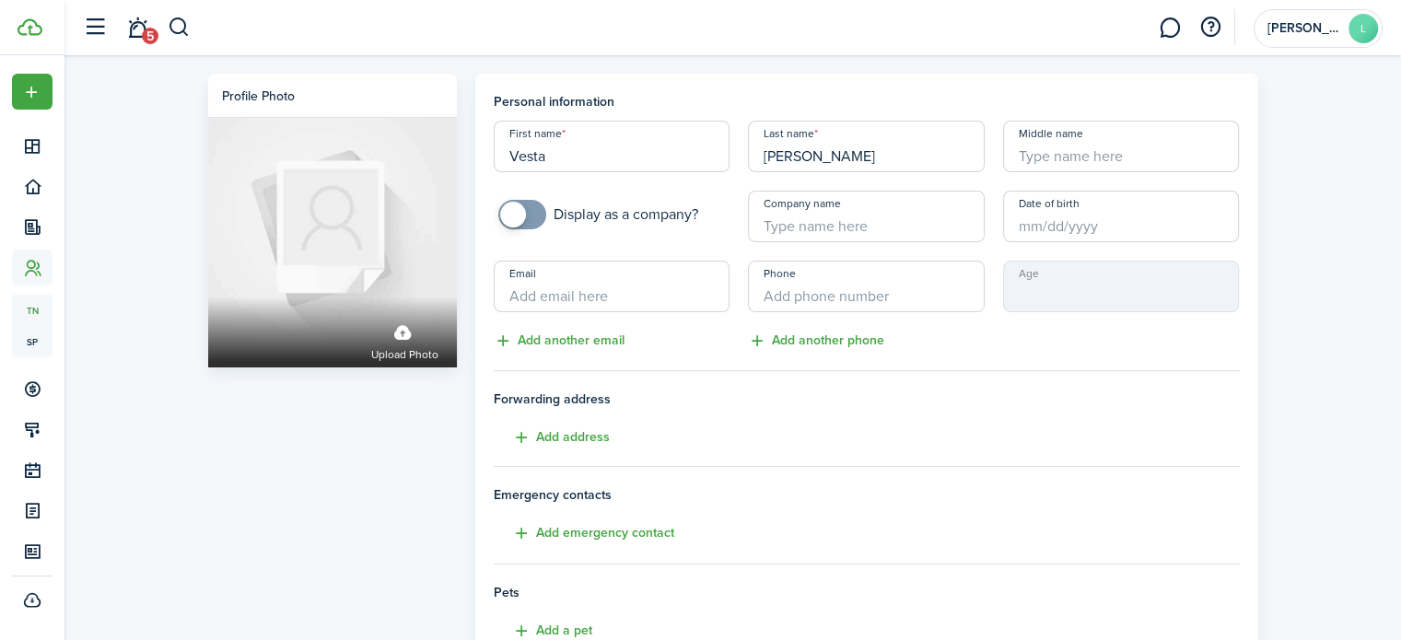
click at [527, 297] on input "Email" at bounding box center [612, 287] width 237 height 52
paste input "[EMAIL_ADDRESS][DOMAIN_NAME]"
type input "[EMAIL_ADDRESS][DOMAIN_NAME]"
click at [849, 304] on input "+1" at bounding box center [866, 287] width 237 height 52
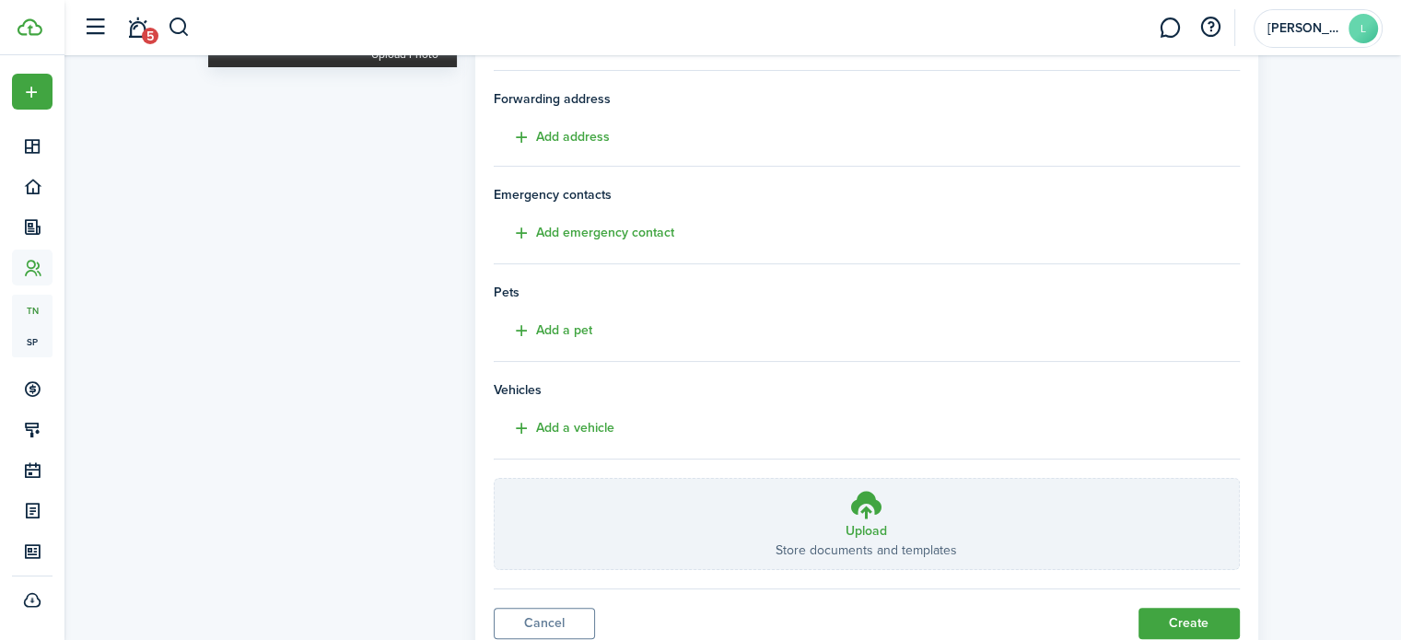
scroll to position [365, 0]
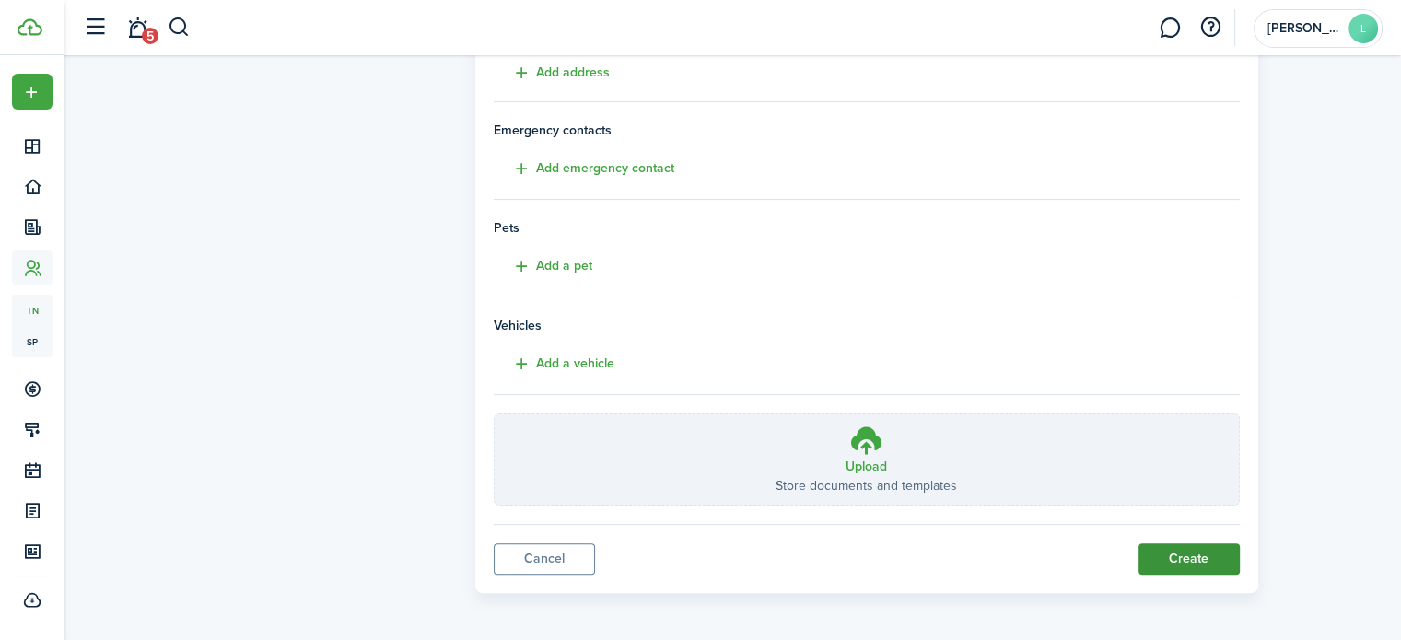
type input "[PHONE_NUMBER]"
click at [1171, 543] on button "Create" at bounding box center [1188, 558] width 101 height 31
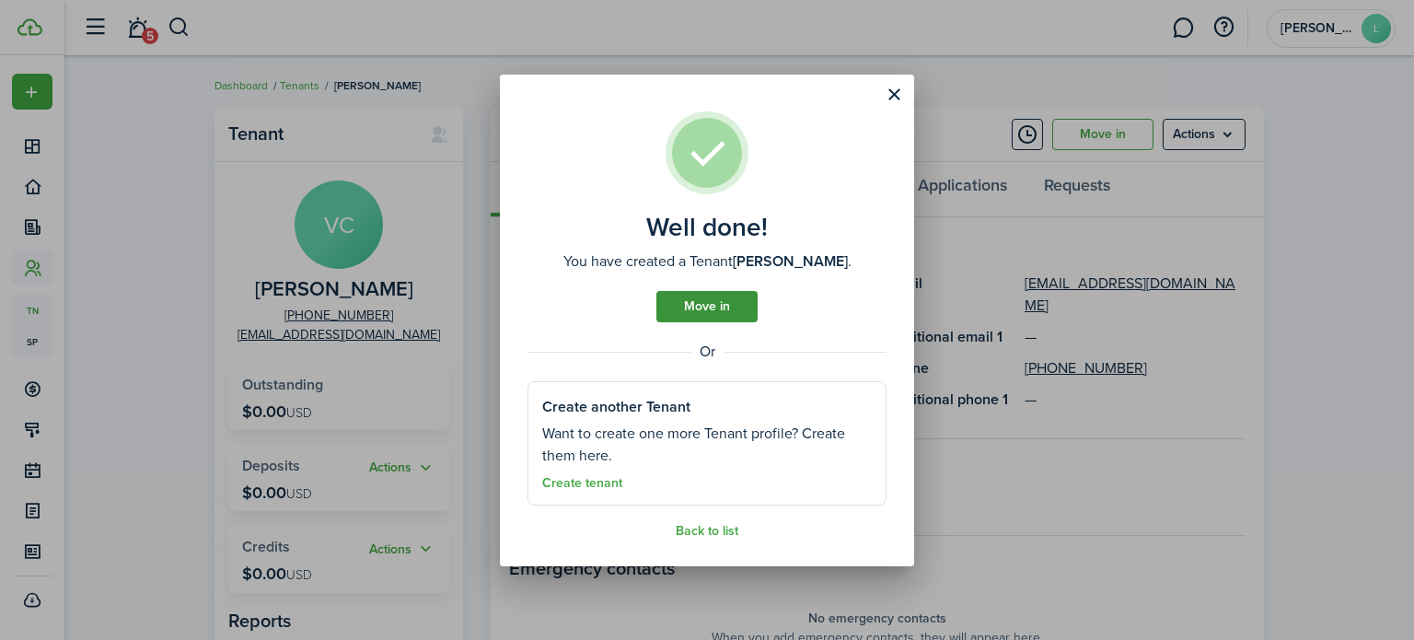
click at [689, 302] on link "Move in" at bounding box center [707, 306] width 101 height 31
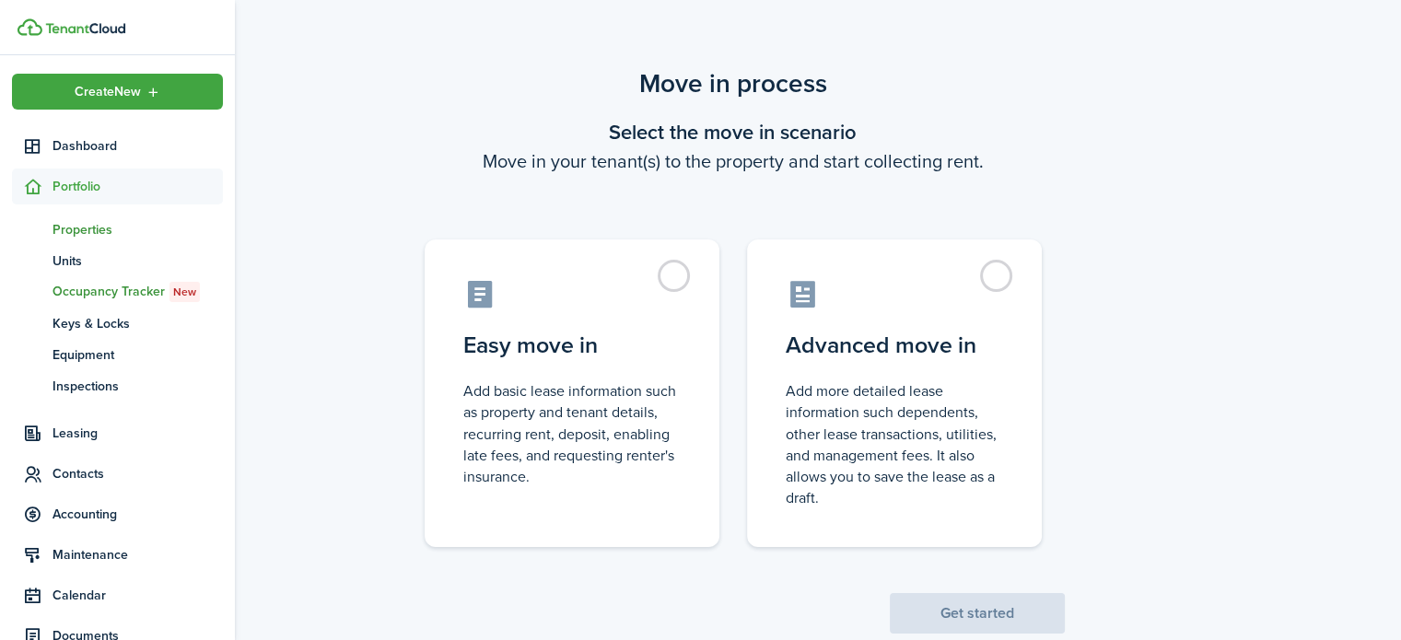
click at [74, 233] on span "Properties" at bounding box center [137, 229] width 170 height 19
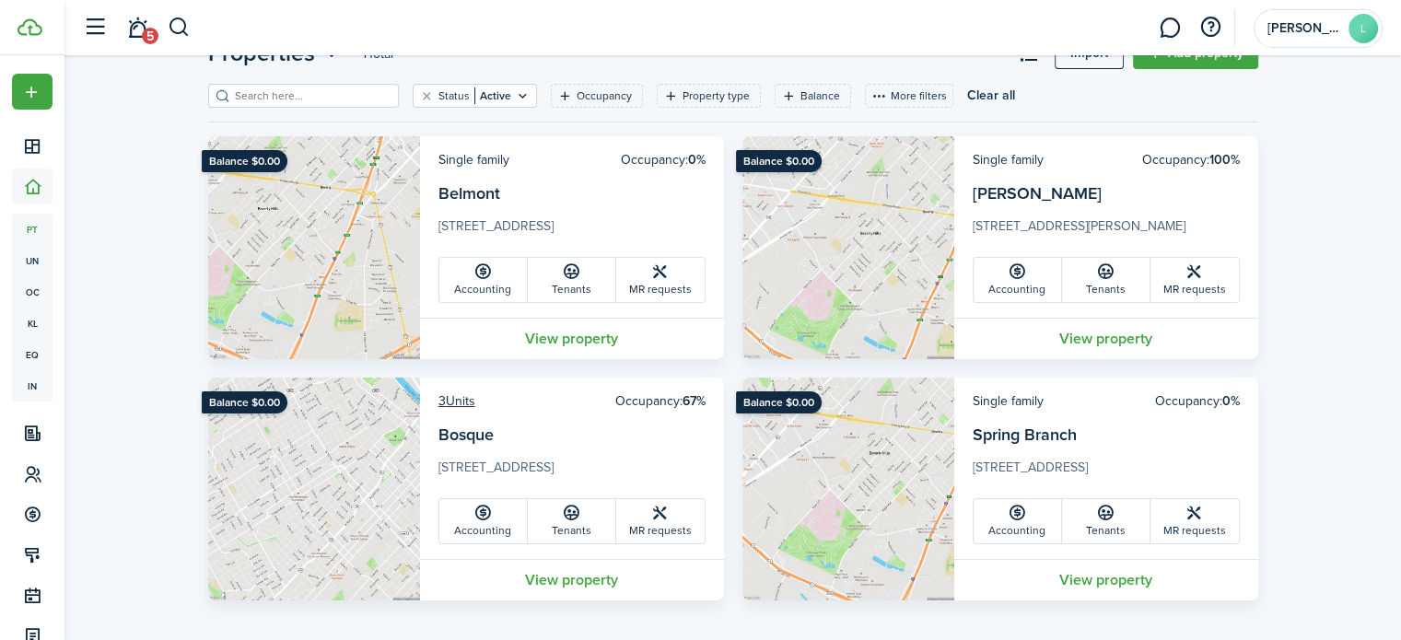
scroll to position [81, 0]
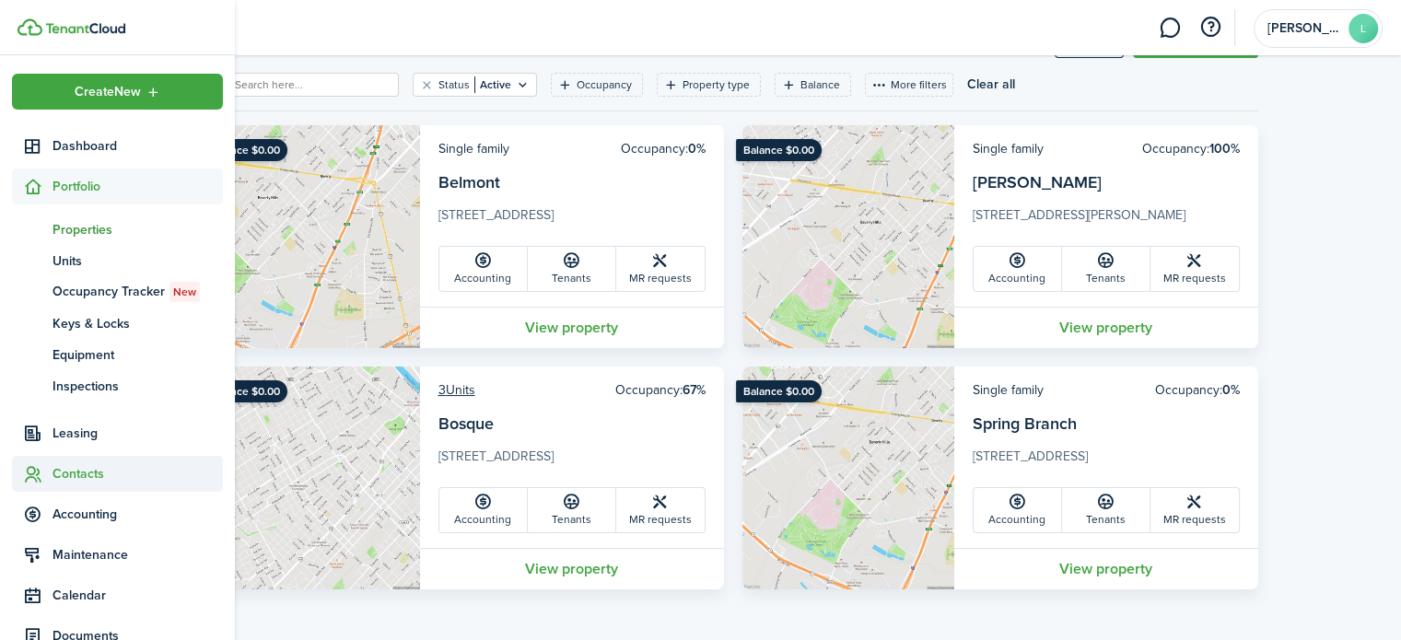
click at [74, 473] on span "Contacts" at bounding box center [137, 473] width 170 height 19
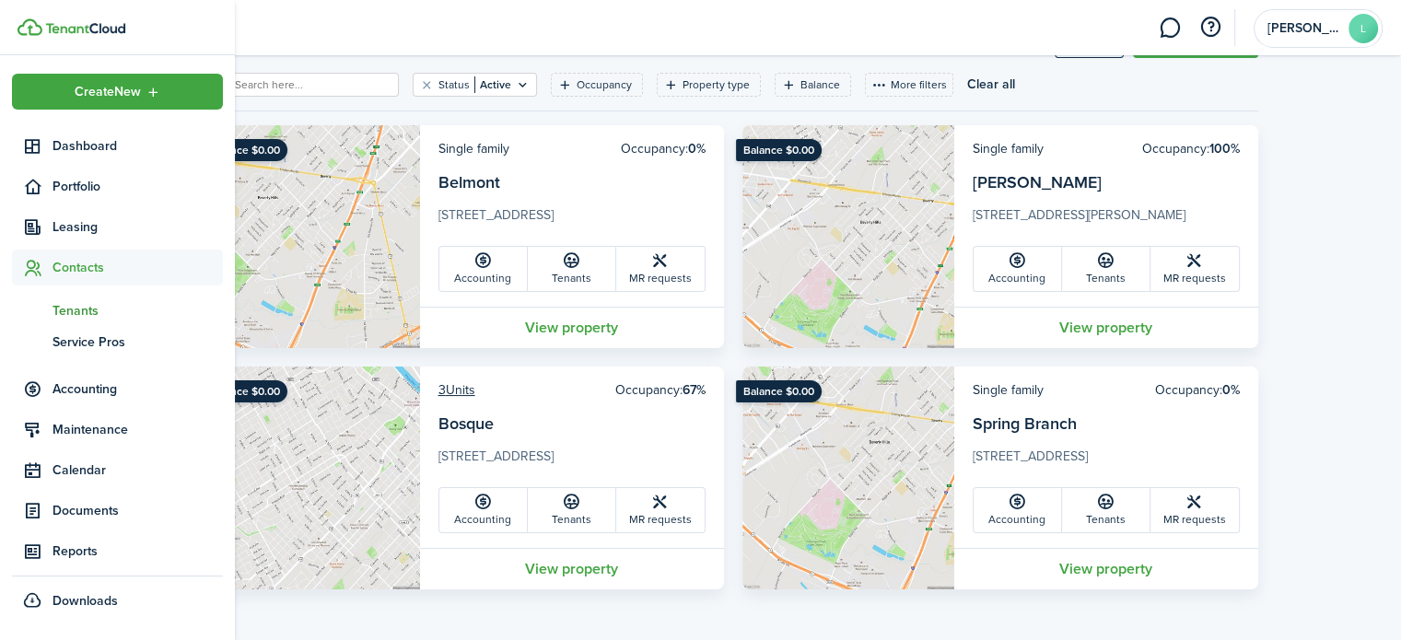
click at [65, 308] on span "Tenants" at bounding box center [137, 310] width 170 height 19
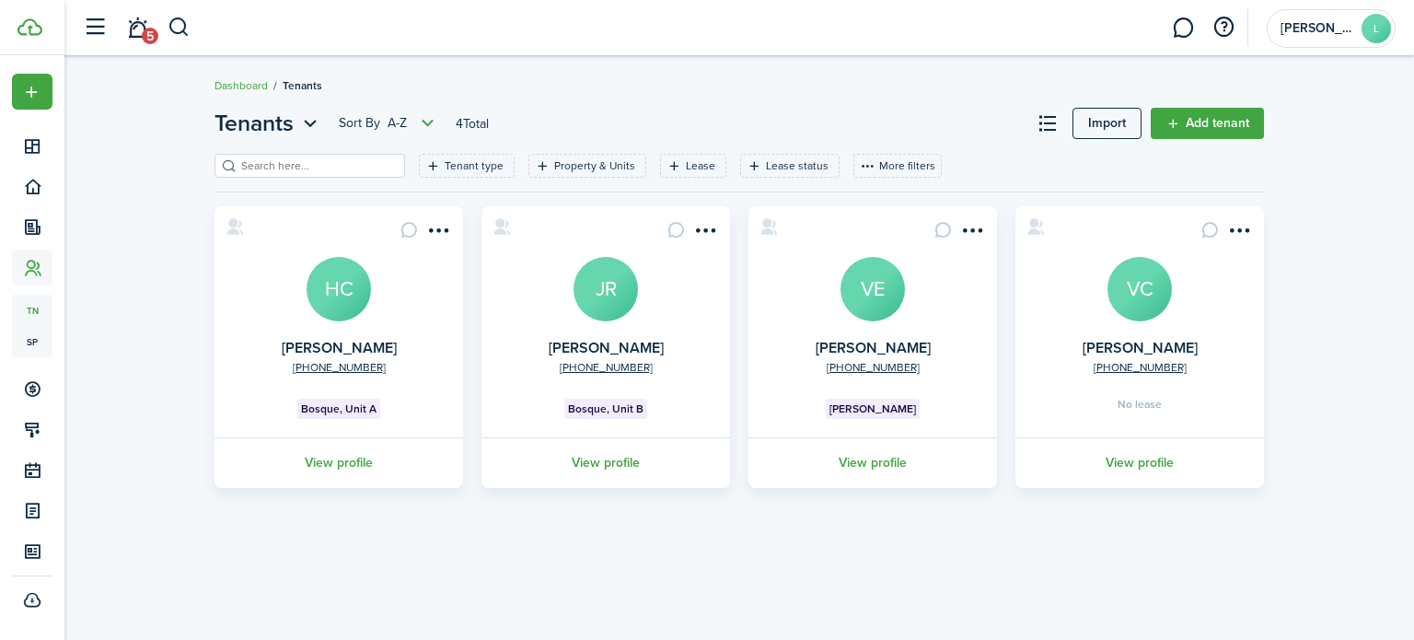
click at [1154, 284] on avatar-text "VC" at bounding box center [1140, 289] width 64 height 64
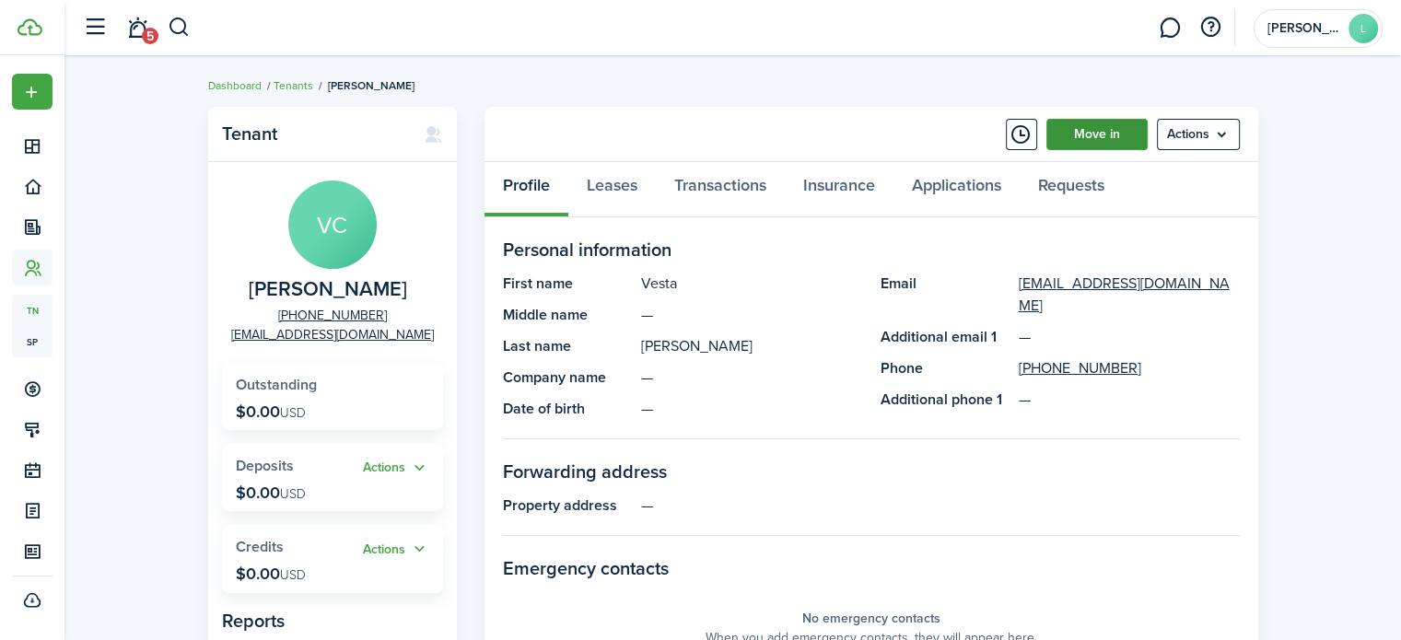
click at [1088, 134] on link "Move in" at bounding box center [1096, 134] width 101 height 31
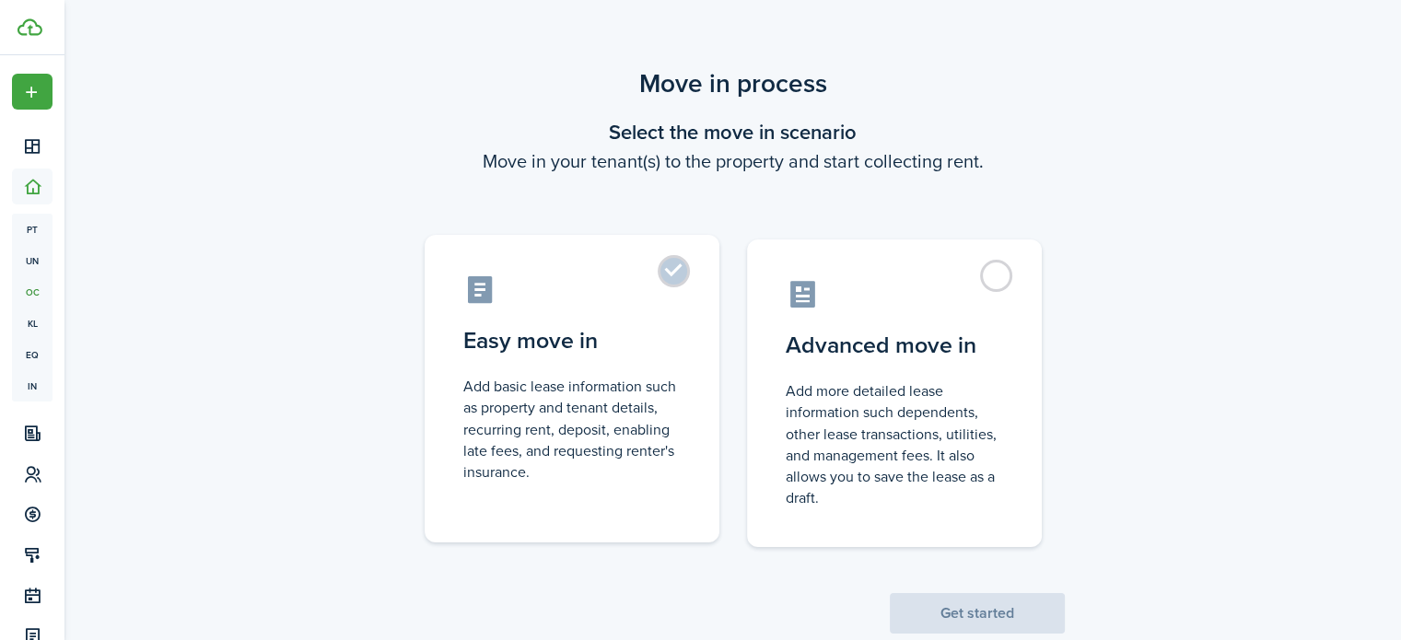
click at [664, 272] on label "Easy move in Add basic lease information such as property and tenant details, r…" at bounding box center [572, 389] width 295 height 308
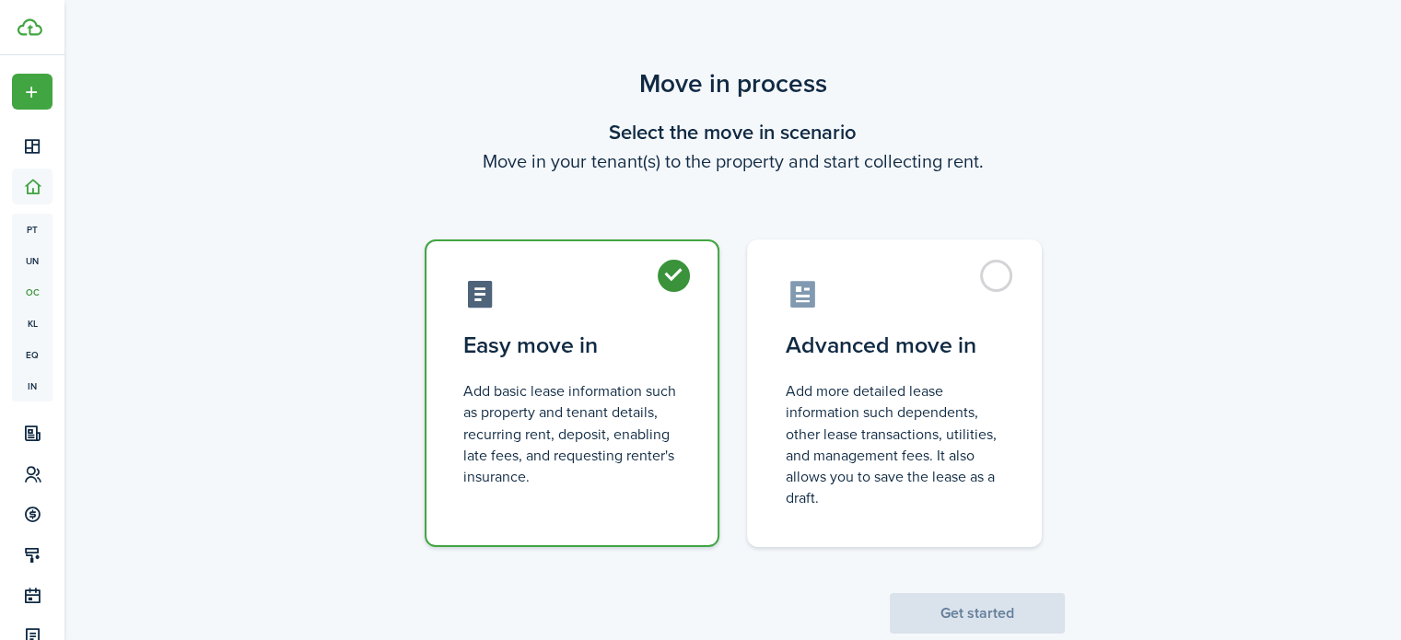
radio input "true"
click at [923, 603] on button "Get started" at bounding box center [977, 613] width 175 height 41
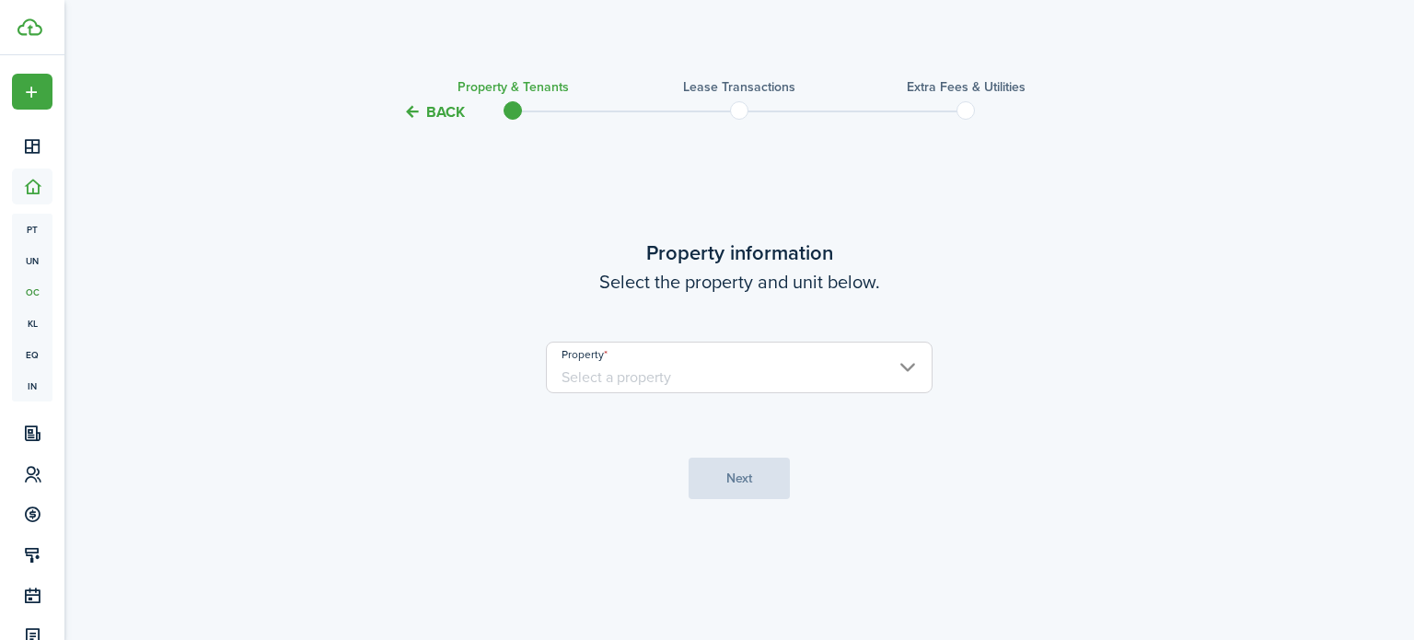
click at [866, 364] on input "Property" at bounding box center [739, 368] width 387 height 52
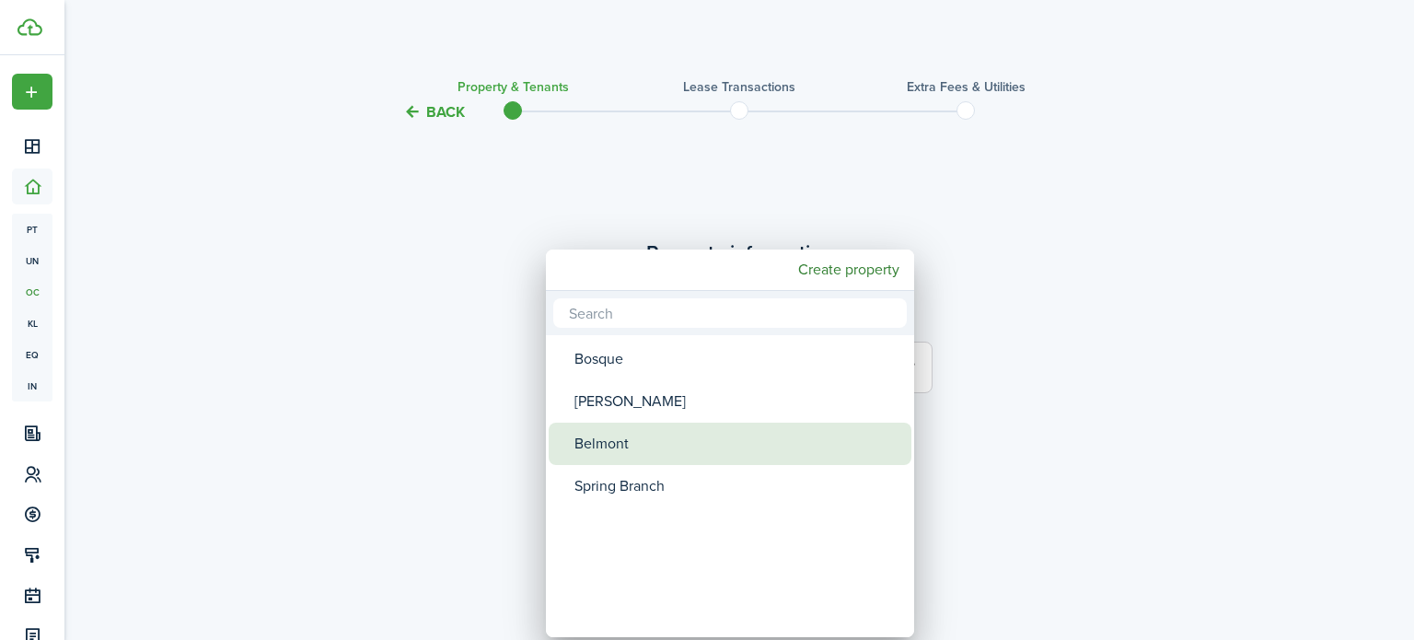
click at [638, 445] on div "Belmont" at bounding box center [738, 444] width 326 height 42
type input "Belmont"
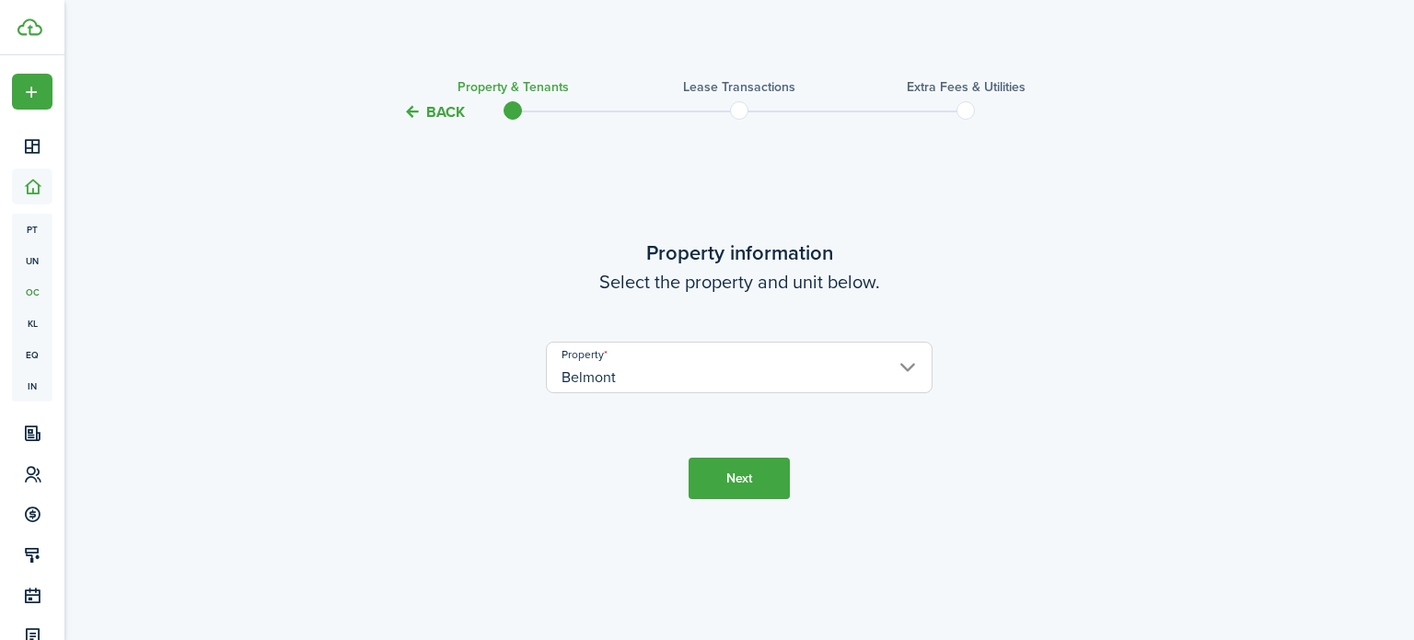
click at [726, 470] on button "Next" at bounding box center [739, 478] width 101 height 41
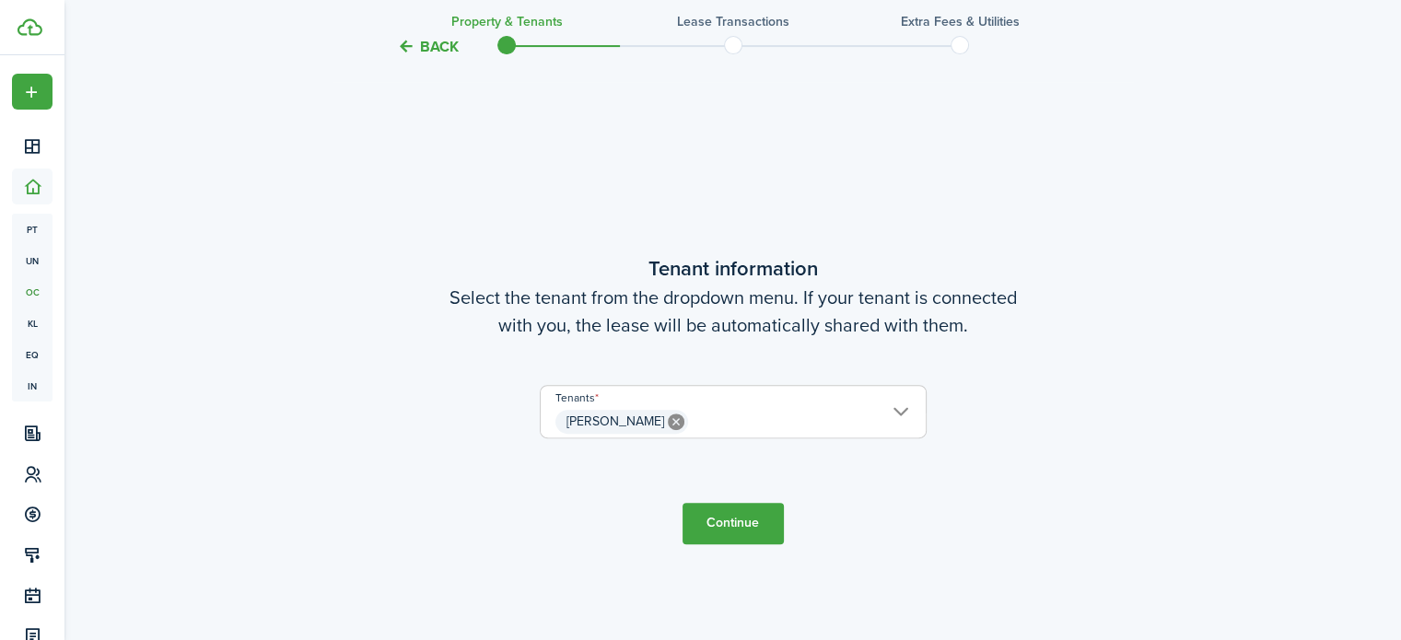
scroll to position [517, 0]
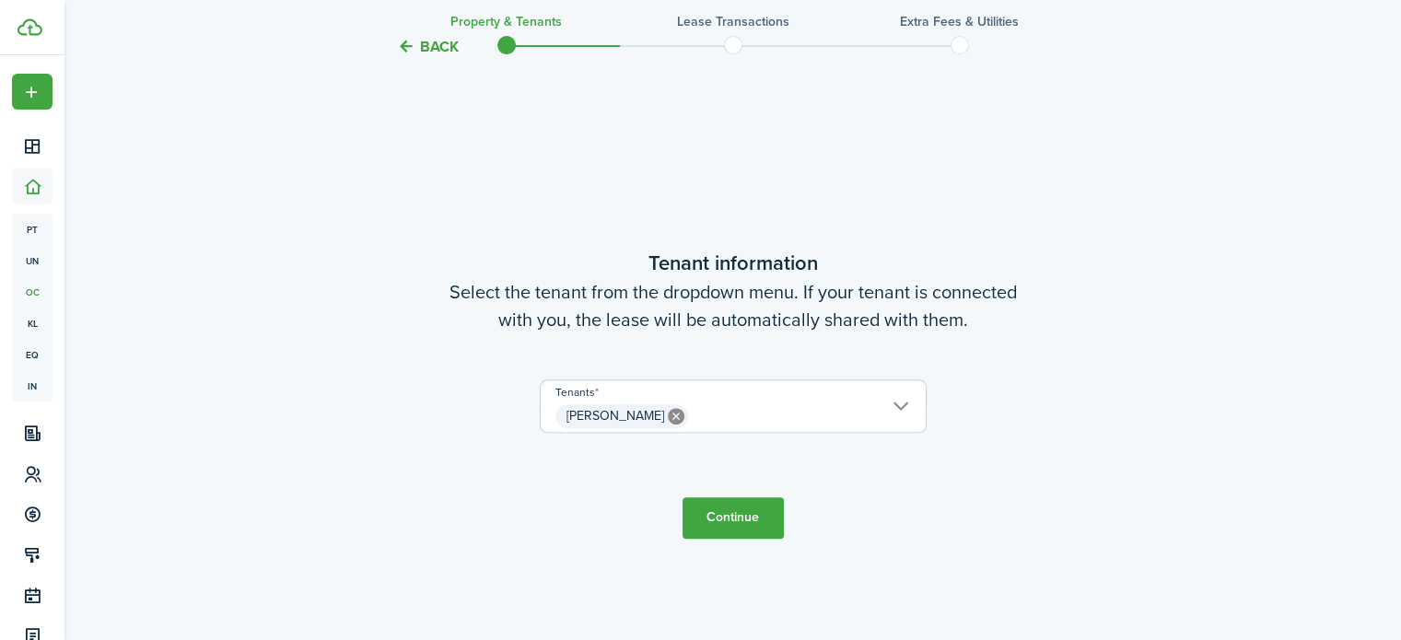
click at [727, 529] on button "Continue" at bounding box center [732, 517] width 101 height 41
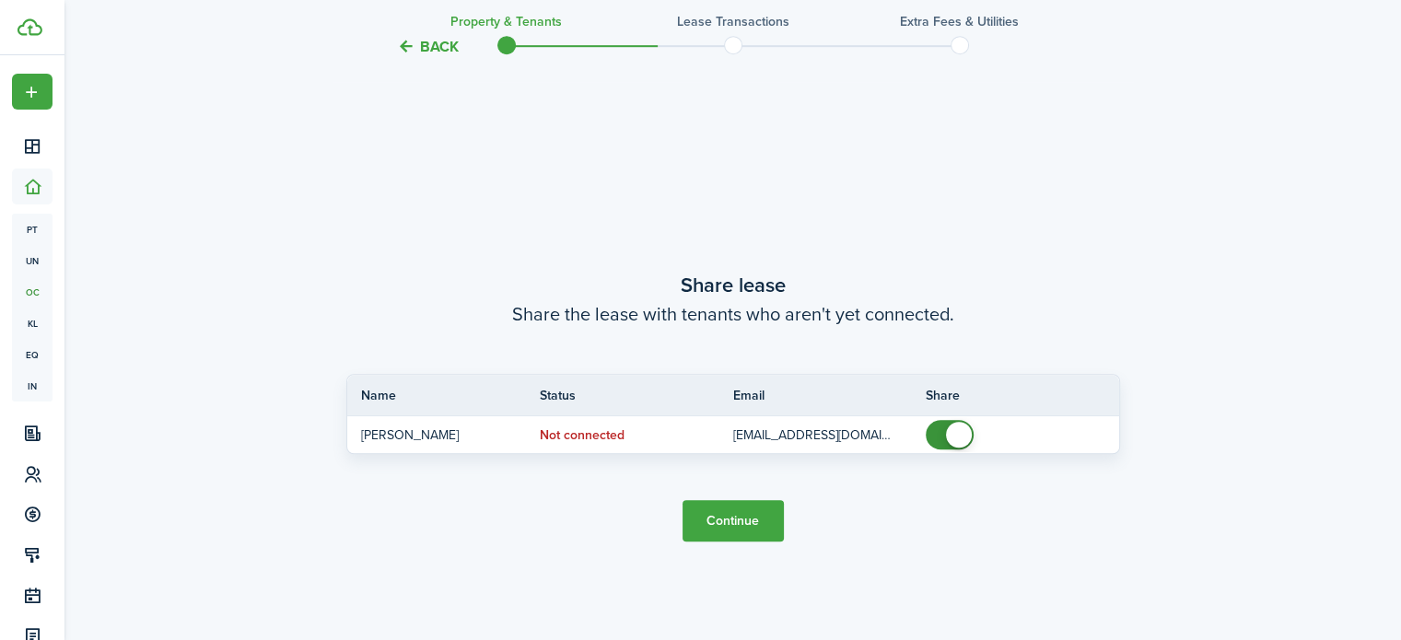
scroll to position [1157, 0]
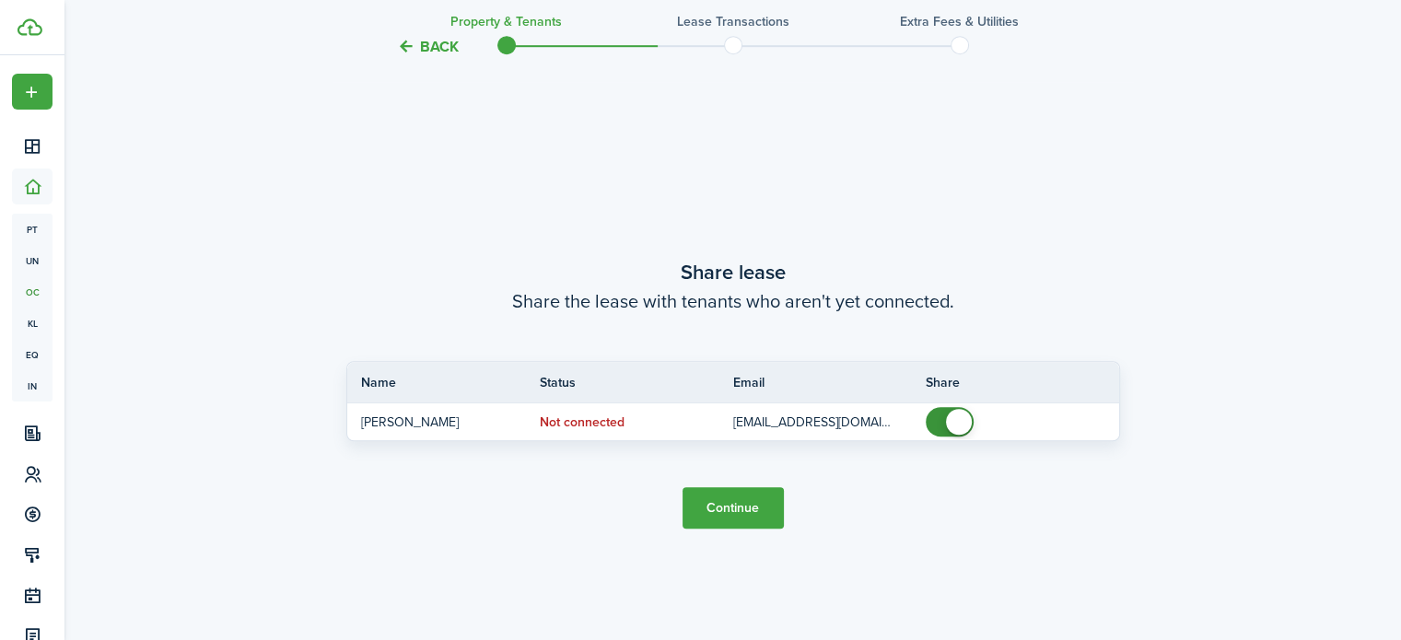
click at [730, 505] on button "Continue" at bounding box center [732, 507] width 101 height 41
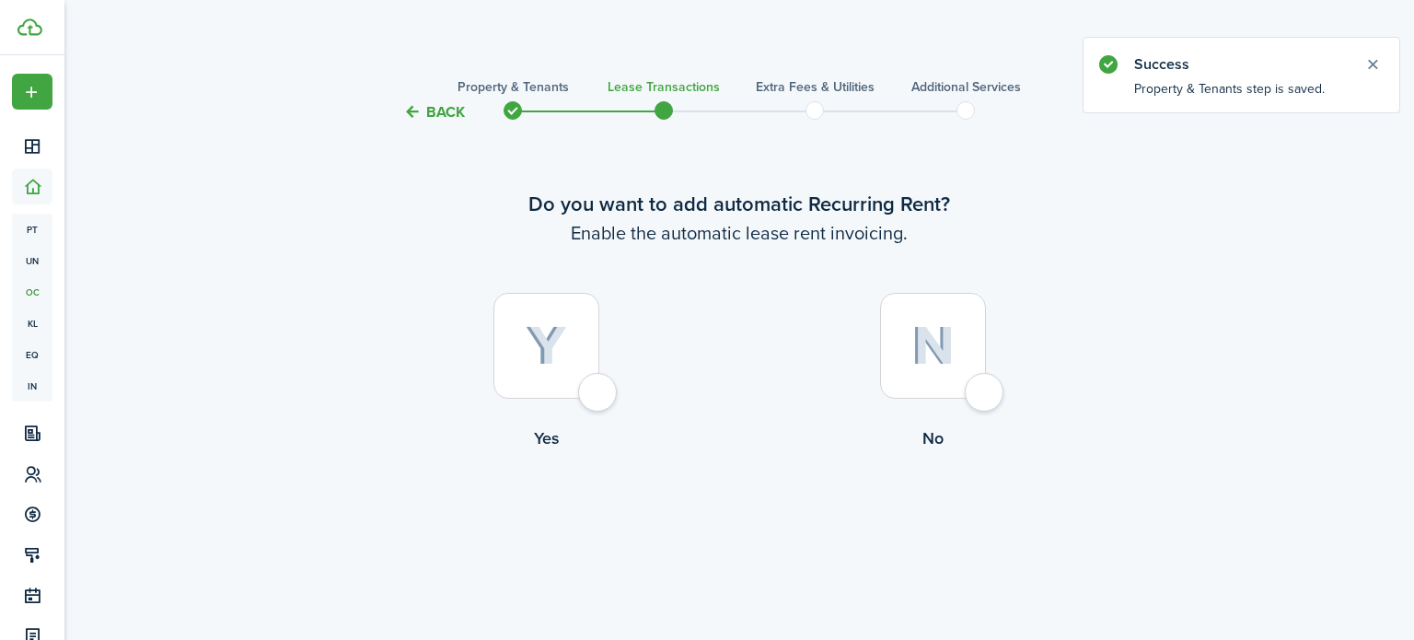
click at [597, 388] on div at bounding box center [547, 346] width 106 height 106
radio input "true"
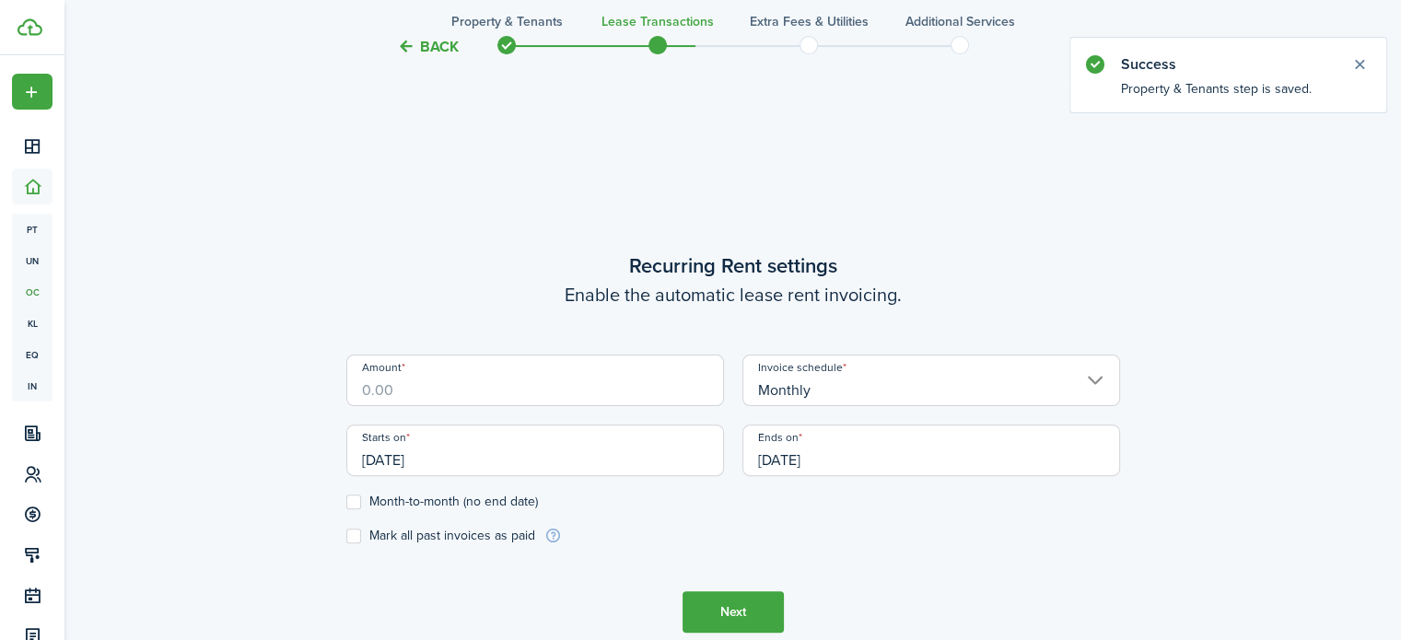
scroll to position [517, 0]
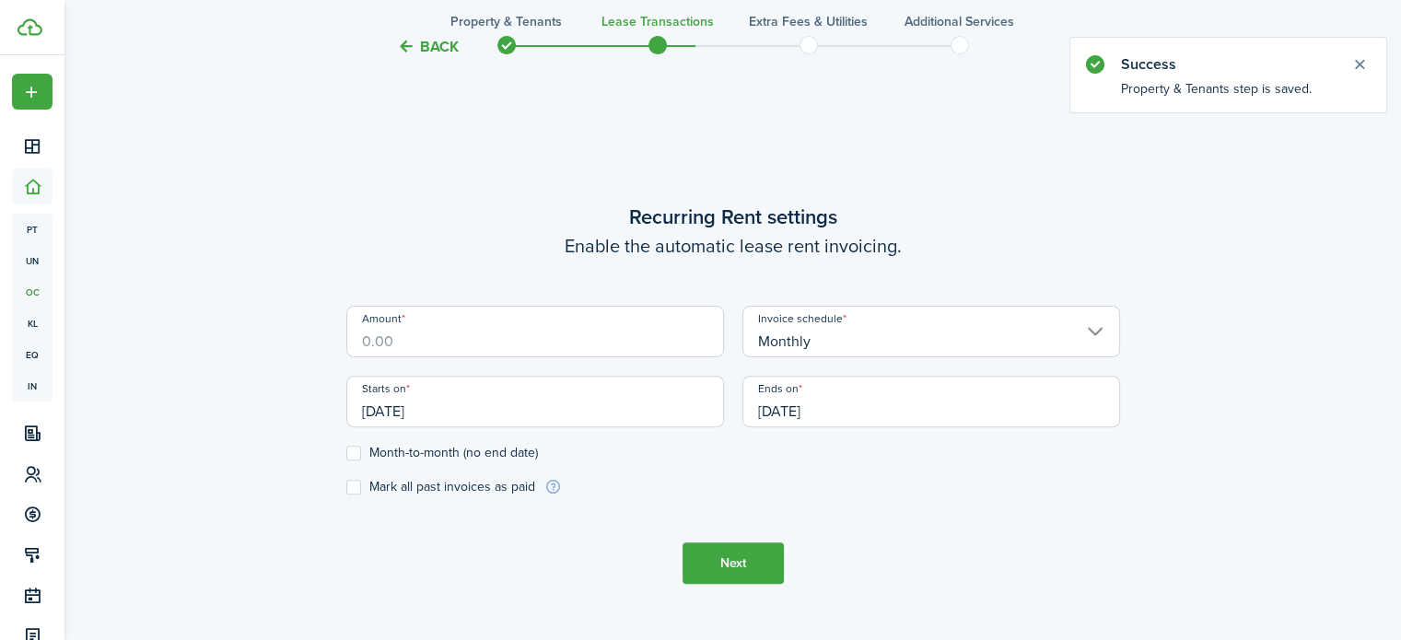
click at [564, 344] on input "Amount" at bounding box center [535, 332] width 378 height 52
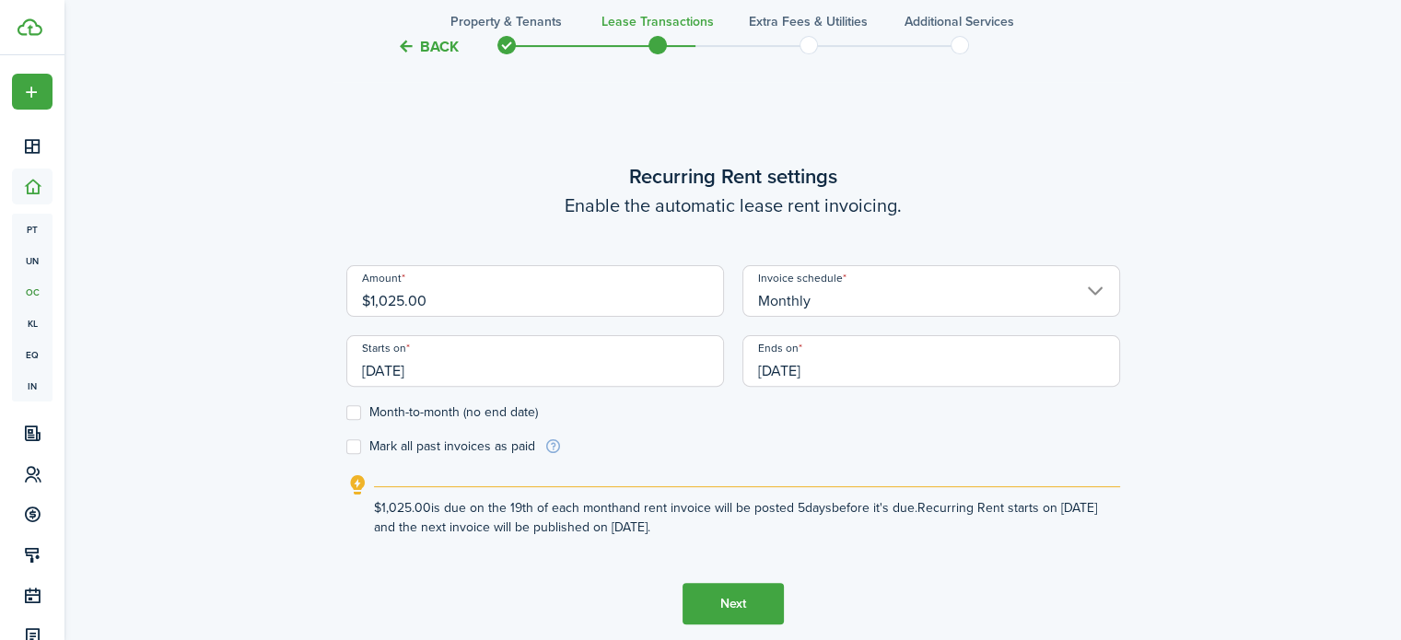
type input "$1,025.00"
click at [354, 414] on label "Month-to-month (no end date)" at bounding box center [442, 412] width 192 height 15
click at [346, 413] on input "Month-to-month (no end date)" at bounding box center [345, 413] width 1 height 1
checkbox input "true"
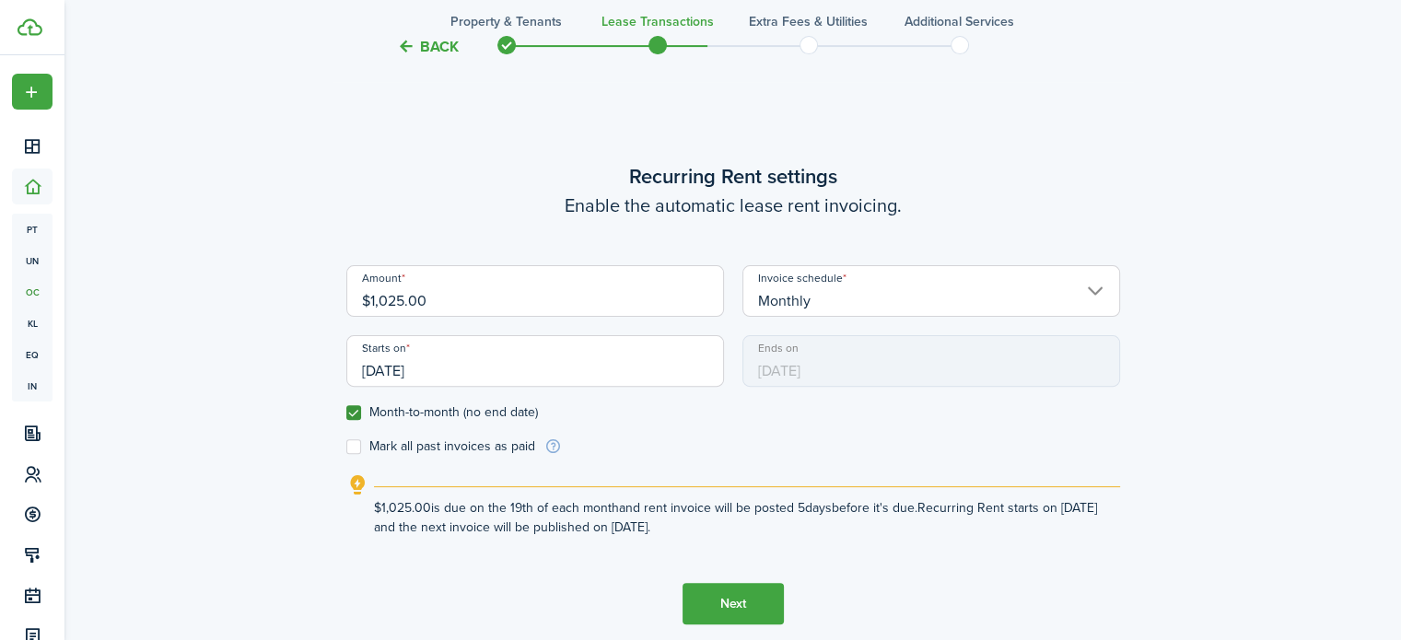
click at [736, 605] on button "Next" at bounding box center [732, 603] width 101 height 41
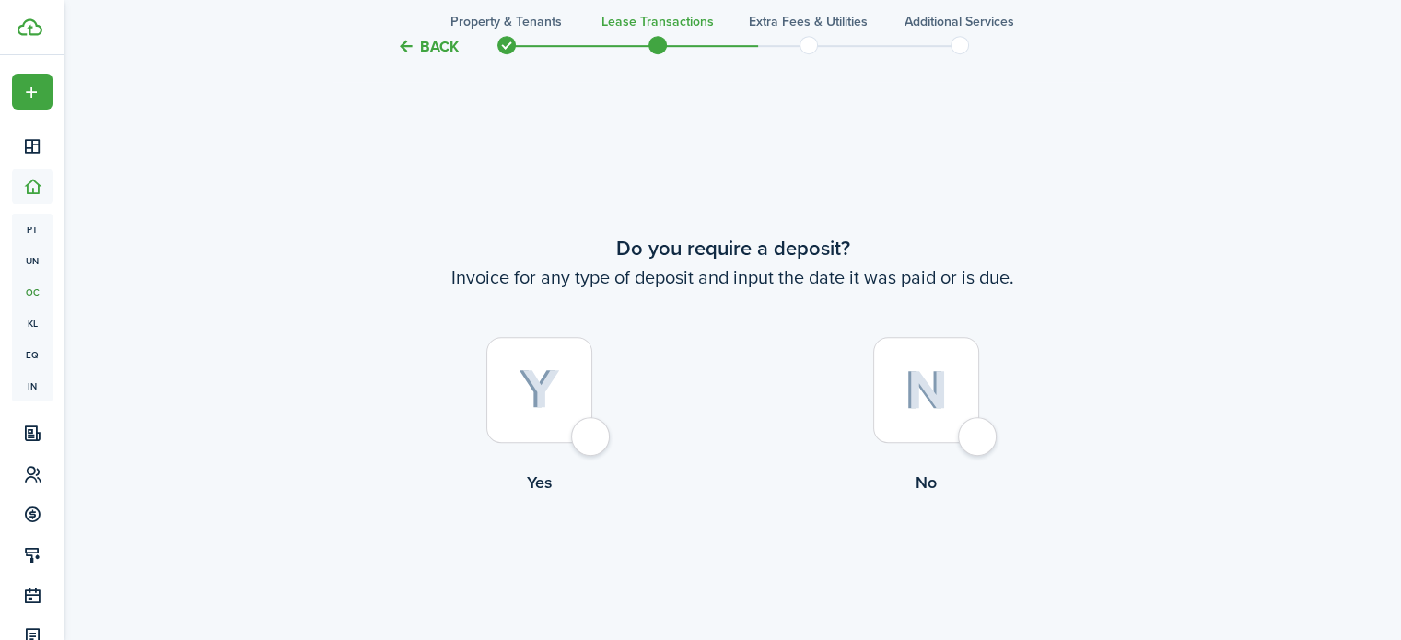
scroll to position [1157, 0]
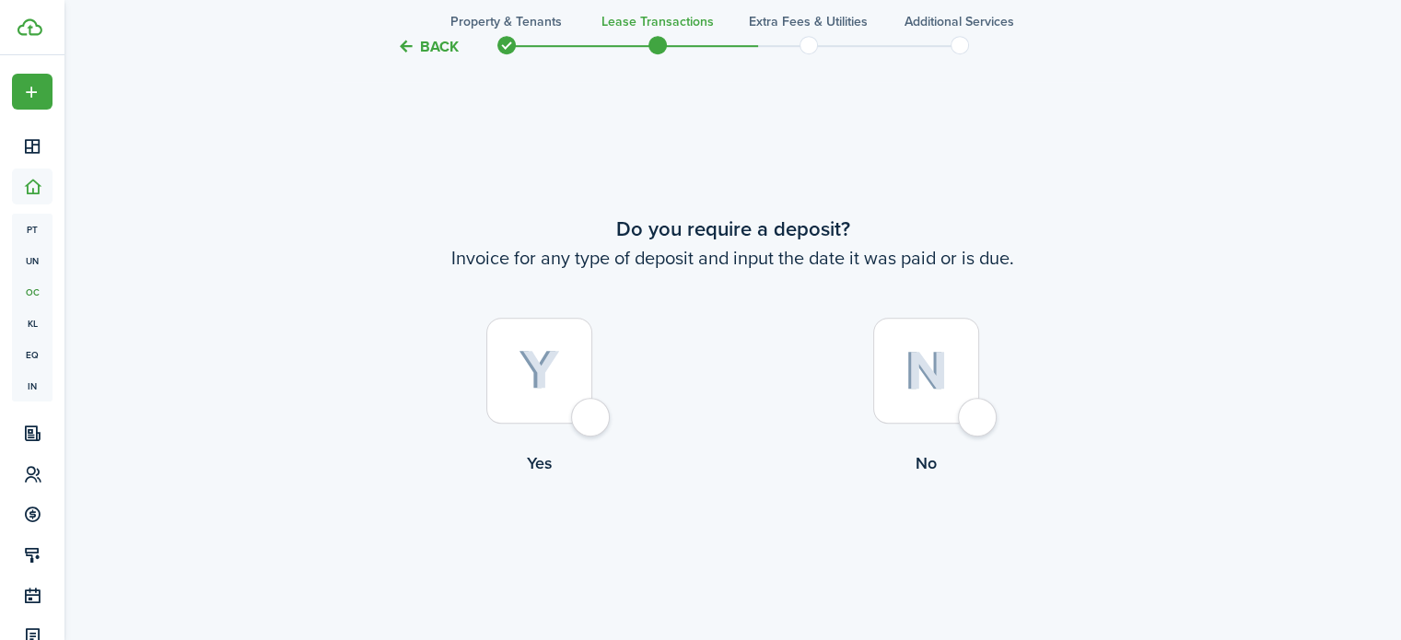
click at [971, 419] on div at bounding box center [926, 371] width 106 height 106
radio input "true"
click at [738, 541] on button "Continue" at bounding box center [732, 550] width 101 height 41
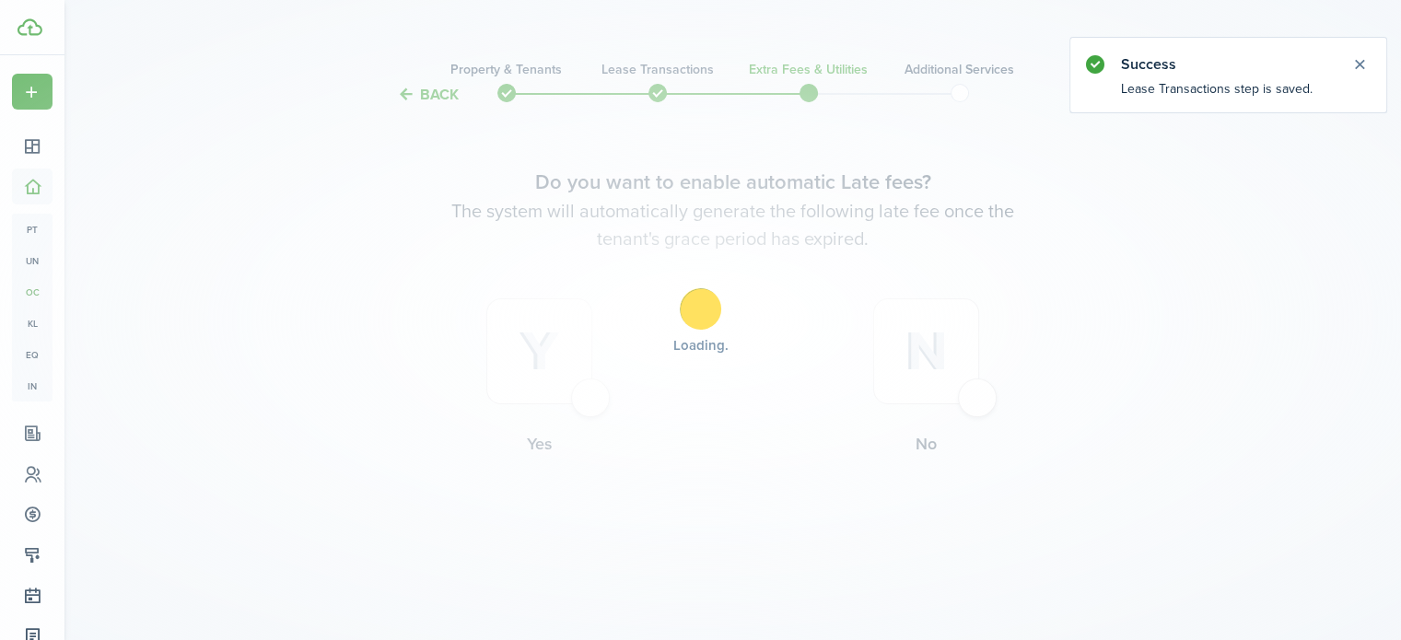
scroll to position [0, 0]
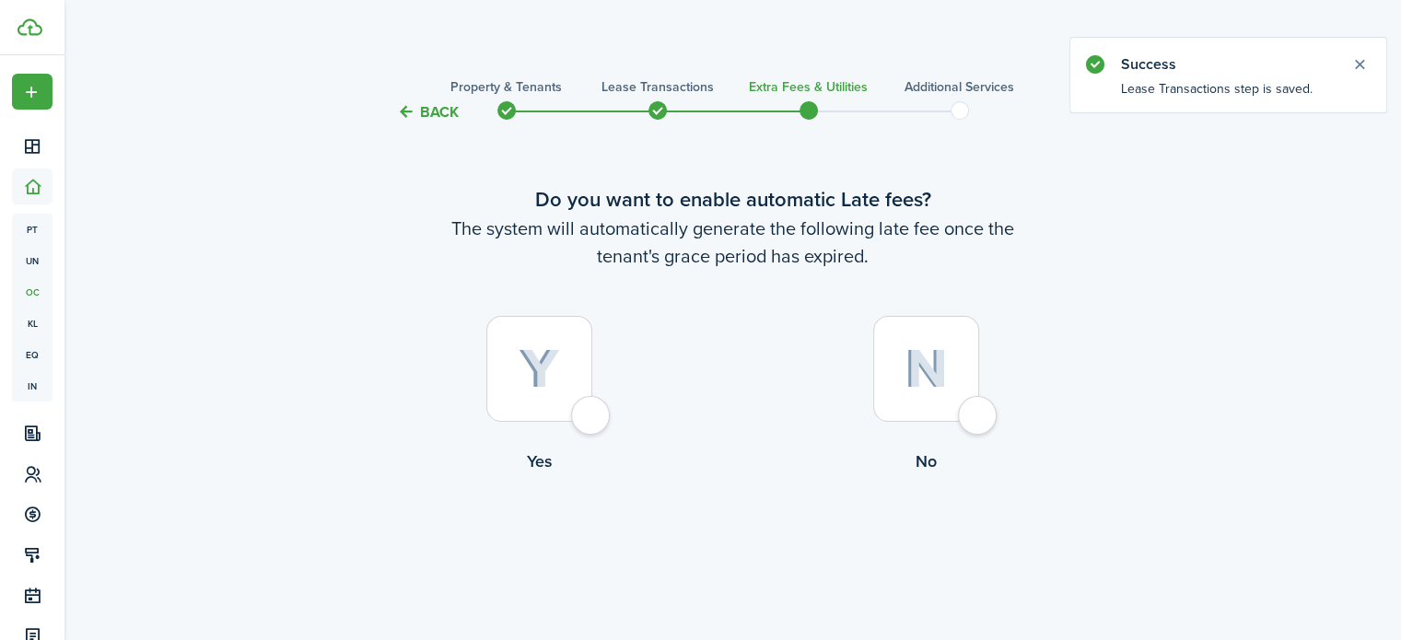
click at [586, 410] on div at bounding box center [539, 369] width 106 height 106
radio input "true"
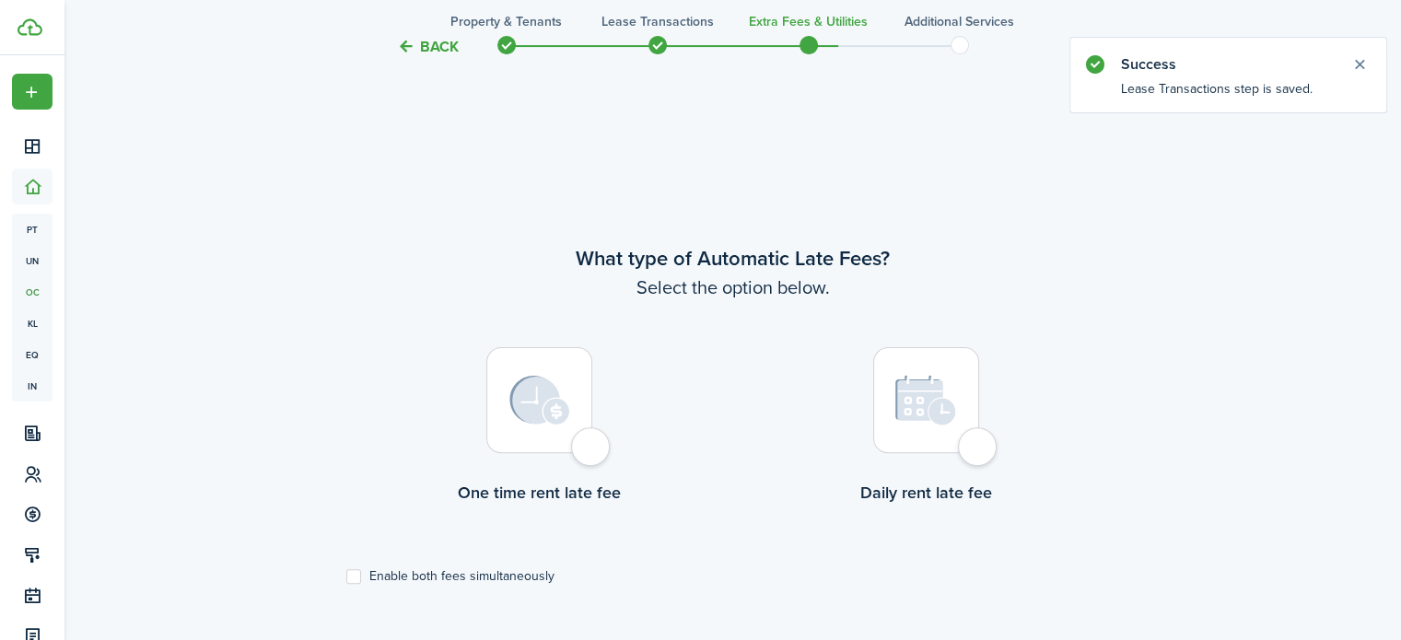
scroll to position [534, 0]
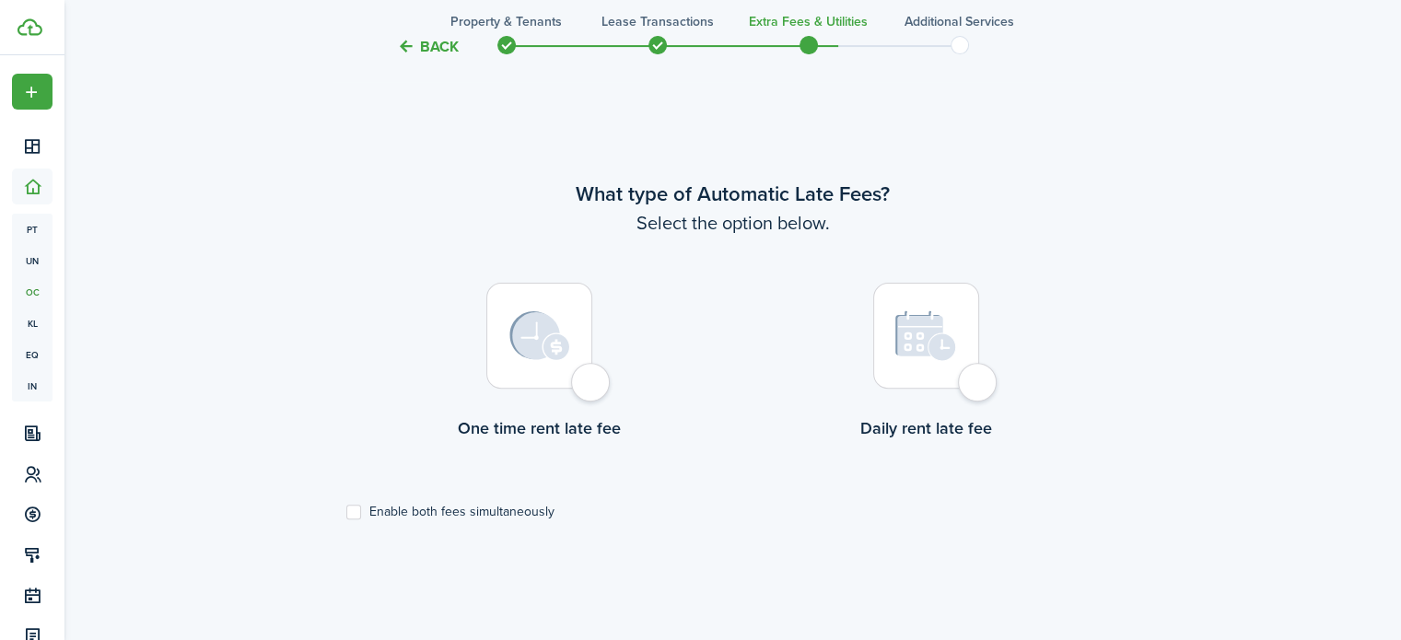
click at [592, 389] on div at bounding box center [539, 336] width 106 height 106
radio input "true"
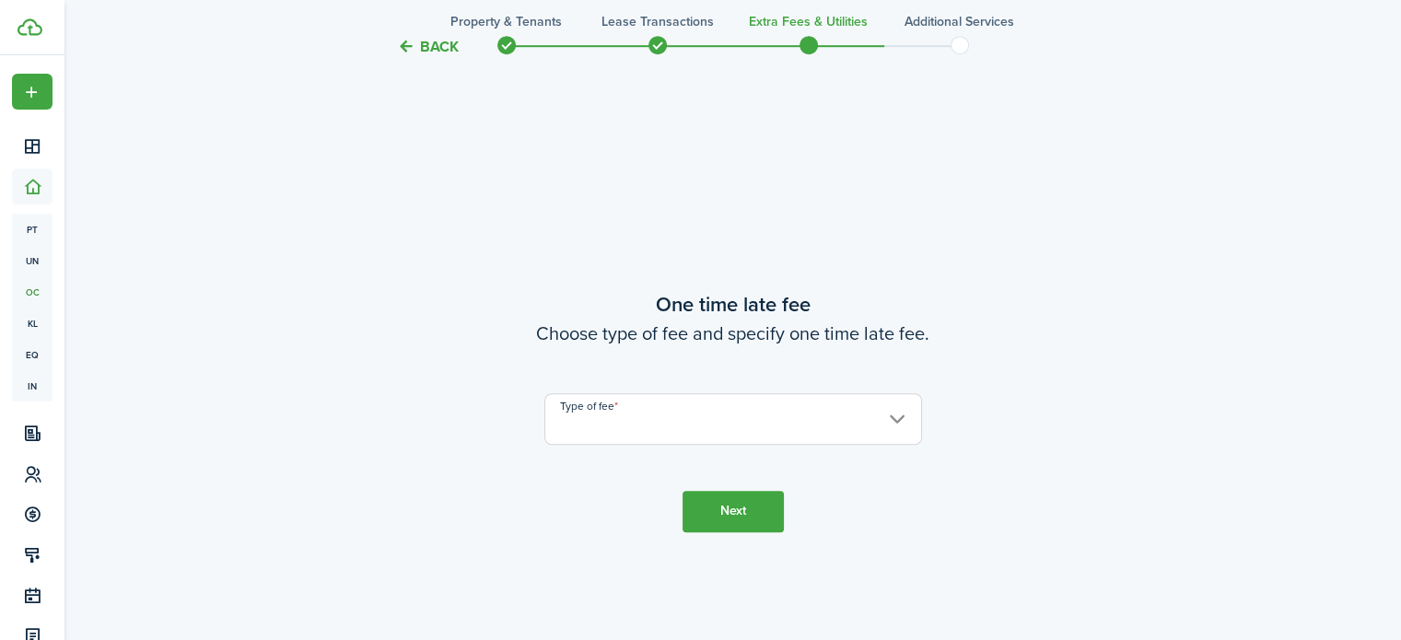
scroll to position [1174, 0]
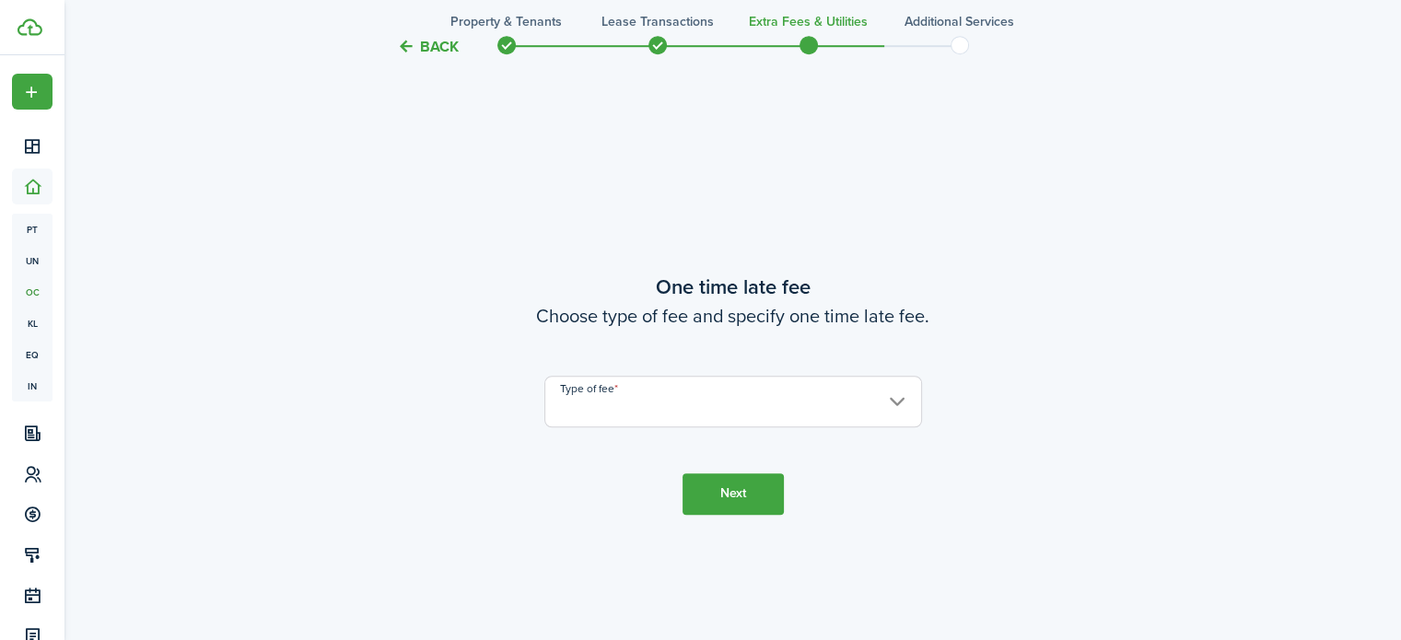
click at [615, 405] on input "Type of fee" at bounding box center [733, 402] width 378 height 52
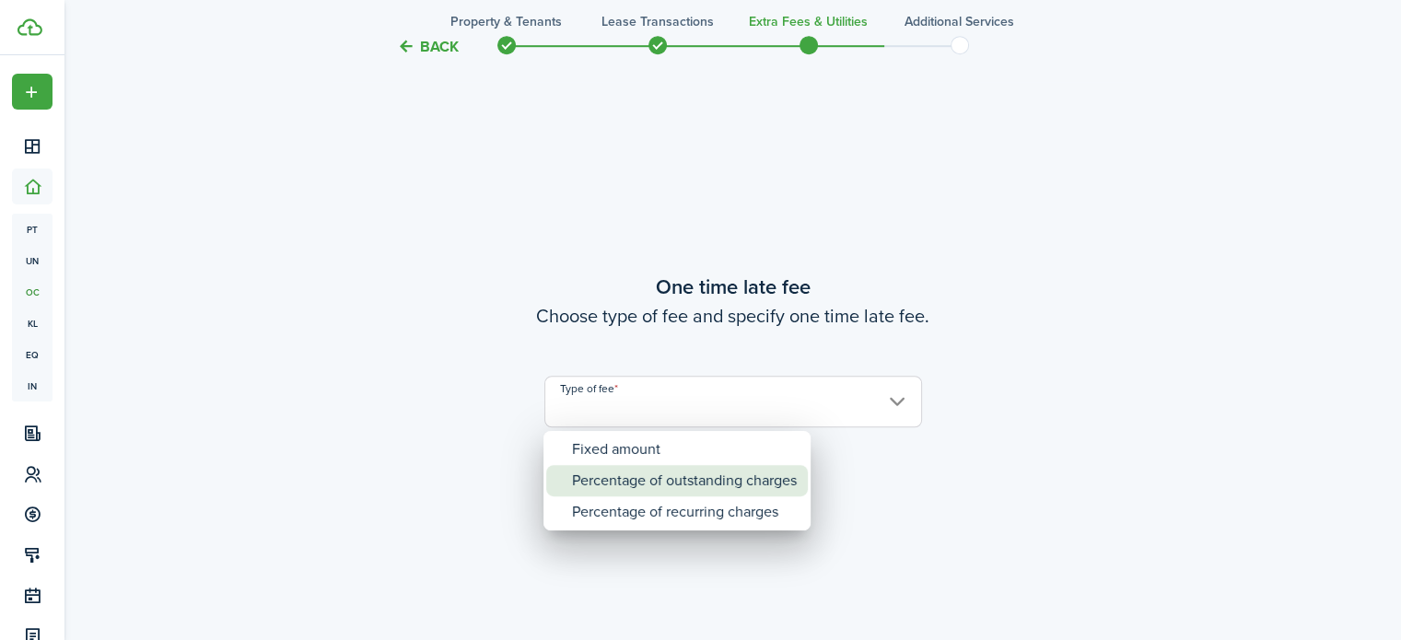
click at [615, 482] on div "Percentage of outstanding charges" at bounding box center [684, 480] width 225 height 31
type input "Percentage of outstanding charges"
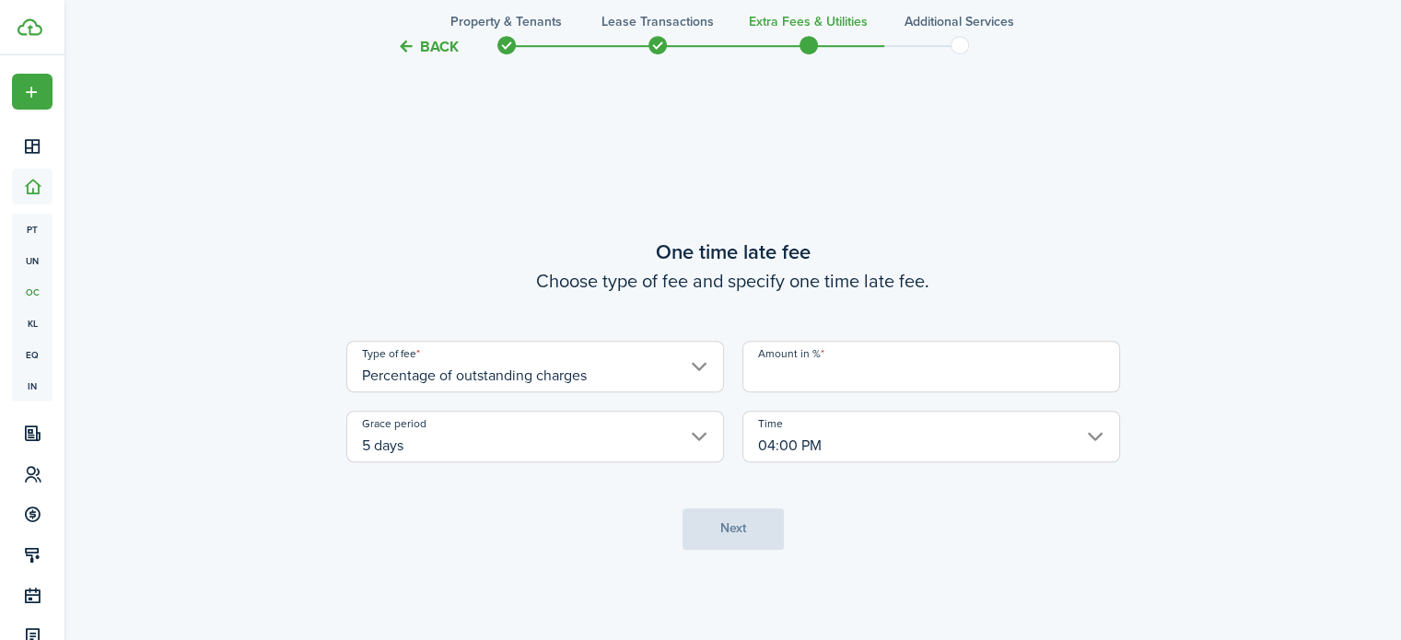
click at [801, 374] on input "Amount in %" at bounding box center [931, 367] width 378 height 52
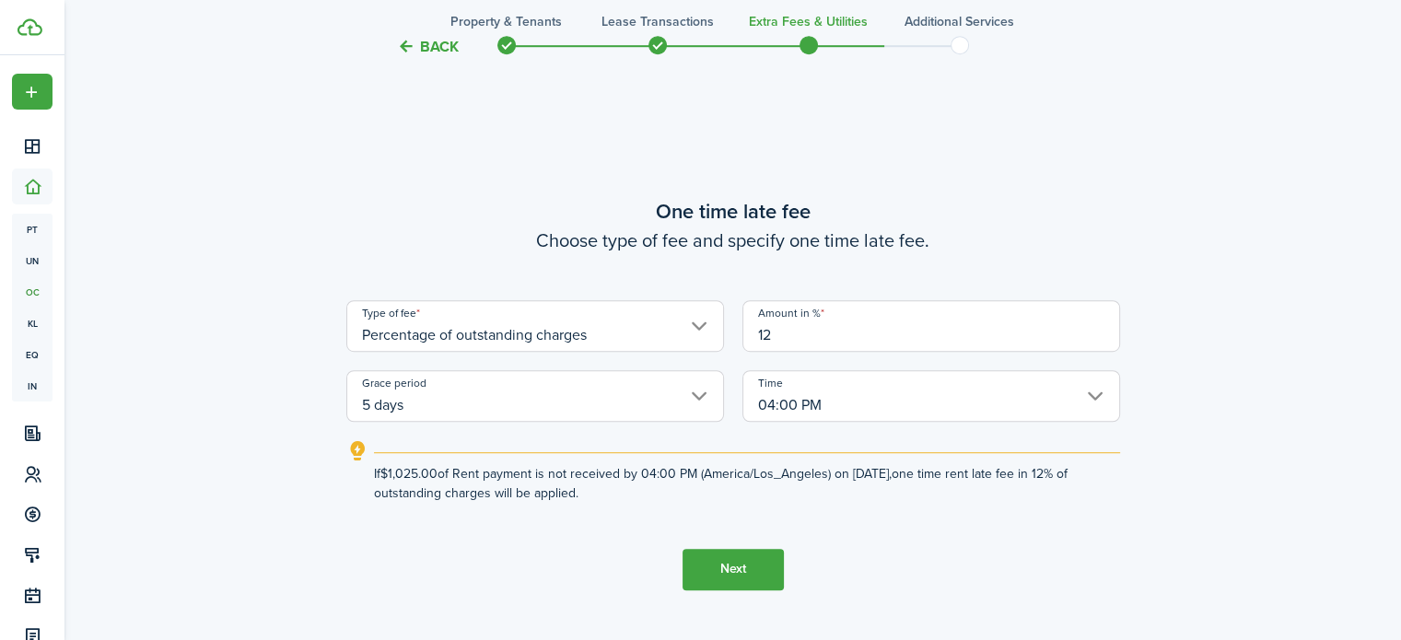
type input "12"
click at [730, 573] on button "Next" at bounding box center [732, 569] width 101 height 41
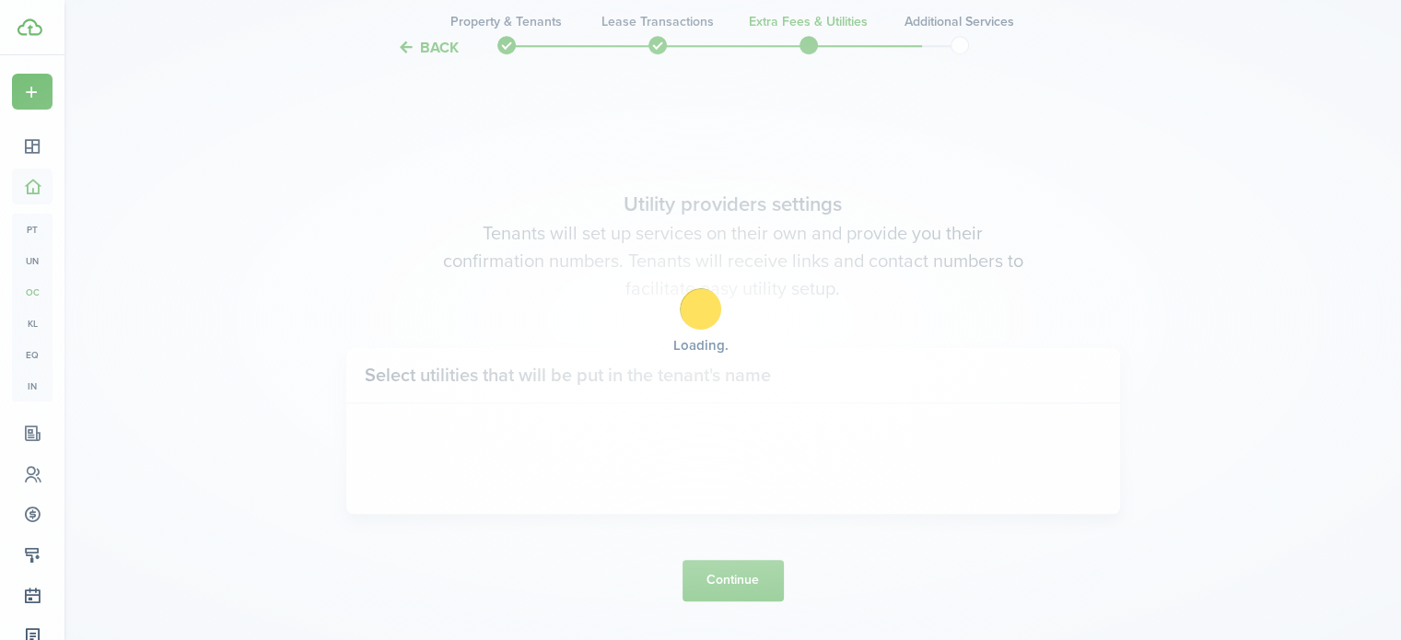
scroll to position [1814, 0]
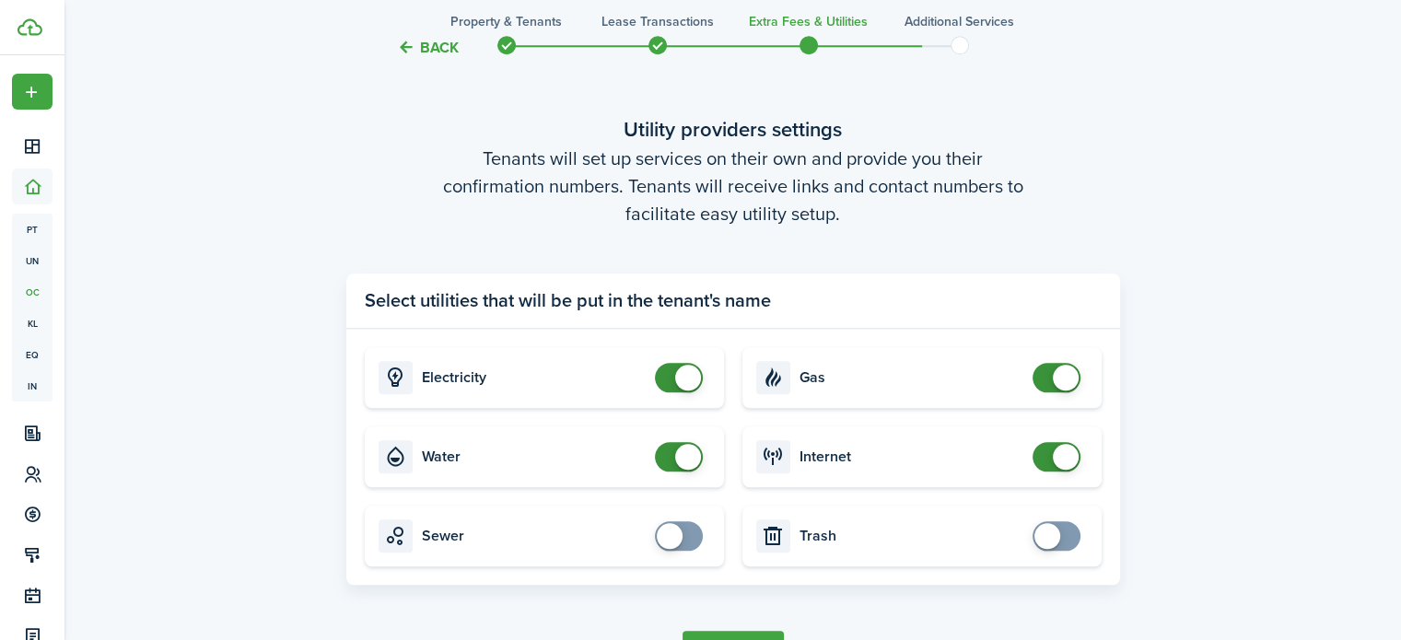
checkbox input "true"
click at [688, 533] on span at bounding box center [678, 535] width 18 height 29
checkbox input "true"
click at [1061, 534] on span at bounding box center [1056, 535] width 18 height 29
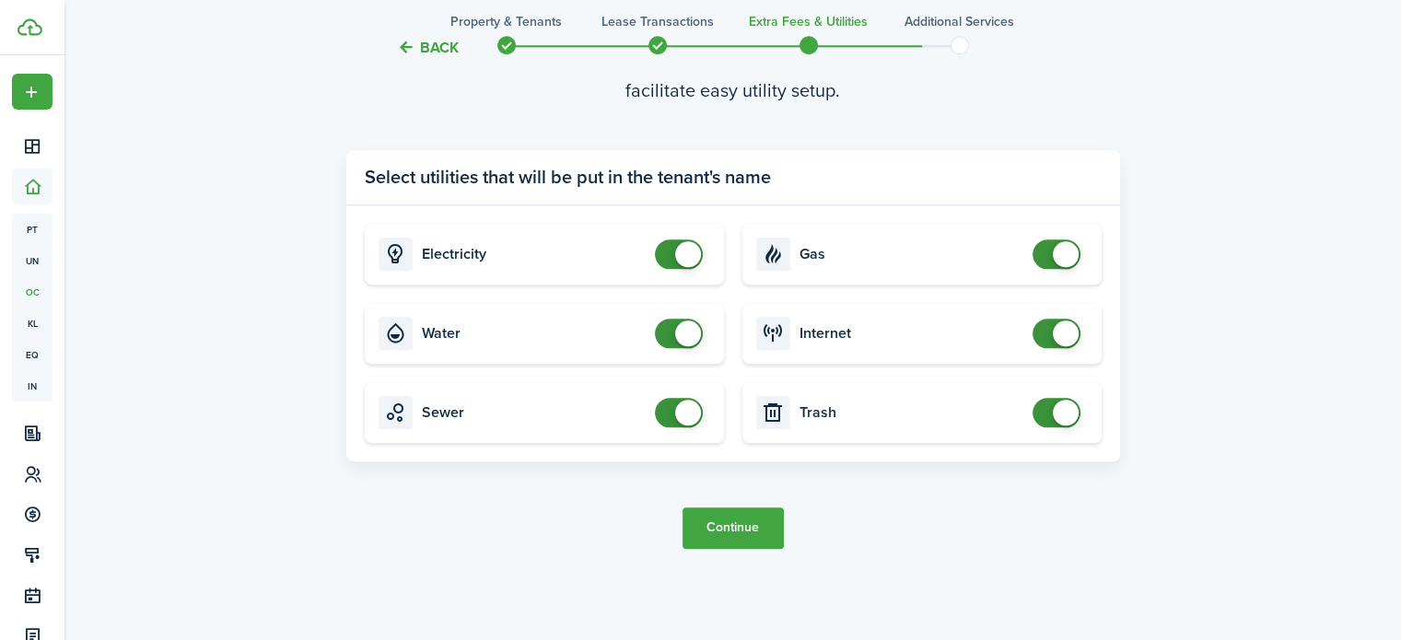
click at [717, 527] on button "Continue" at bounding box center [732, 527] width 101 height 41
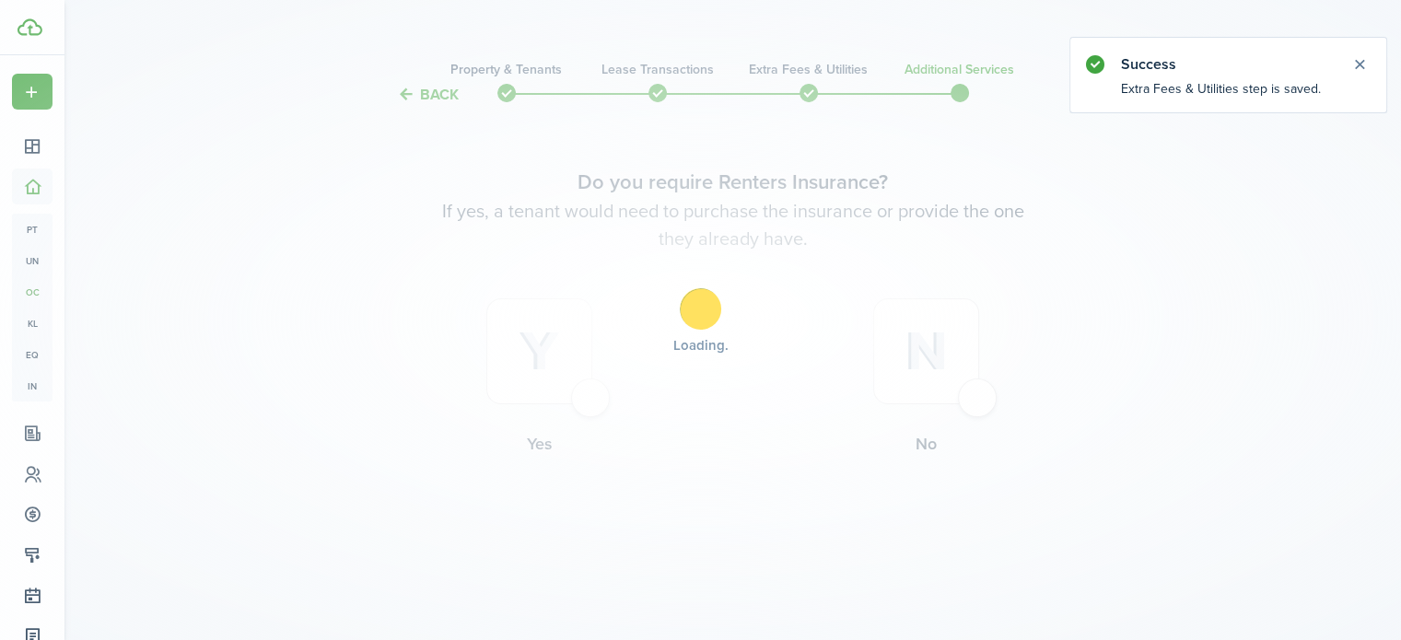
scroll to position [0, 0]
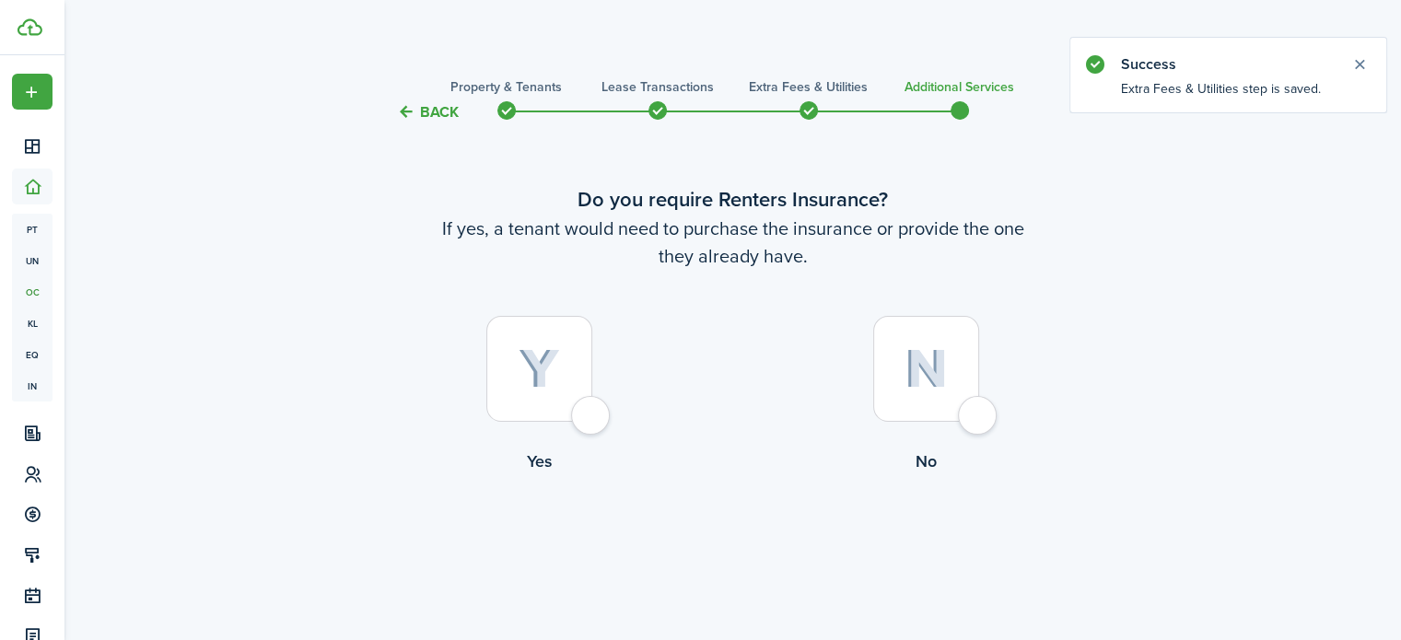
click at [582, 408] on div at bounding box center [539, 369] width 106 height 106
radio input "true"
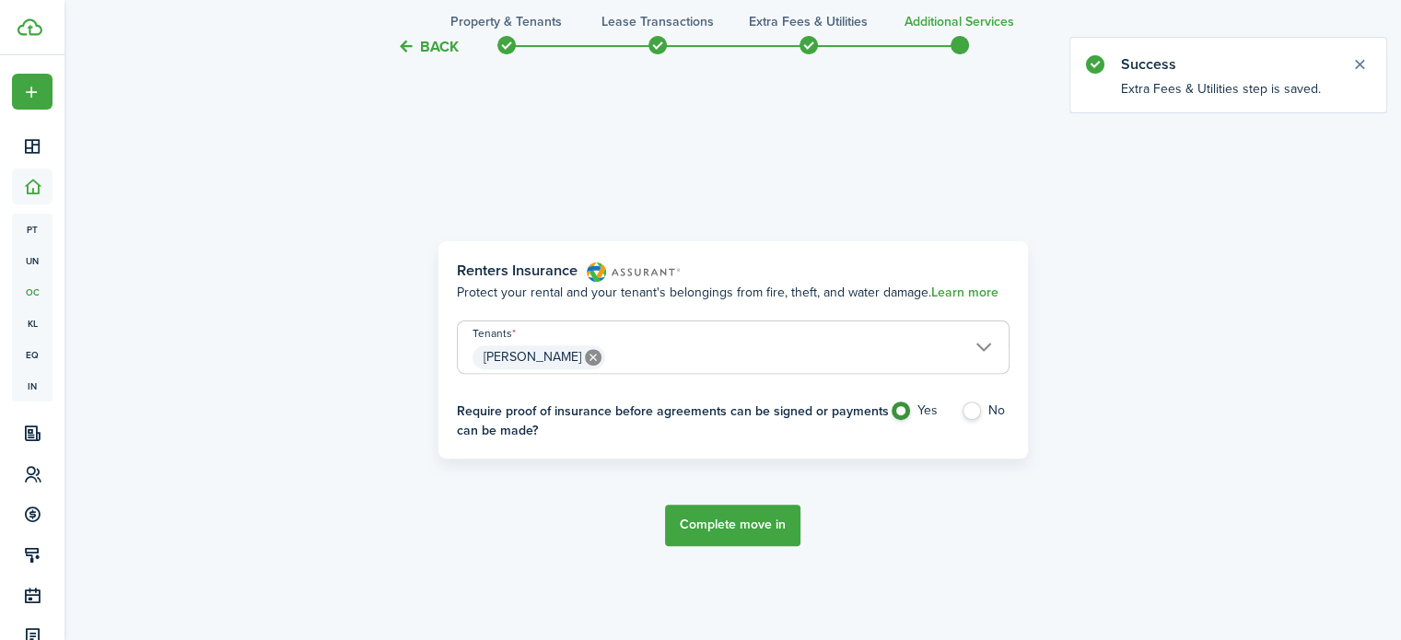
scroll to position [534, 0]
click at [969, 410] on label "No" at bounding box center [984, 415] width 49 height 28
radio input "false"
radio input "true"
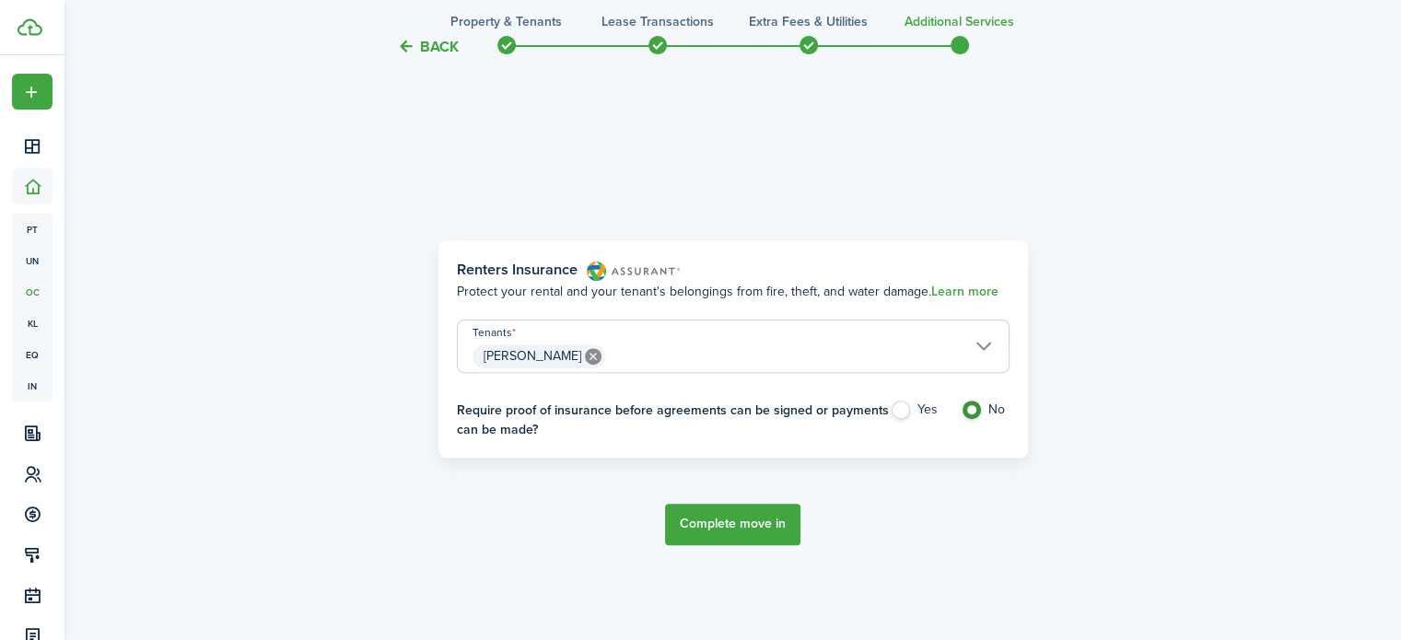
click at [718, 513] on button "Complete move in" at bounding box center [732, 524] width 135 height 41
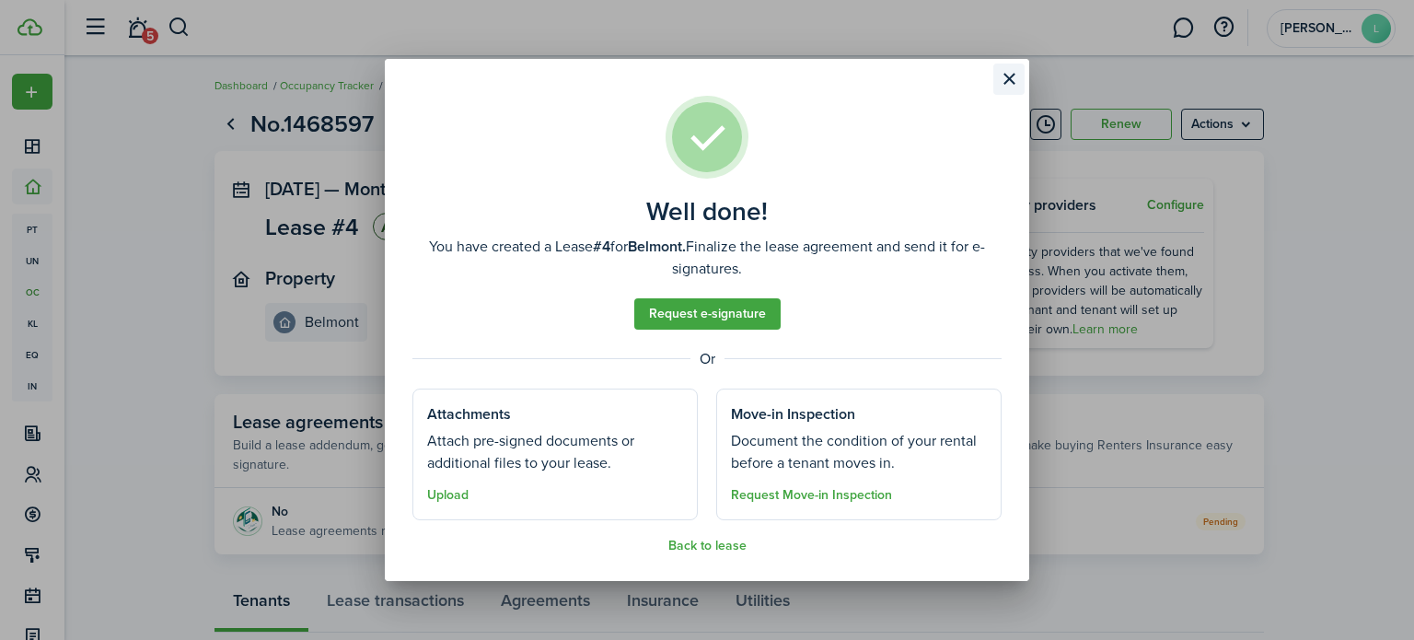
click at [1013, 73] on button "Close modal" at bounding box center [1009, 79] width 31 height 31
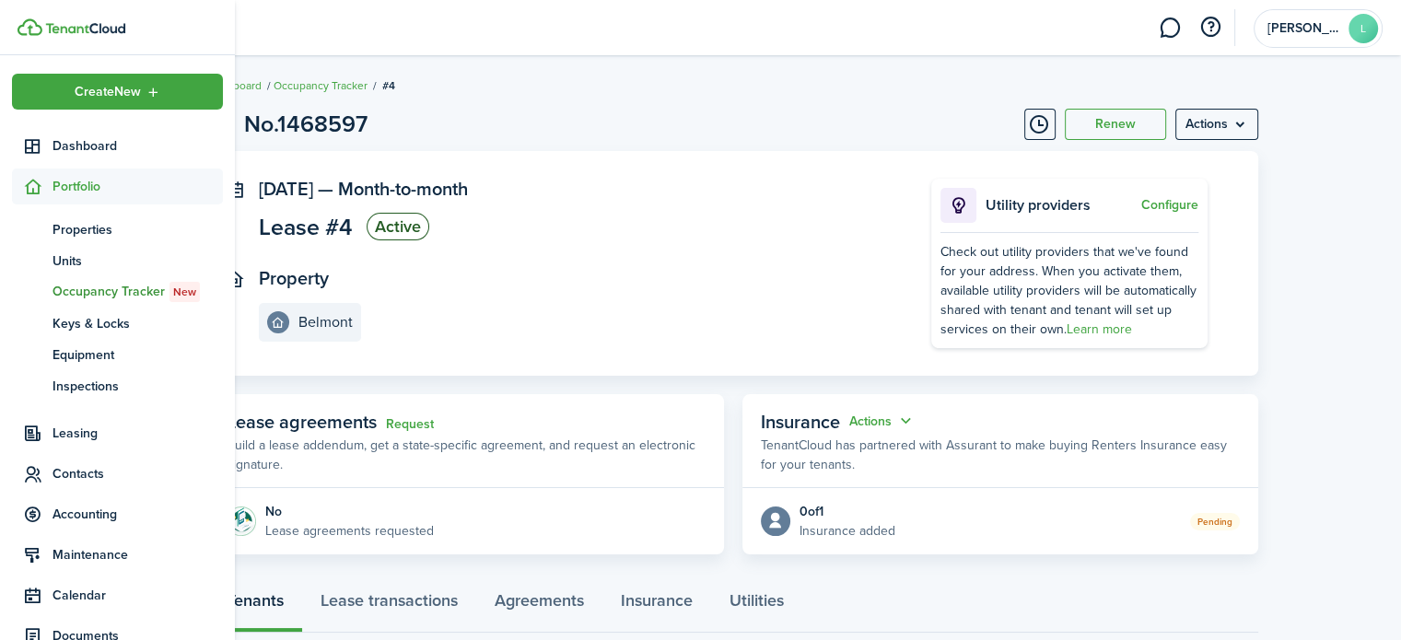
click at [88, 189] on span "Portfolio" at bounding box center [137, 186] width 170 height 19
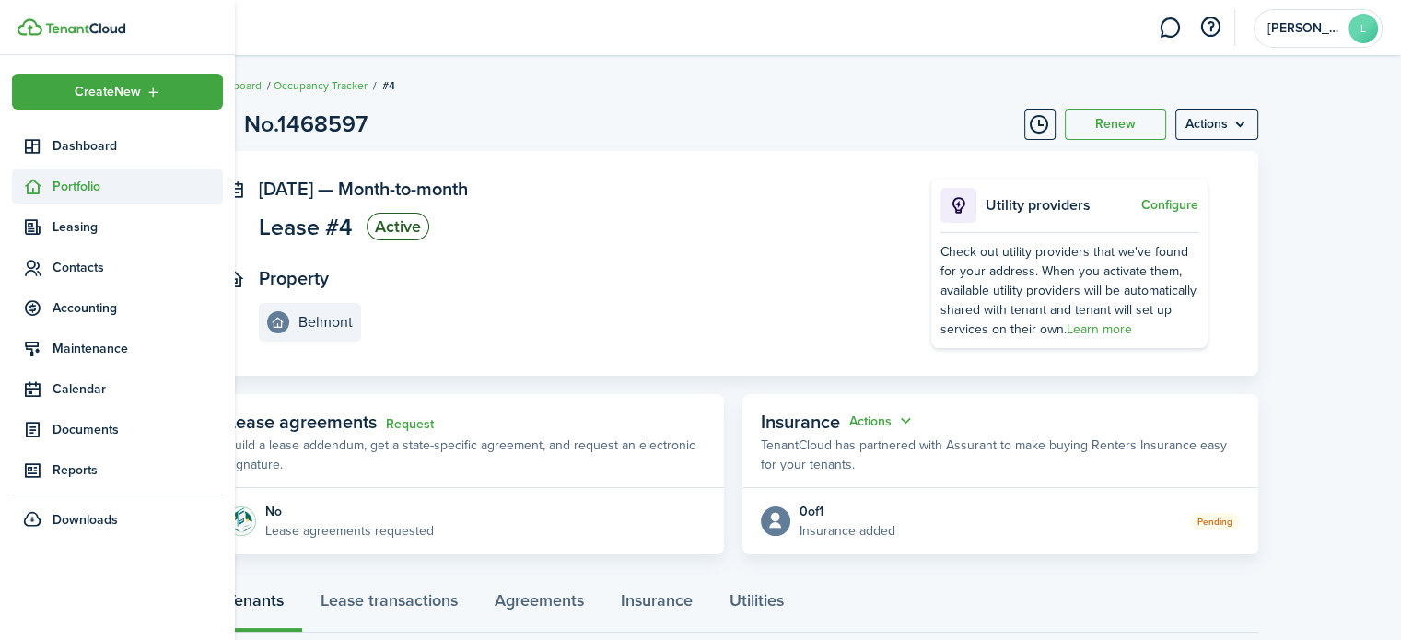
click at [88, 189] on span "Portfolio" at bounding box center [137, 186] width 170 height 19
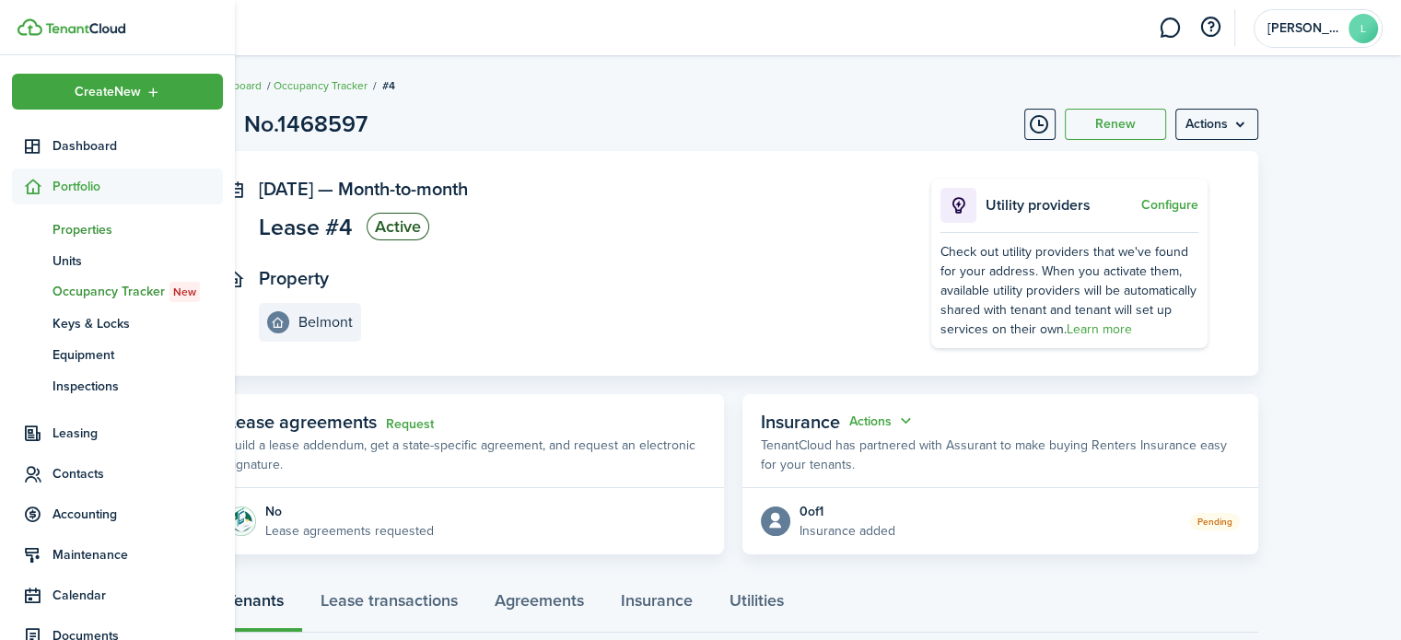
click at [74, 231] on span "Properties" at bounding box center [137, 229] width 170 height 19
